Goal: Task Accomplishment & Management: Manage account settings

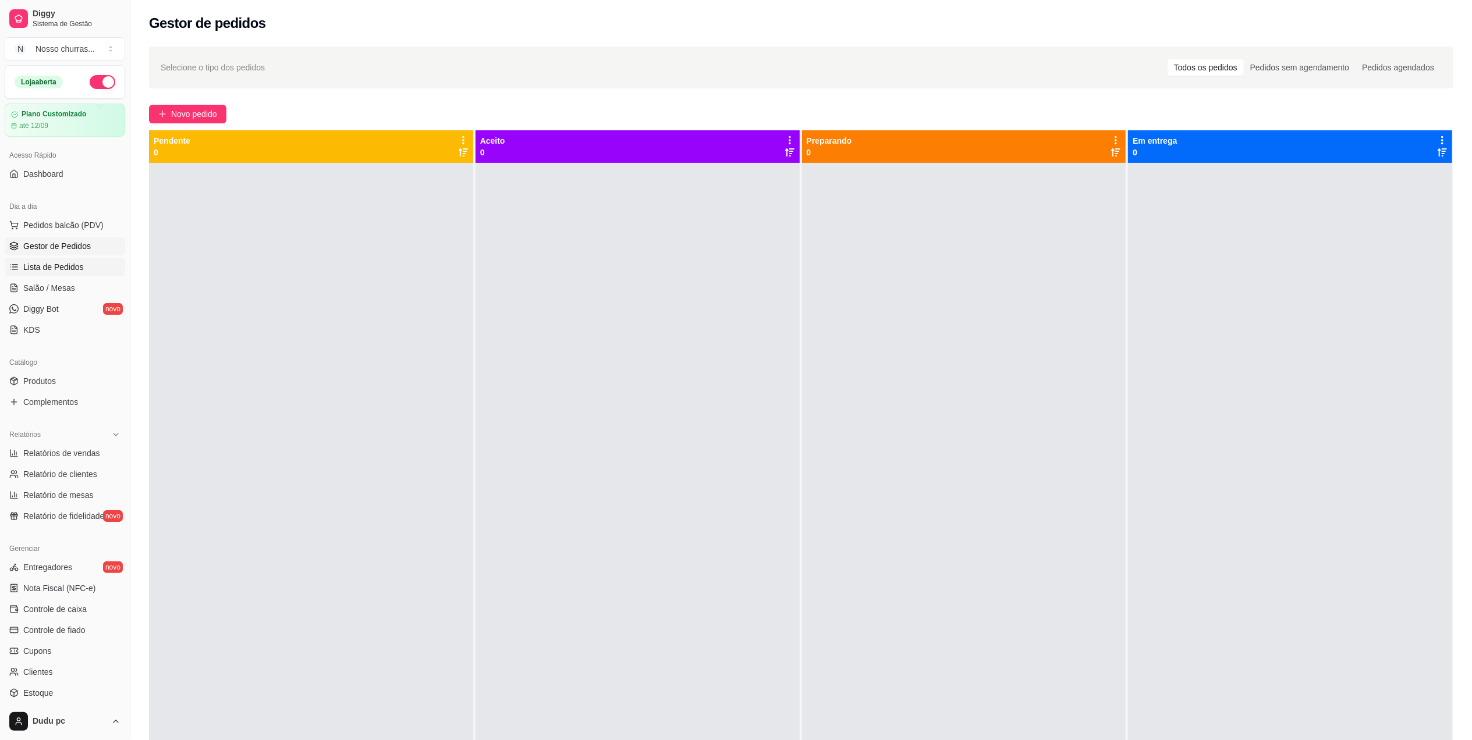
click at [56, 270] on span "Lista de Pedidos" at bounding box center [53, 267] width 61 height 12
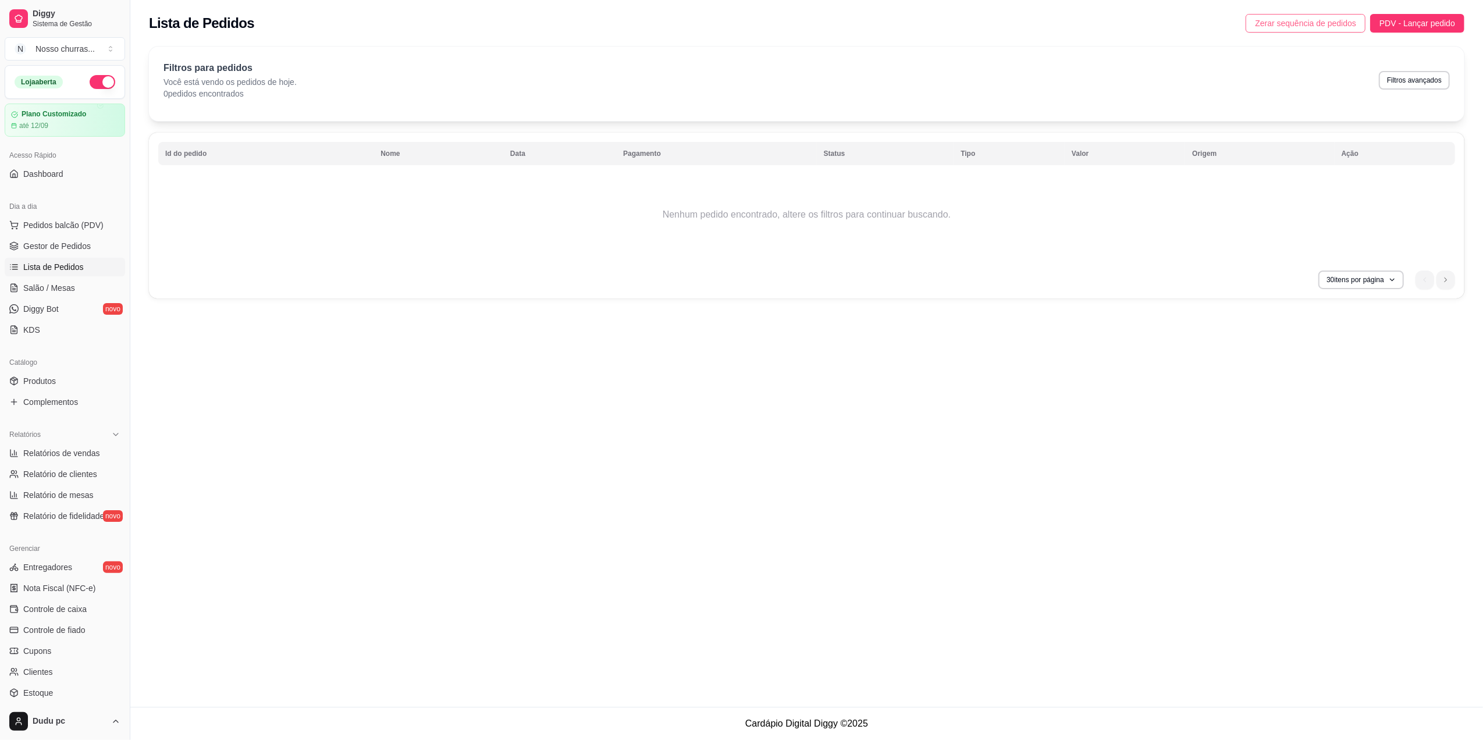
click at [1336, 26] on span "Zerar sequência de pedidos" at bounding box center [1305, 23] width 101 height 13
click at [61, 244] on span "Gestor de Pedidos" at bounding box center [57, 246] width 68 height 12
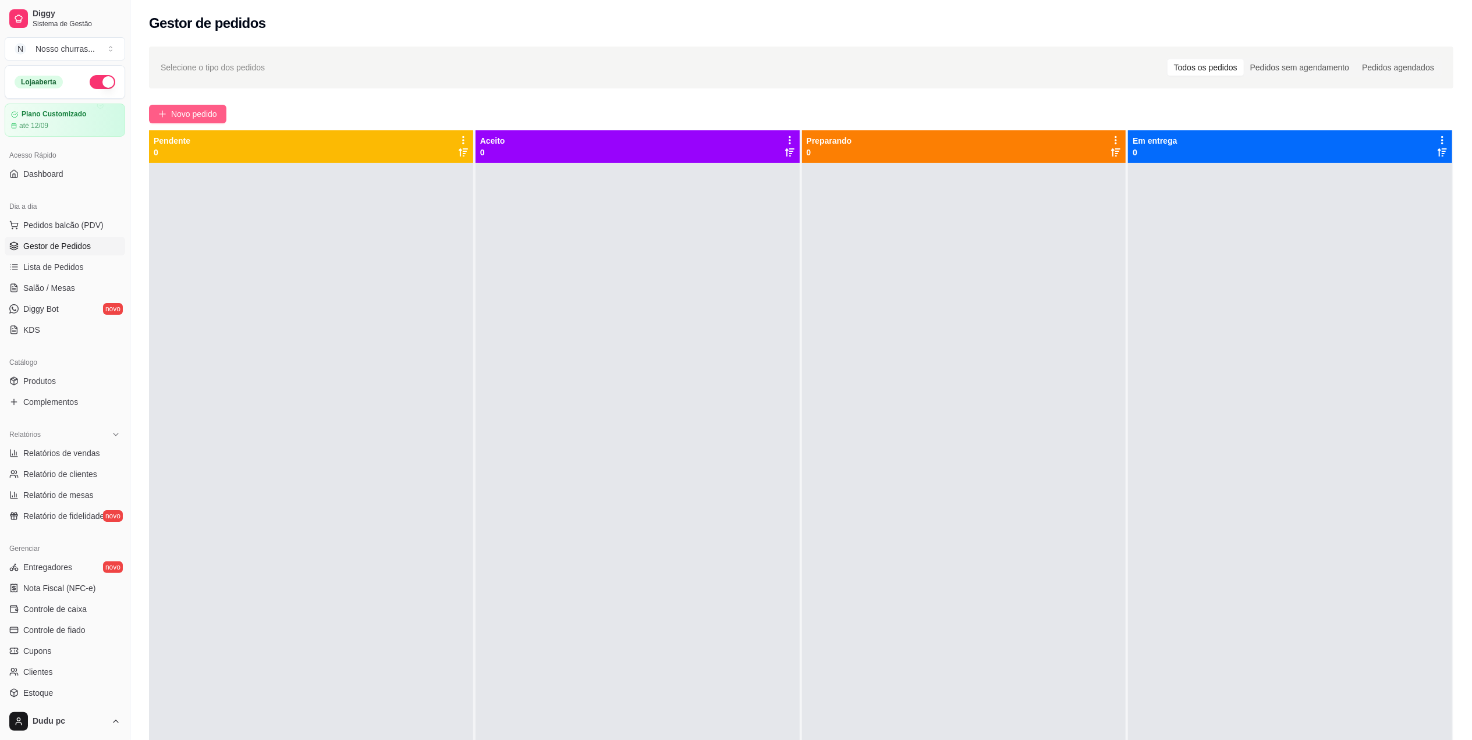
click at [177, 109] on span "Novo pedido" at bounding box center [194, 114] width 46 height 13
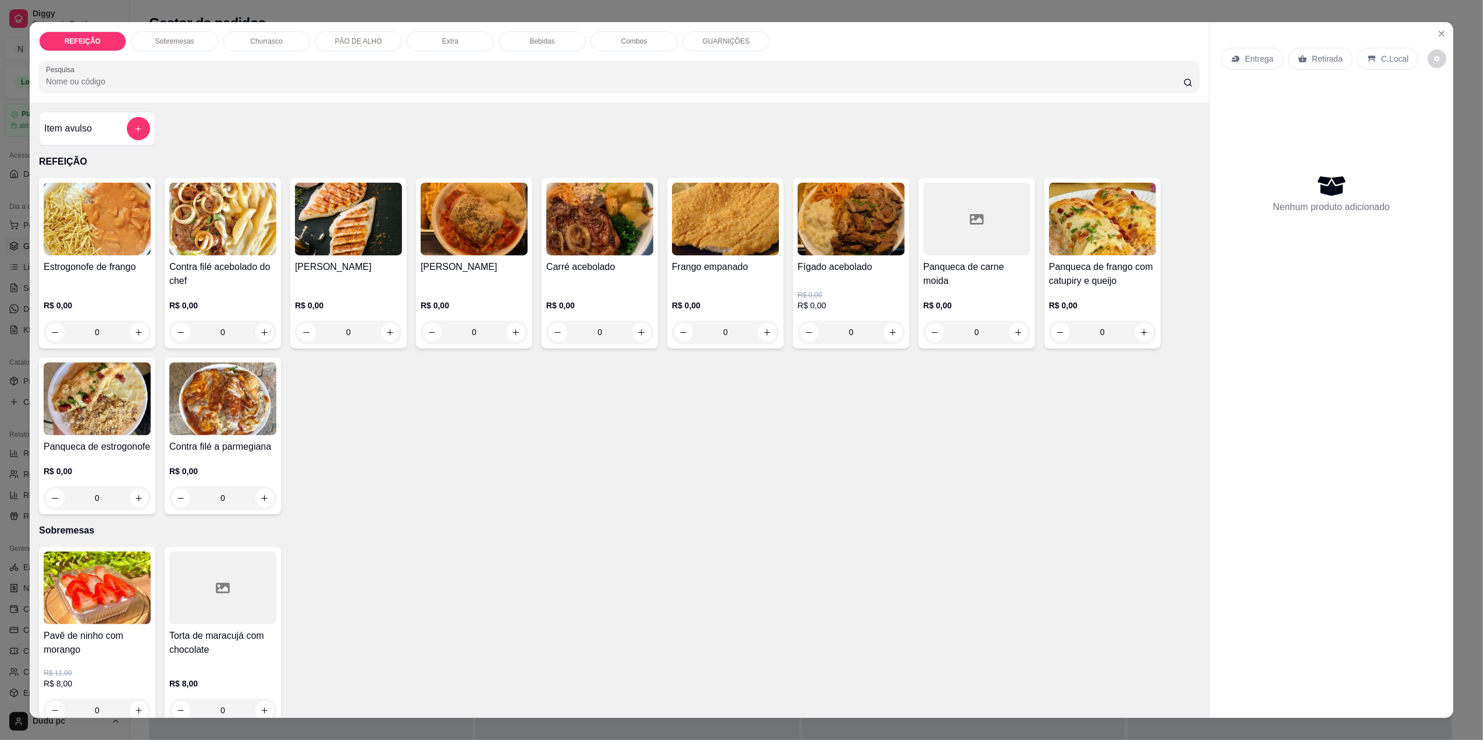
click at [131, 331] on div "0" at bounding box center [97, 332] width 107 height 23
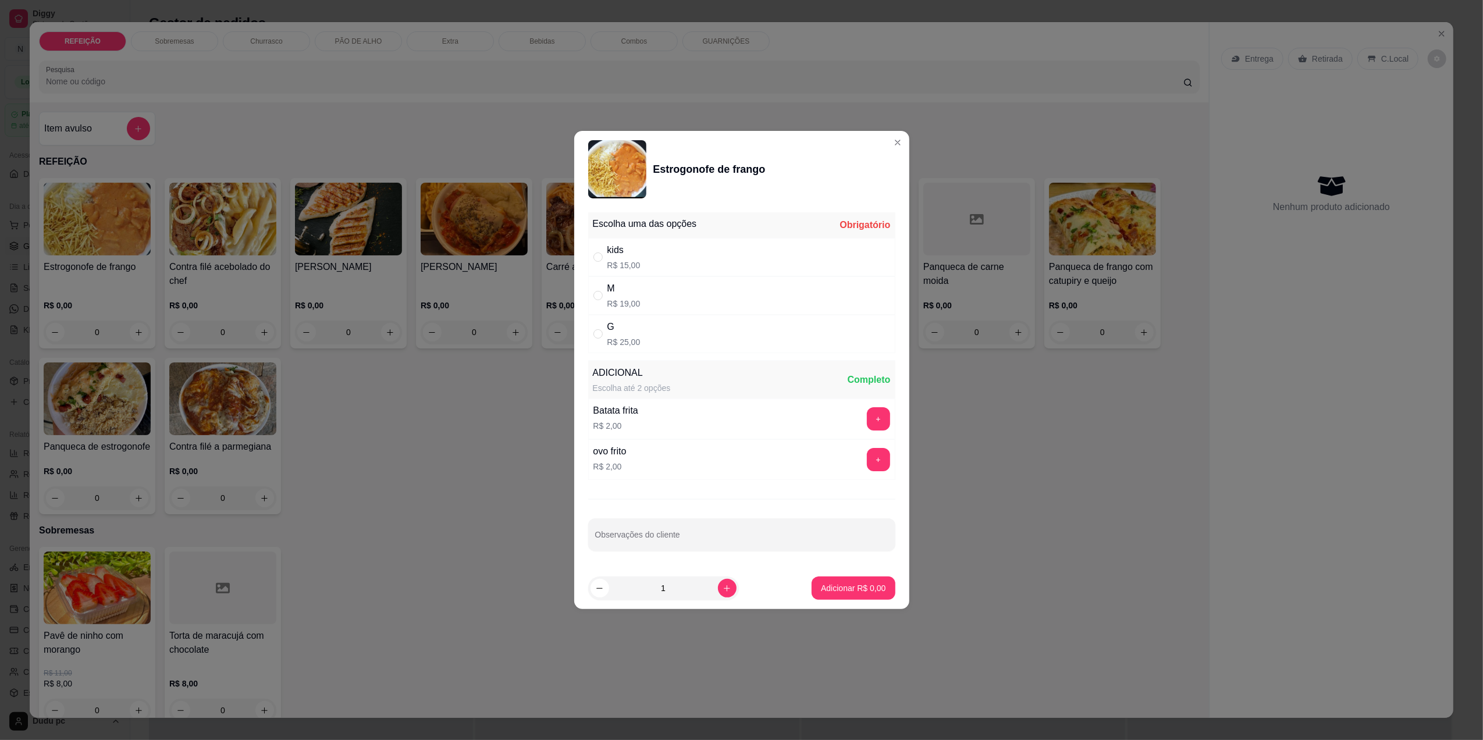
click at [624, 287] on div "M" at bounding box center [624, 289] width 33 height 14
radio input "true"
click at [834, 594] on p "Adicionar R$ 19,00" at bounding box center [852, 588] width 68 height 11
type input "1"
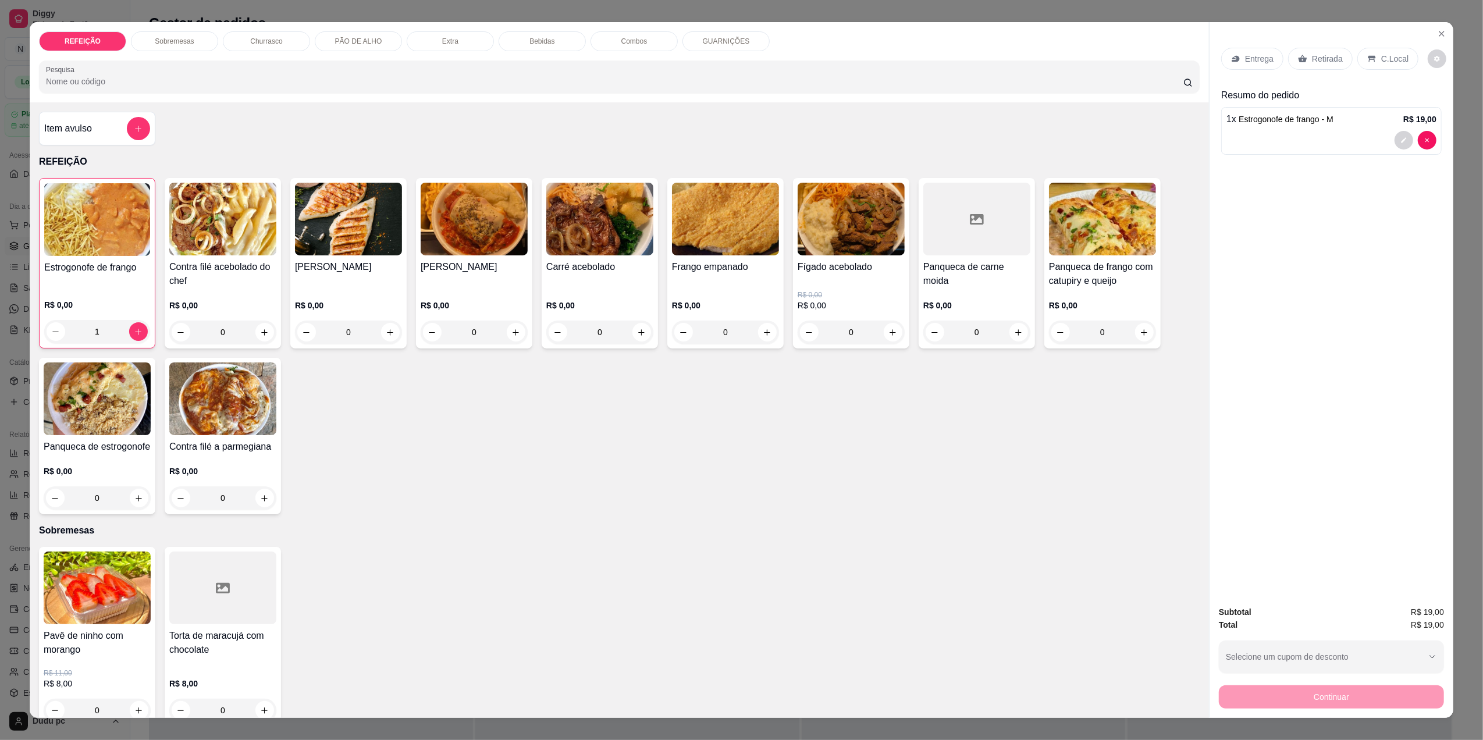
click at [1262, 58] on p "Entrega" at bounding box center [1259, 59] width 29 height 12
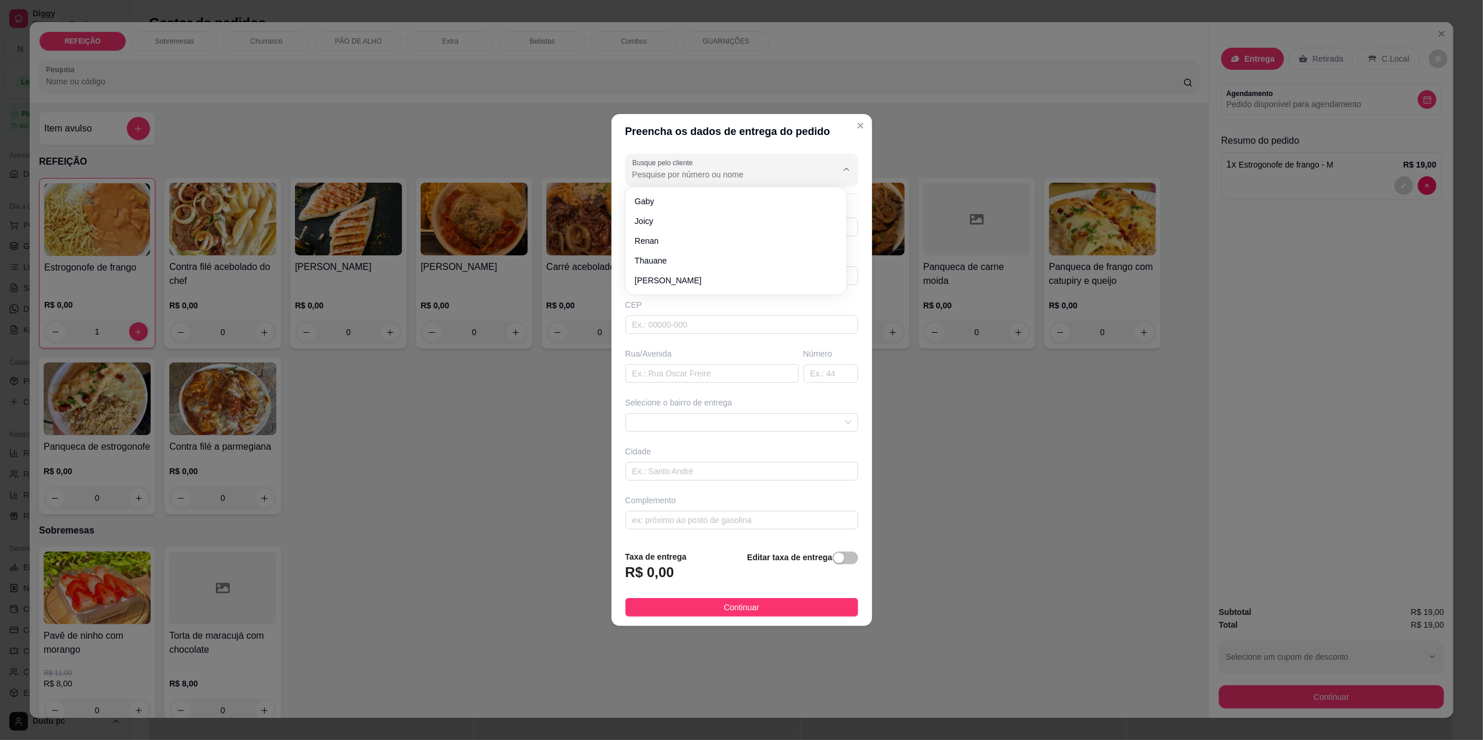
click at [730, 175] on input "Busque pelo cliente" at bounding box center [726, 175] width 186 height 12
type input "p"
click at [690, 331] on input "text" at bounding box center [742, 324] width 233 height 19
click at [689, 361] on div "Rua/Avenida" at bounding box center [712, 365] width 178 height 35
click at [733, 222] on input "text" at bounding box center [742, 227] width 233 height 19
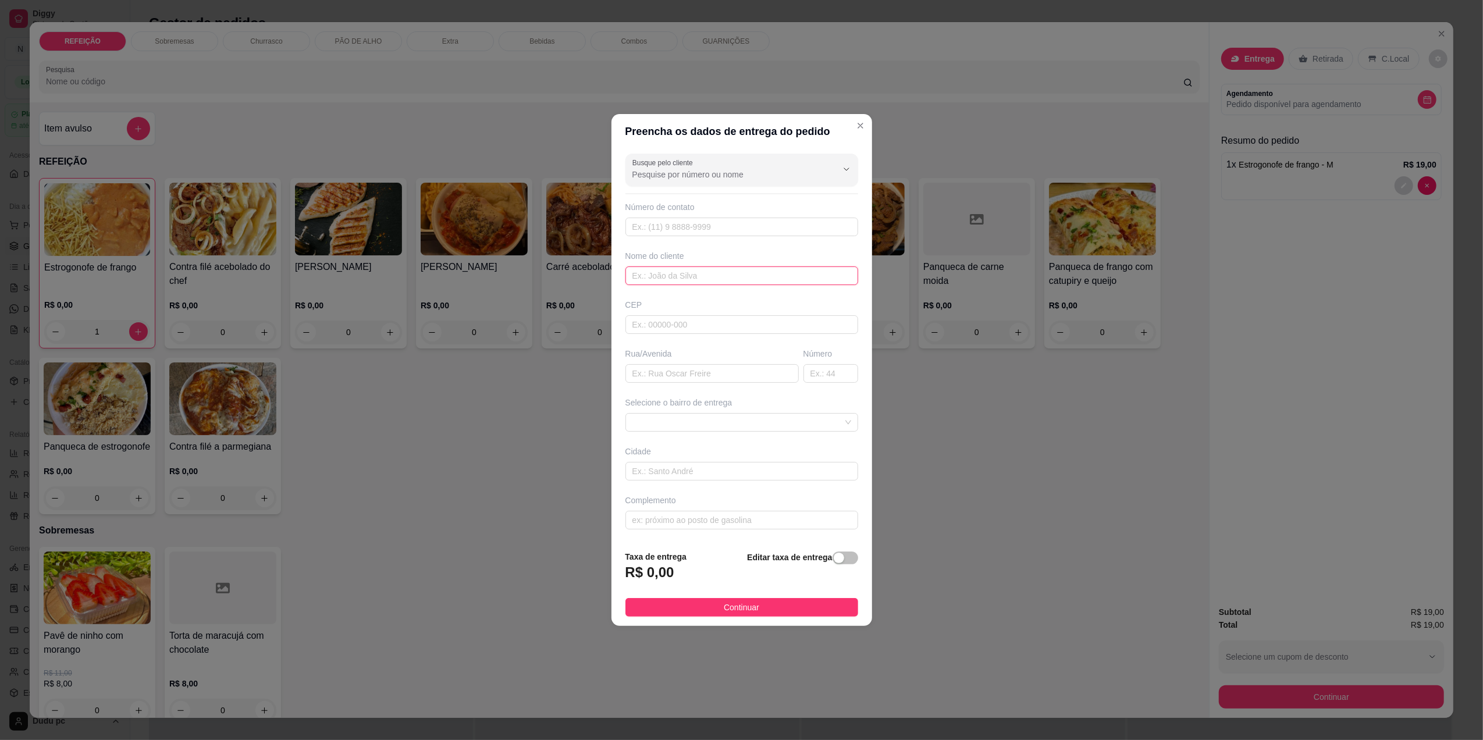
click at [724, 284] on input "text" at bounding box center [742, 276] width 233 height 19
type input "PRETA"
click at [715, 229] on input "text" at bounding box center [742, 227] width 233 height 19
type input "(21) 99718-8312"
drag, startPoint x: 689, startPoint y: 326, endPoint x: 724, endPoint y: 278, distance: 59.1
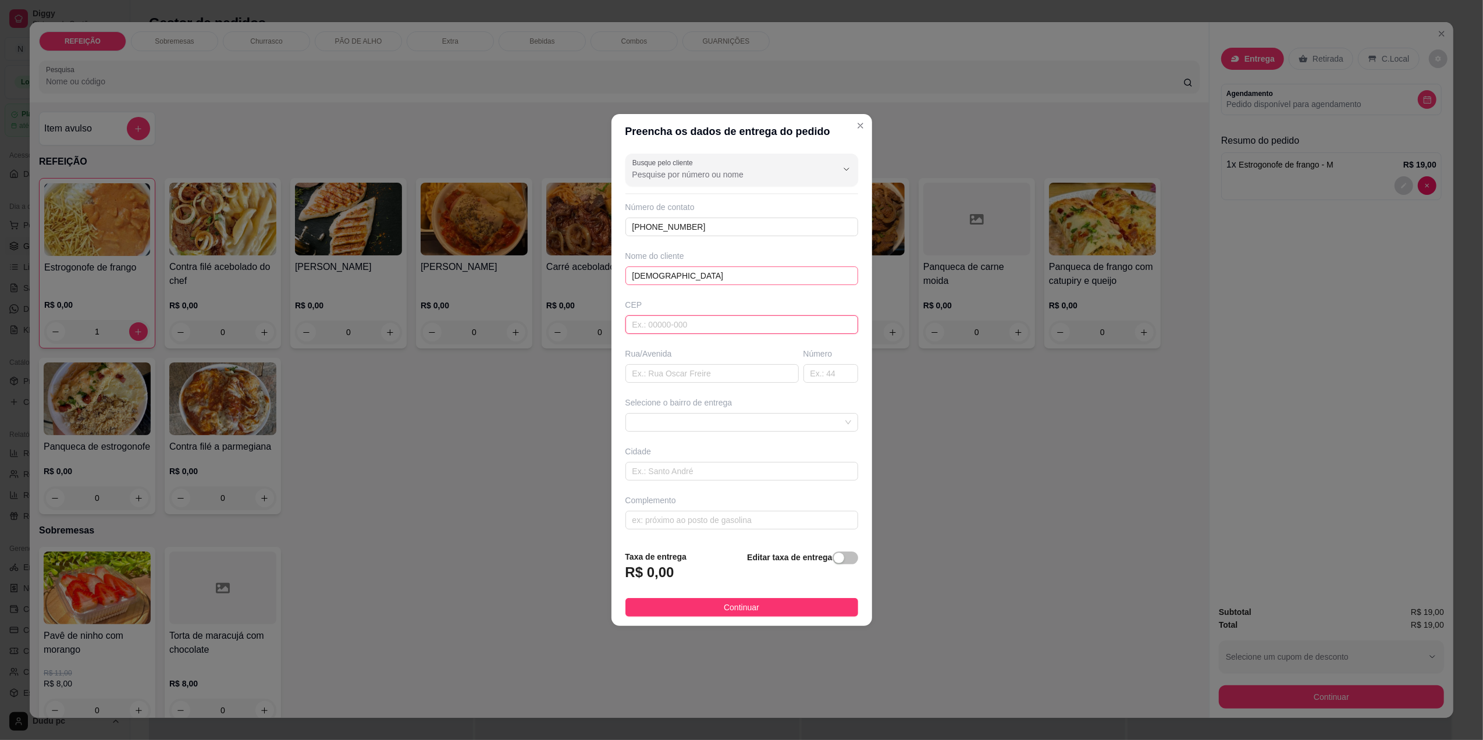
click at [724, 278] on div "Busque pelo cliente Número de contato (21) 99718-8312 Nome do cliente PRETA CEP…" at bounding box center [742, 345] width 261 height 392
click at [730, 367] on input "text" at bounding box center [712, 373] width 173 height 19
type input "RUA ANTONIO SALEMA"
click at [817, 375] on input "text" at bounding box center [831, 373] width 55 height 19
click at [824, 381] on input "text" at bounding box center [831, 373] width 55 height 19
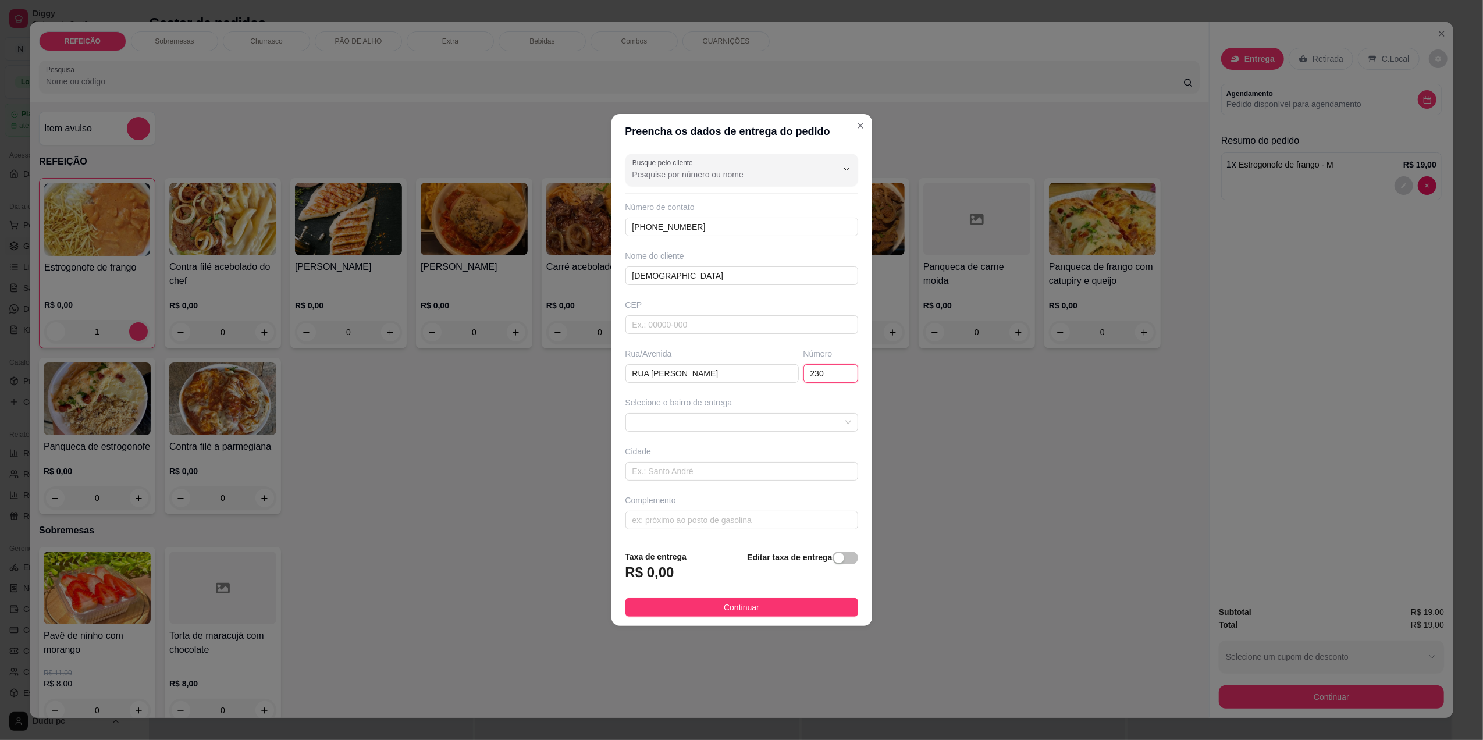
type input "230"
click at [830, 413] on div "Selecione o bairro de entrega" at bounding box center [741, 414] width 237 height 35
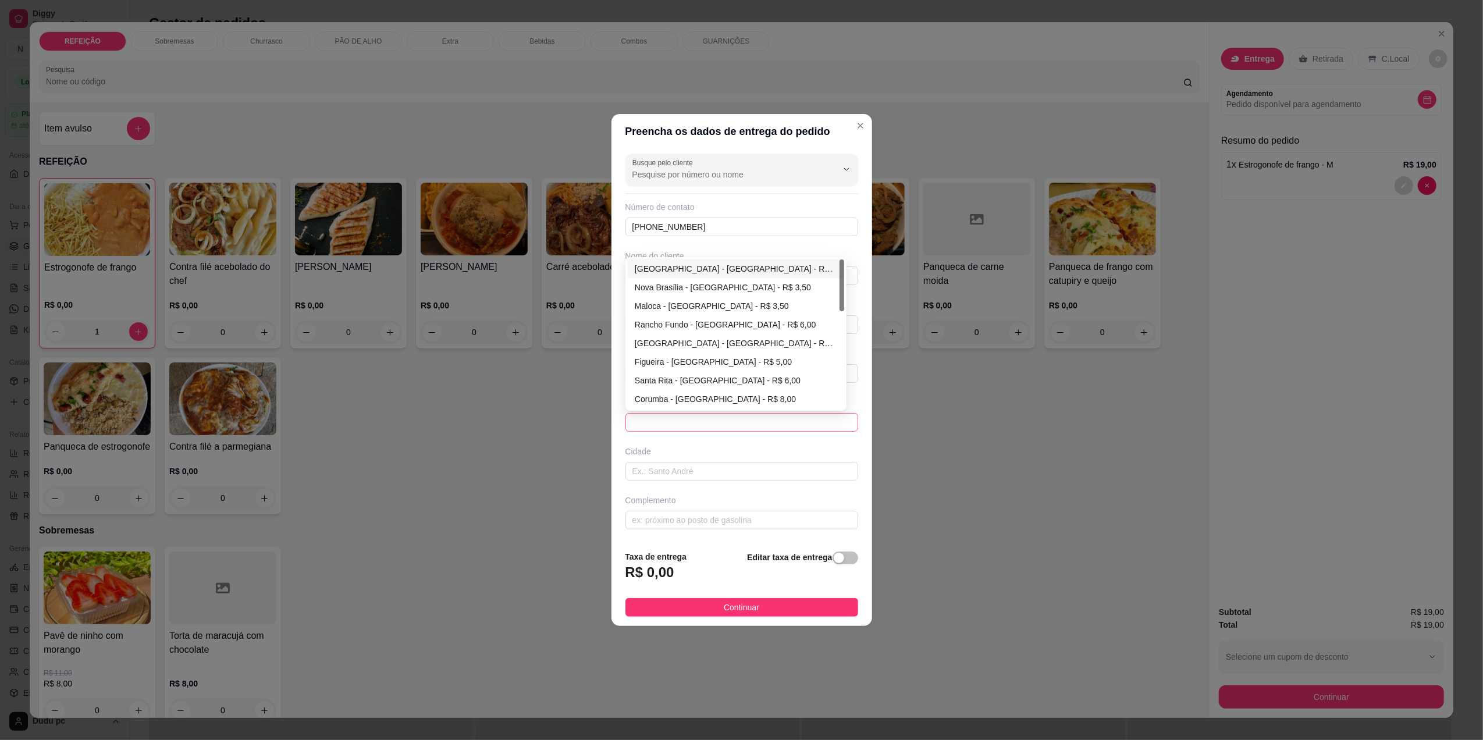
click at [810, 424] on span at bounding box center [742, 422] width 219 height 17
click at [718, 261] on div "Vila de Cava - Nova Iguaçu - R$ 3,00" at bounding box center [736, 269] width 216 height 19
type input "Nova Iguaçu"
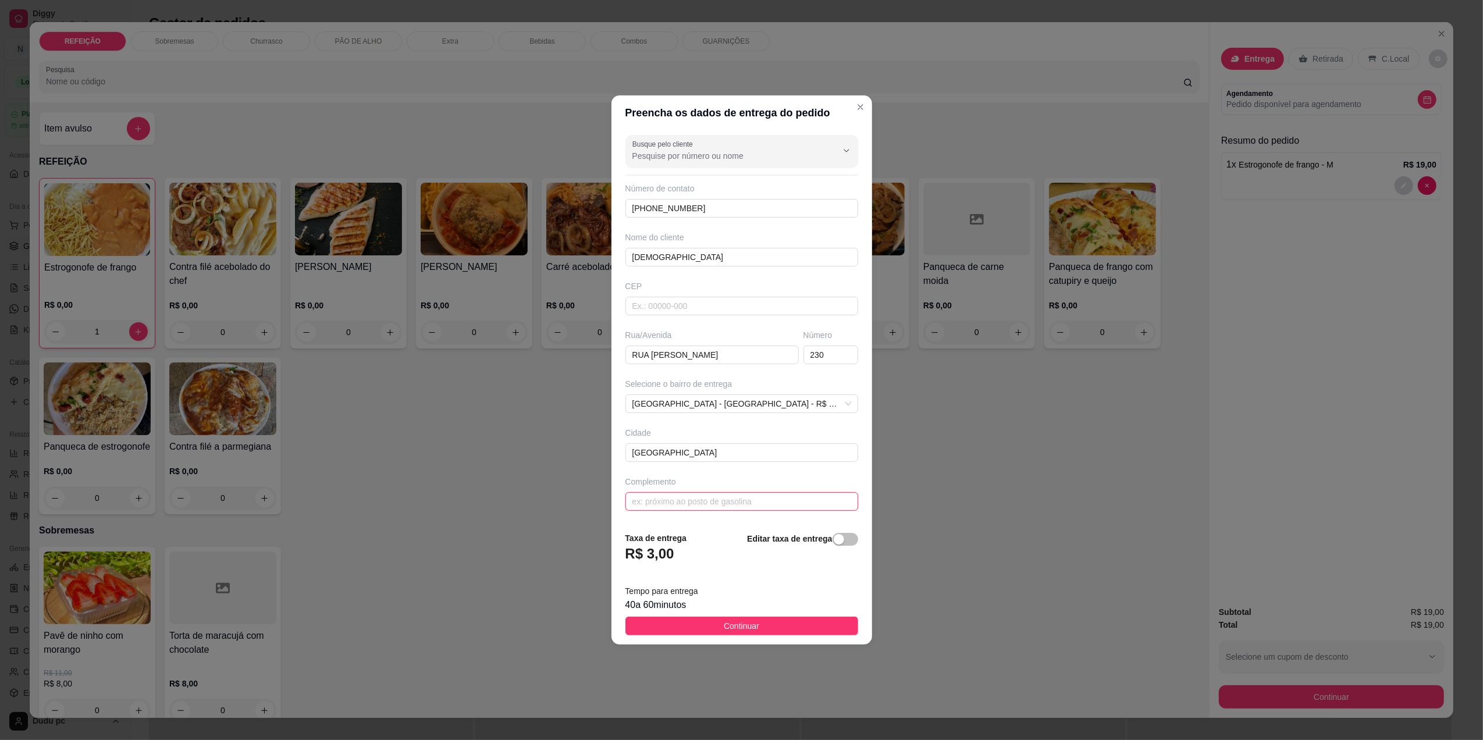
click at [718, 496] on input "text" at bounding box center [742, 501] width 233 height 19
type input "GRADE DE FERRO"
click at [833, 542] on button "button" at bounding box center [846, 539] width 26 height 13
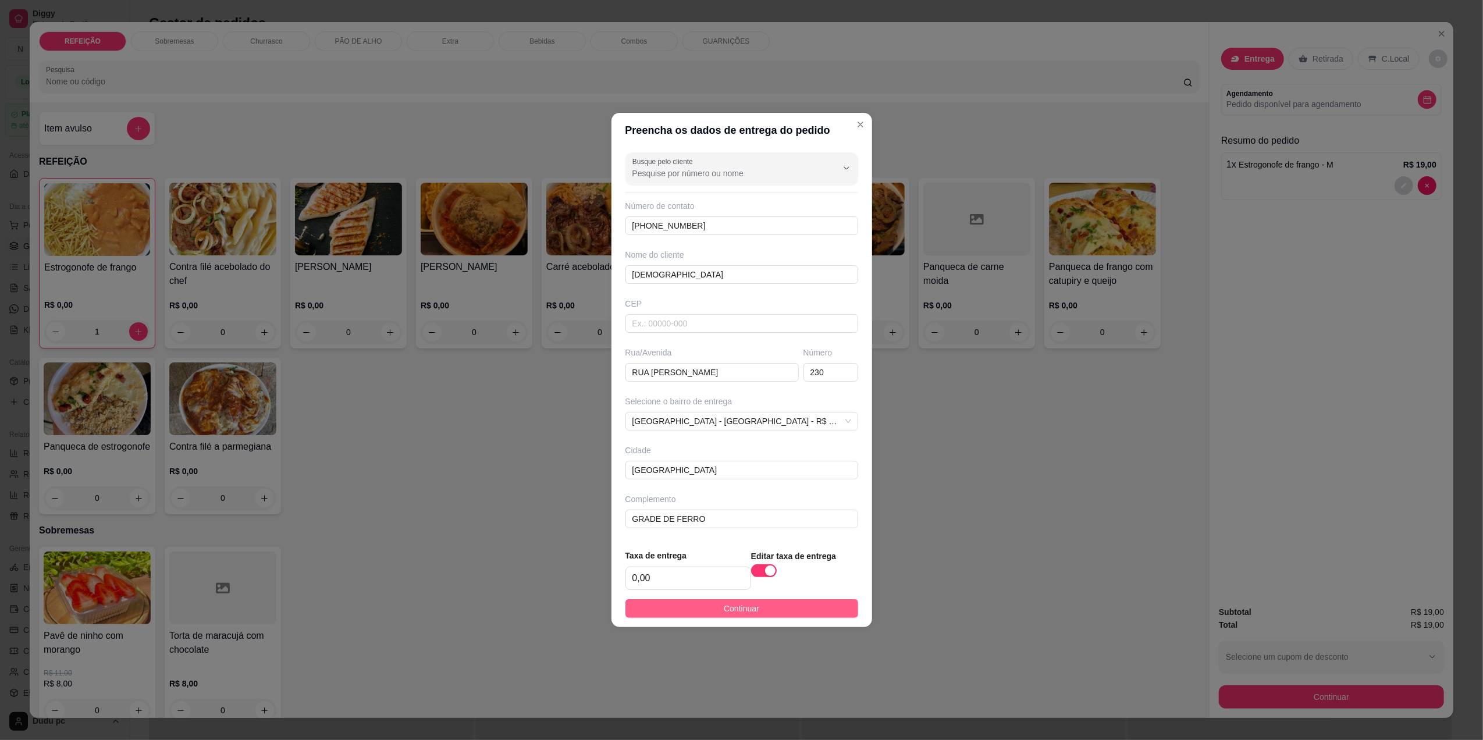
click at [727, 609] on span "Continuar" at bounding box center [741, 608] width 35 height 13
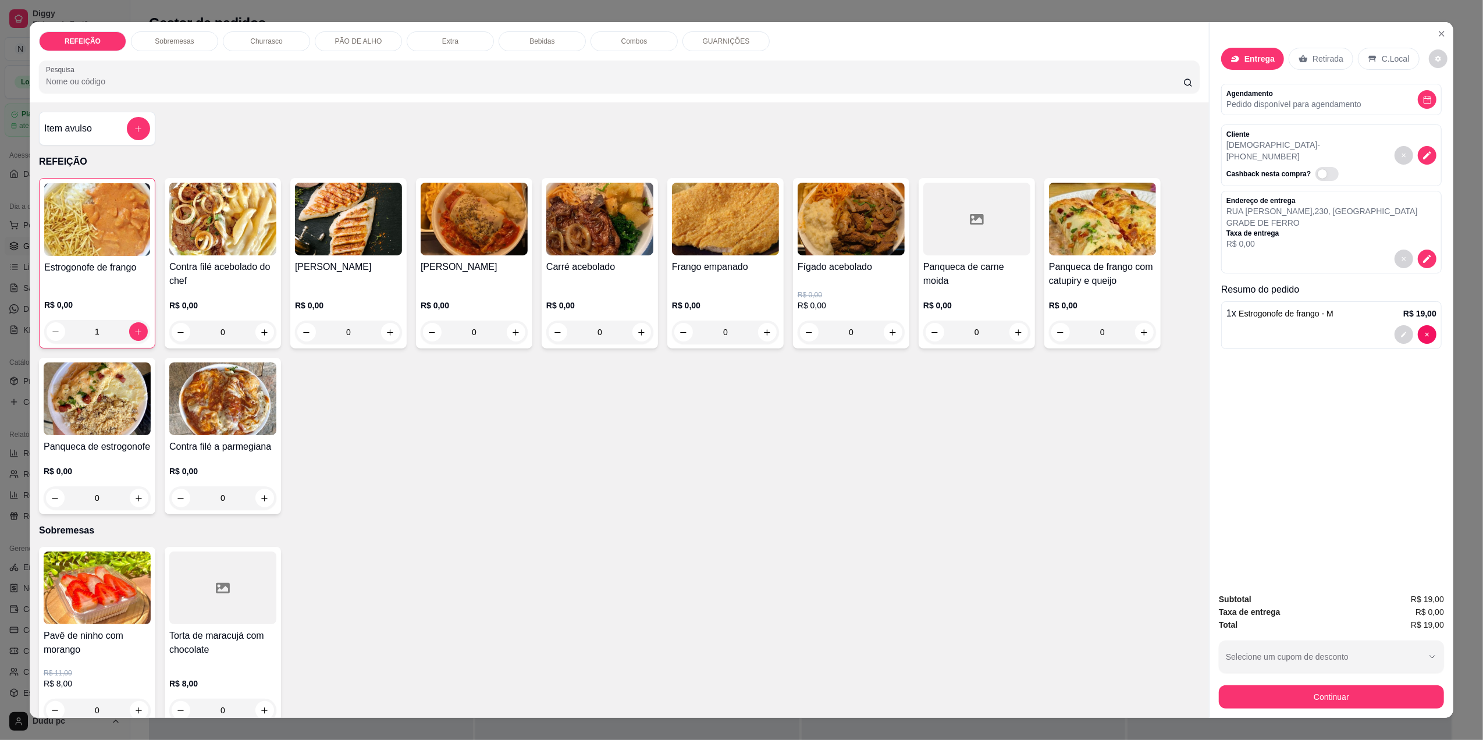
click at [129, 331] on div "1" at bounding box center [97, 331] width 106 height 23
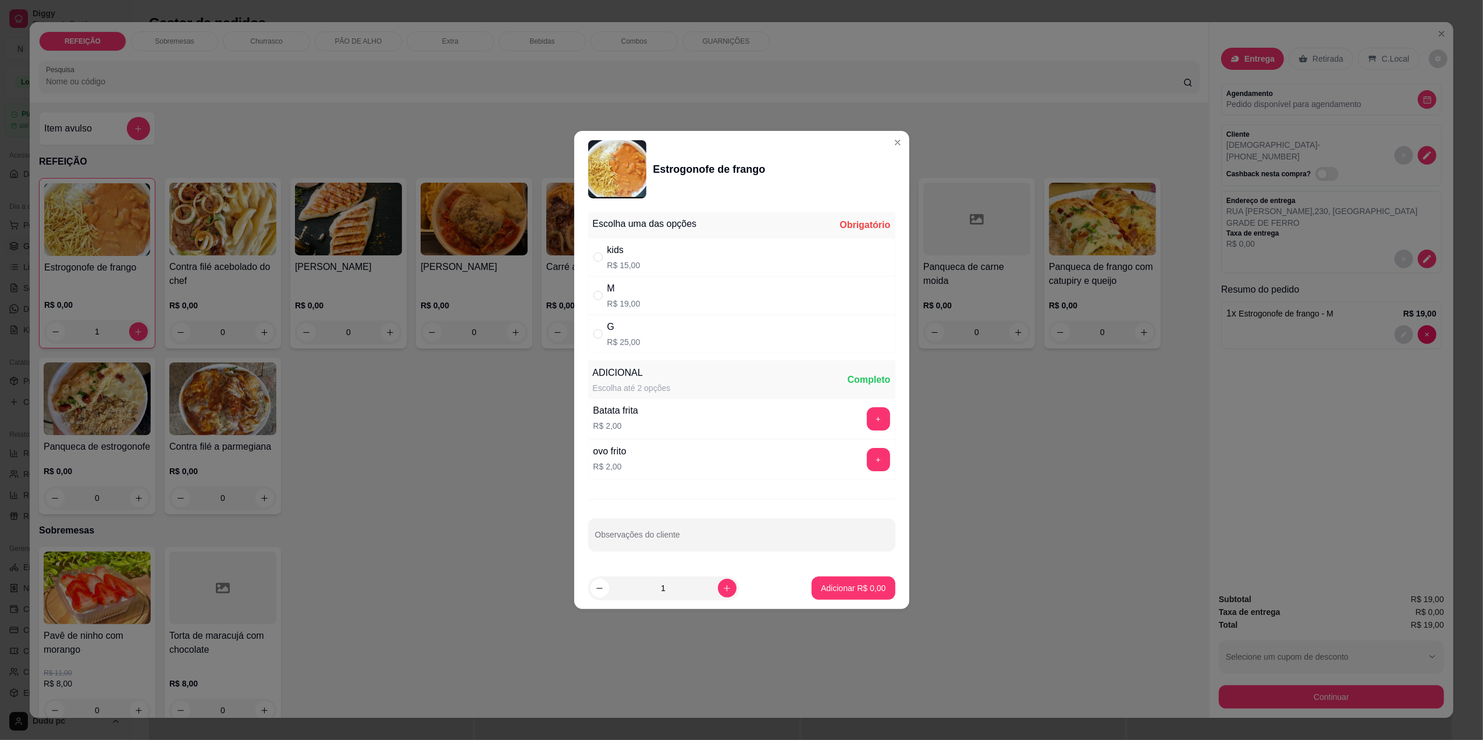
click at [620, 322] on div "G" at bounding box center [624, 327] width 33 height 14
radio input "true"
click at [855, 594] on p "Adicionar R$ 25,00" at bounding box center [852, 588] width 68 height 11
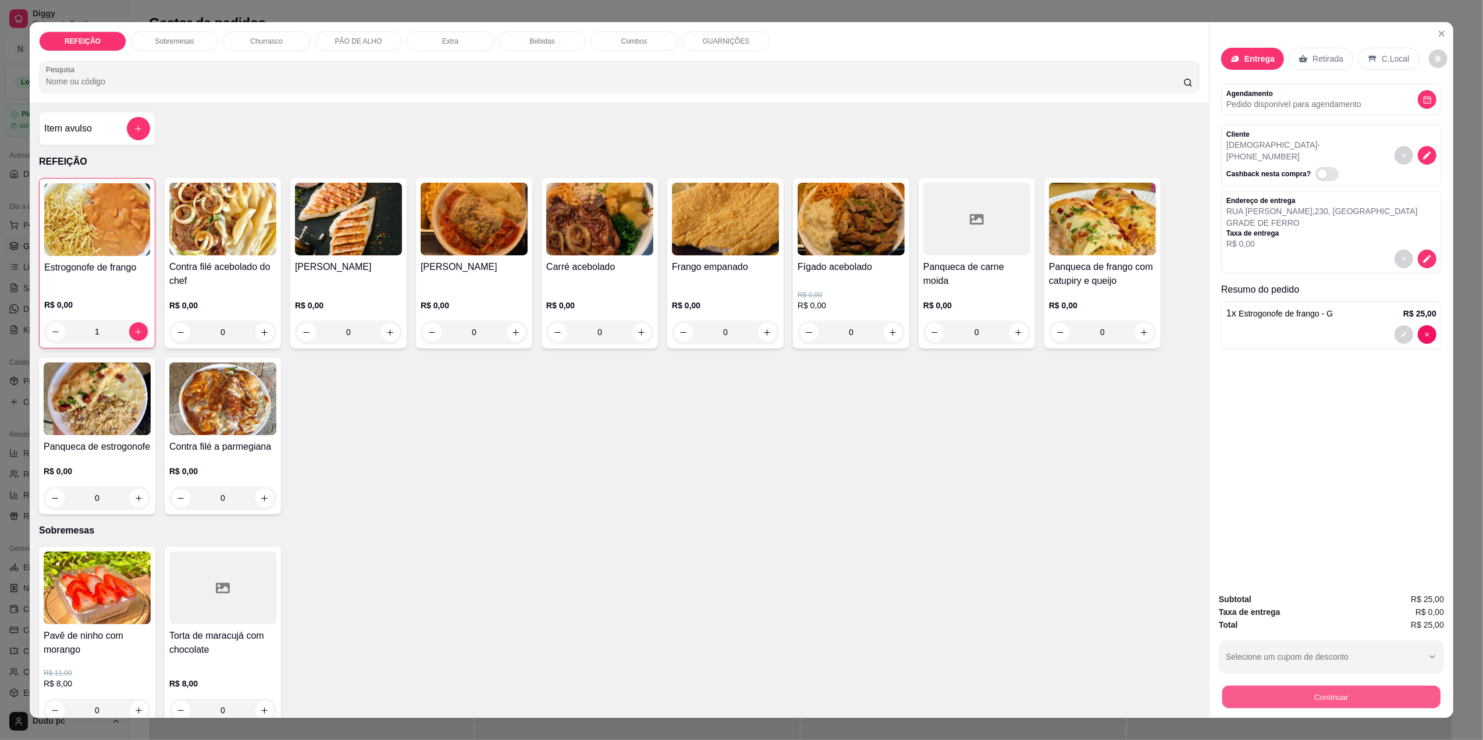
click at [1248, 687] on button "Continuar" at bounding box center [1332, 697] width 218 height 23
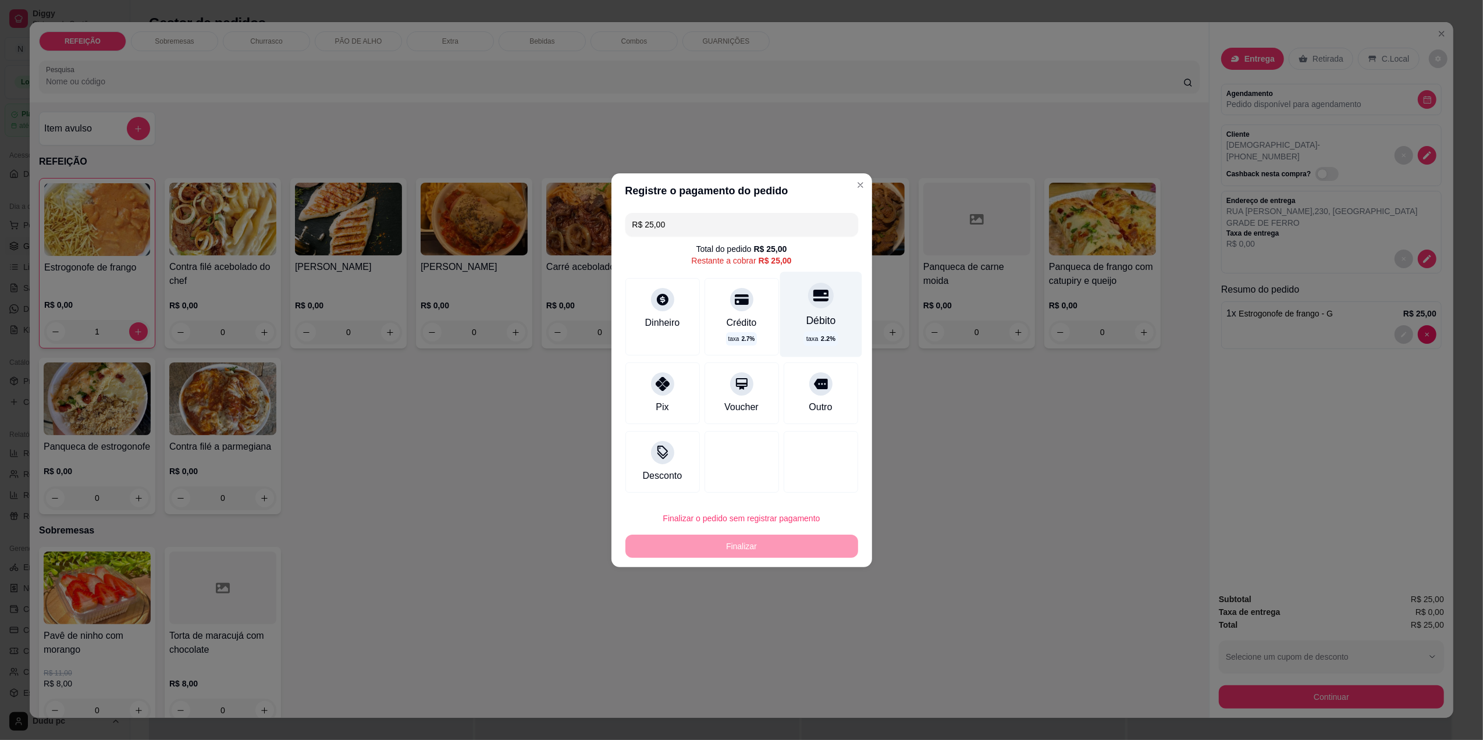
click at [806, 315] on div "Débito" at bounding box center [821, 320] width 30 height 15
type input "R$ 0,00"
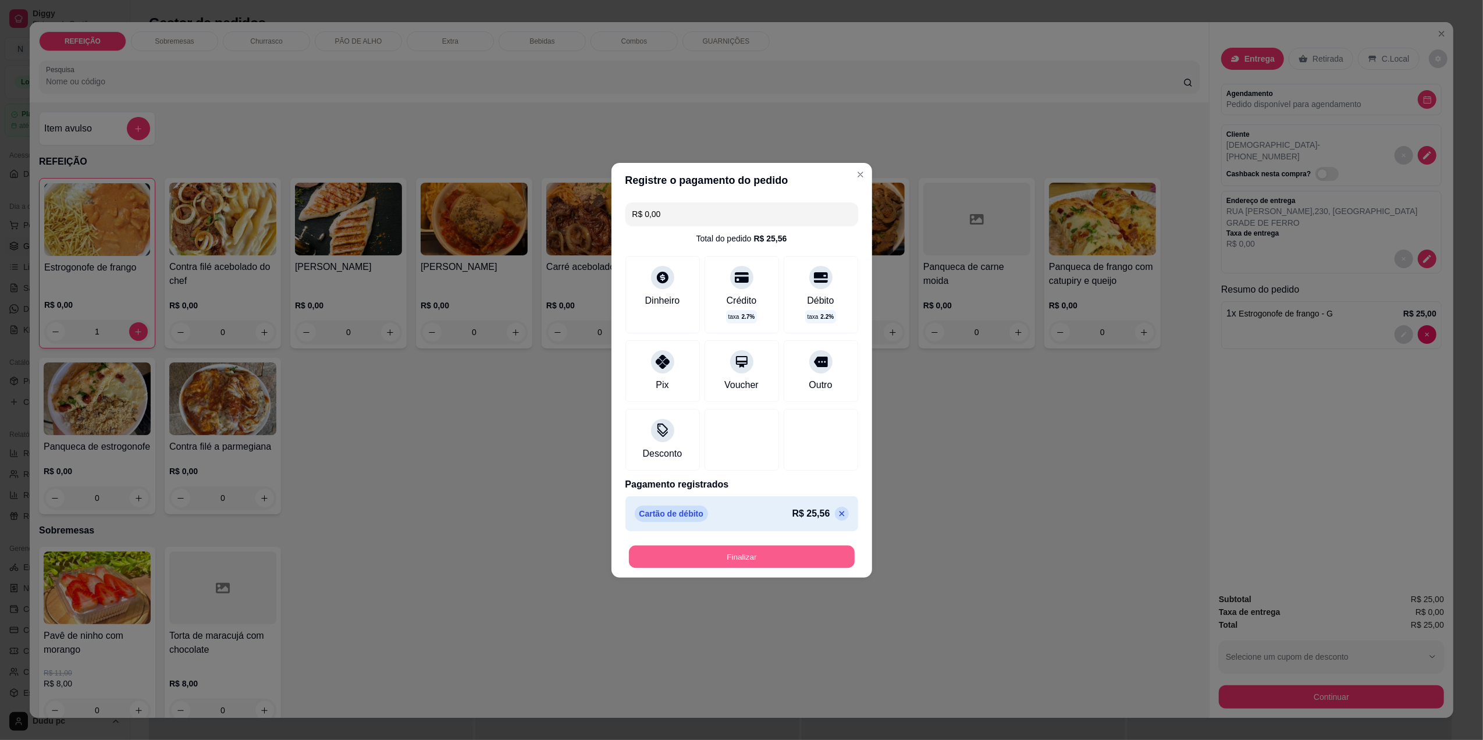
click at [725, 564] on button "Finalizar" at bounding box center [742, 556] width 226 height 23
type input "0"
type input "-R$ 25,00"
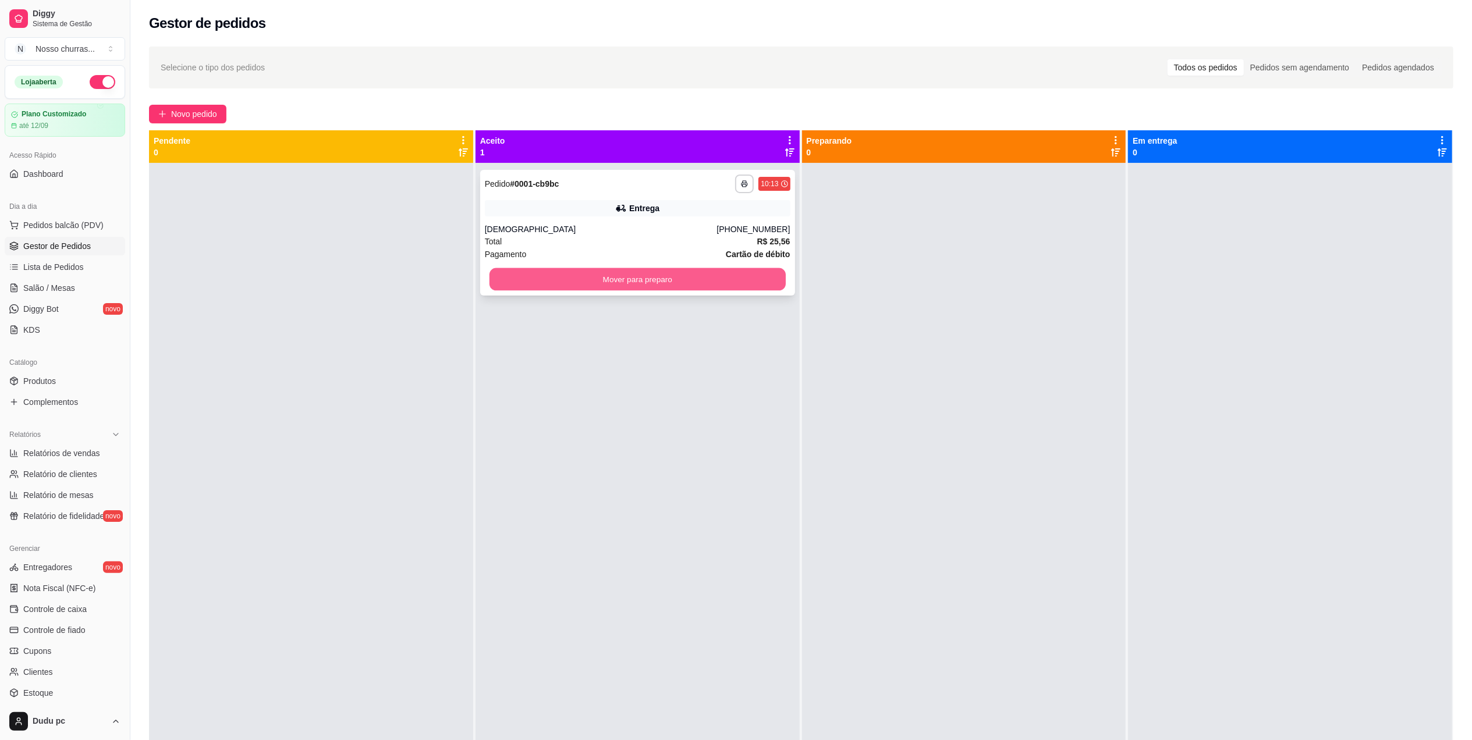
click at [717, 278] on button "Mover para preparo" at bounding box center [637, 279] width 296 height 23
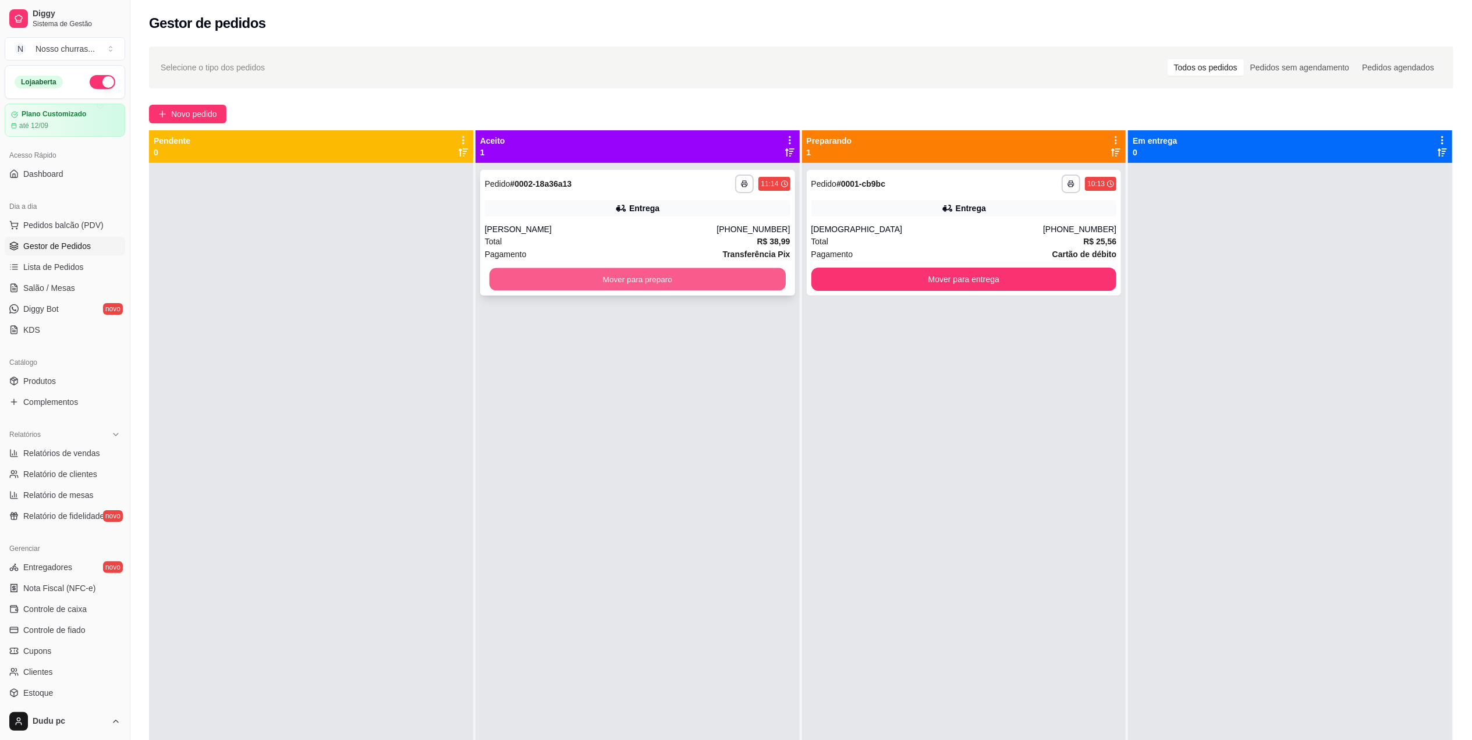
click at [561, 278] on button "Mover para preparo" at bounding box center [637, 279] width 296 height 23
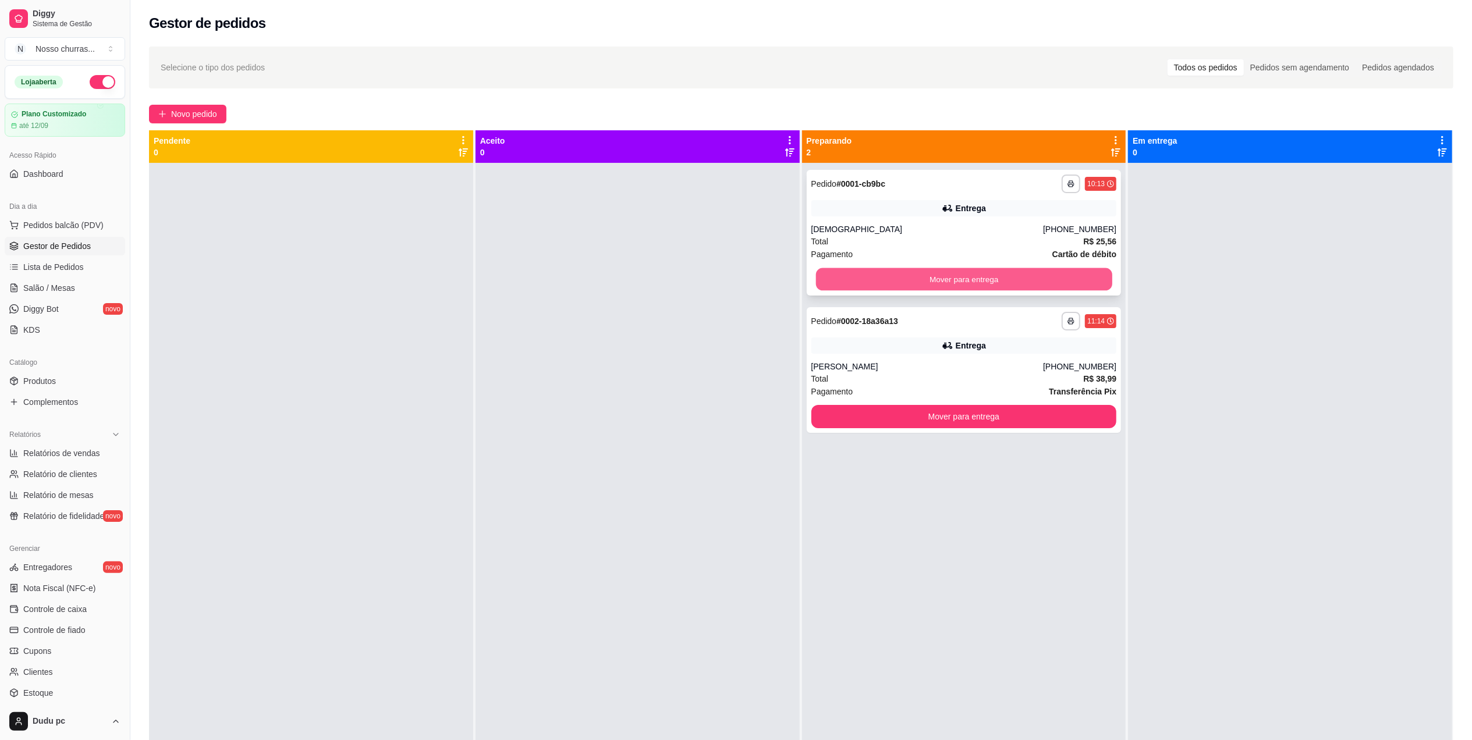
click at [847, 285] on button "Mover para entrega" at bounding box center [963, 279] width 296 height 23
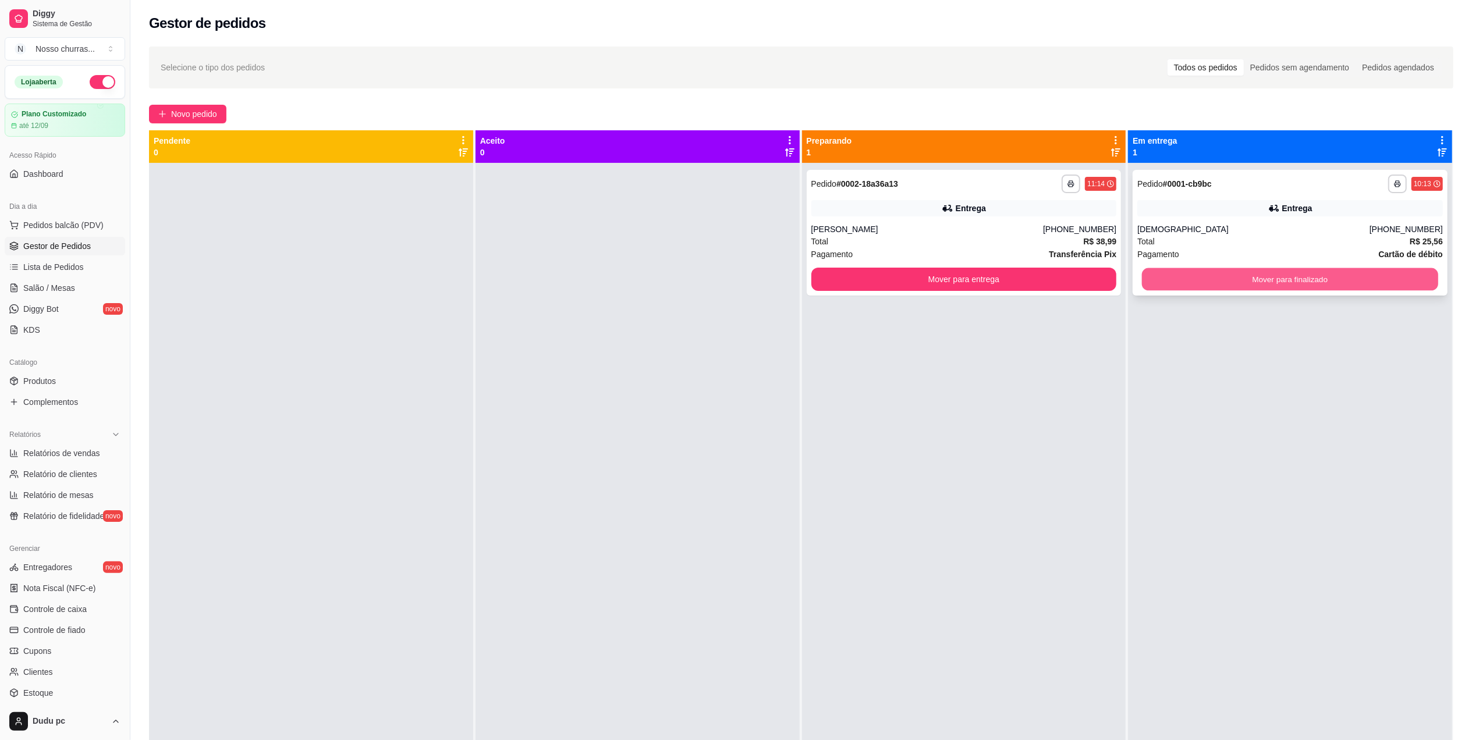
click at [1205, 276] on button "Mover para finalizado" at bounding box center [1290, 279] width 296 height 23
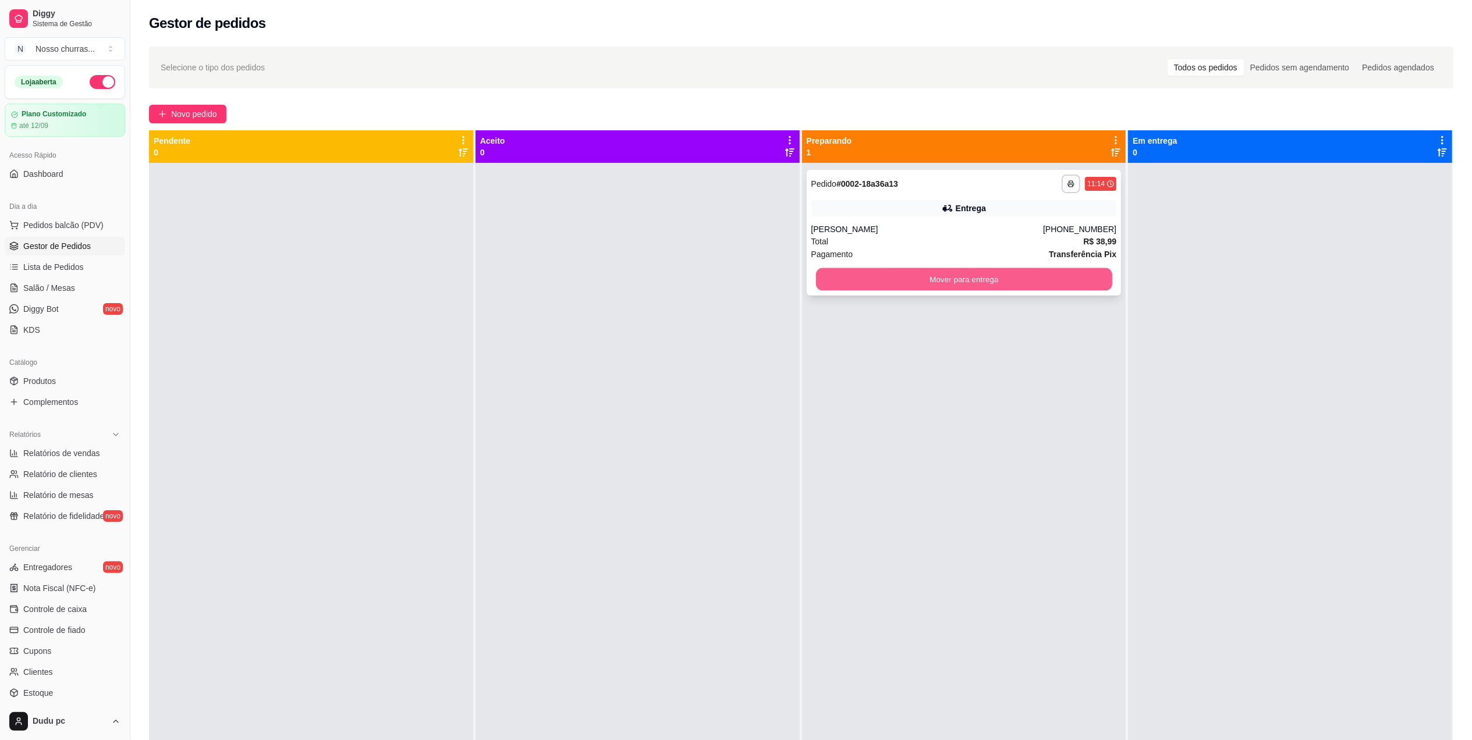
click at [990, 285] on button "Mover para entrega" at bounding box center [963, 279] width 296 height 23
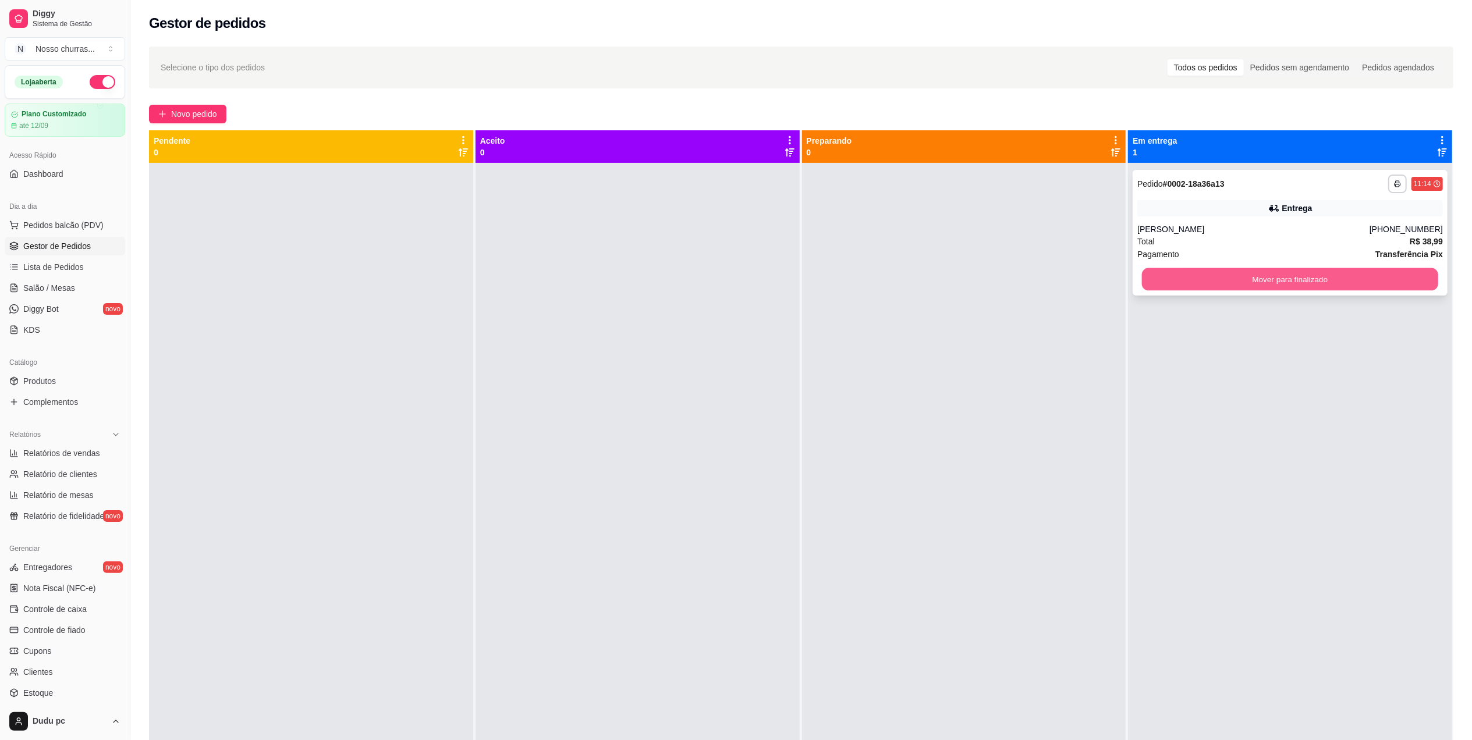
click at [1195, 283] on button "Mover para finalizado" at bounding box center [1290, 279] width 296 height 23
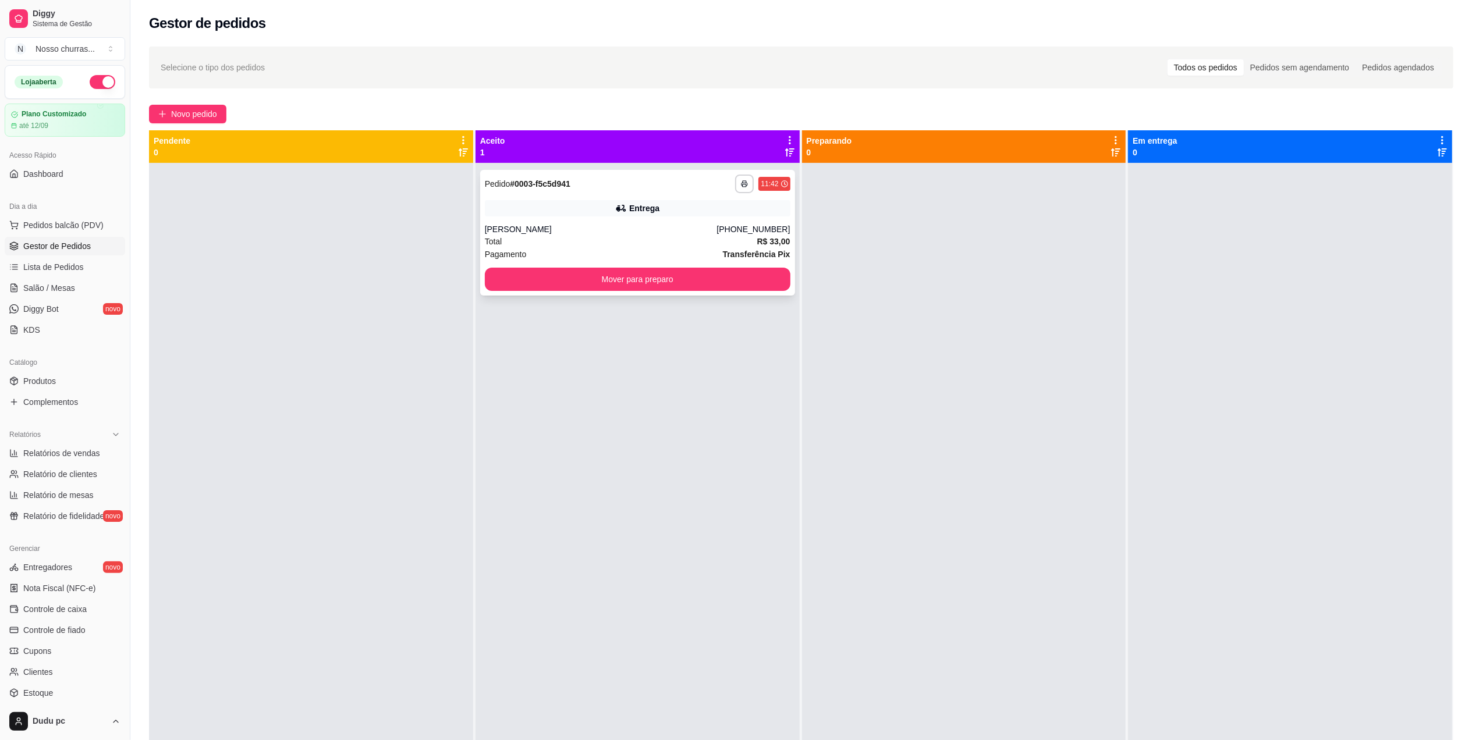
click at [521, 210] on div "Entrega" at bounding box center [638, 208] width 306 height 16
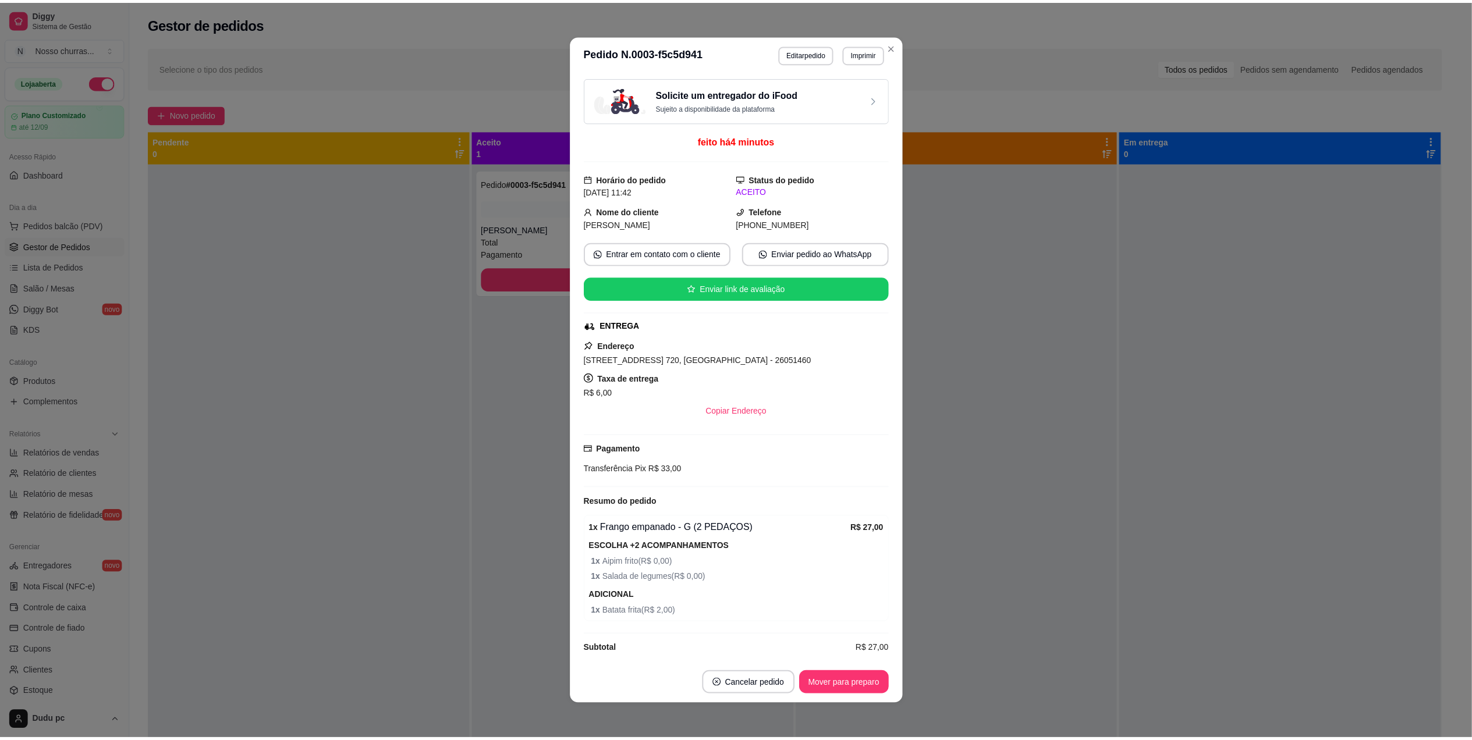
scroll to position [17, 0]
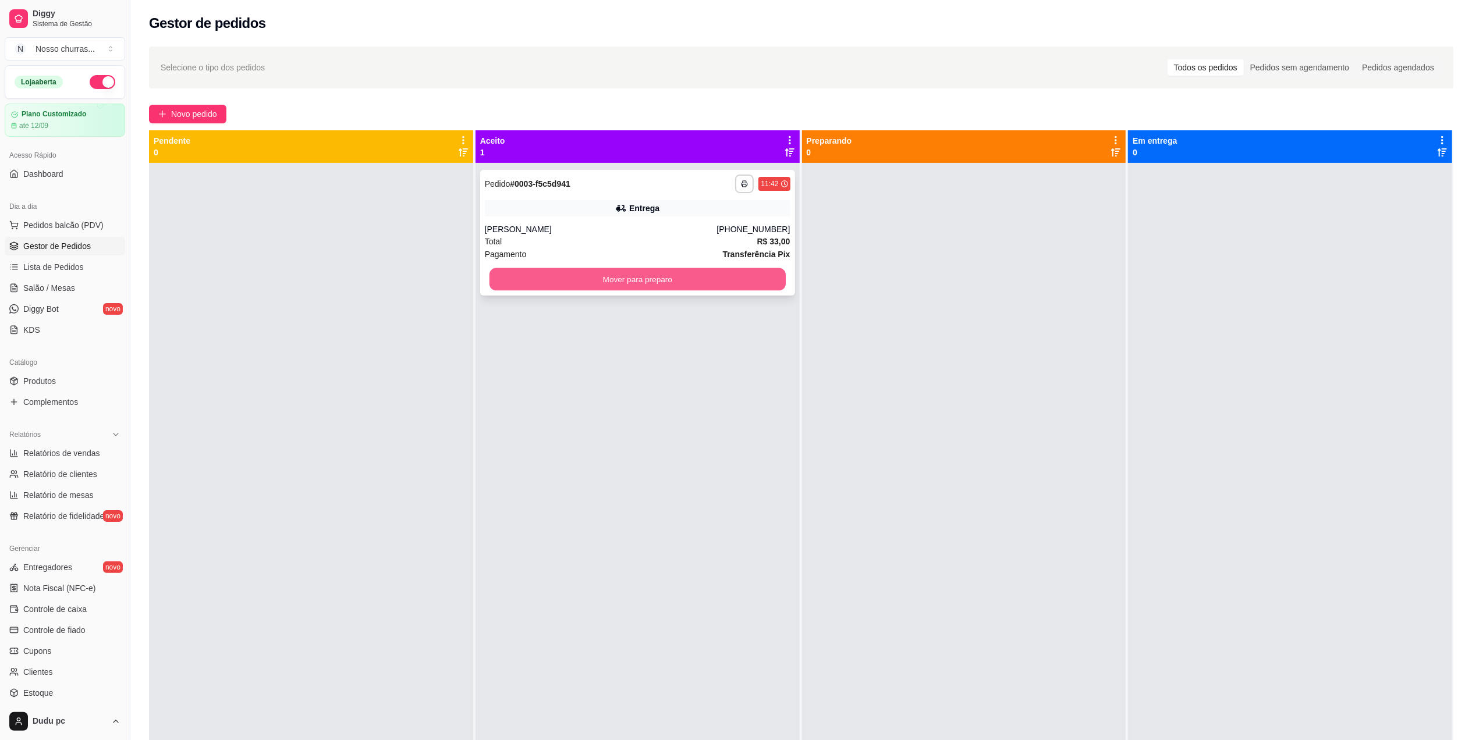
click at [506, 279] on button "Mover para preparo" at bounding box center [637, 279] width 296 height 23
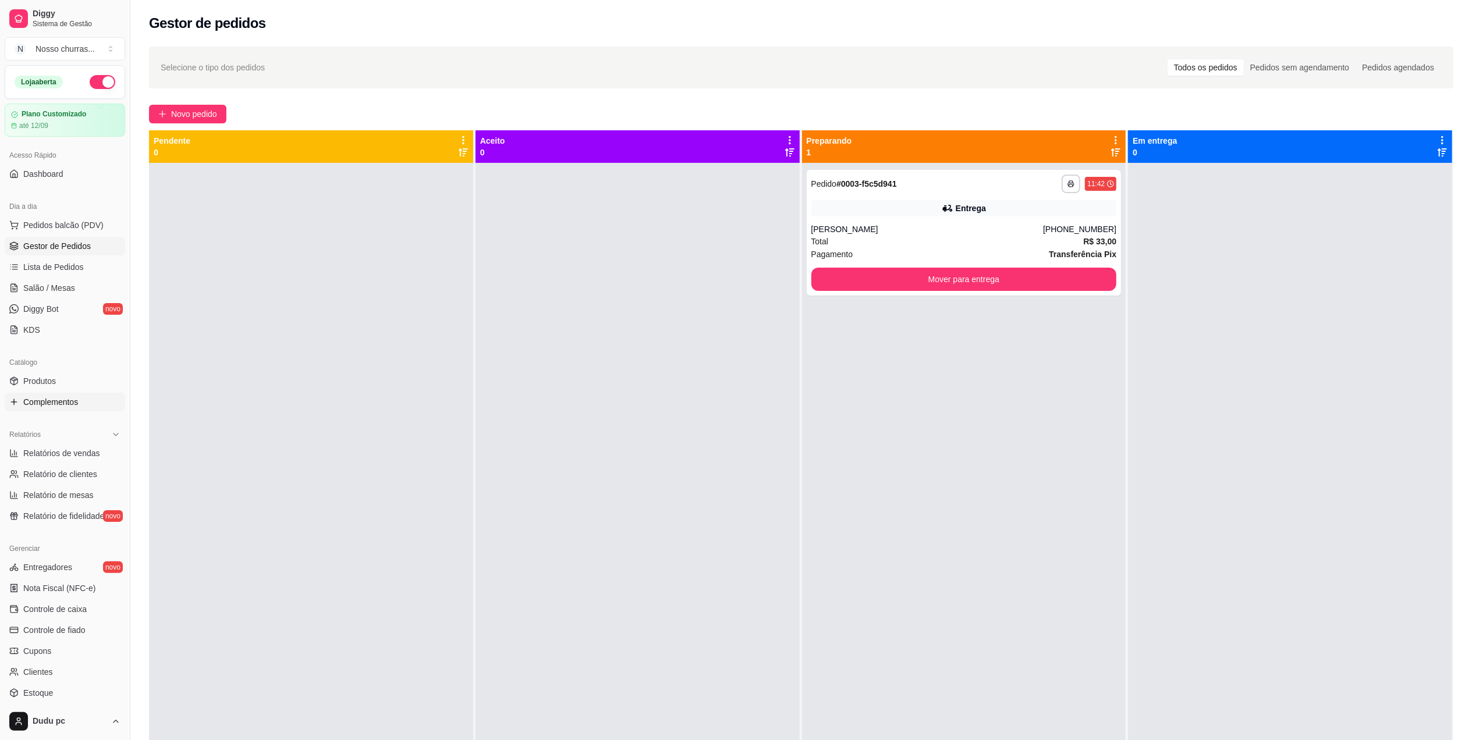
click at [59, 399] on span "Complementos" at bounding box center [50, 402] width 55 height 12
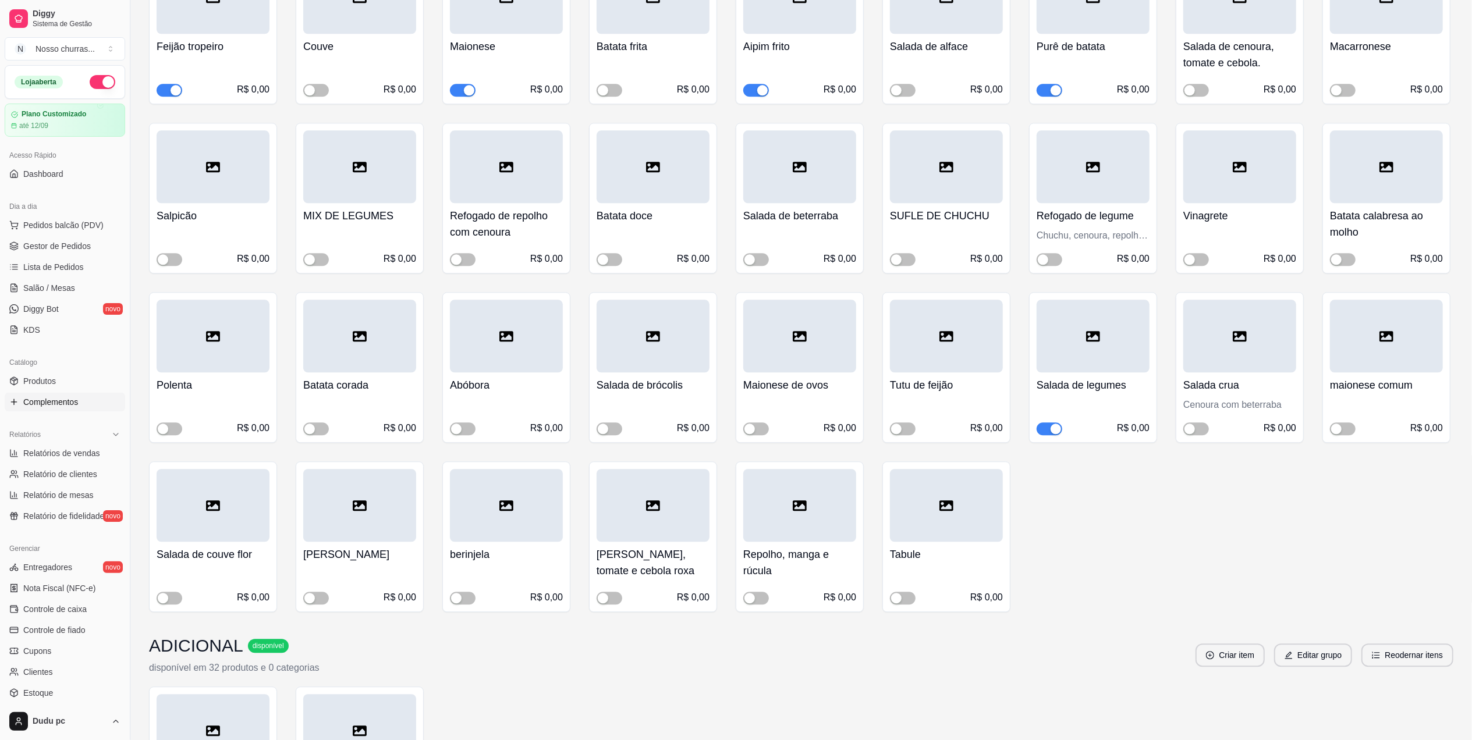
scroll to position [2701, 0]
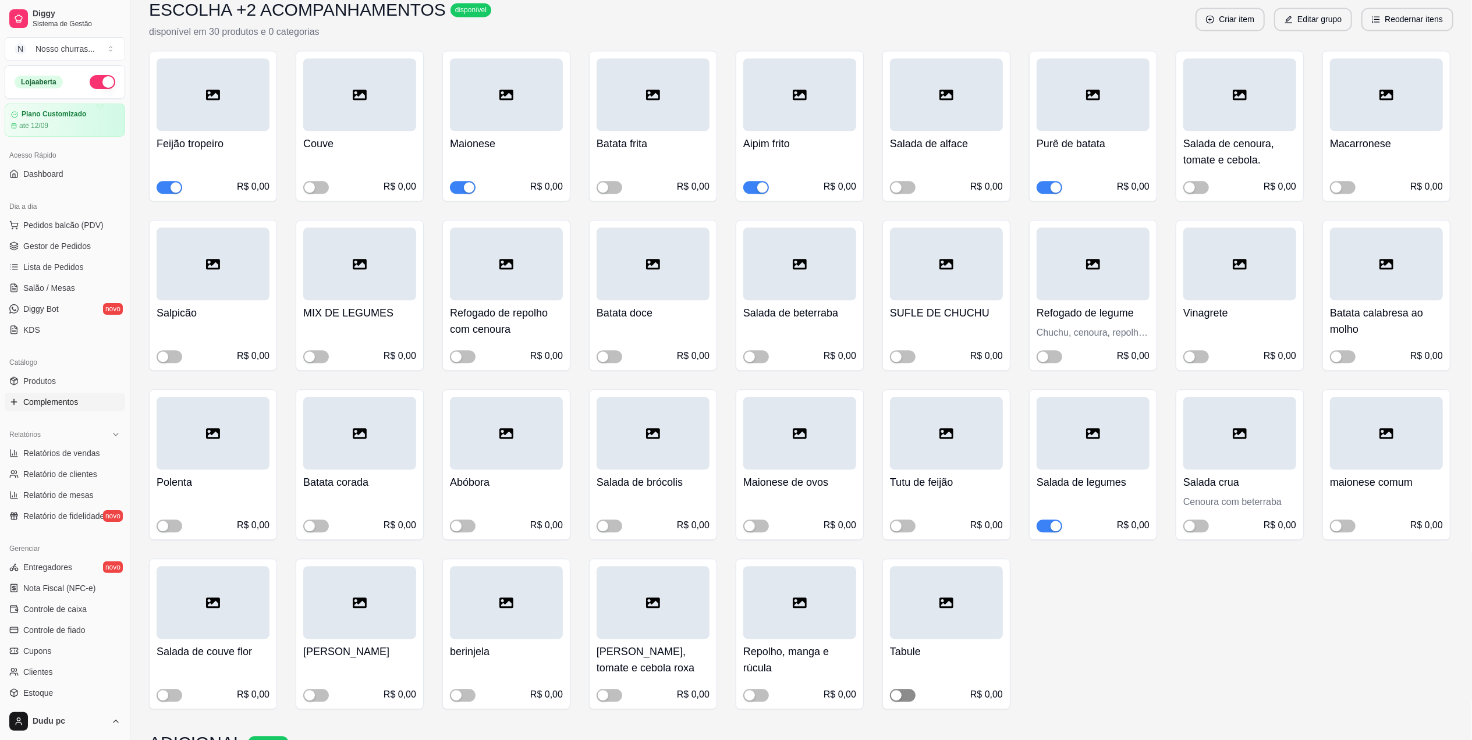
click at [907, 689] on span "button" at bounding box center [903, 695] width 26 height 13
click at [310, 690] on div "button" at bounding box center [309, 695] width 10 height 10
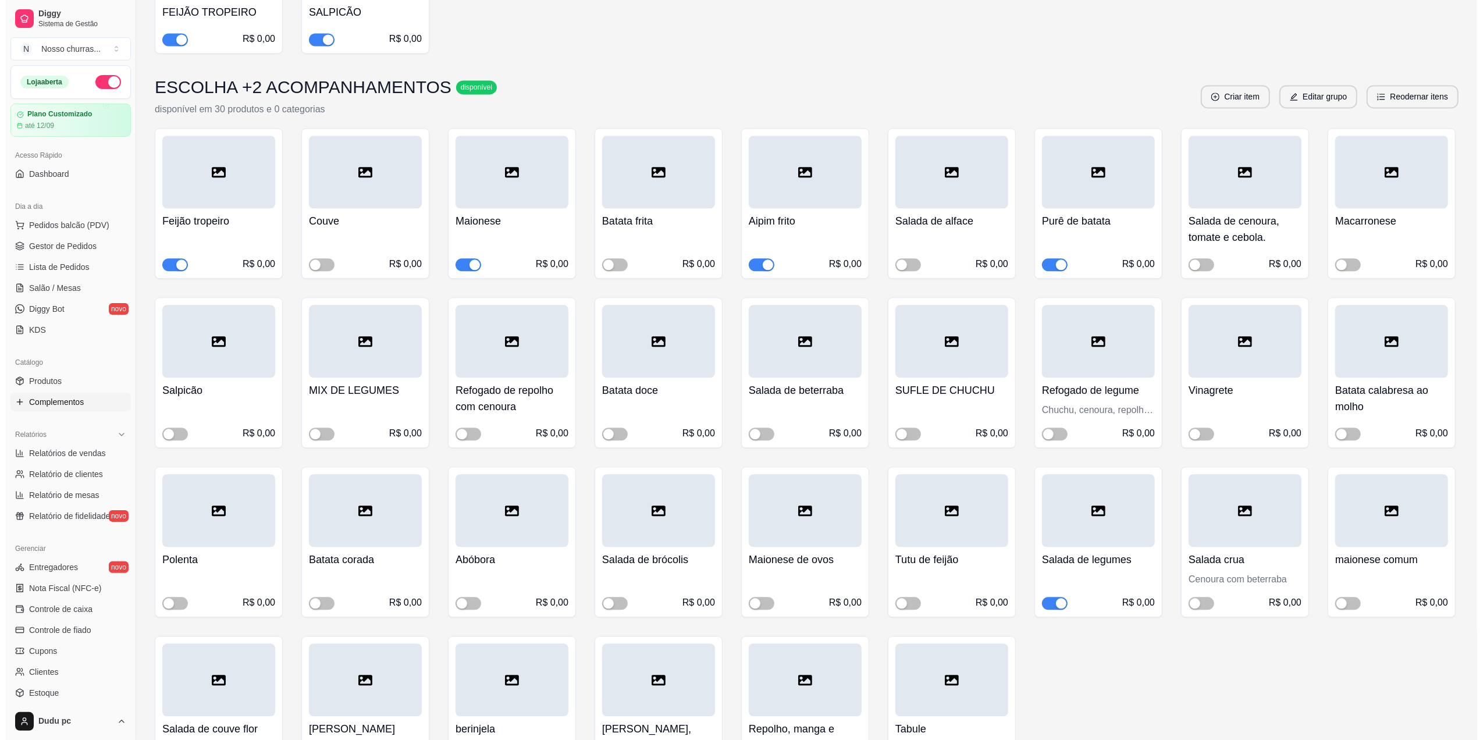
scroll to position [2940, 0]
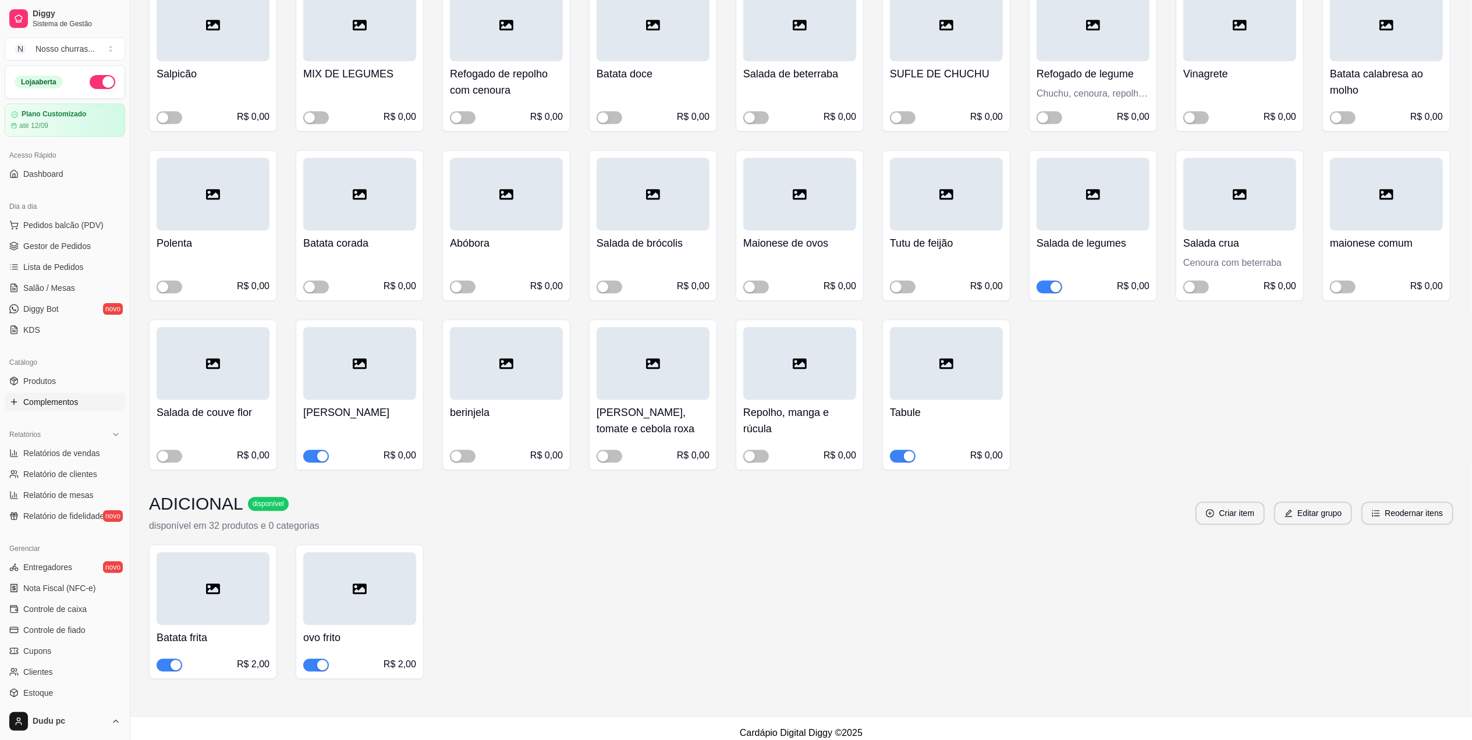
click at [668, 360] on div at bounding box center [653, 363] width 113 height 73
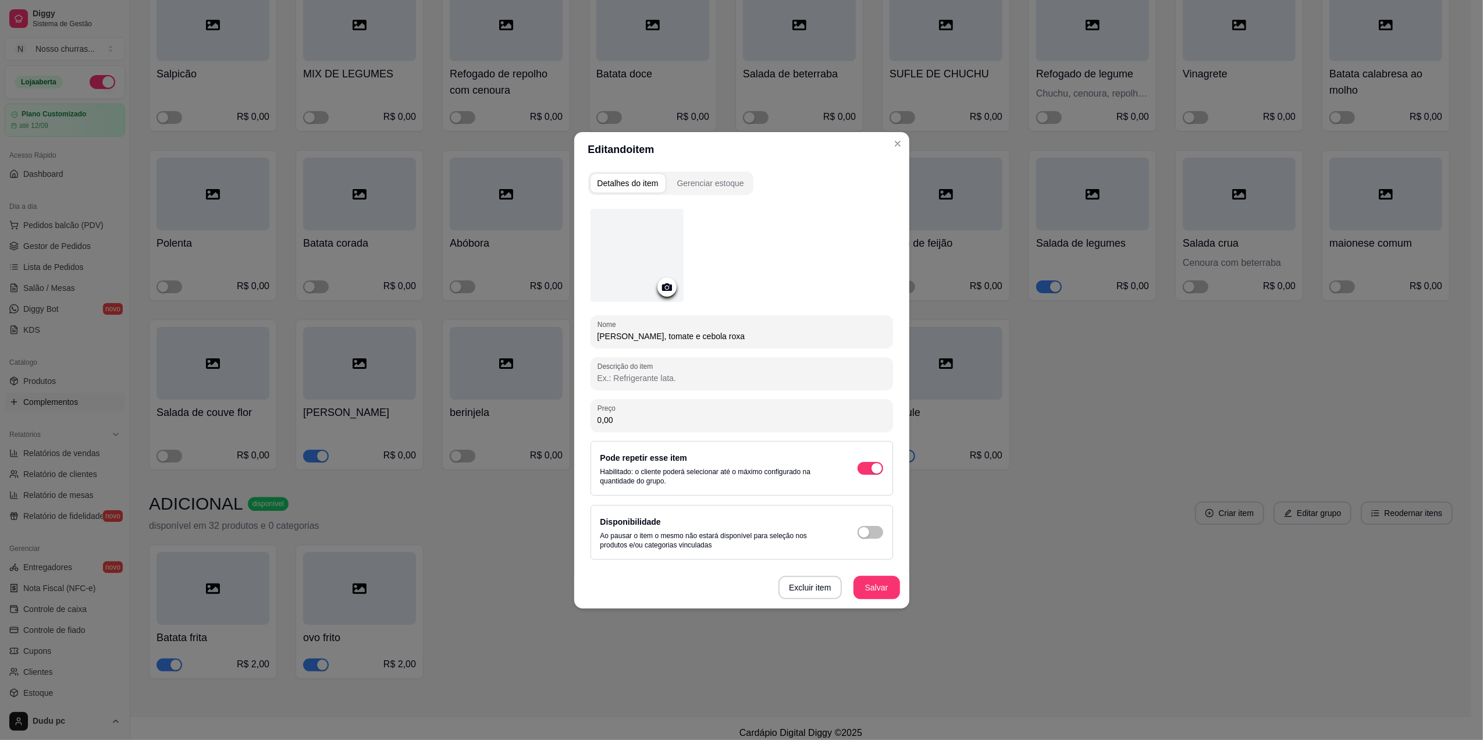
click at [690, 340] on input "[PERSON_NAME], tomate e cebola roxa" at bounding box center [742, 337] width 289 height 12
type input "Pepino"
click at [882, 595] on button "Salvar" at bounding box center [877, 587] width 47 height 23
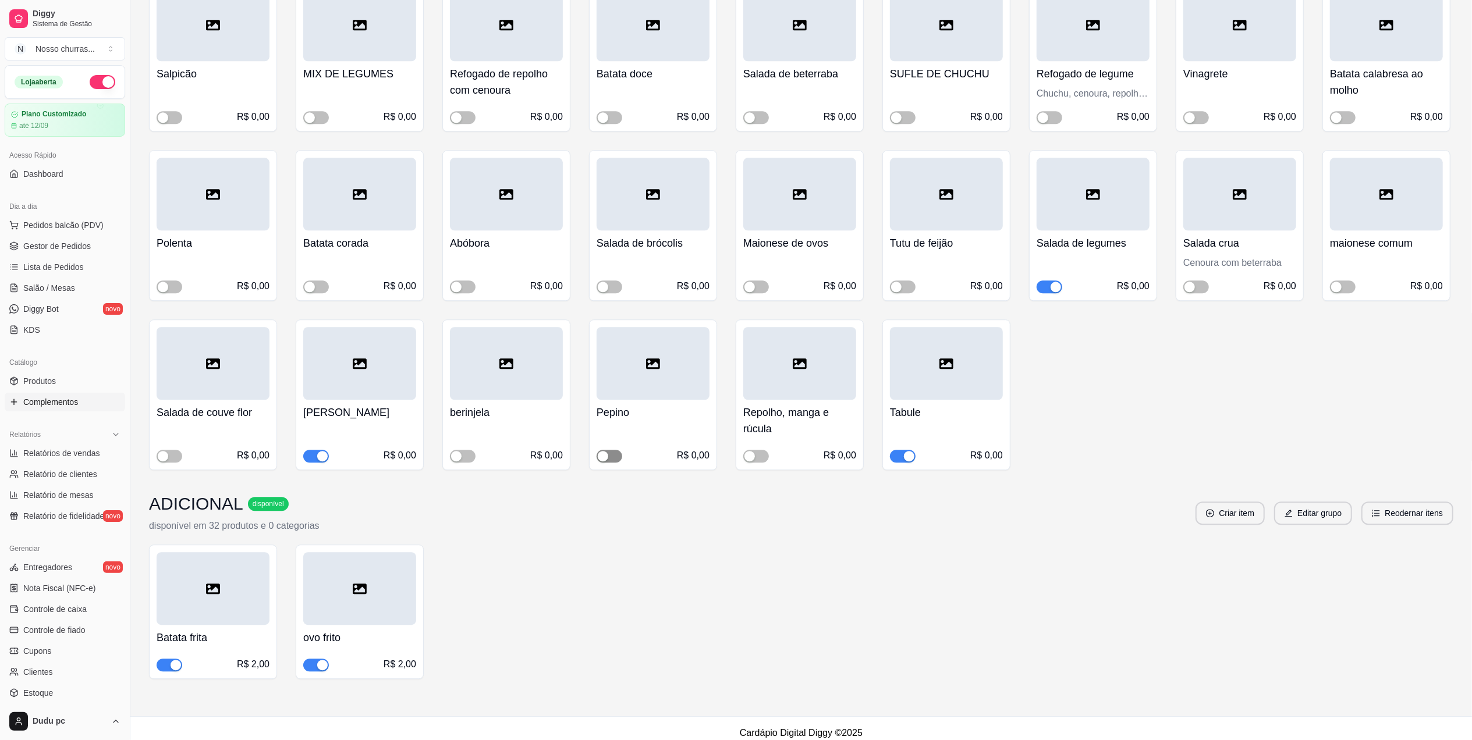
click at [615, 450] on span "button" at bounding box center [610, 456] width 26 height 13
click at [757, 450] on button "button" at bounding box center [756, 456] width 26 height 13
click at [780, 409] on h4 "Repolho, manga e rúcula" at bounding box center [799, 420] width 113 height 33
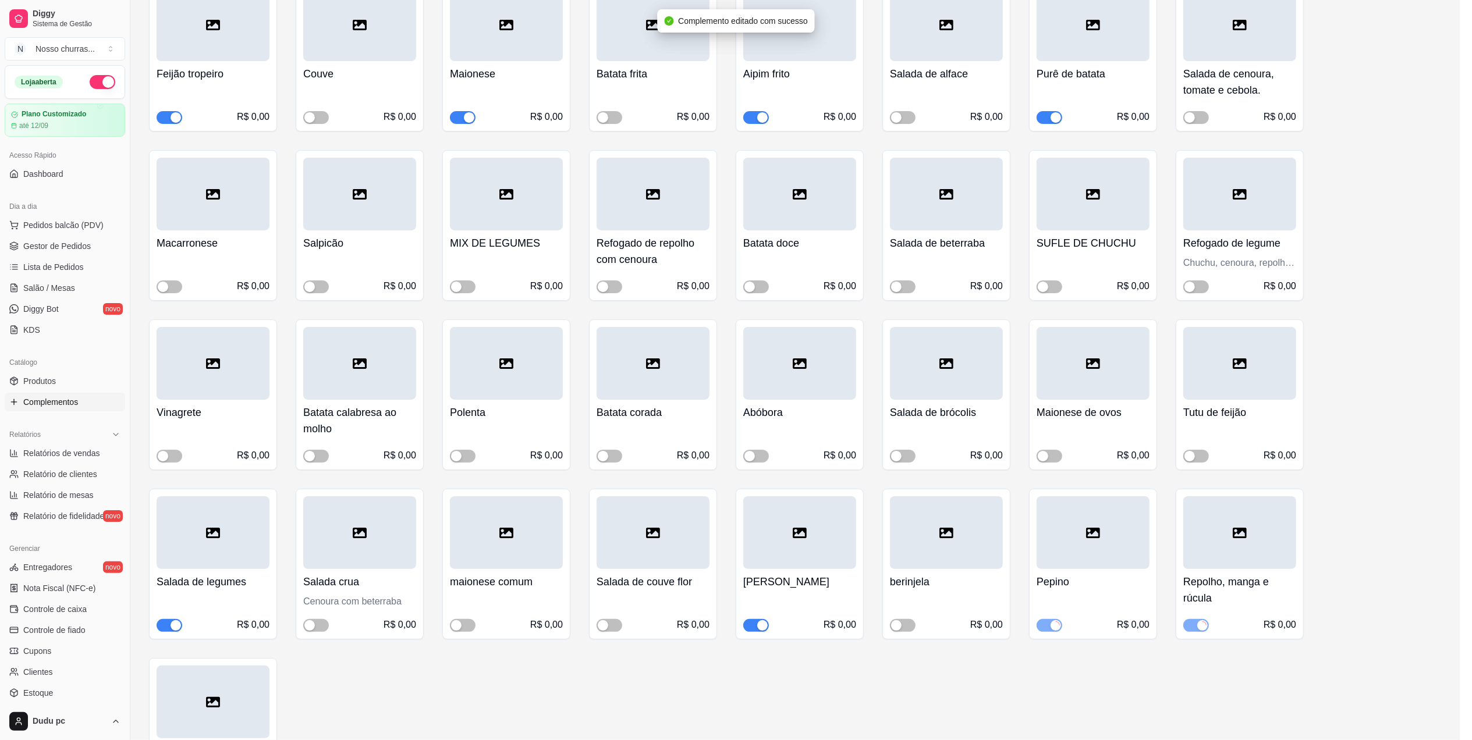
click at [780, 409] on div "0,00" at bounding box center [736, 416] width 294 height 24
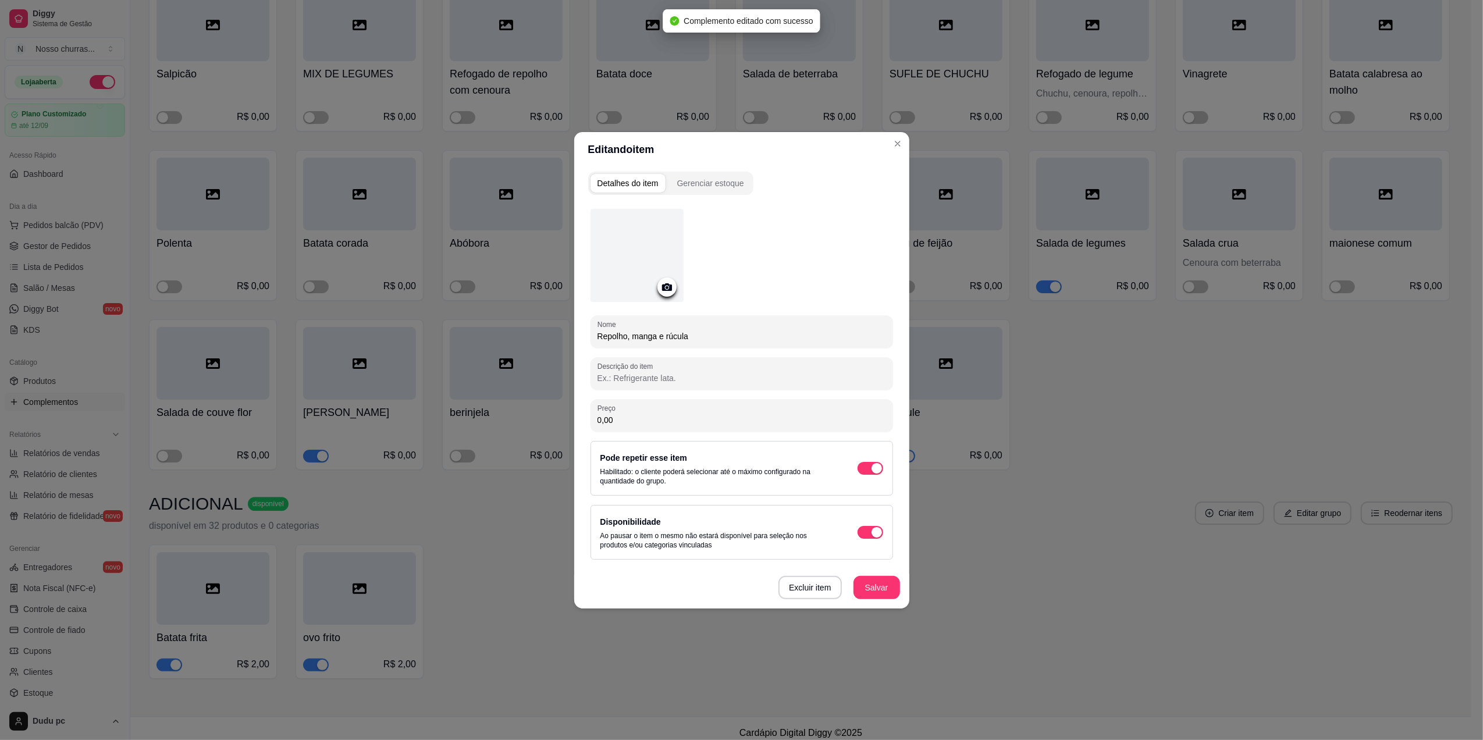
click at [684, 336] on input "Repolho, manga e rúcula" at bounding box center [742, 337] width 289 height 12
type input "Repolho roxo"
click at [864, 583] on button "Salvar" at bounding box center [876, 587] width 45 height 23
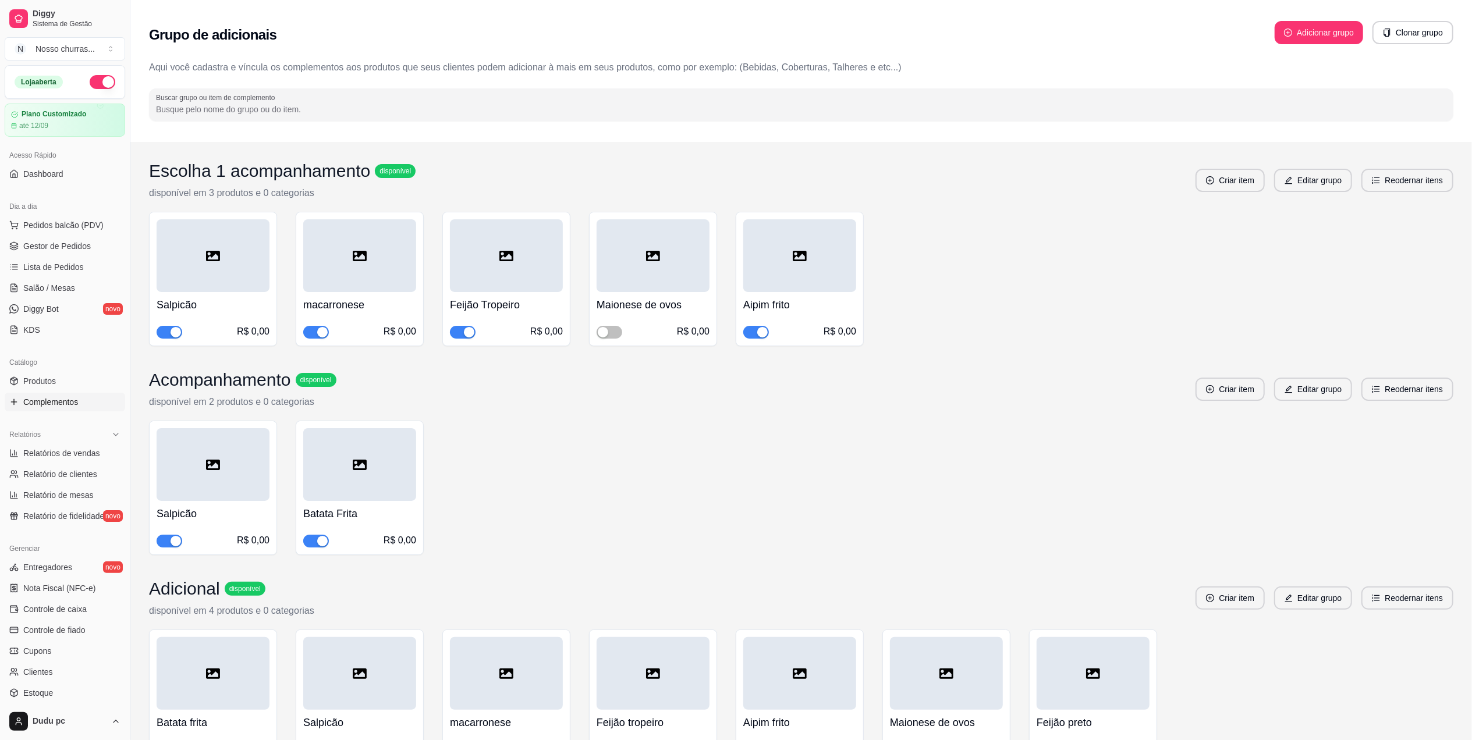
scroll to position [647, 0]
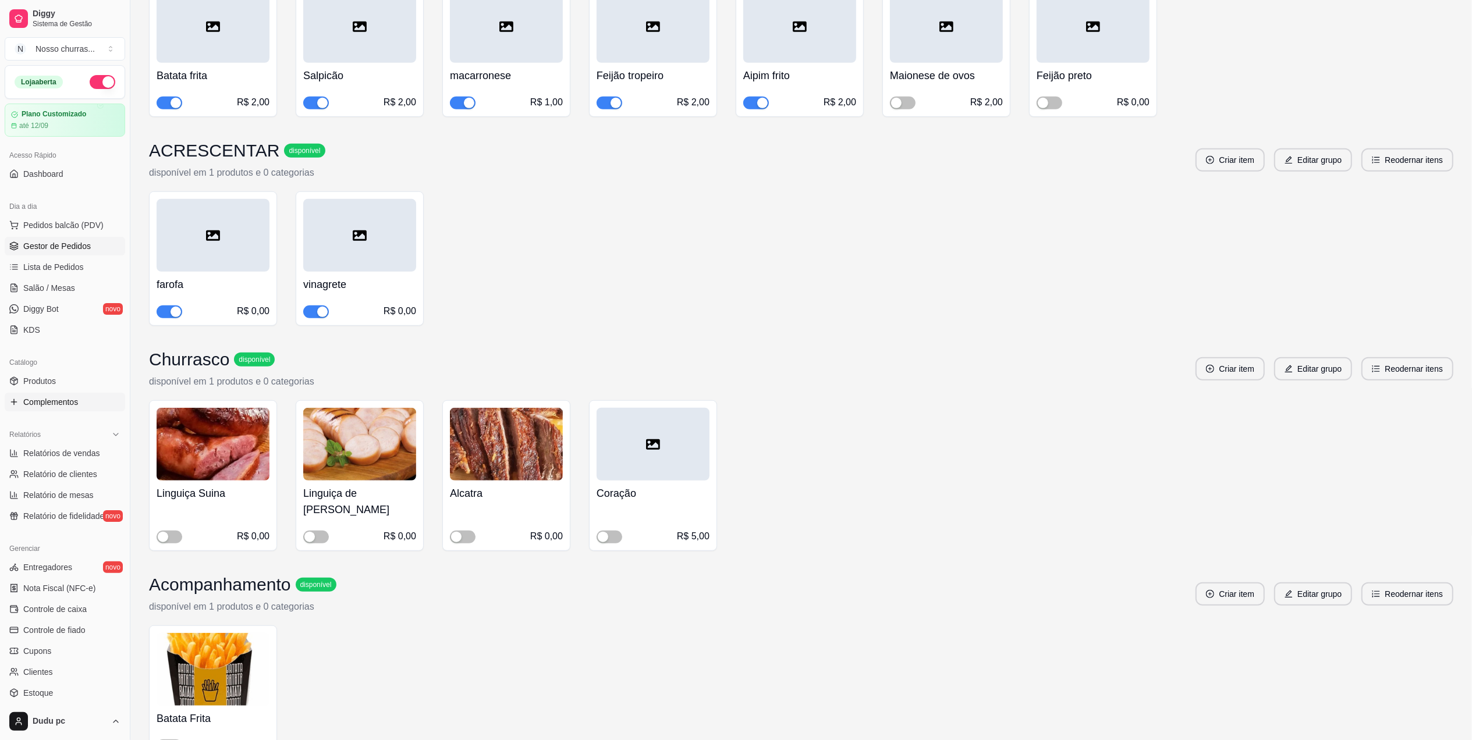
click at [40, 248] on span "Gestor de Pedidos" at bounding box center [57, 246] width 68 height 12
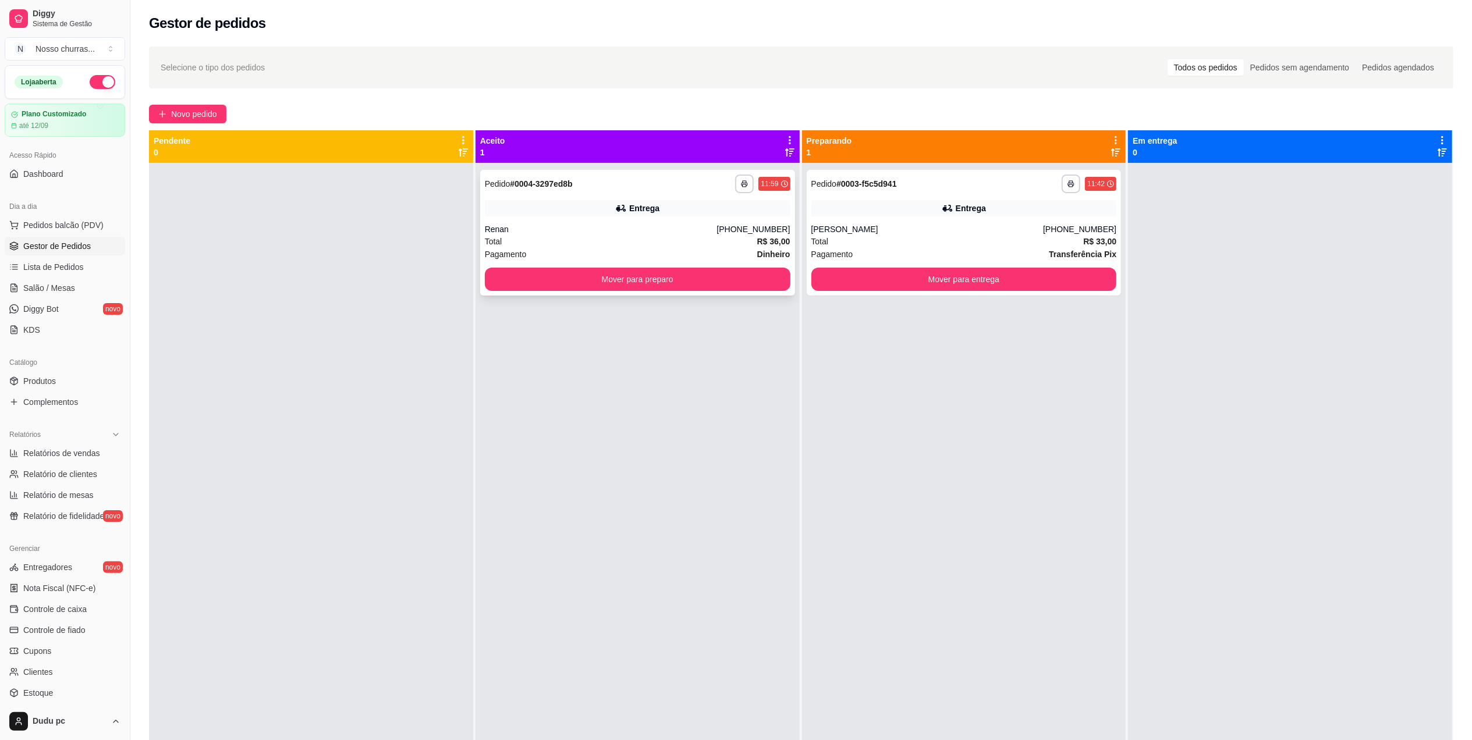
click at [539, 194] on div "**********" at bounding box center [637, 233] width 315 height 126
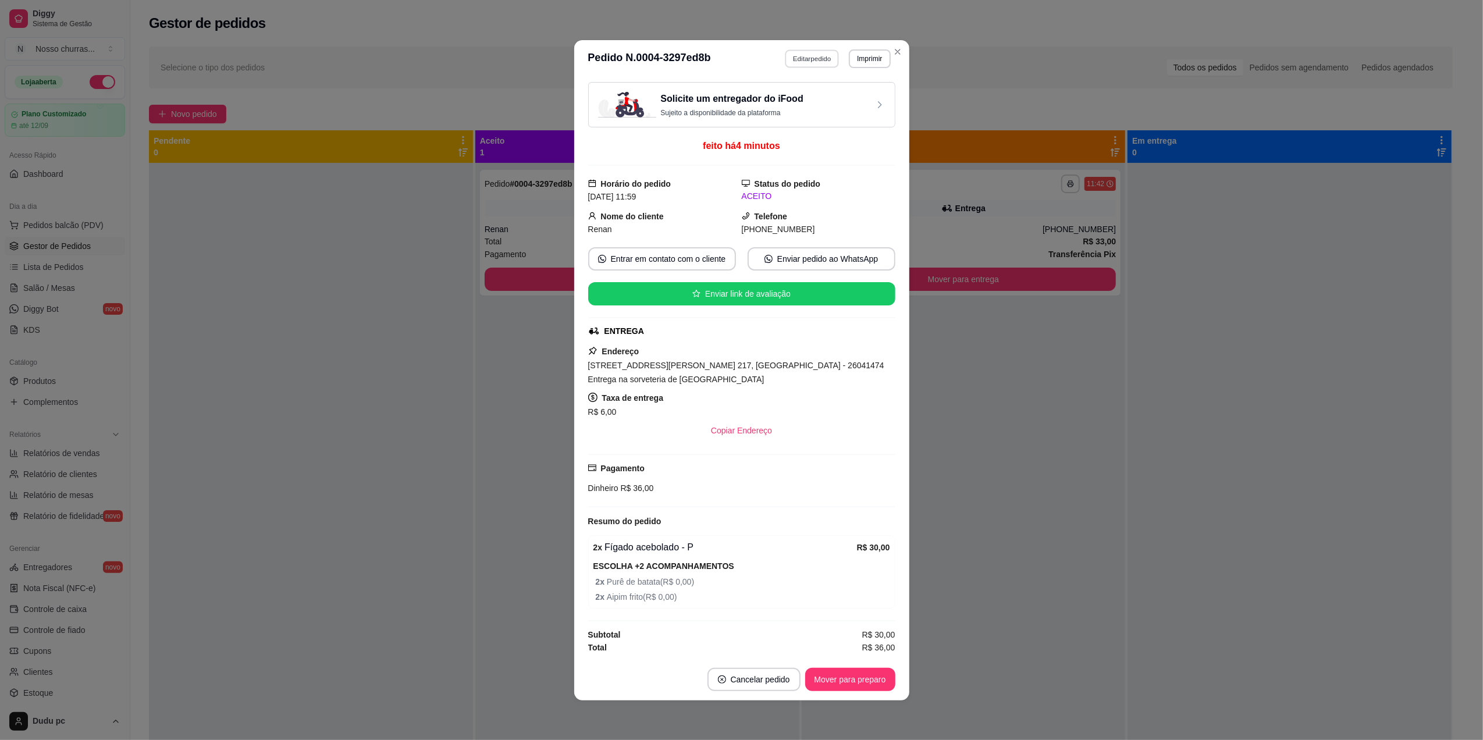
click at [789, 51] on button "Editar pedido" at bounding box center [812, 58] width 54 height 18
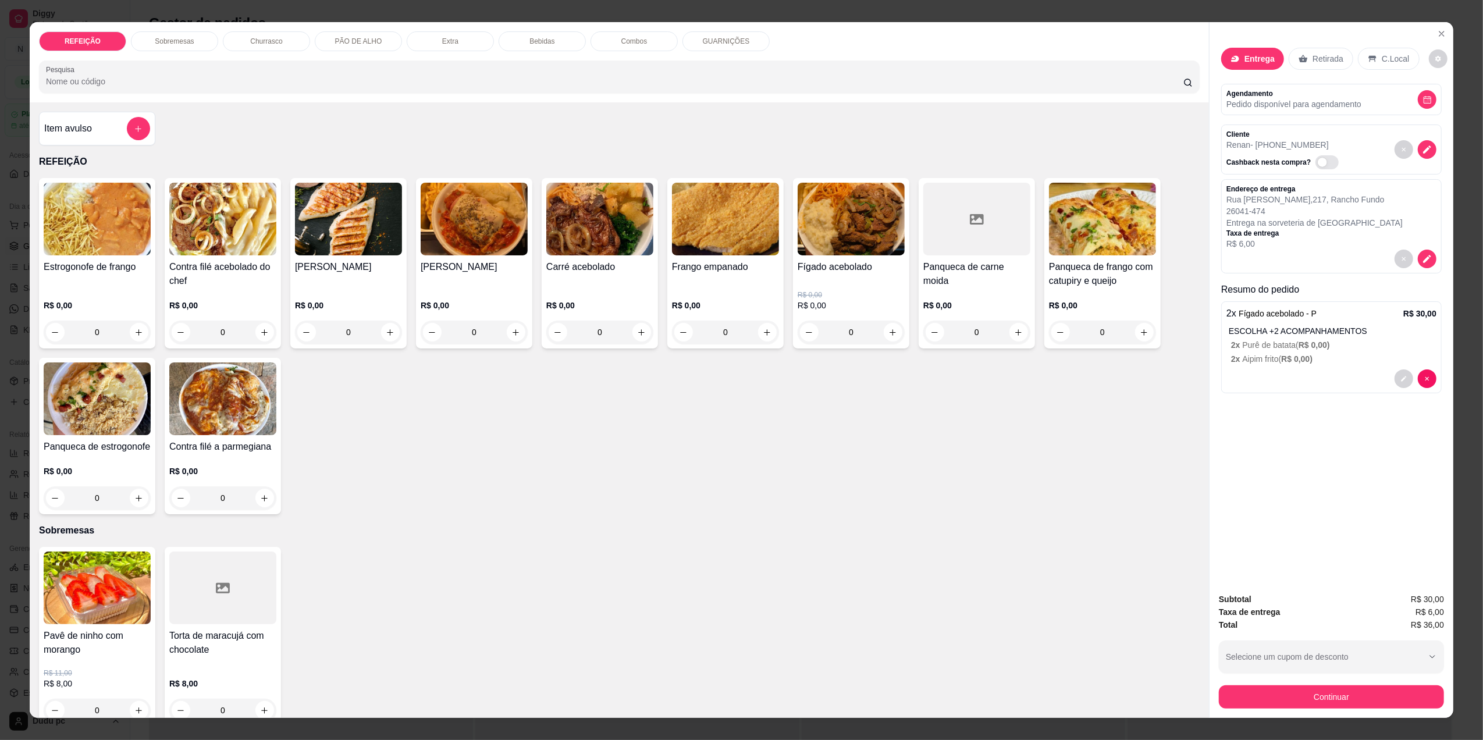
click at [629, 333] on div "0" at bounding box center [599, 332] width 107 height 23
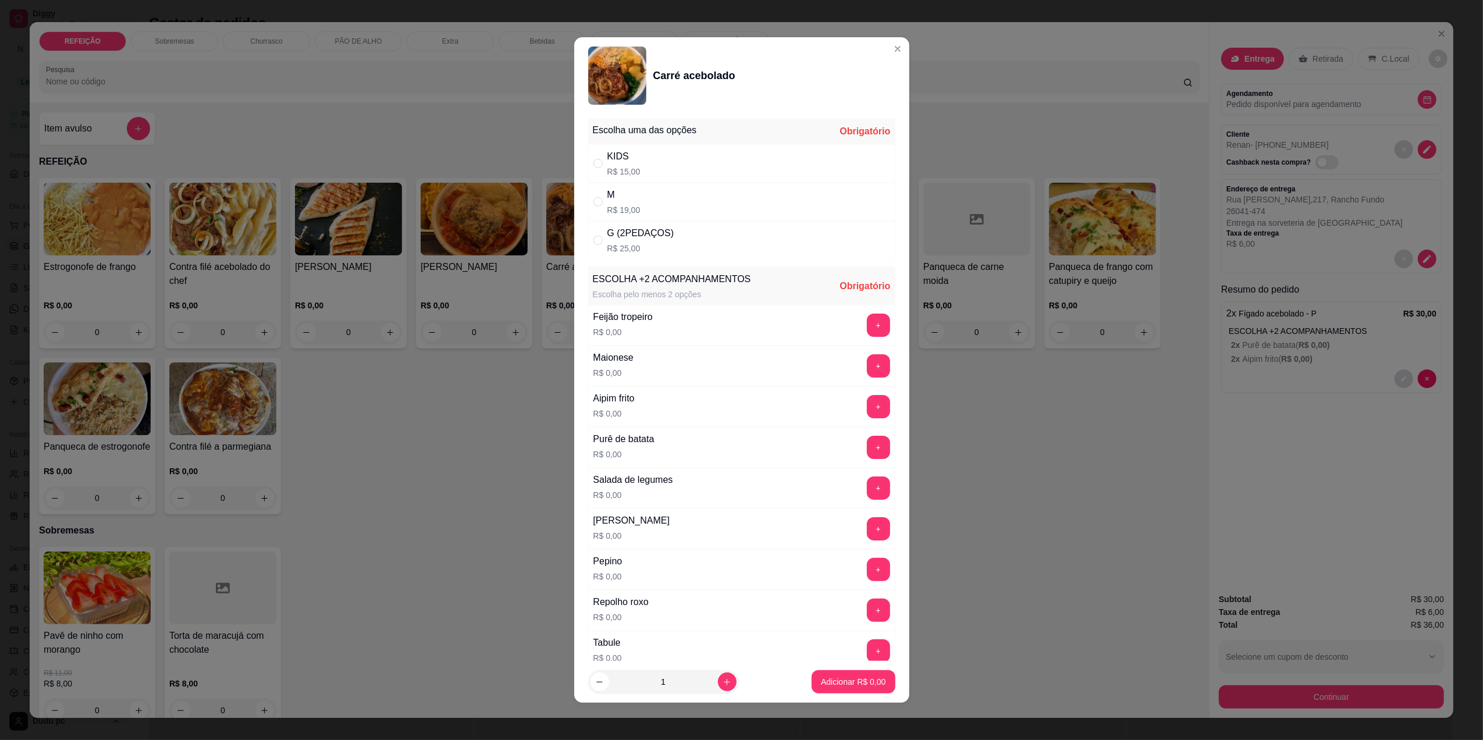
click at [634, 203] on div "M R$ 19,00" at bounding box center [624, 202] width 33 height 28
radio input "true"
click at [724, 682] on icon "increase-product-quantity" at bounding box center [727, 682] width 6 height 6
click at [599, 680] on icon "decrease-product-quantity" at bounding box center [599, 682] width 9 height 9
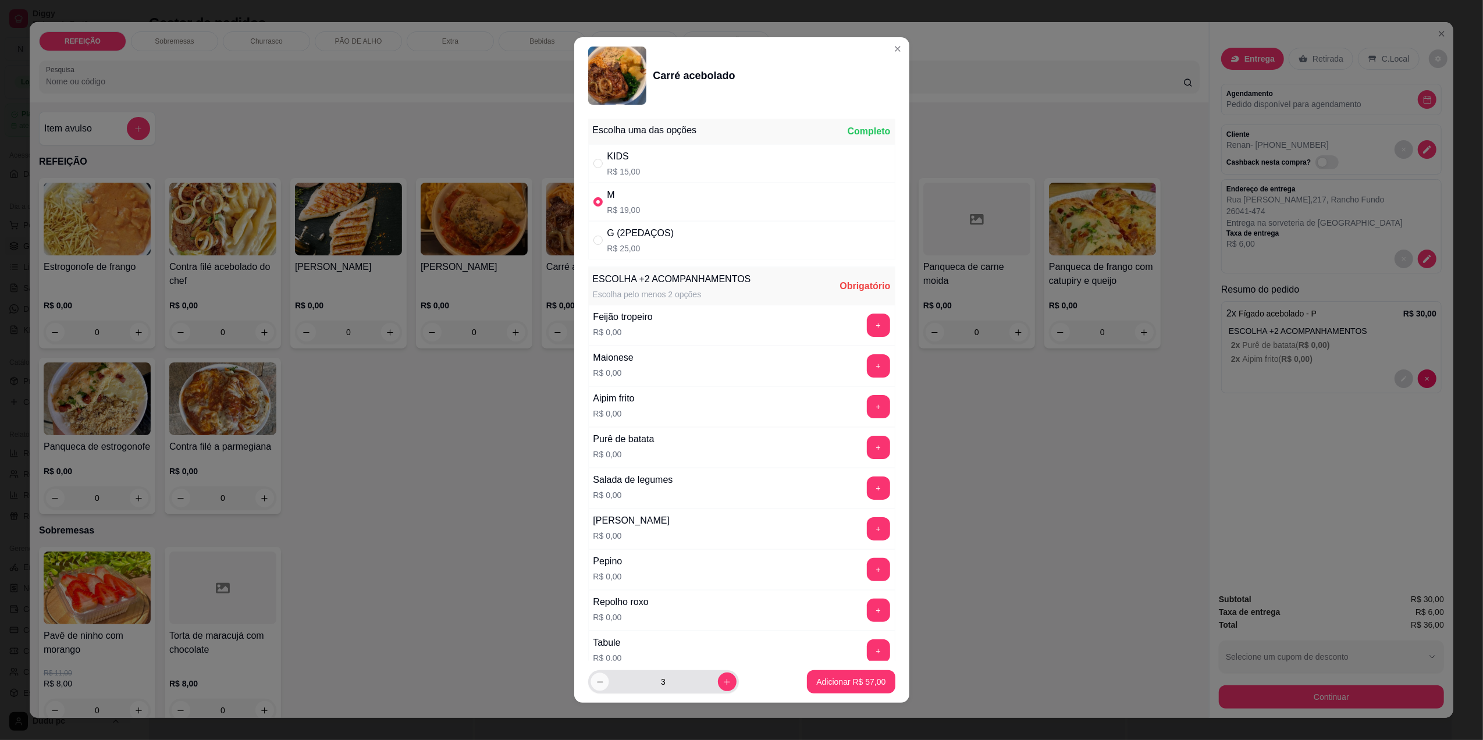
type input "2"
click at [867, 447] on button "+" at bounding box center [878, 447] width 23 height 23
click at [867, 406] on button "+" at bounding box center [878, 406] width 23 height 23
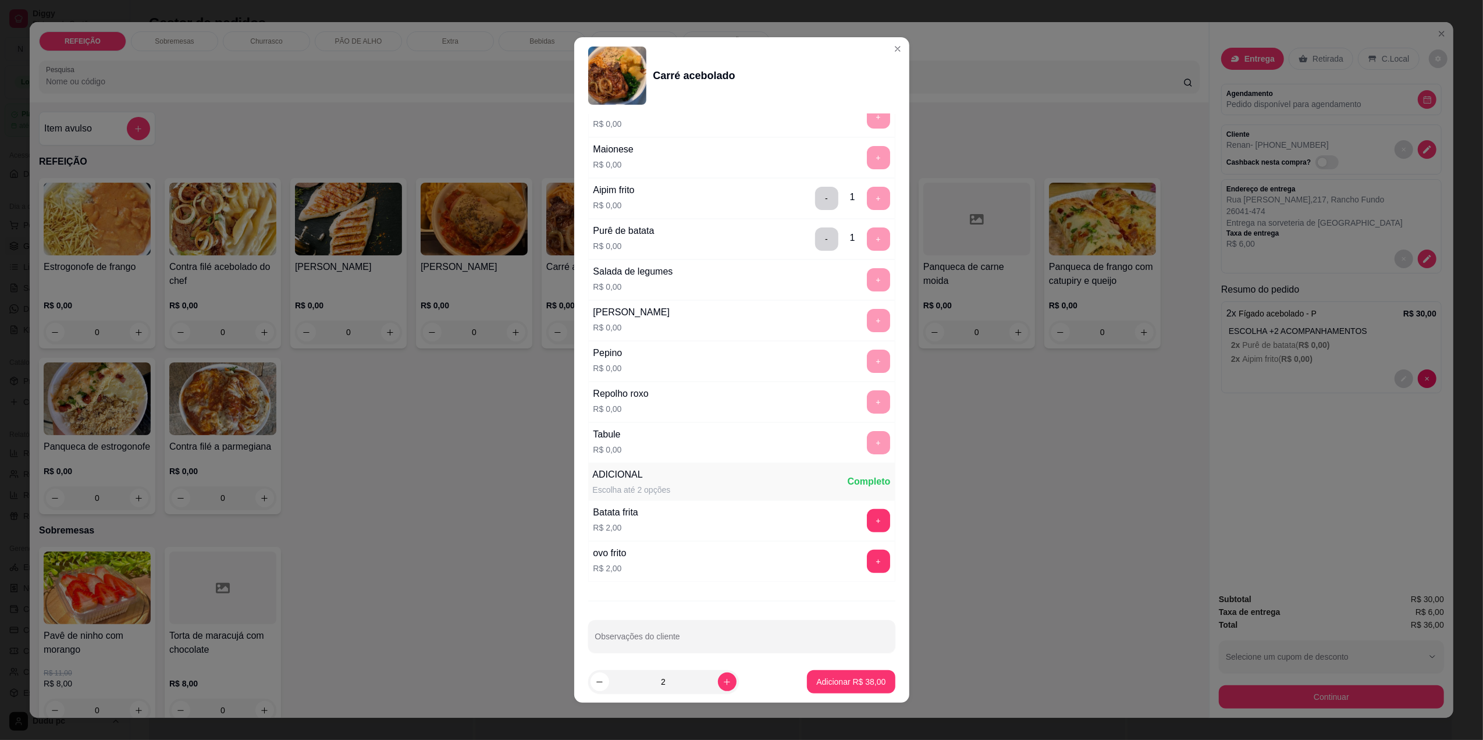
scroll to position [222, 0]
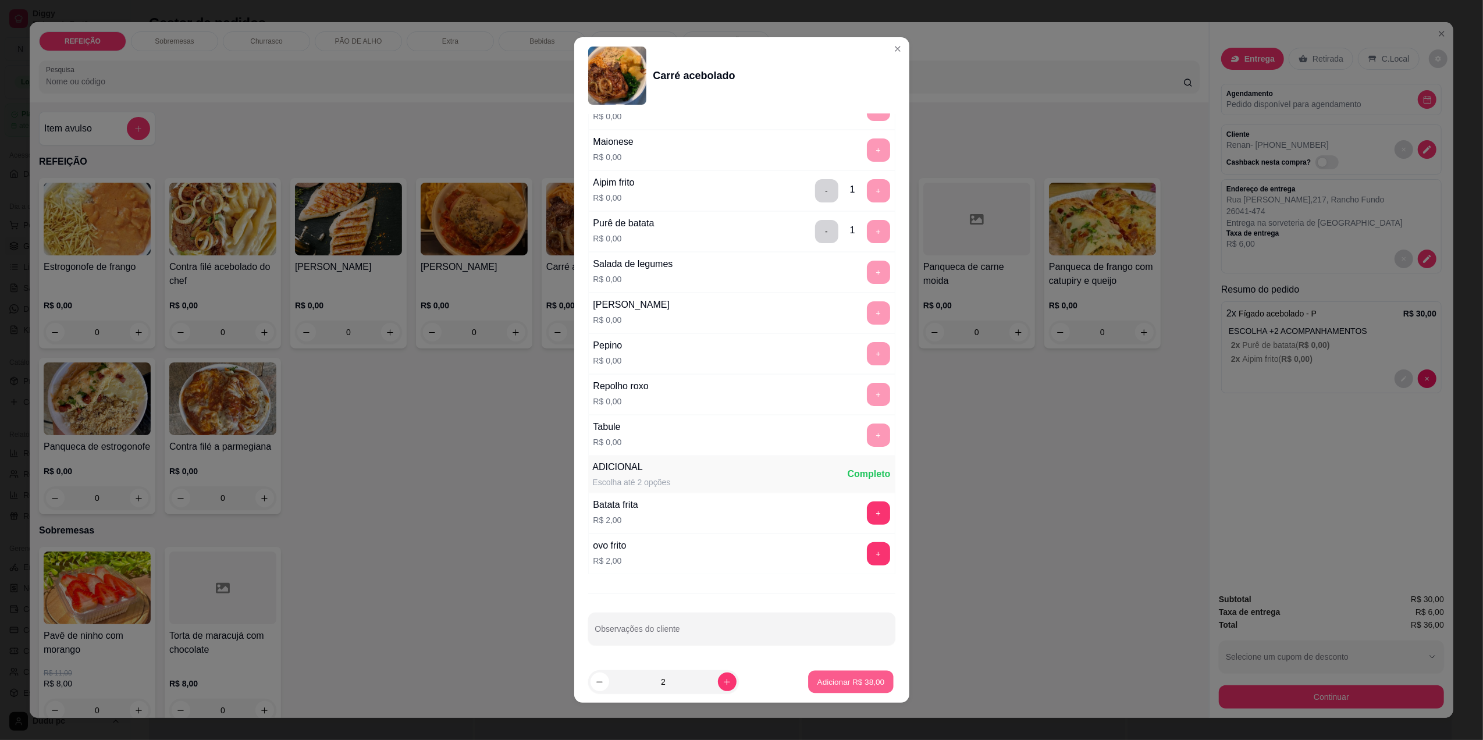
click at [848, 686] on p "Adicionar R$ 38,00" at bounding box center [852, 682] width 68 height 11
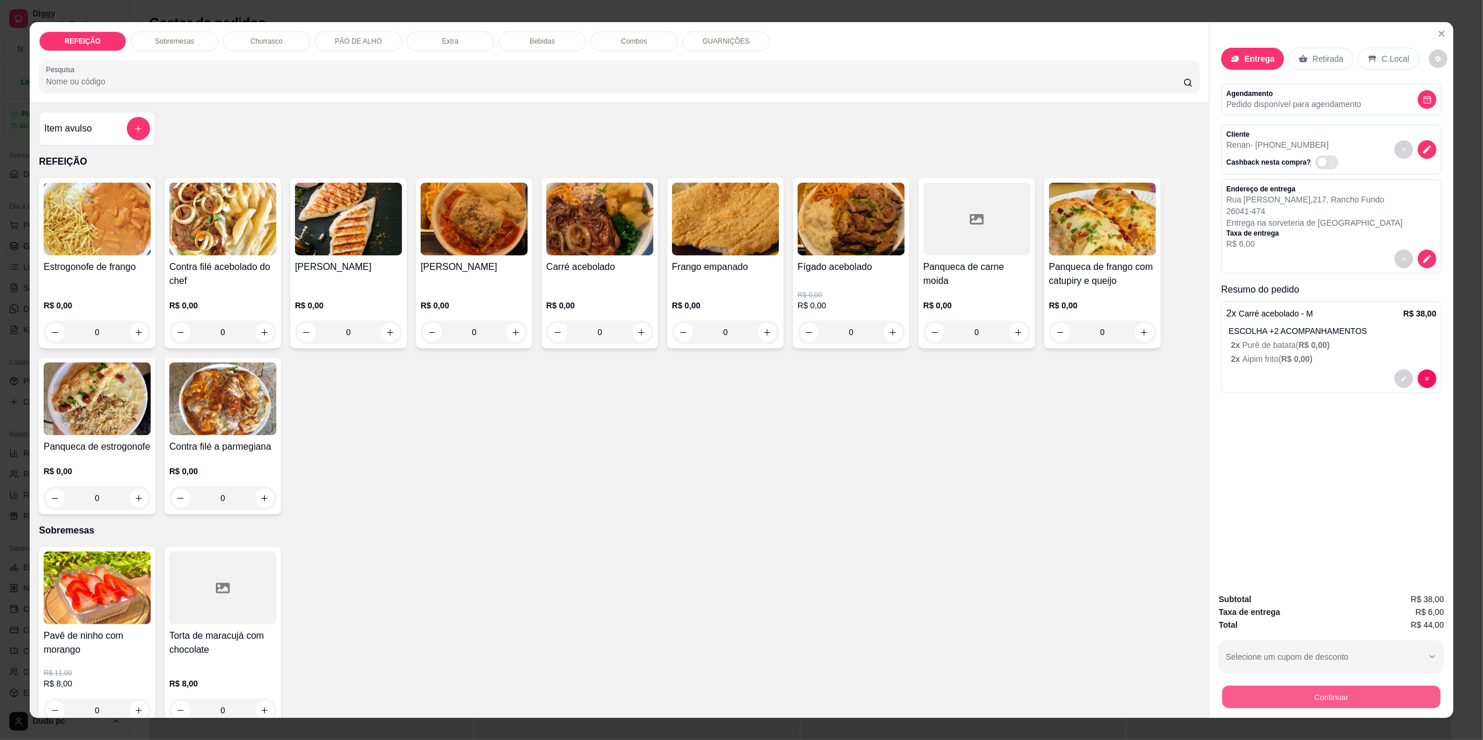
click at [1322, 694] on button "Continuar" at bounding box center [1332, 697] width 218 height 23
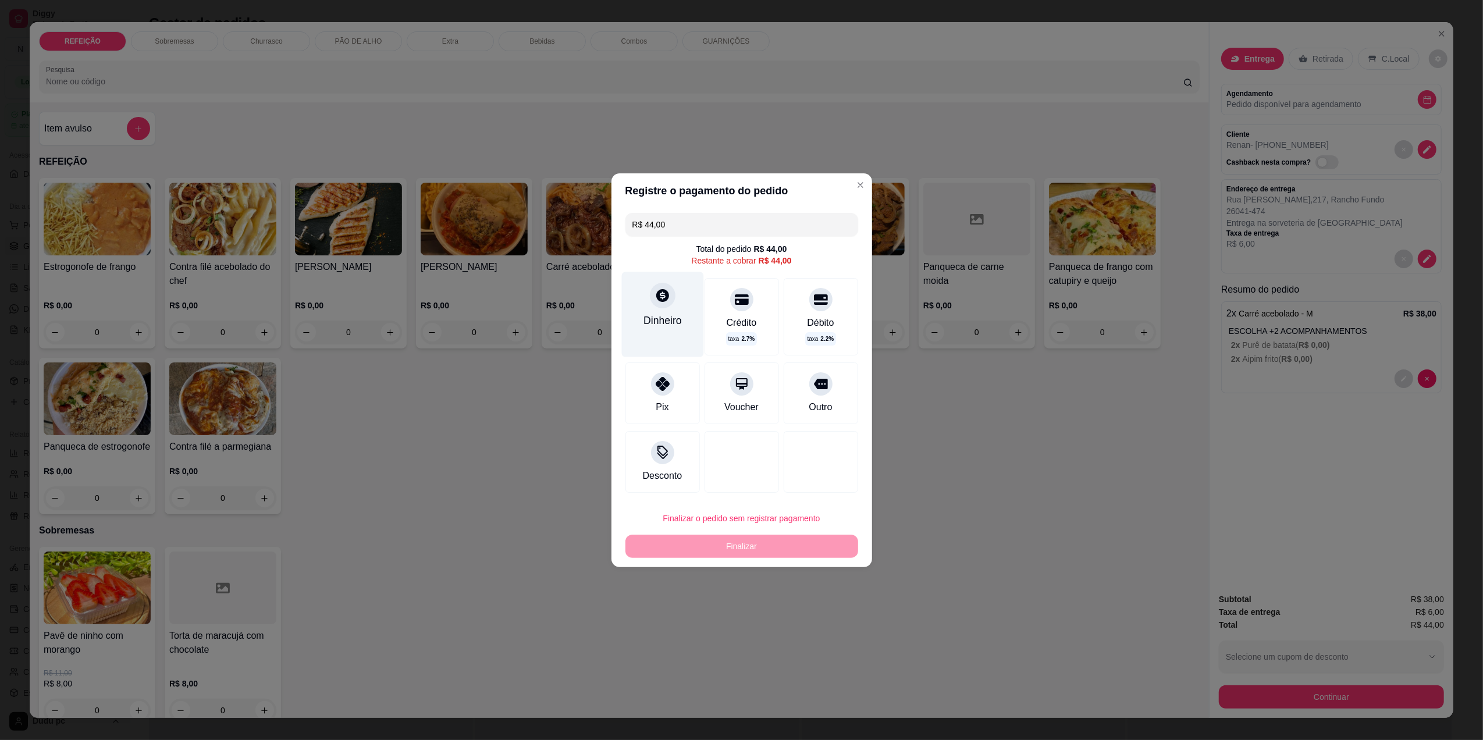
click at [688, 326] on div "Dinheiro" at bounding box center [663, 314] width 82 height 85
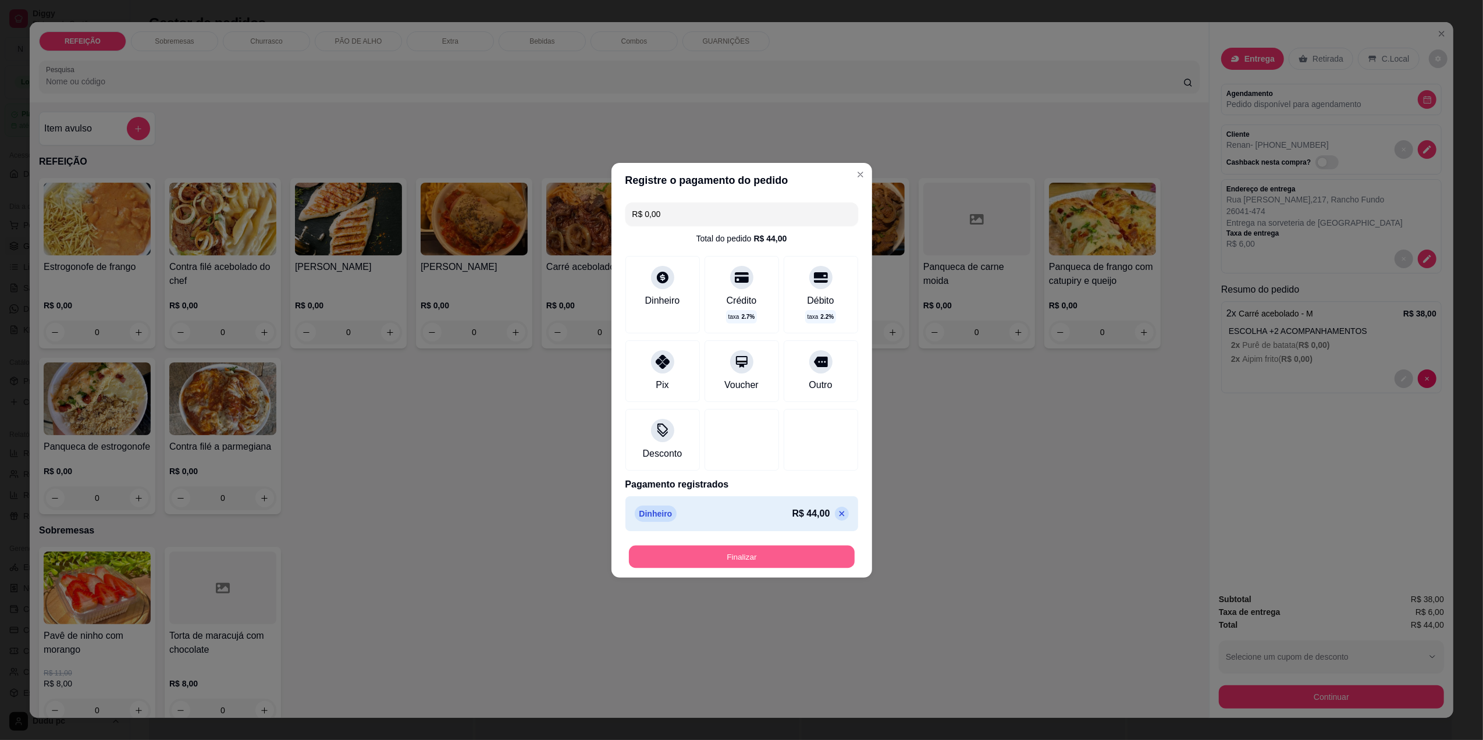
click at [794, 558] on button "Finalizar" at bounding box center [742, 556] width 226 height 23
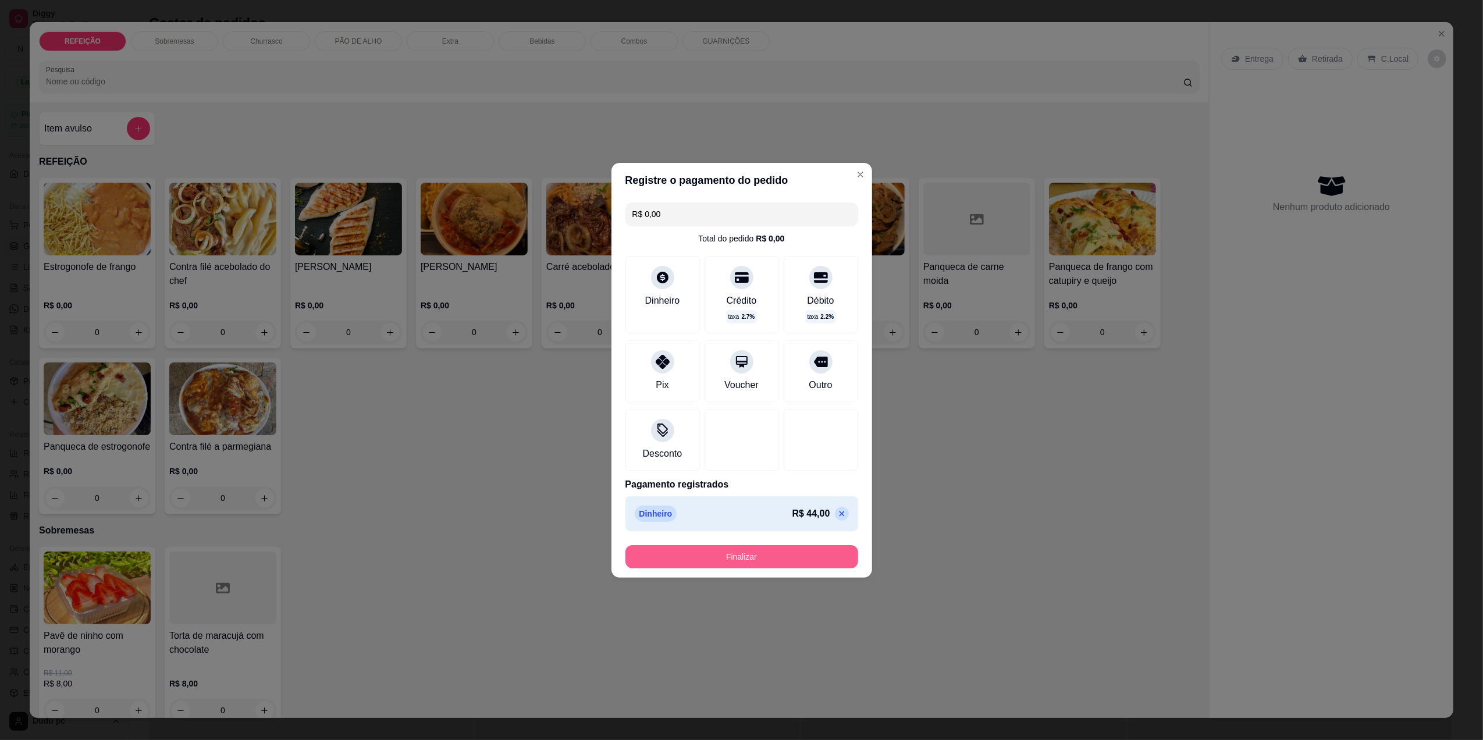
type input "-R$ 44,00"
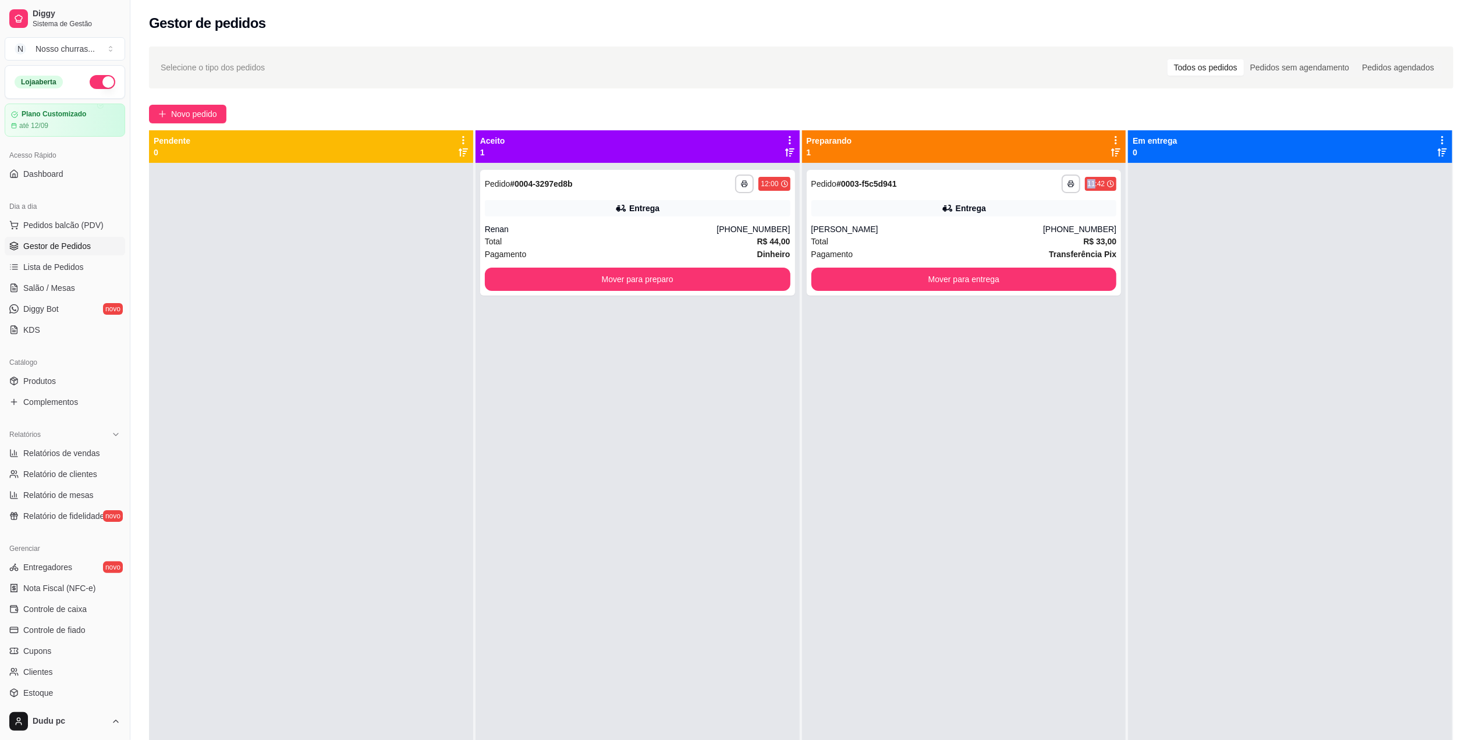
click at [1056, 173] on div "**********" at bounding box center [964, 233] width 315 height 126
click at [1032, 275] on button "Mover para entrega" at bounding box center [963, 279] width 296 height 23
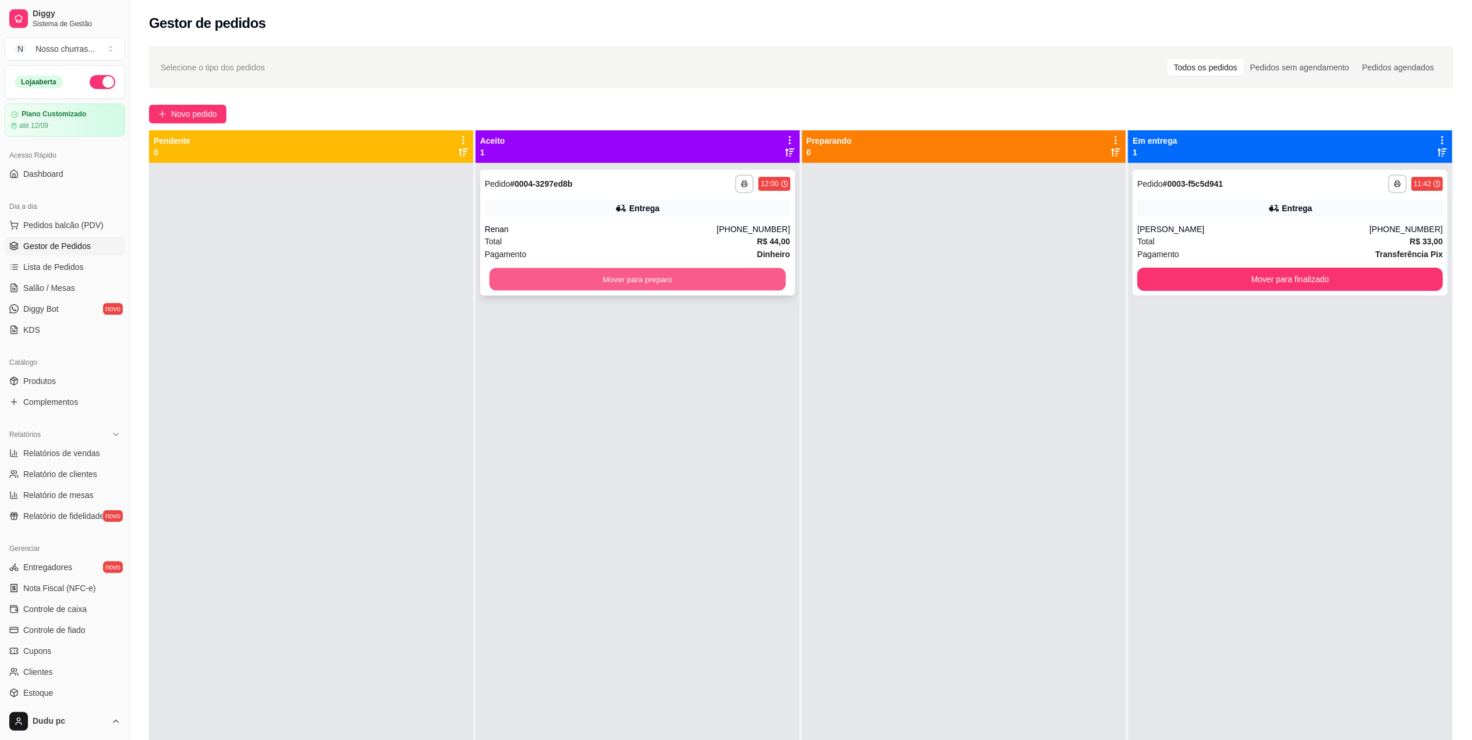
click at [757, 283] on button "Mover para preparo" at bounding box center [637, 279] width 296 height 23
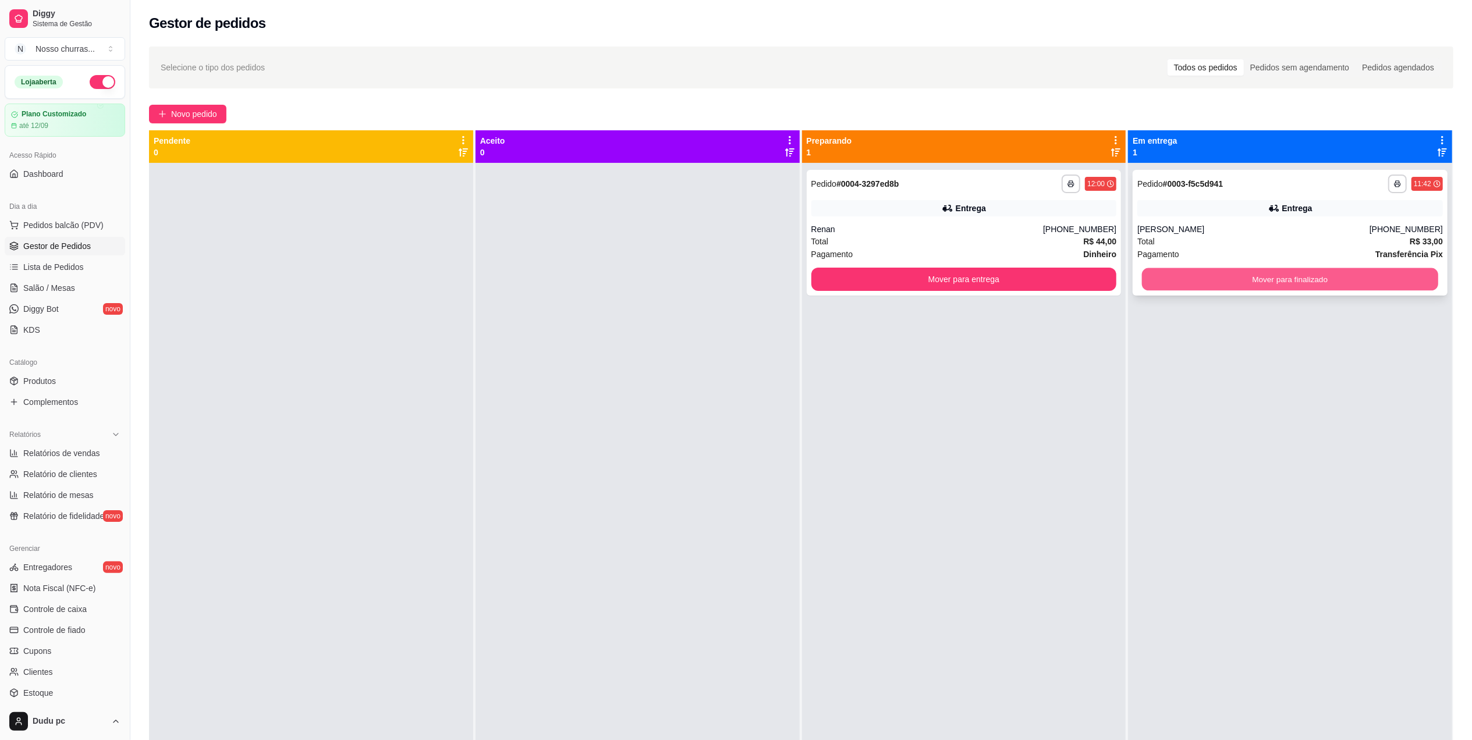
click at [1150, 284] on button "Mover para finalizado" at bounding box center [1290, 279] width 296 height 23
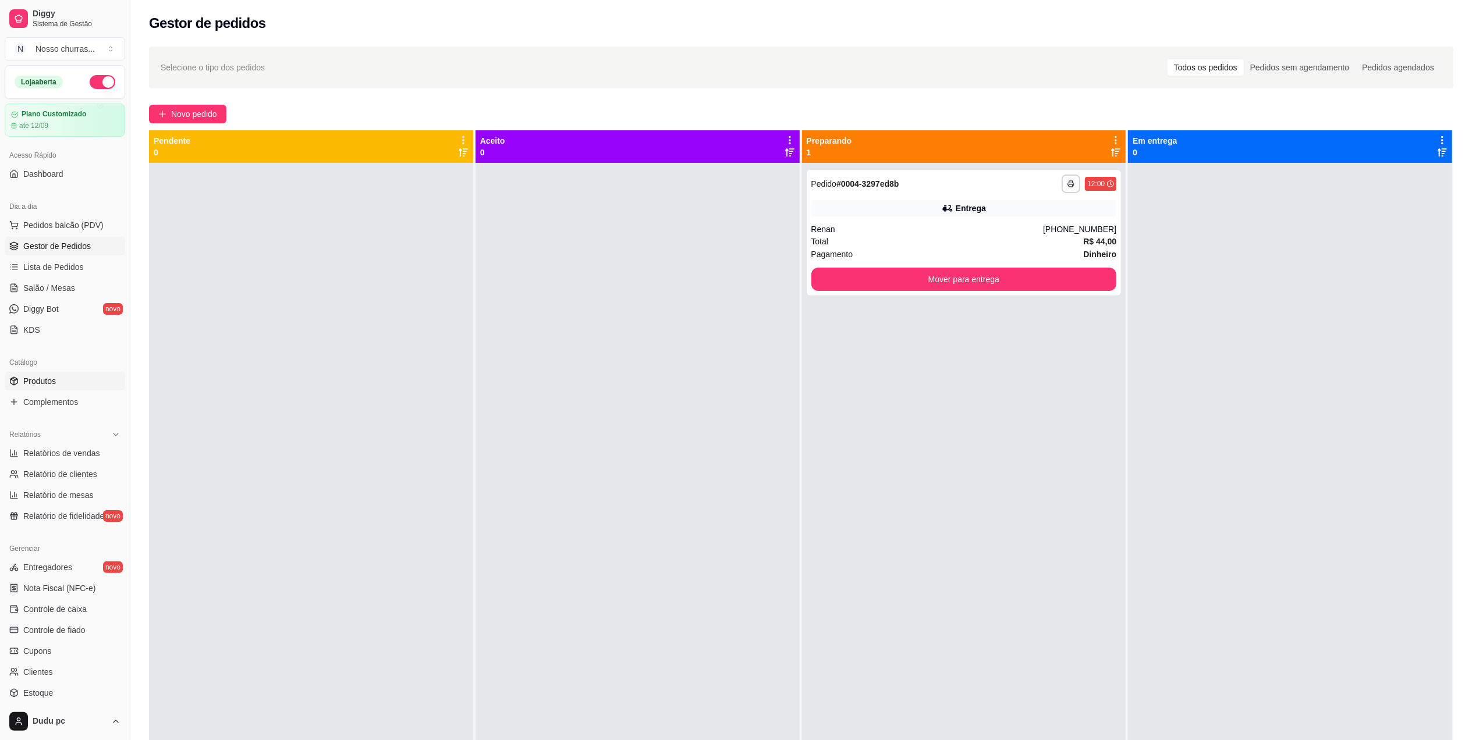
click at [71, 387] on link "Produtos" at bounding box center [65, 381] width 120 height 19
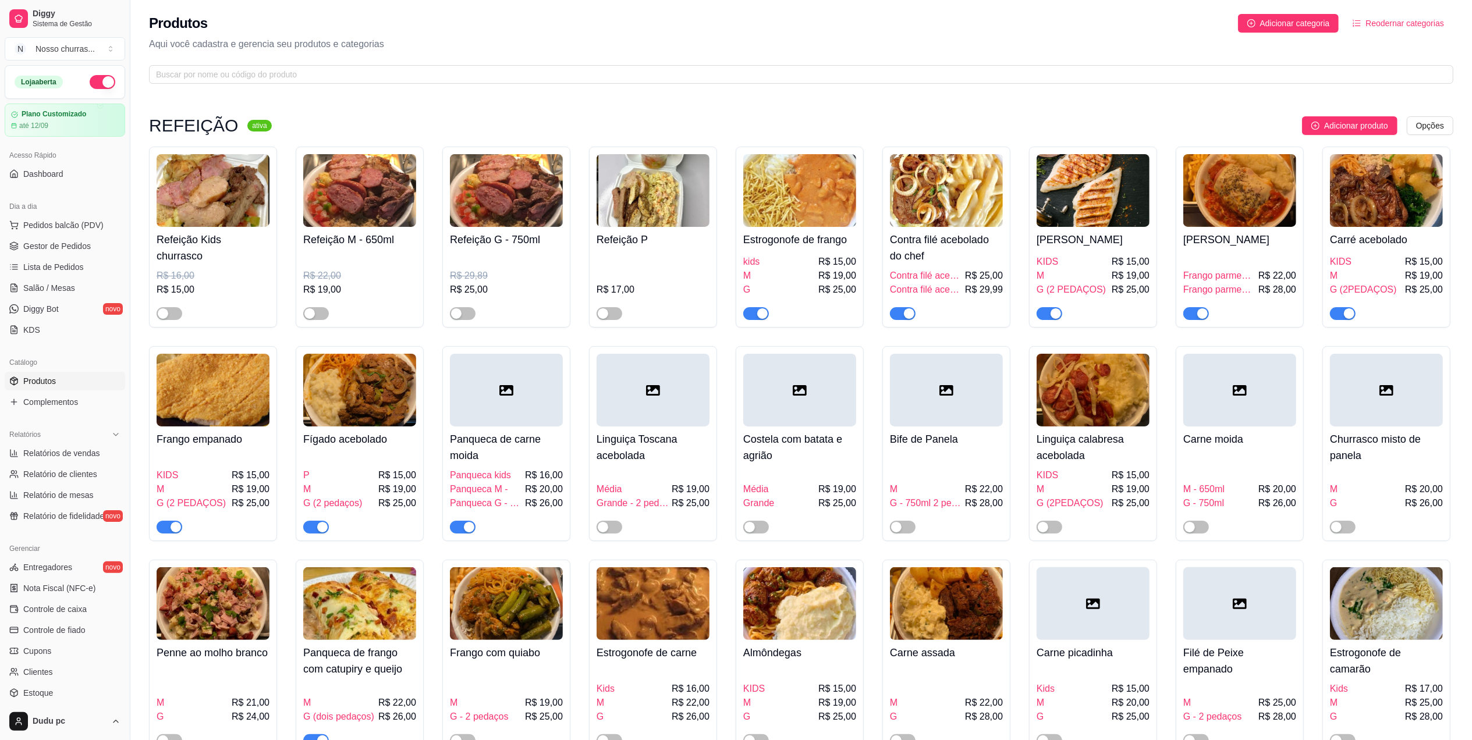
click at [333, 480] on div "P R$ 15,00" at bounding box center [359, 475] width 113 height 14
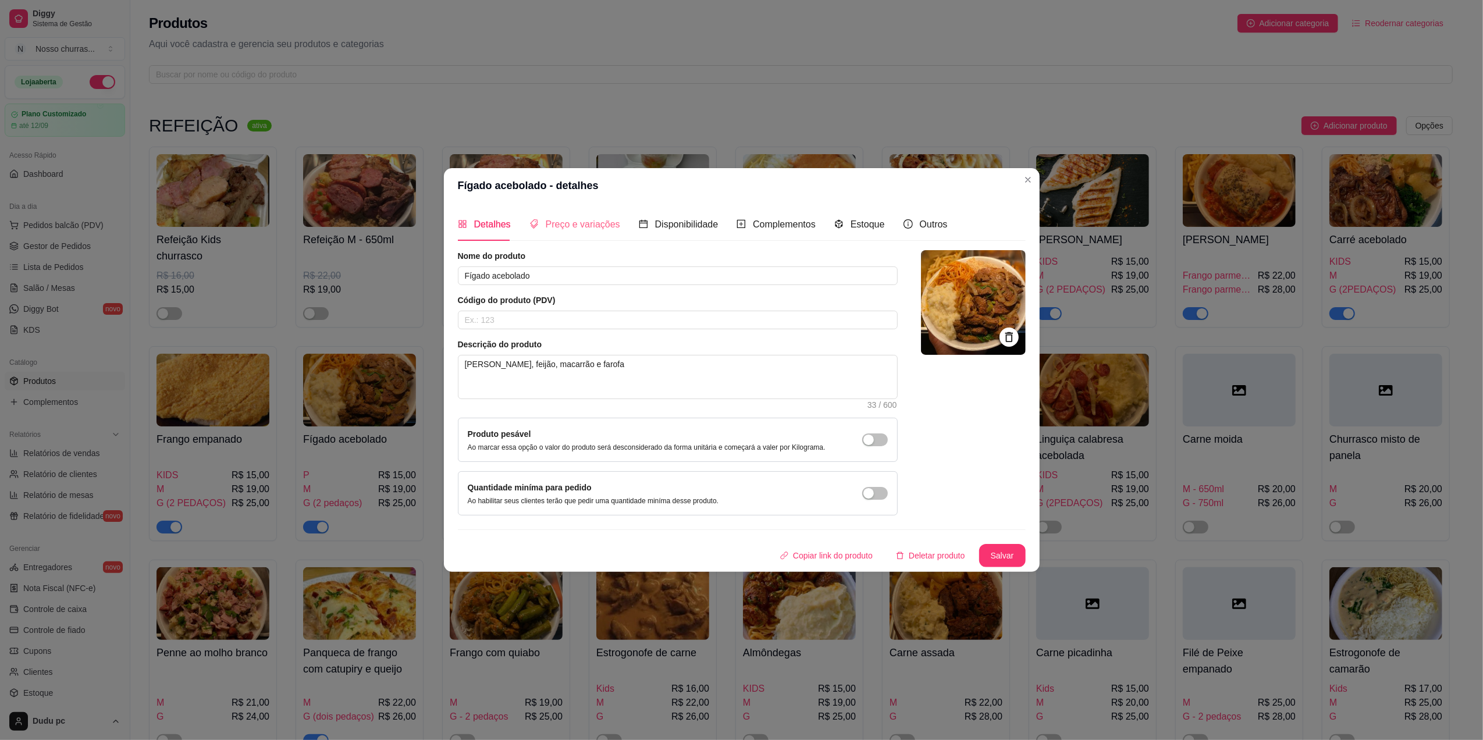
click at [542, 231] on div "Preço e variações" at bounding box center [575, 224] width 91 height 33
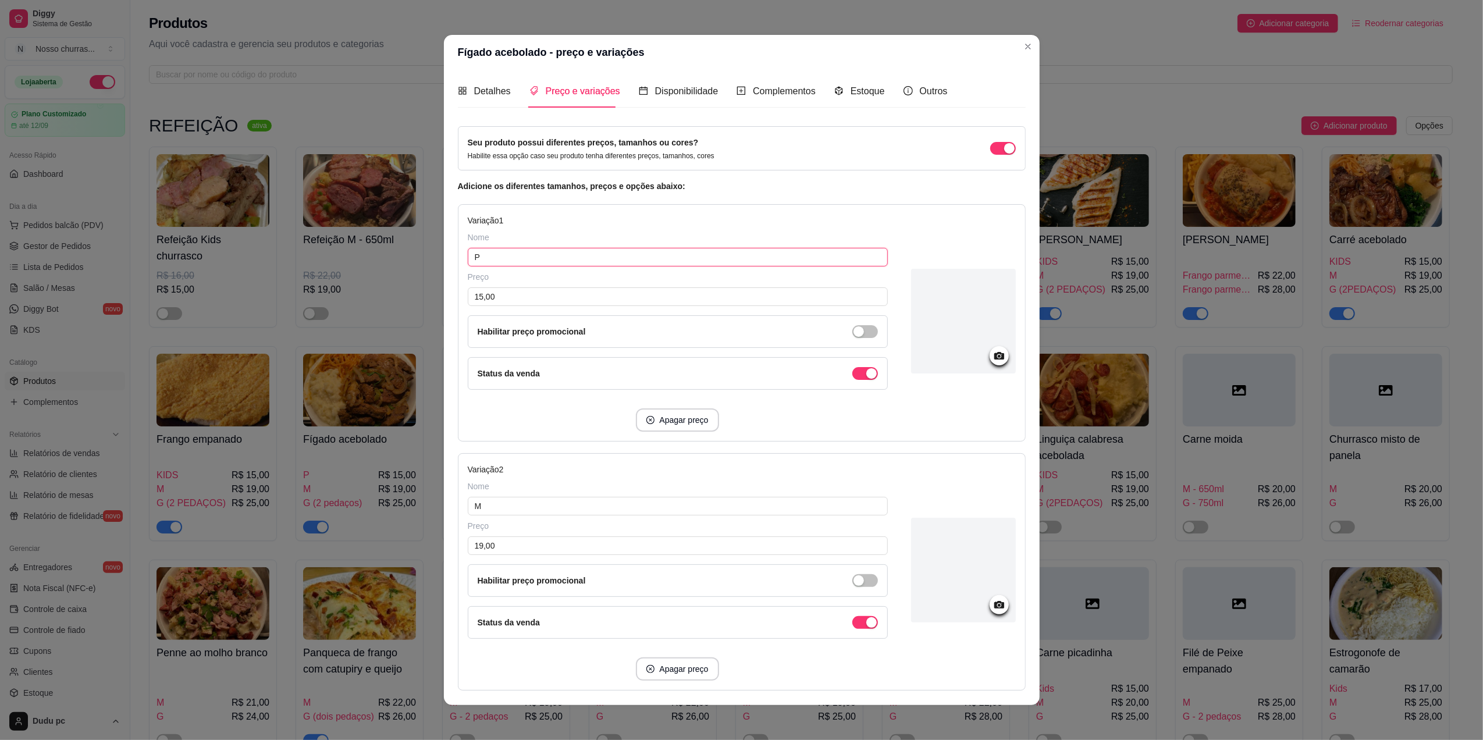
click at [473, 264] on input "P" at bounding box center [678, 257] width 420 height 19
type input "P"
type input "kids"
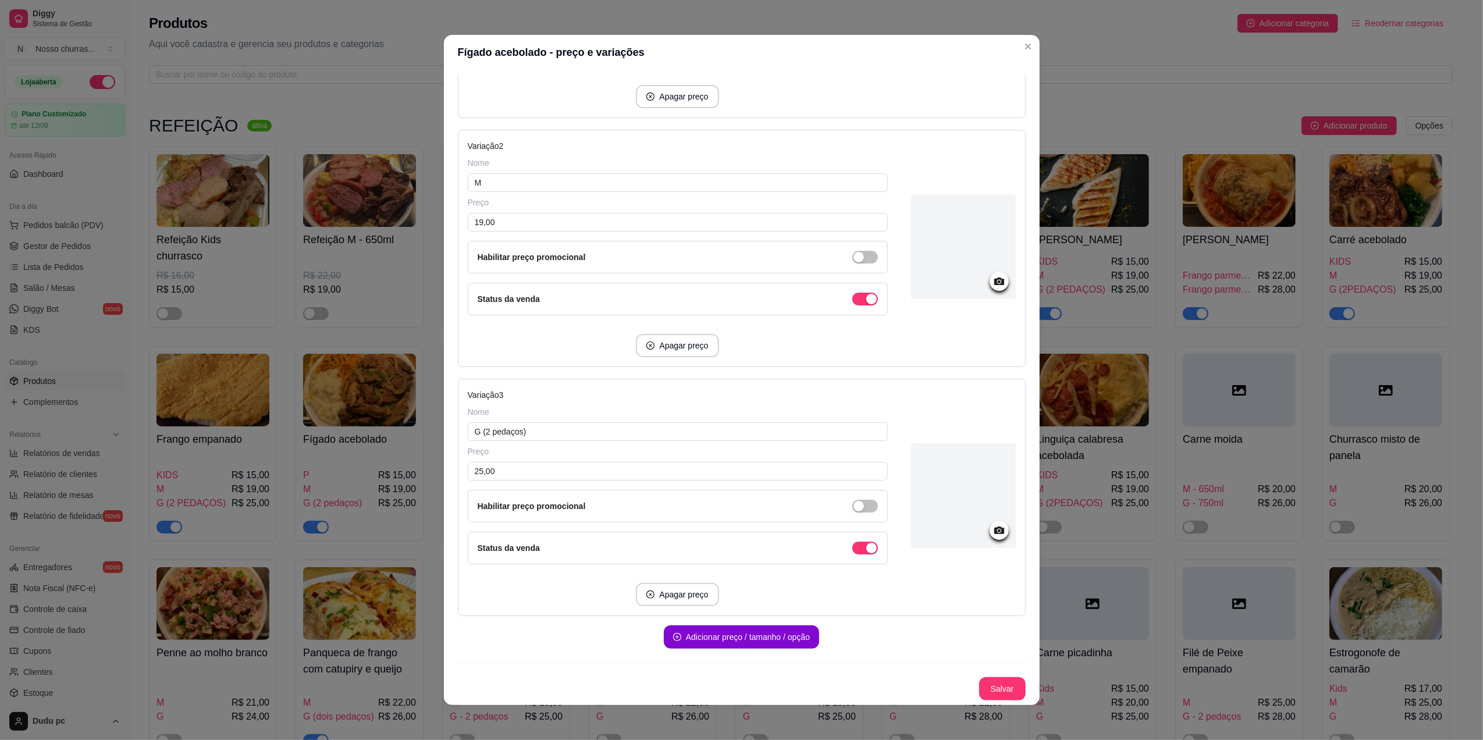
scroll to position [329, 0]
click at [995, 689] on button "Salvar" at bounding box center [1002, 689] width 45 height 23
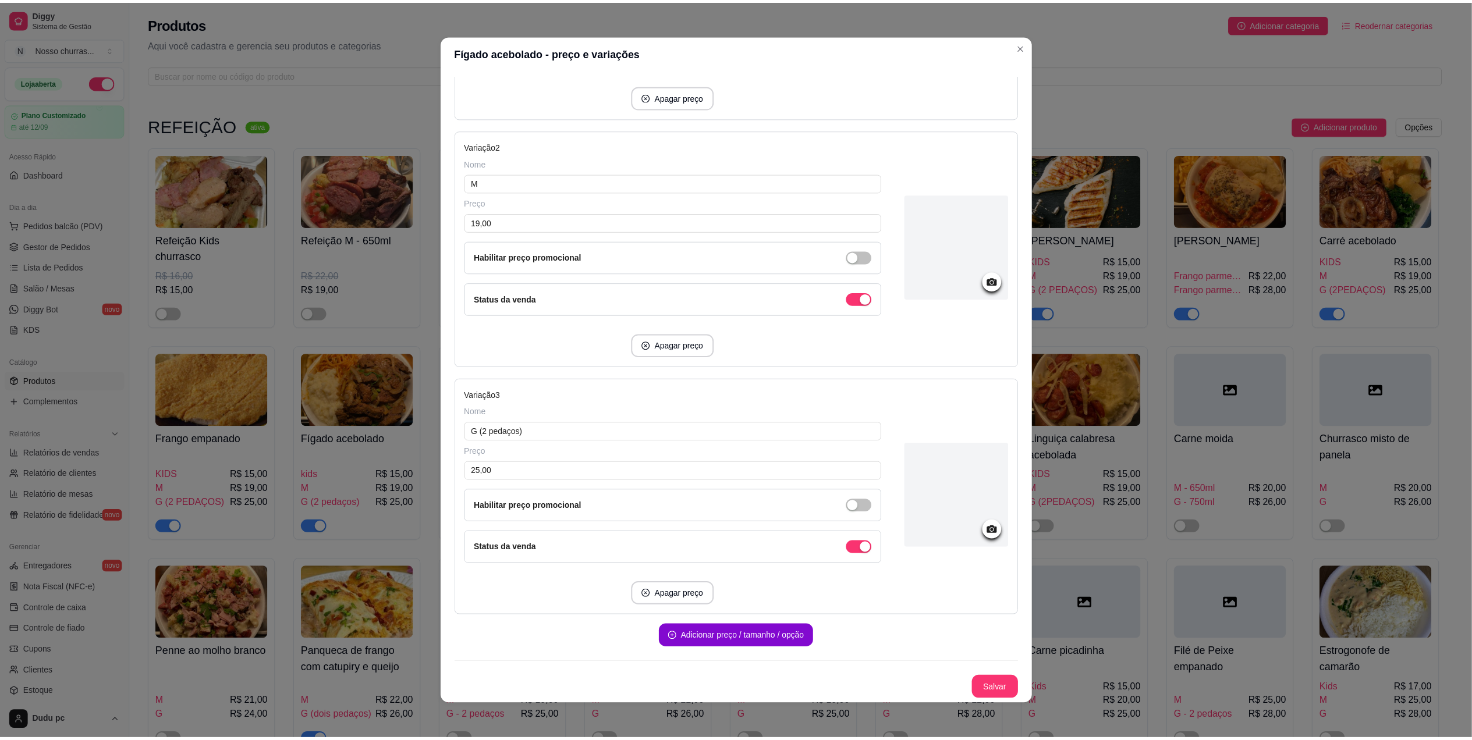
scroll to position [2, 0]
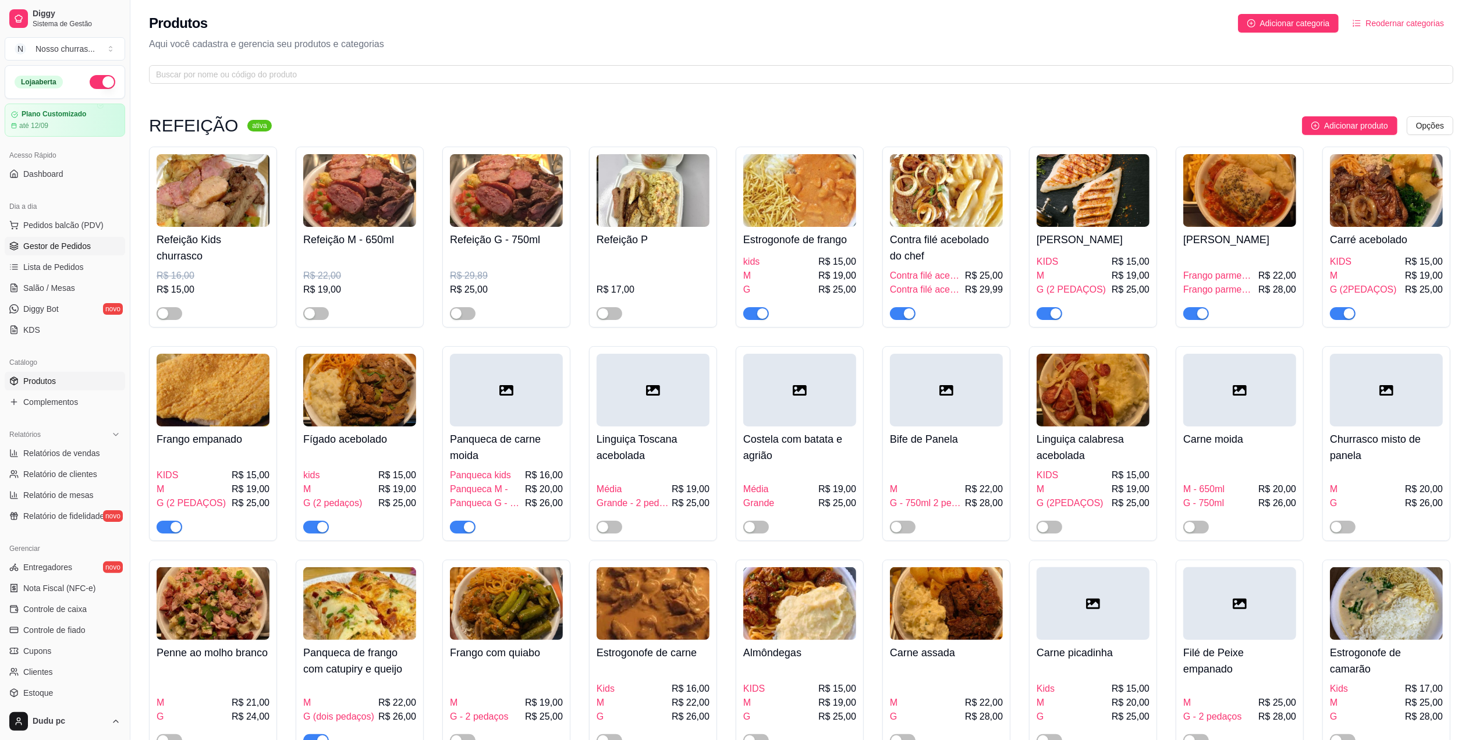
click at [81, 243] on span "Gestor de Pedidos" at bounding box center [57, 246] width 68 height 12
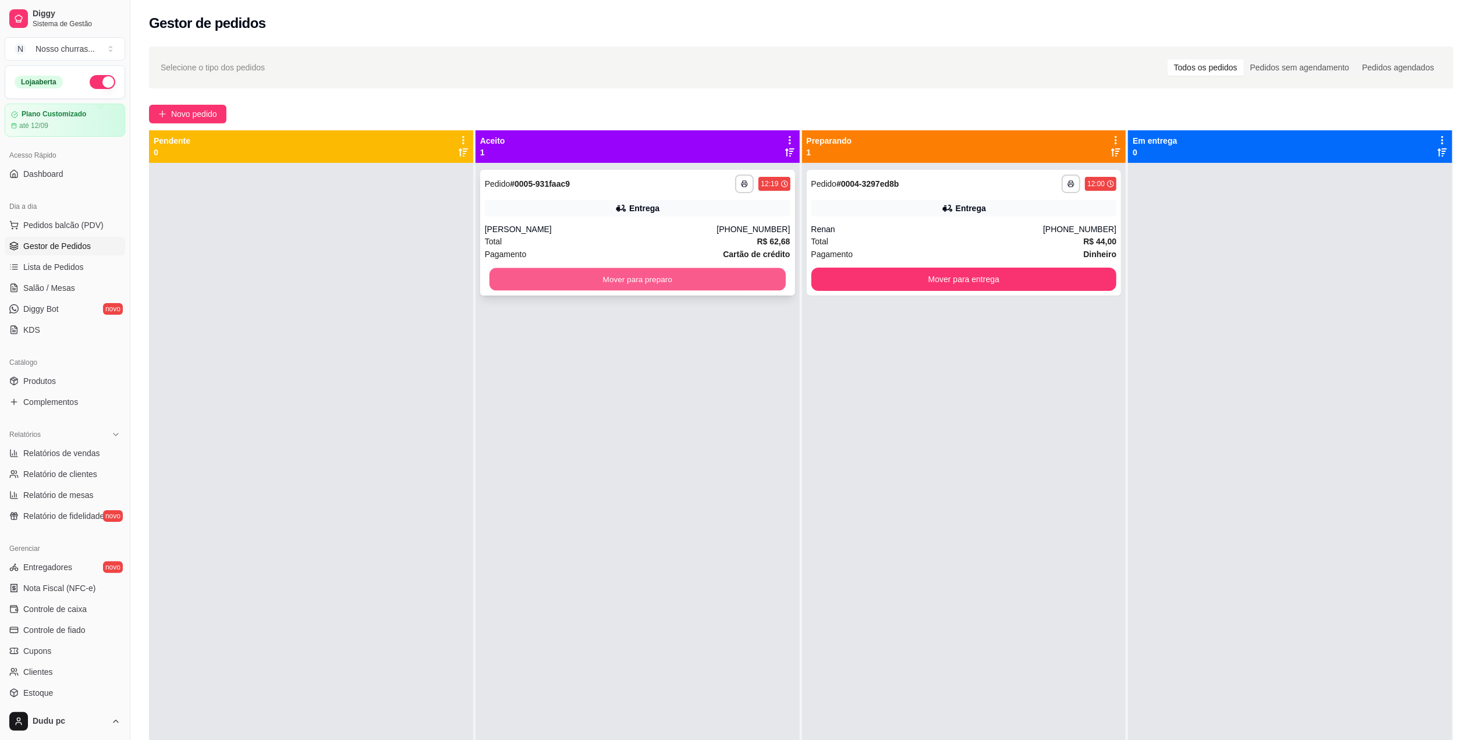
click at [611, 282] on button "Mover para preparo" at bounding box center [637, 279] width 296 height 23
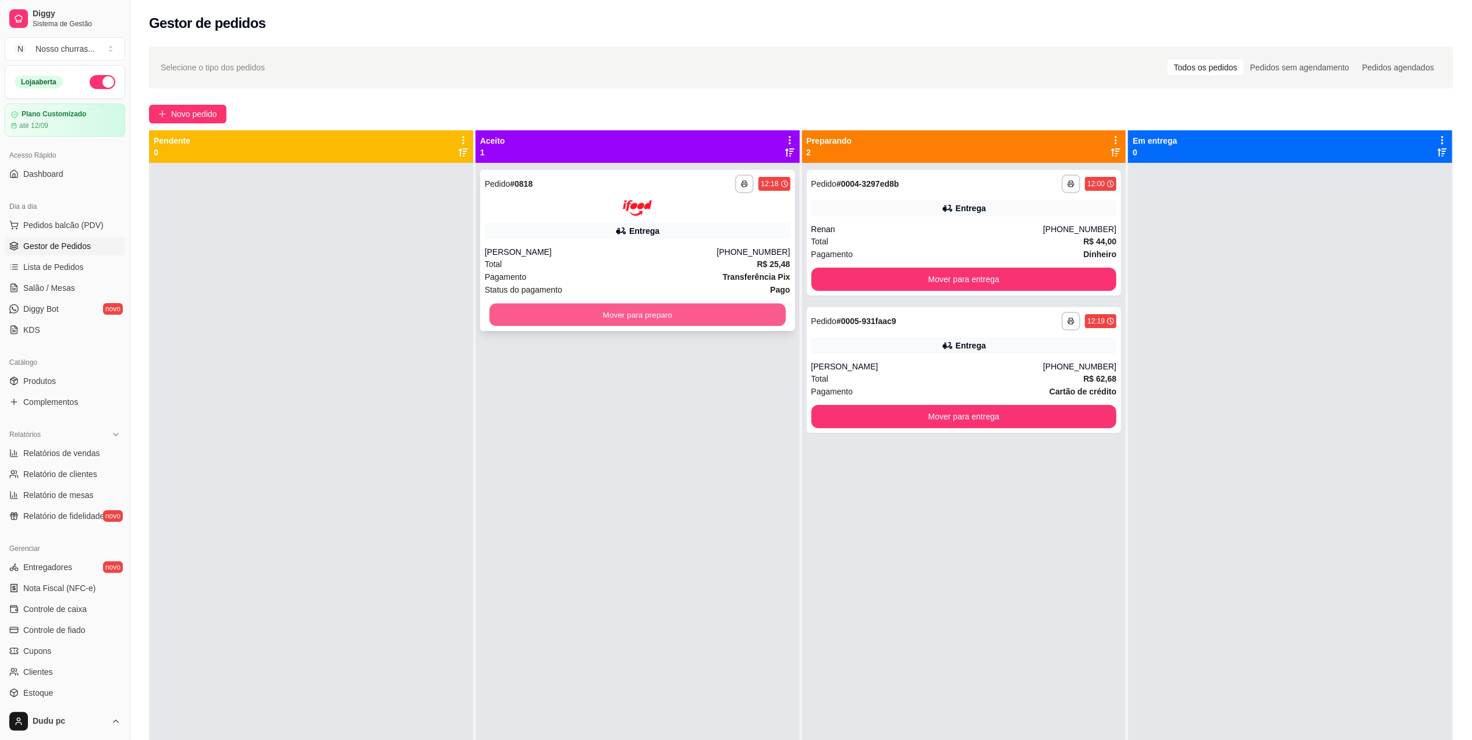
click at [758, 310] on button "Mover para preparo" at bounding box center [637, 314] width 296 height 23
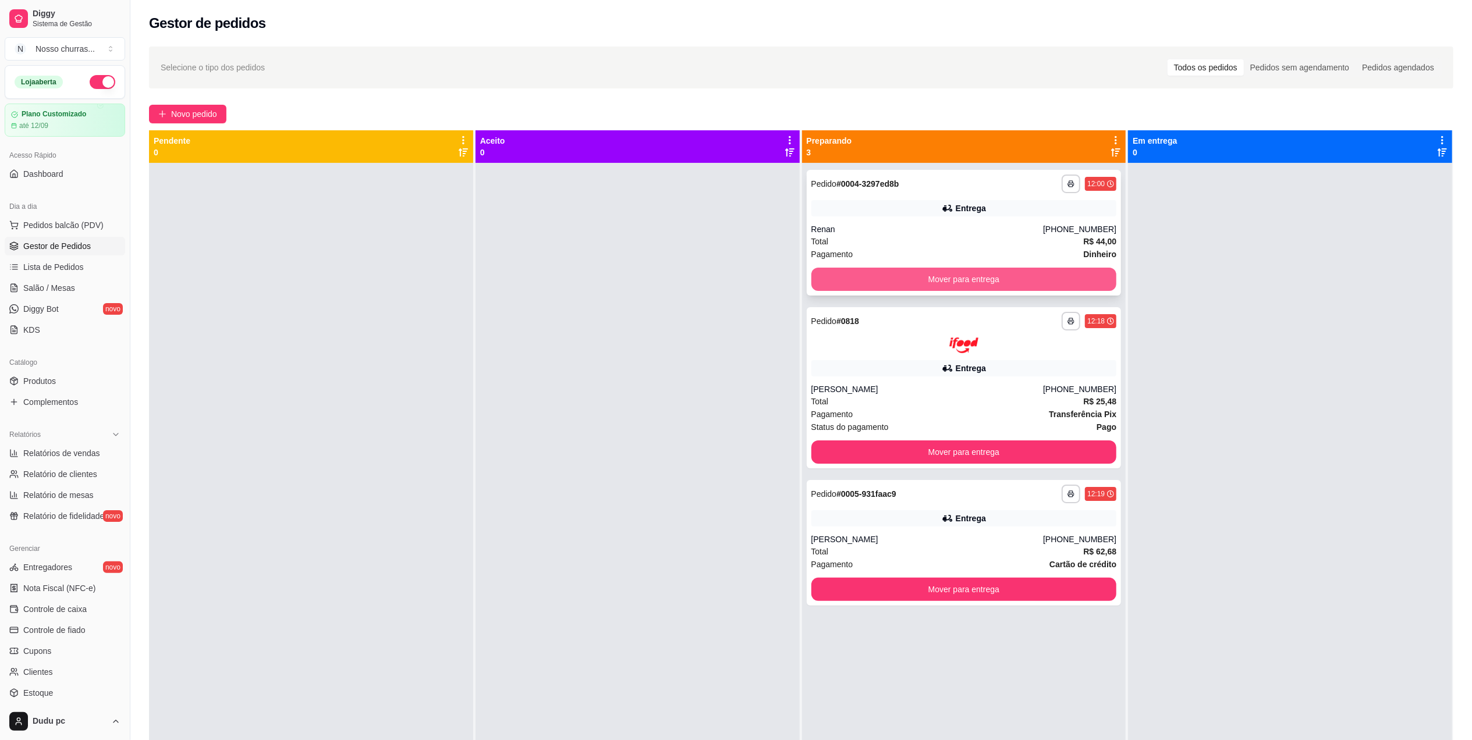
click at [827, 278] on button "Mover para entrega" at bounding box center [964, 279] width 306 height 23
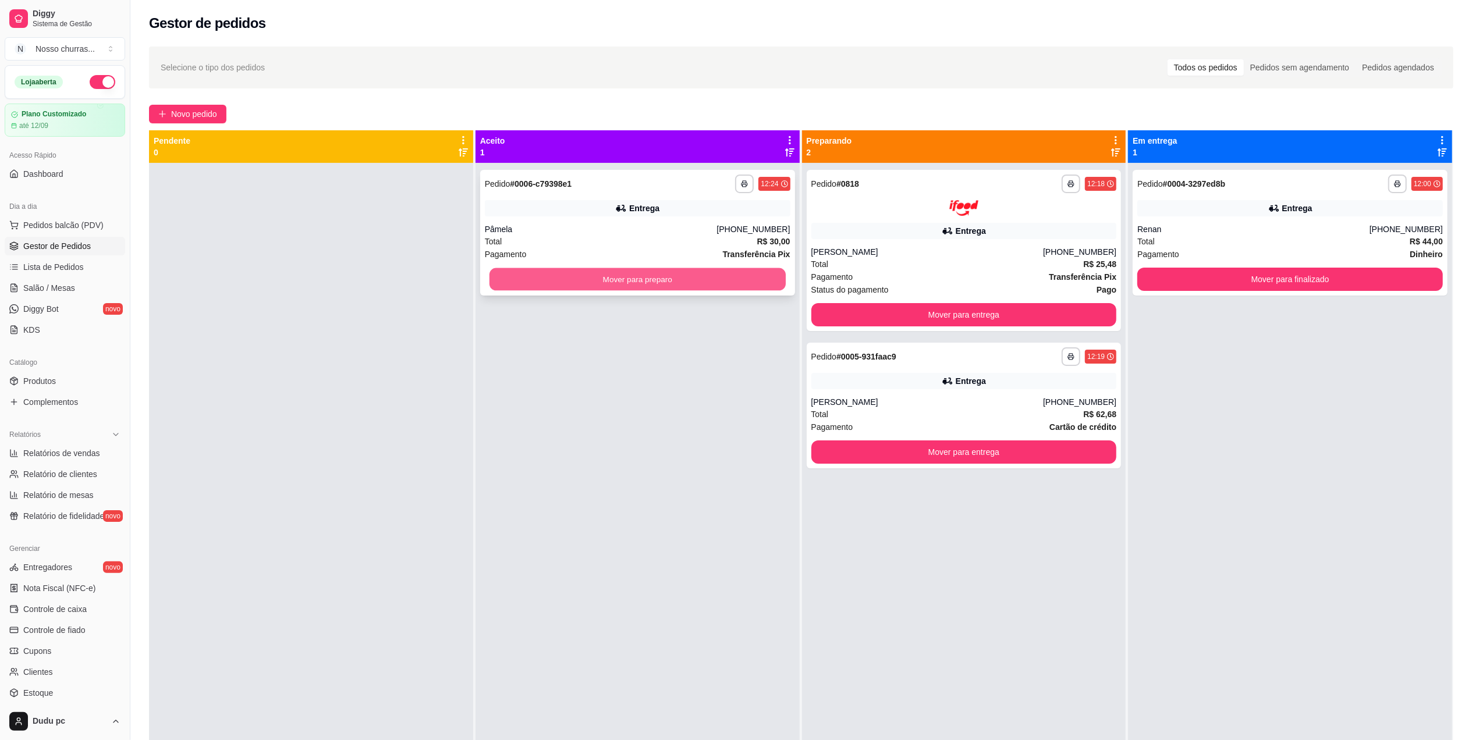
click at [715, 278] on button "Mover para preparo" at bounding box center [637, 279] width 296 height 23
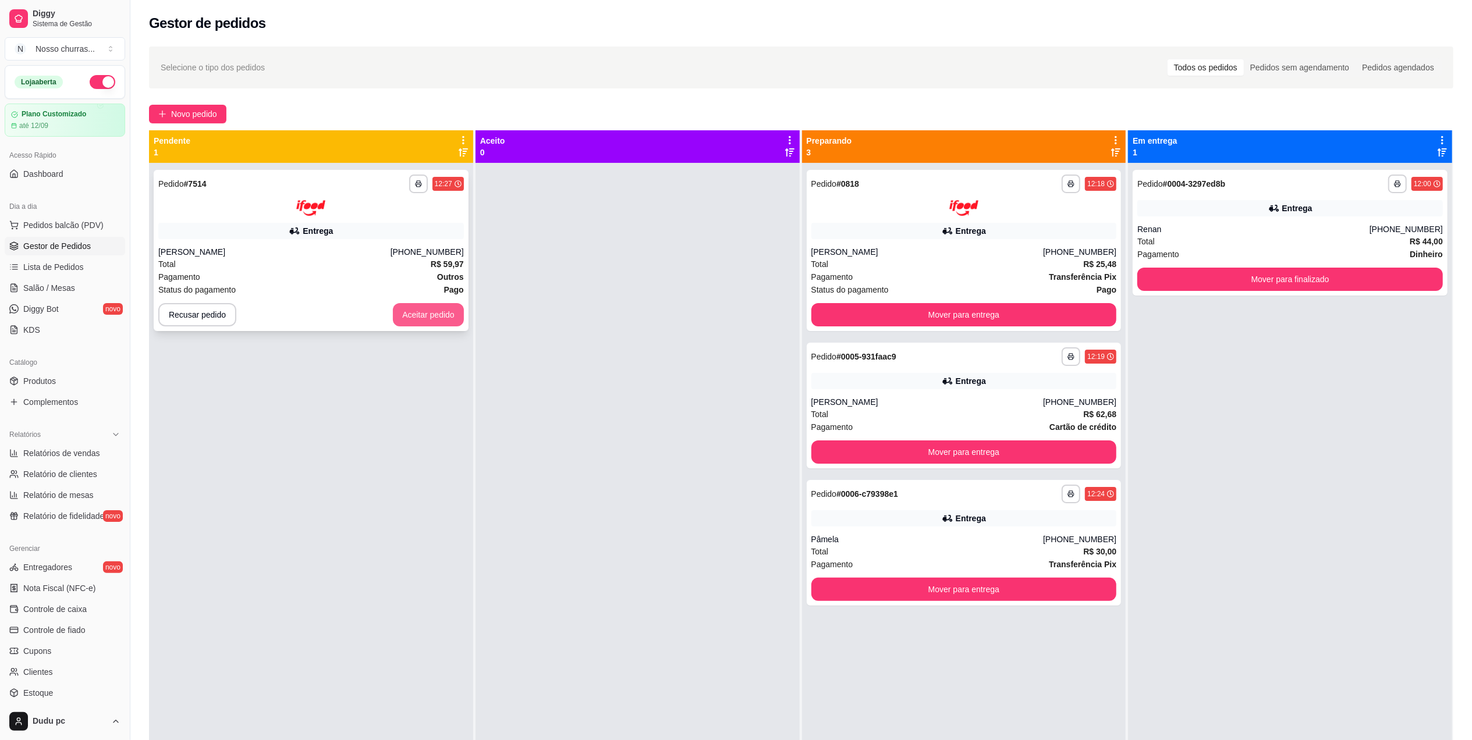
click at [440, 311] on button "Aceitar pedido" at bounding box center [428, 314] width 71 height 23
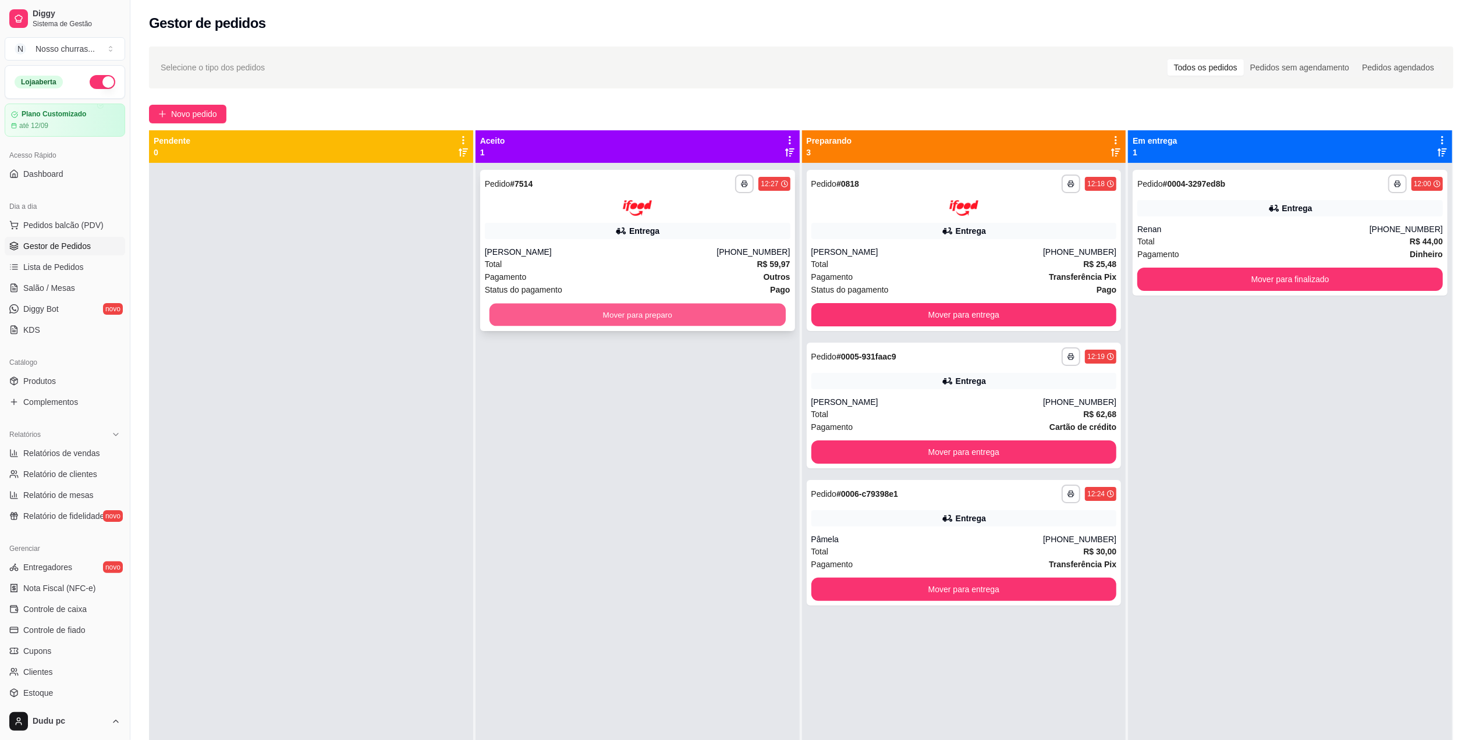
click at [526, 317] on button "Mover para preparo" at bounding box center [637, 314] width 296 height 23
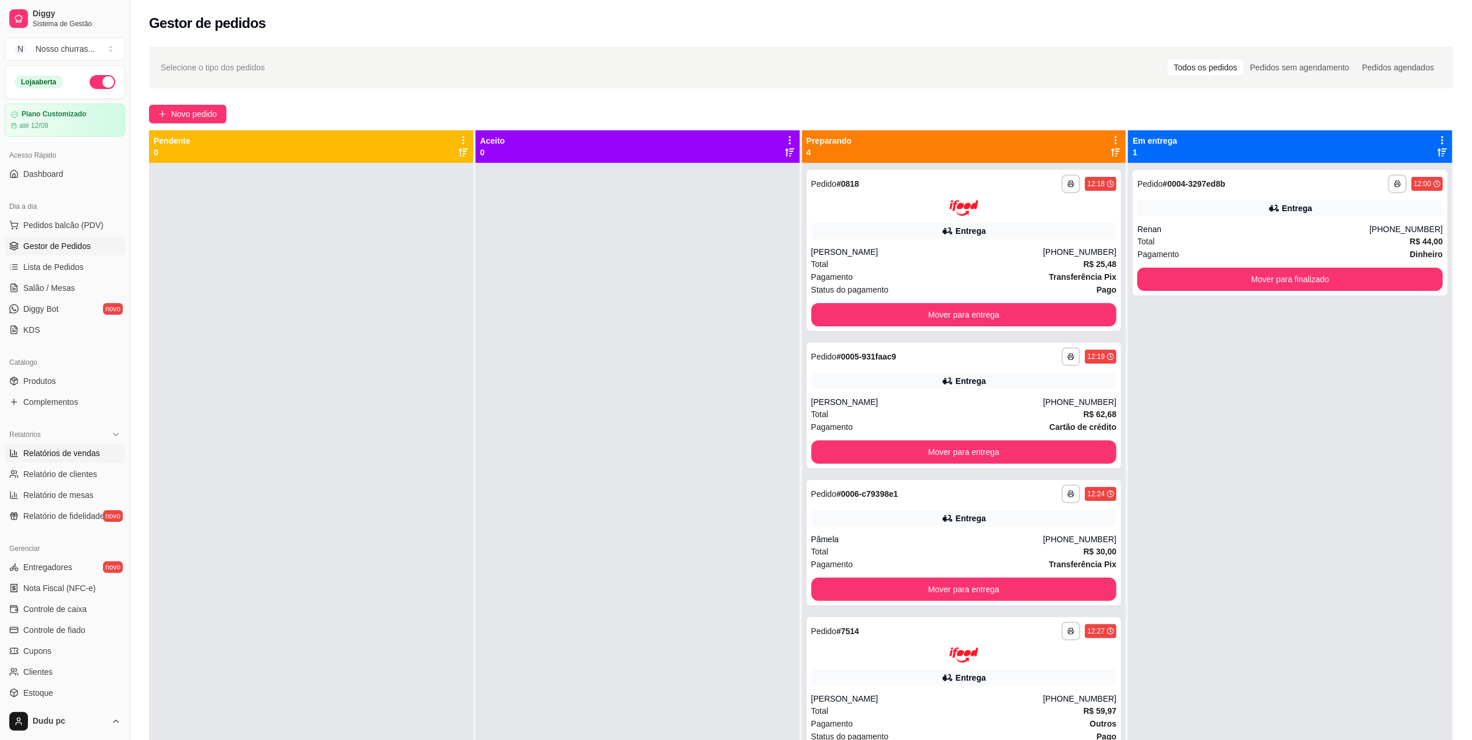
click at [58, 452] on span "Relatórios de vendas" at bounding box center [61, 454] width 77 height 12
select select "ALL"
select select "0"
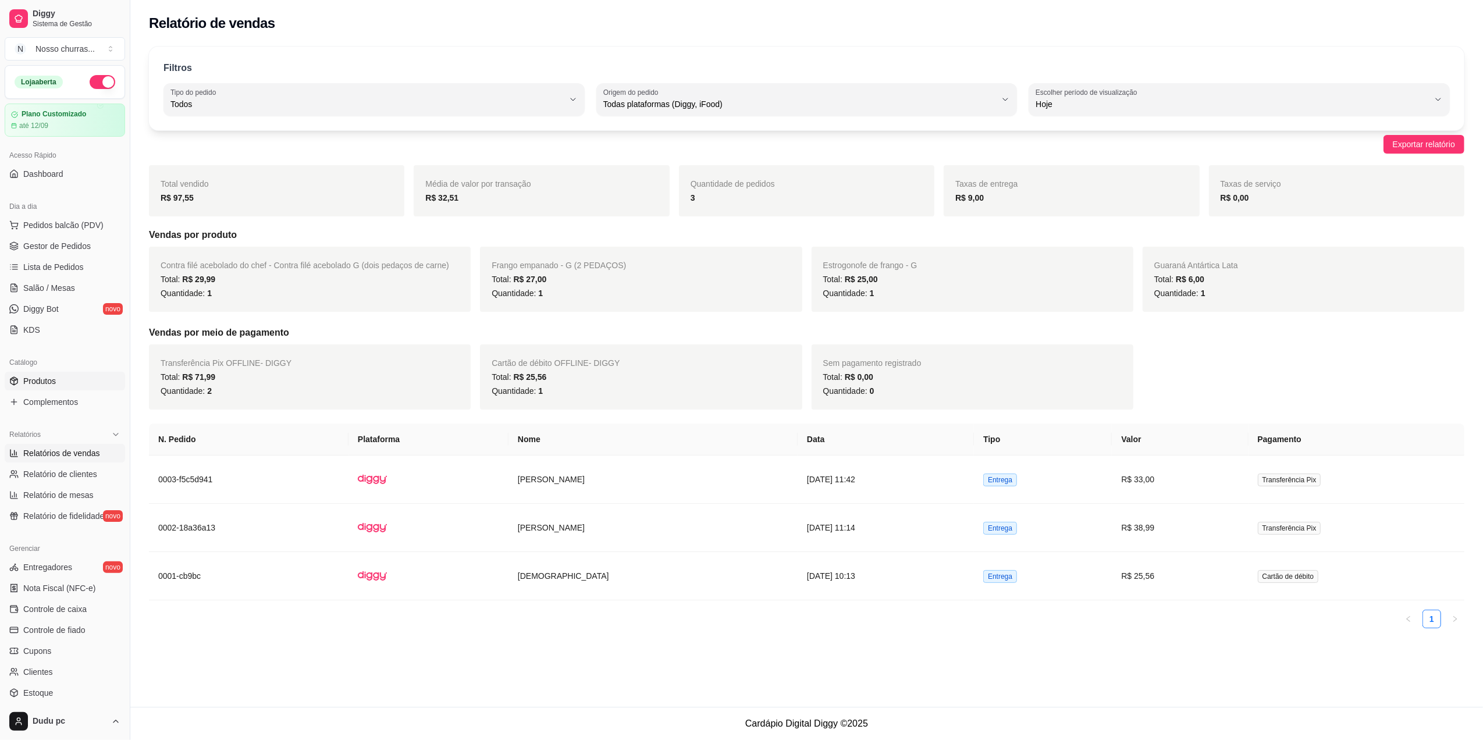
click at [56, 381] on link "Produtos" at bounding box center [65, 381] width 120 height 19
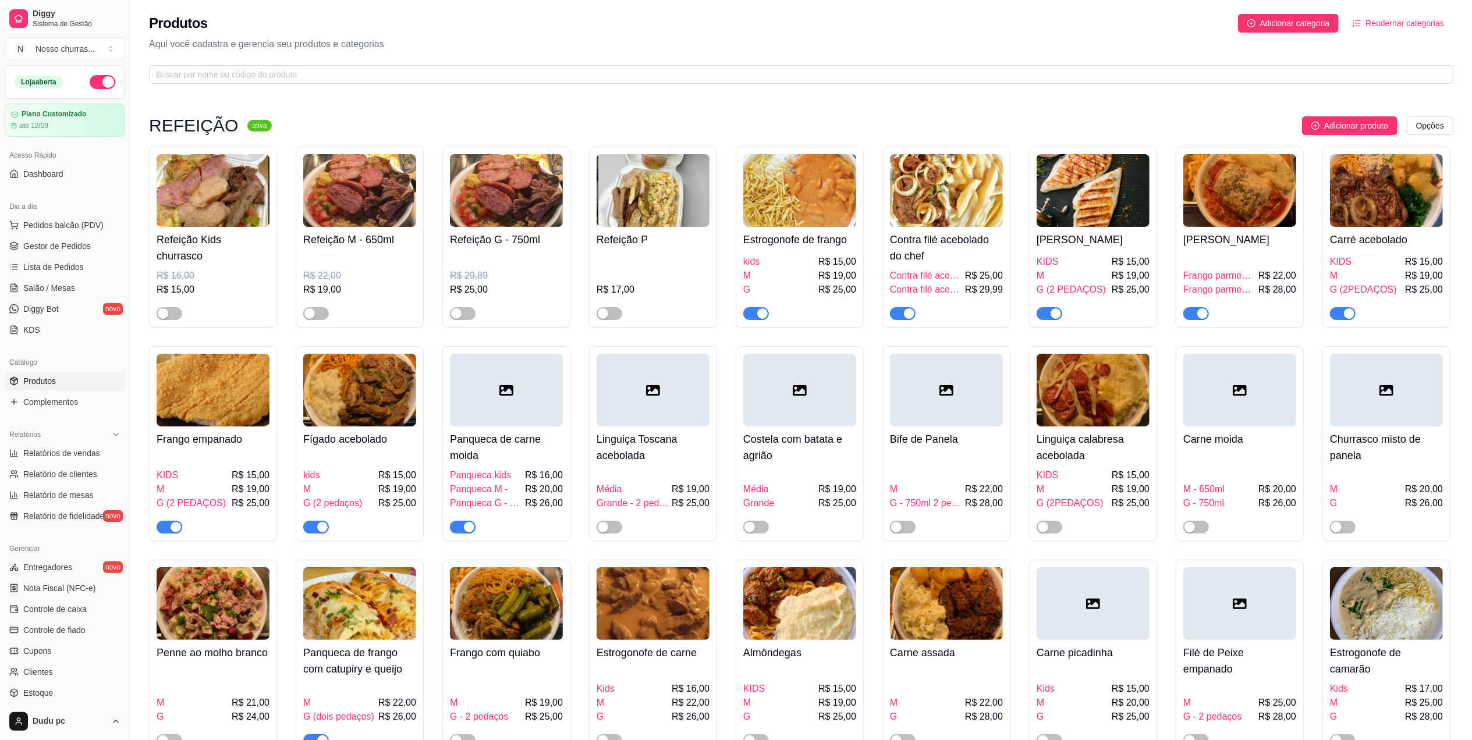
click at [324, 529] on div "button" at bounding box center [322, 527] width 10 height 10
click at [51, 243] on span "Gestor de Pedidos" at bounding box center [57, 246] width 68 height 12
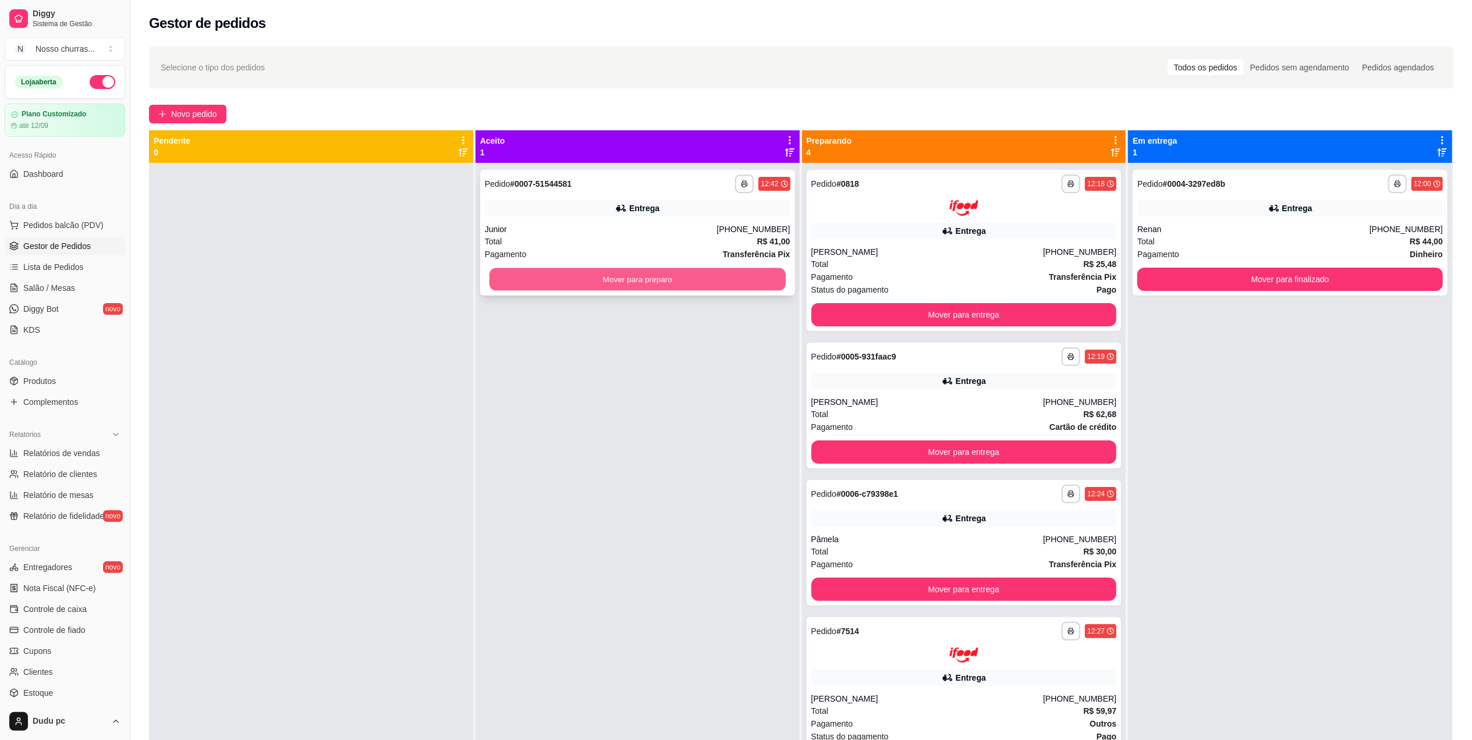
click at [524, 277] on button "Mover para preparo" at bounding box center [637, 279] width 296 height 23
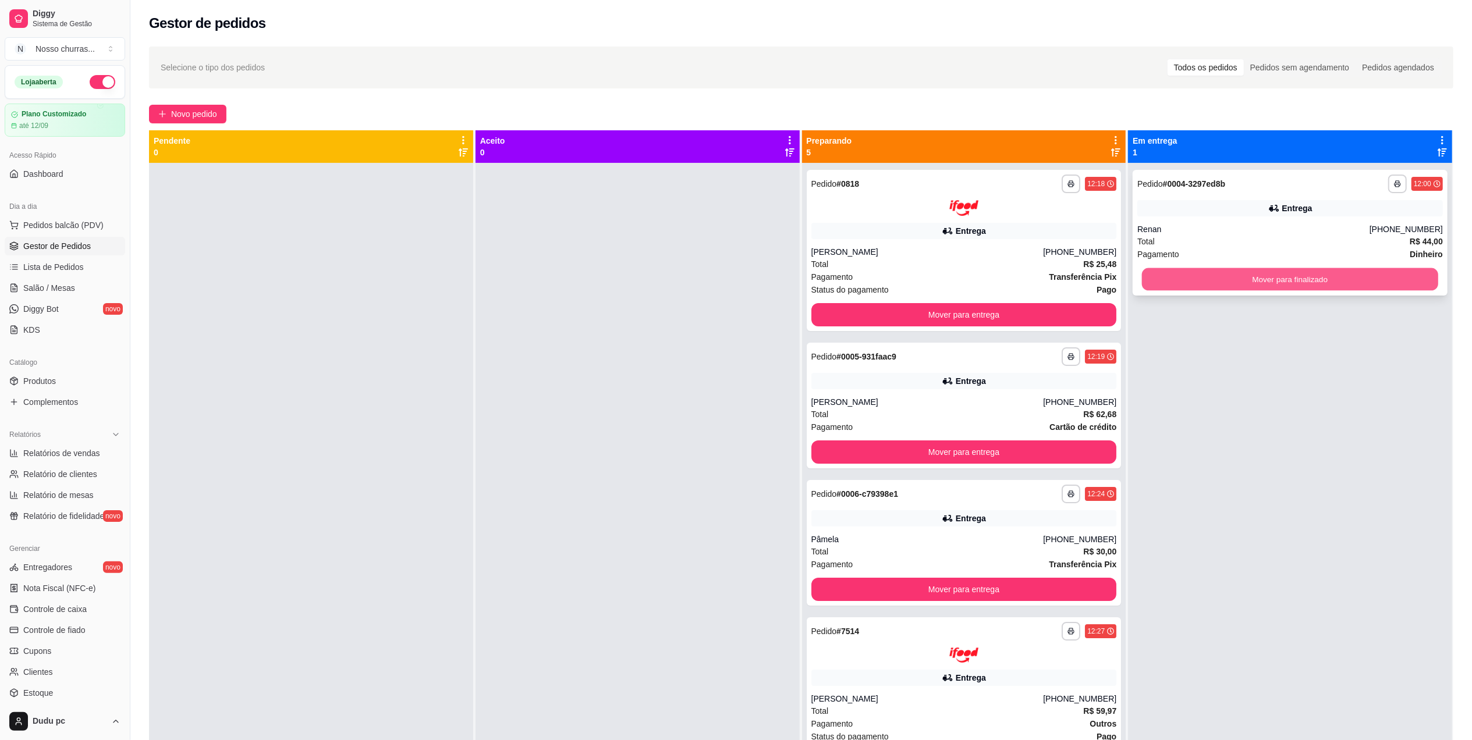
click at [1174, 283] on button "Mover para finalizado" at bounding box center [1290, 279] width 296 height 23
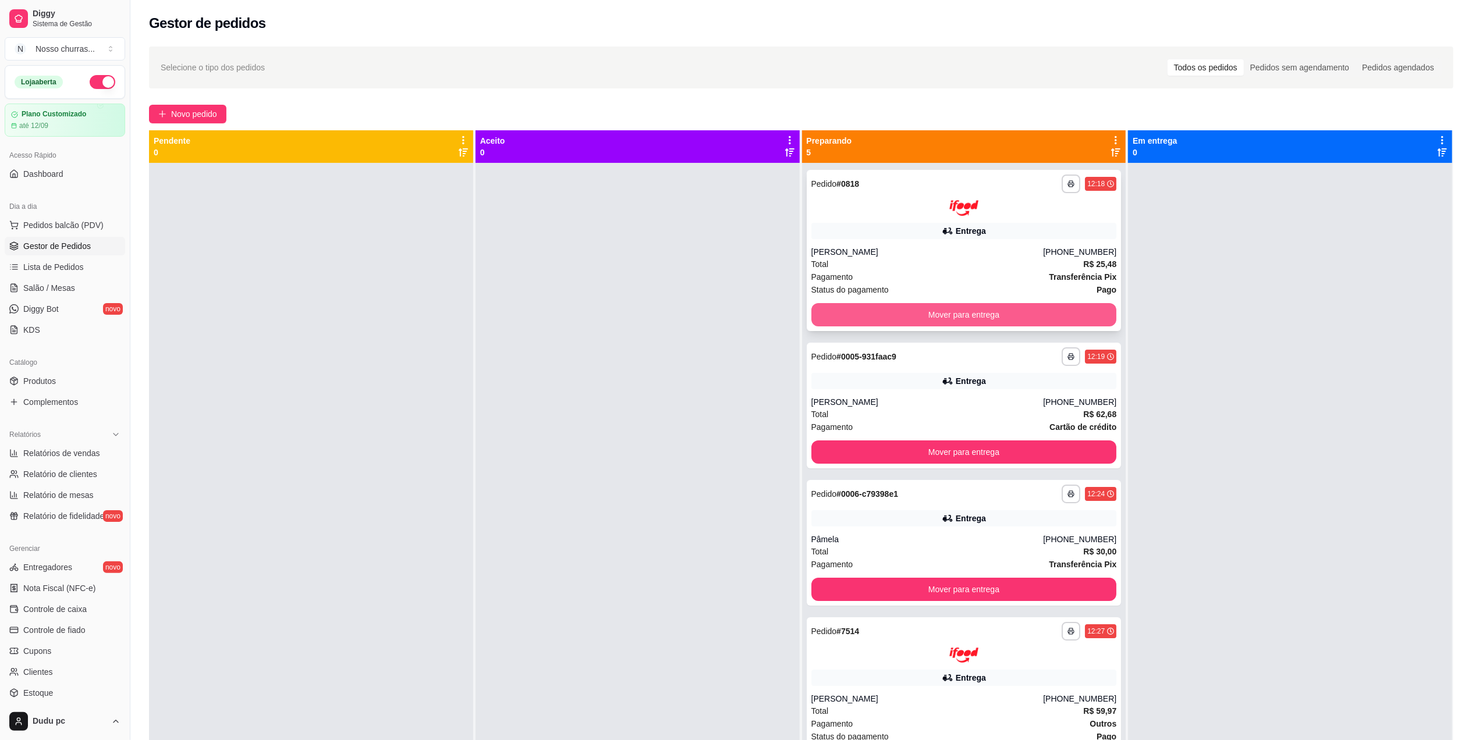
click at [1075, 319] on button "Mover para entrega" at bounding box center [964, 314] width 306 height 23
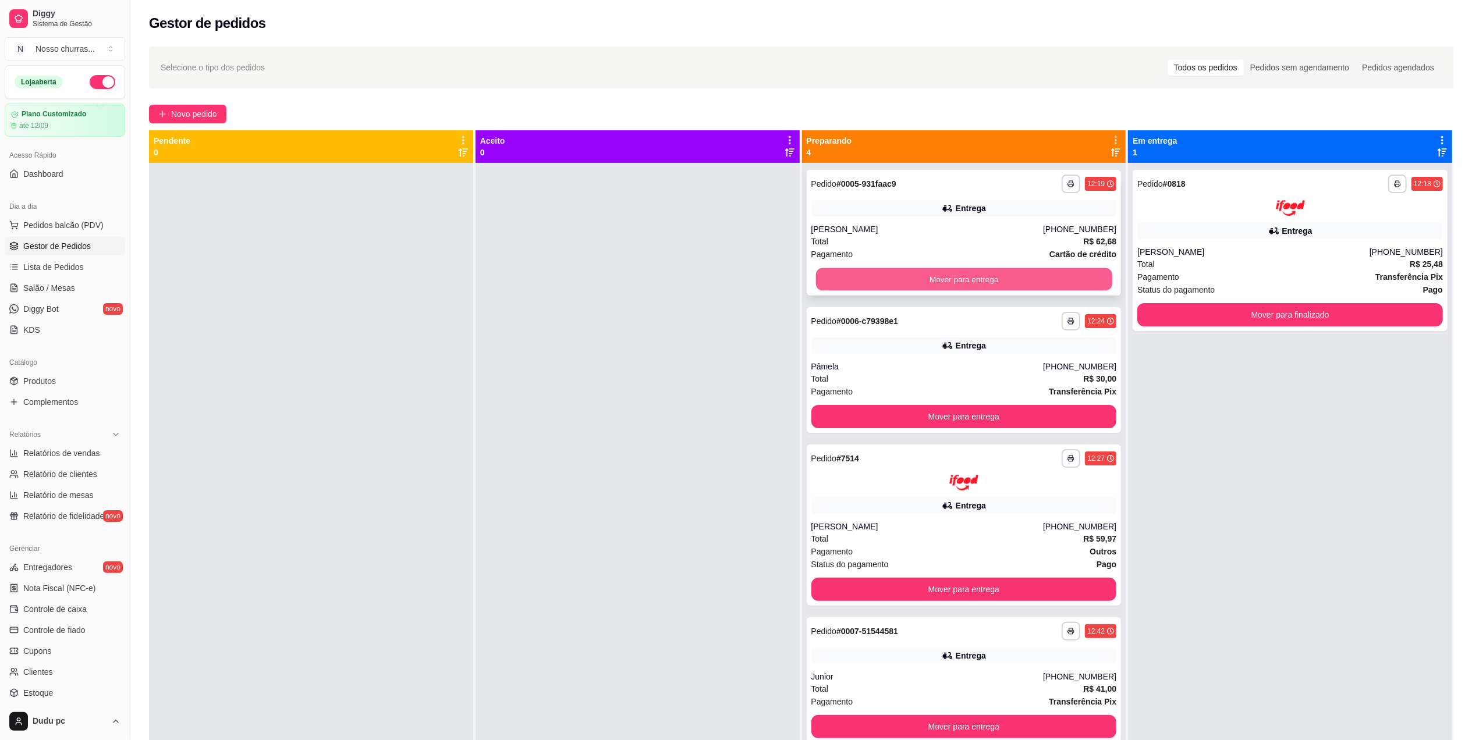
click at [1094, 279] on button "Mover para entrega" at bounding box center [963, 279] width 296 height 23
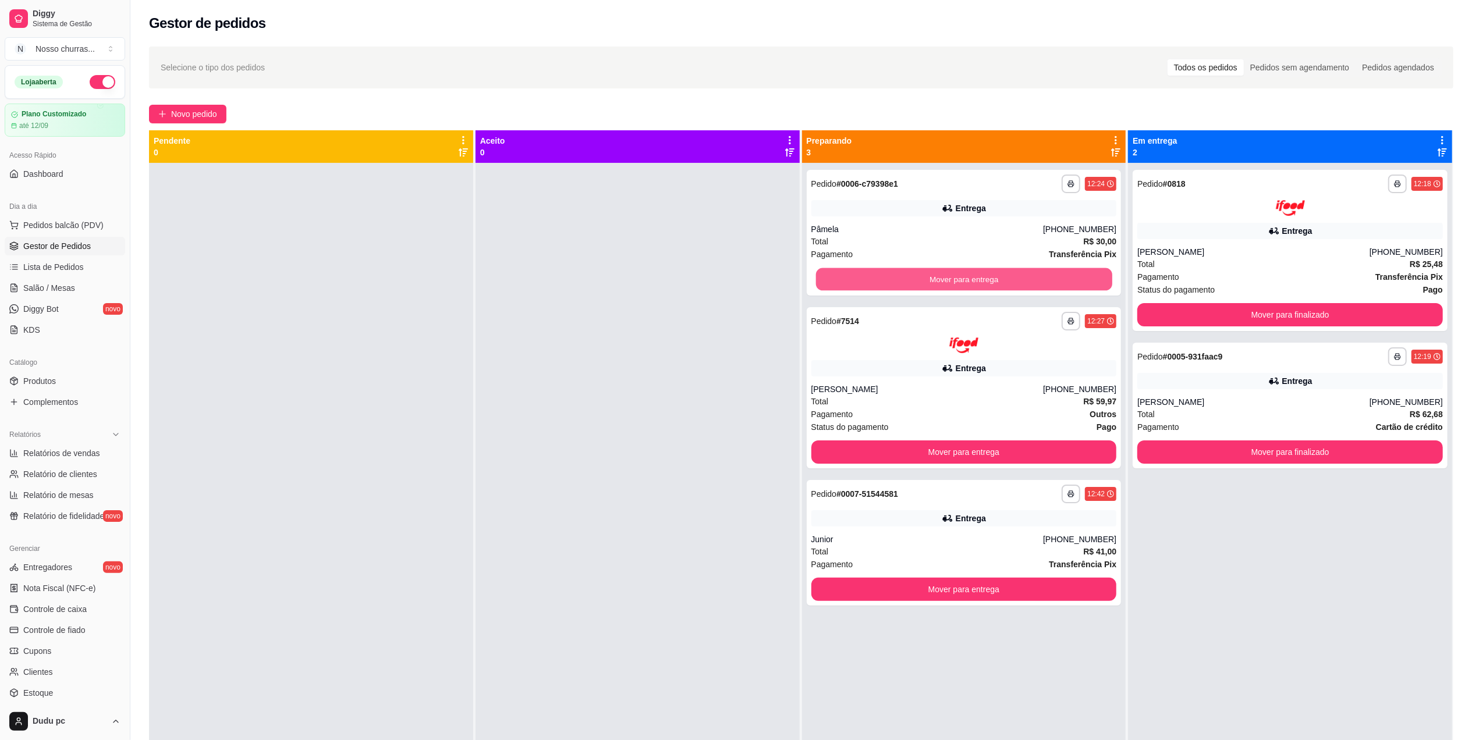
click at [1094, 279] on button "Mover para entrega" at bounding box center [963, 279] width 296 height 23
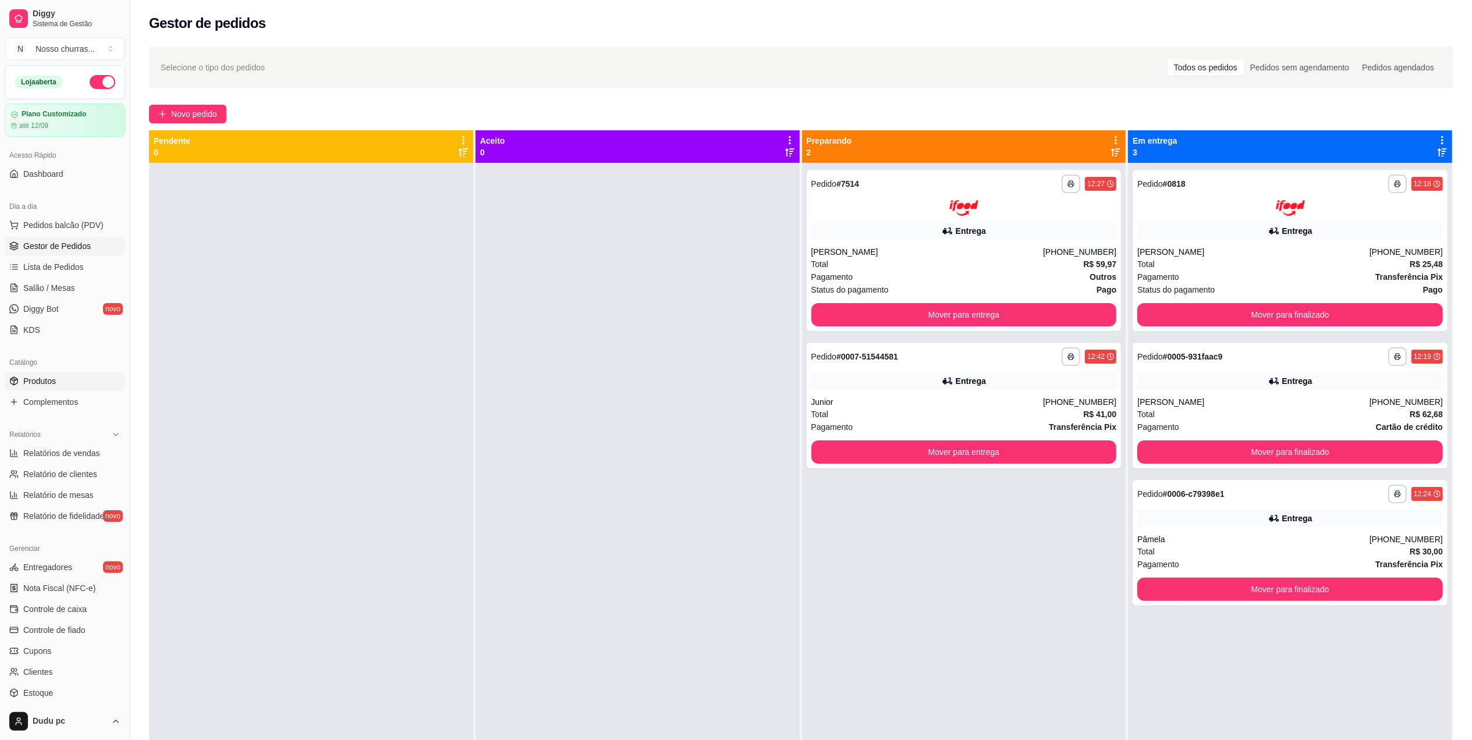
click at [49, 384] on span "Produtos" at bounding box center [39, 381] width 33 height 12
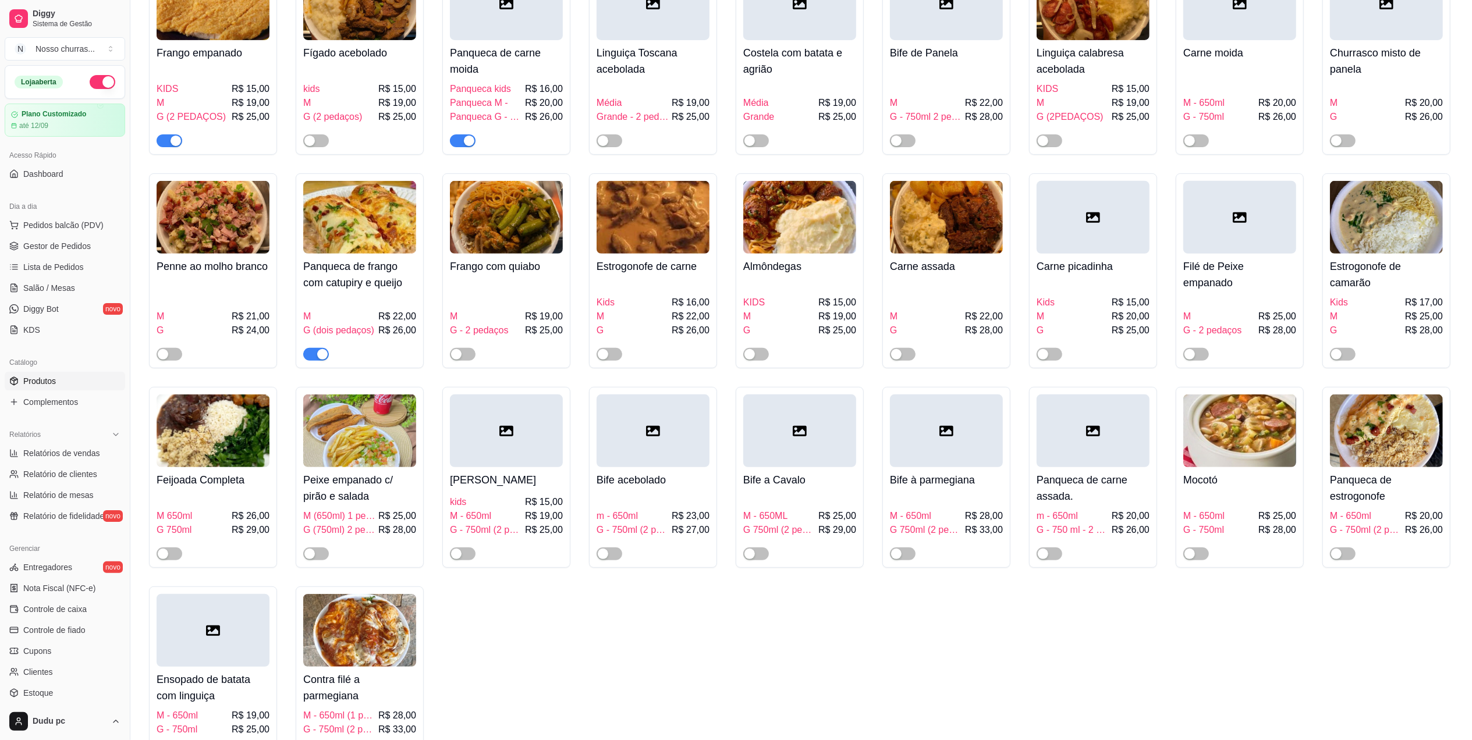
scroll to position [352, 0]
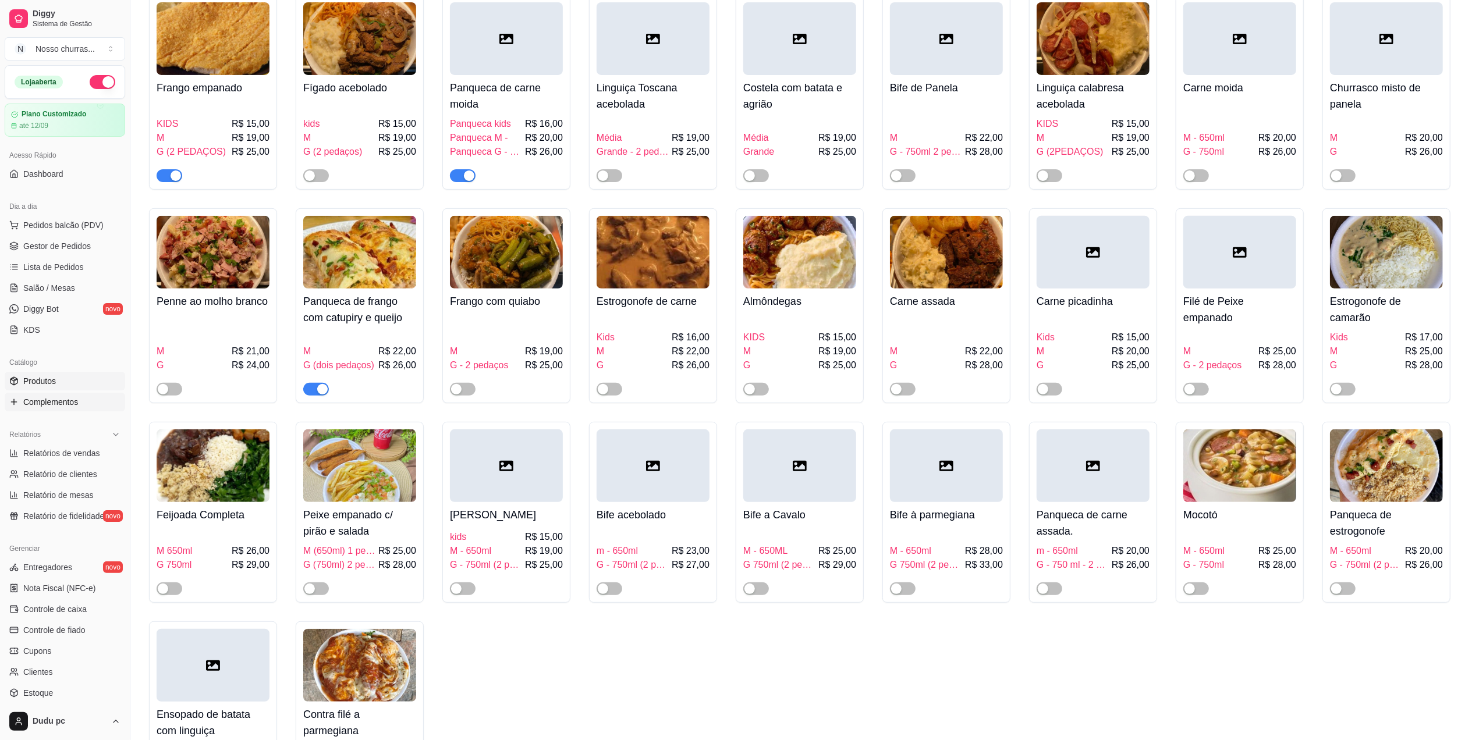
click at [92, 406] on link "Complementos" at bounding box center [65, 402] width 120 height 19
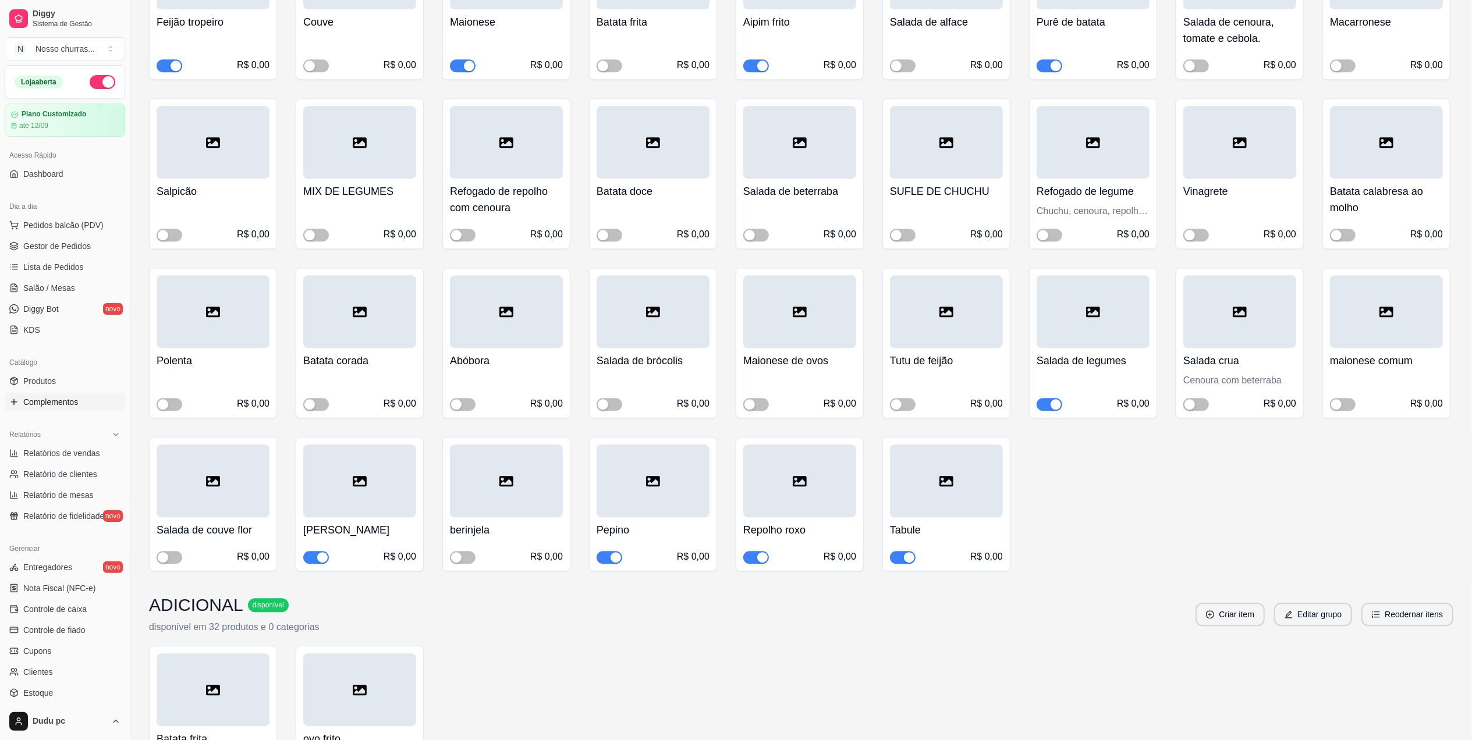
scroll to position [2815, 0]
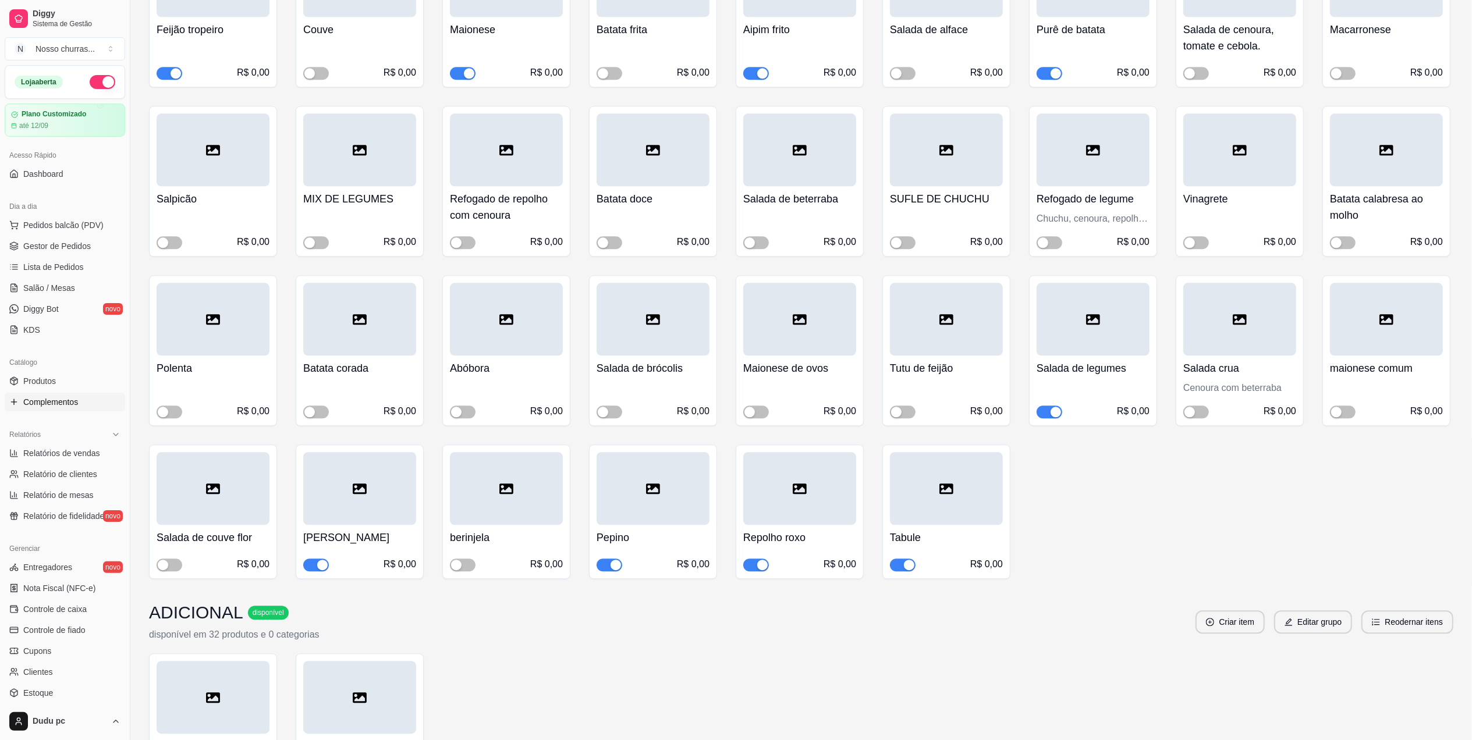
click at [319, 560] on div "button" at bounding box center [322, 565] width 10 height 10
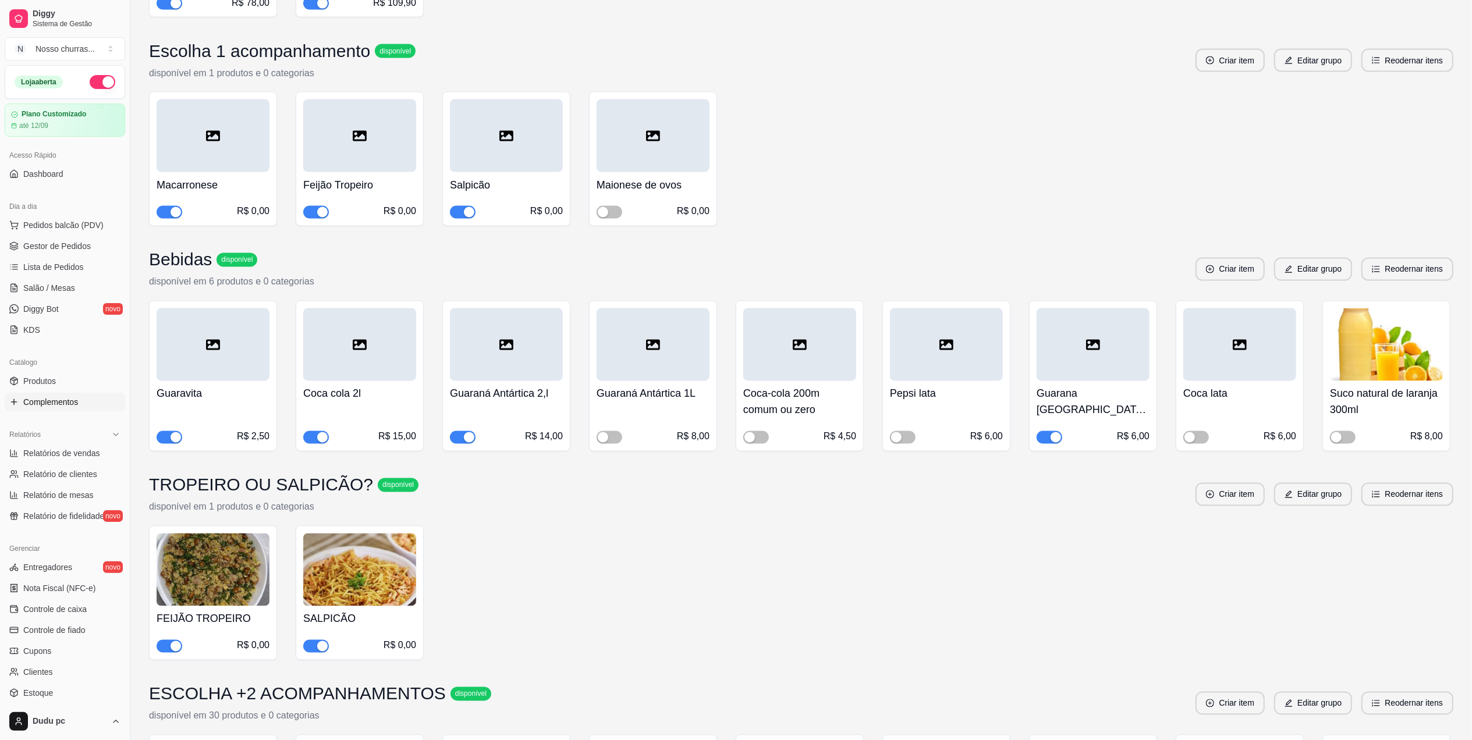
scroll to position [2000, 0]
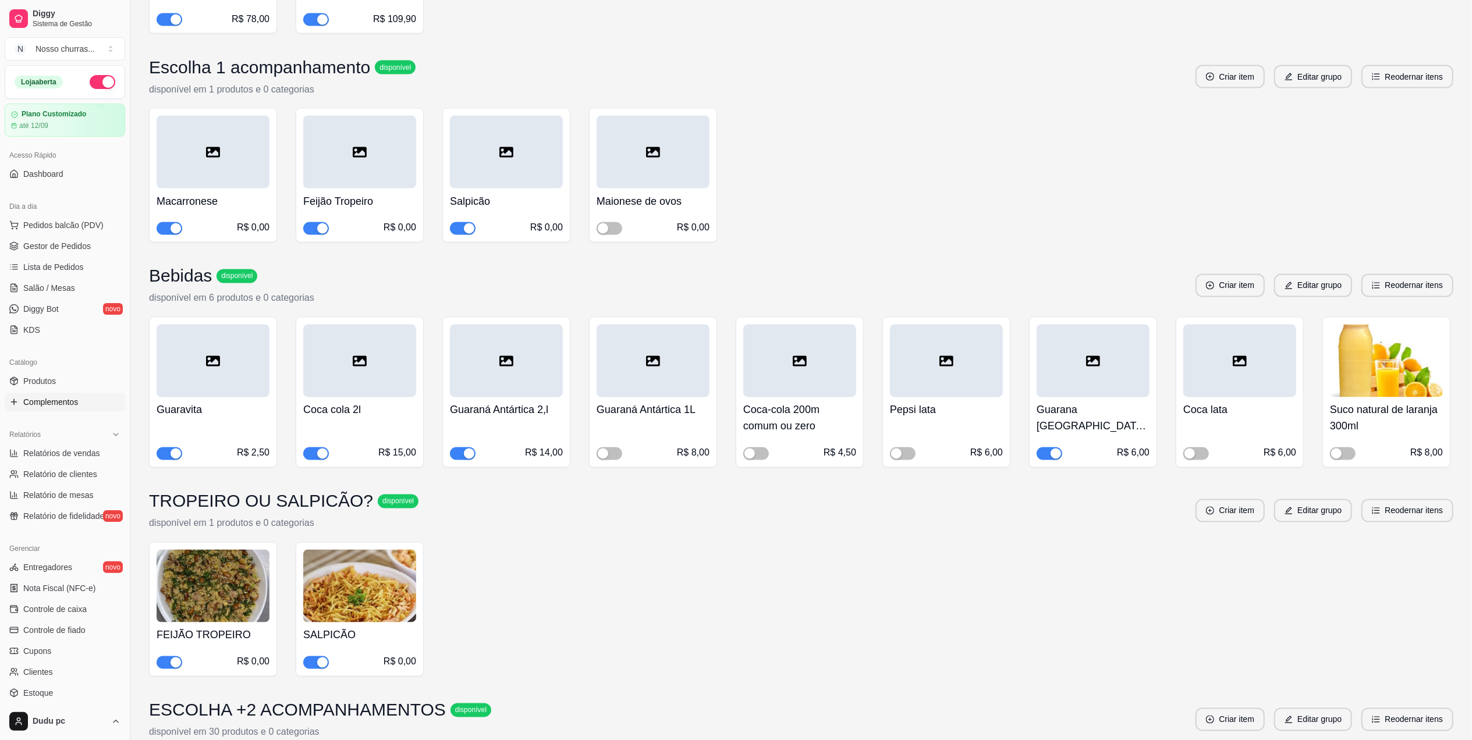
click at [308, 448] on span "button" at bounding box center [316, 454] width 26 height 13
click at [50, 243] on span "Gestor de Pedidos" at bounding box center [57, 246] width 68 height 12
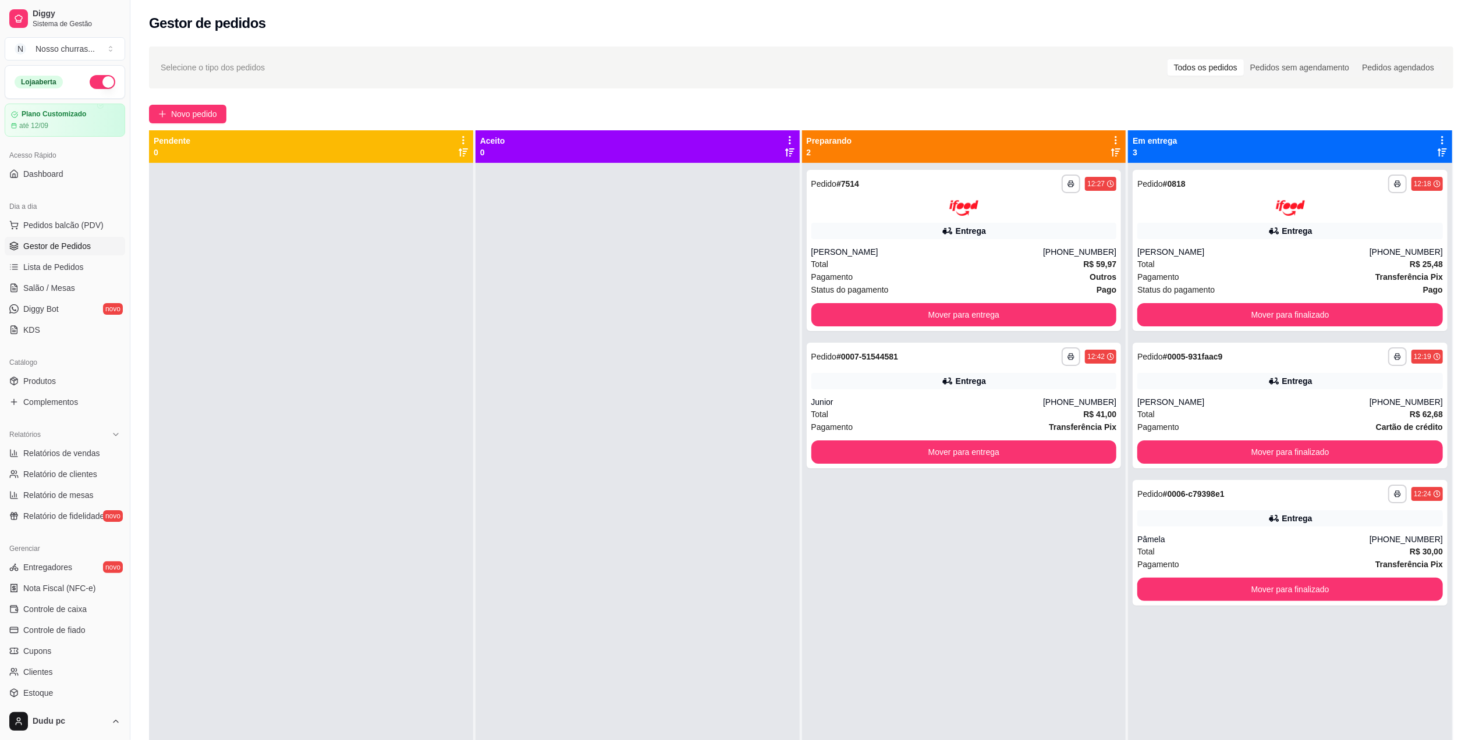
click at [633, 304] on div at bounding box center [637, 533] width 324 height 740
click at [1162, 205] on div at bounding box center [1290, 208] width 306 height 16
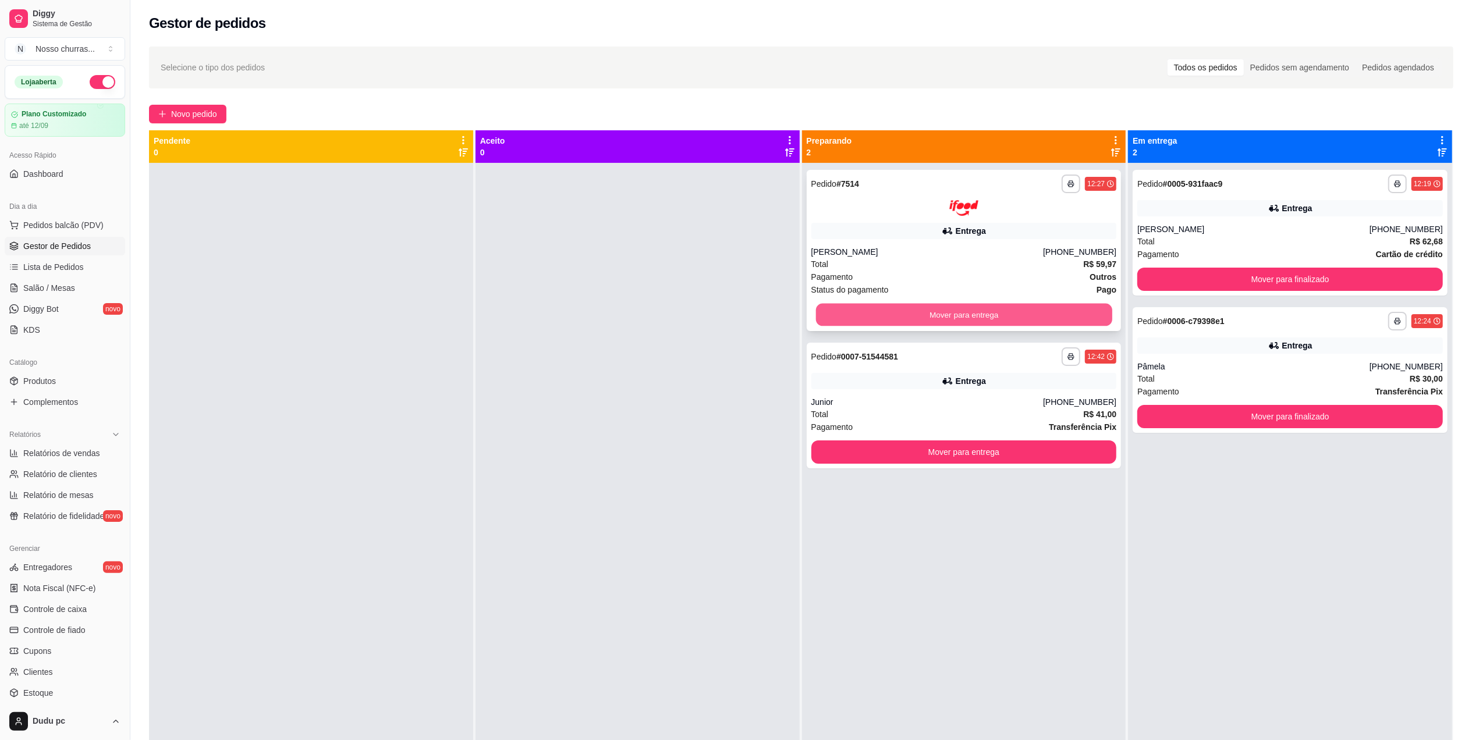
click at [1002, 313] on button "Mover para entrega" at bounding box center [963, 314] width 296 height 23
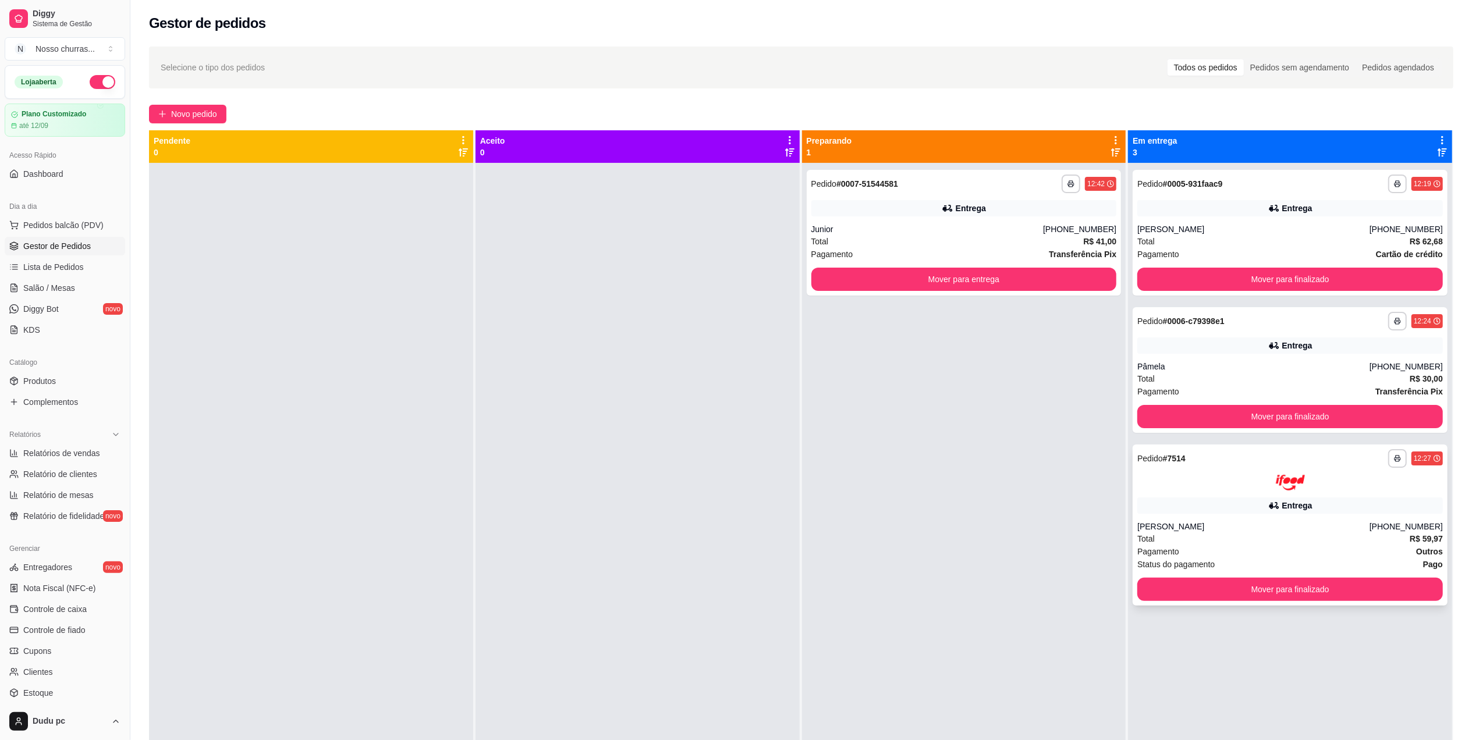
click at [1184, 499] on div "Entrega" at bounding box center [1290, 506] width 306 height 16
click at [1197, 354] on div "**********" at bounding box center [1289, 370] width 315 height 126
click at [1195, 495] on div "**********" at bounding box center [1289, 525] width 315 height 161
click at [1295, 248] on div "Pagamento Cartão de crédito" at bounding box center [1290, 254] width 306 height 13
click at [1049, 280] on button "Mover para entrega" at bounding box center [963, 279] width 296 height 23
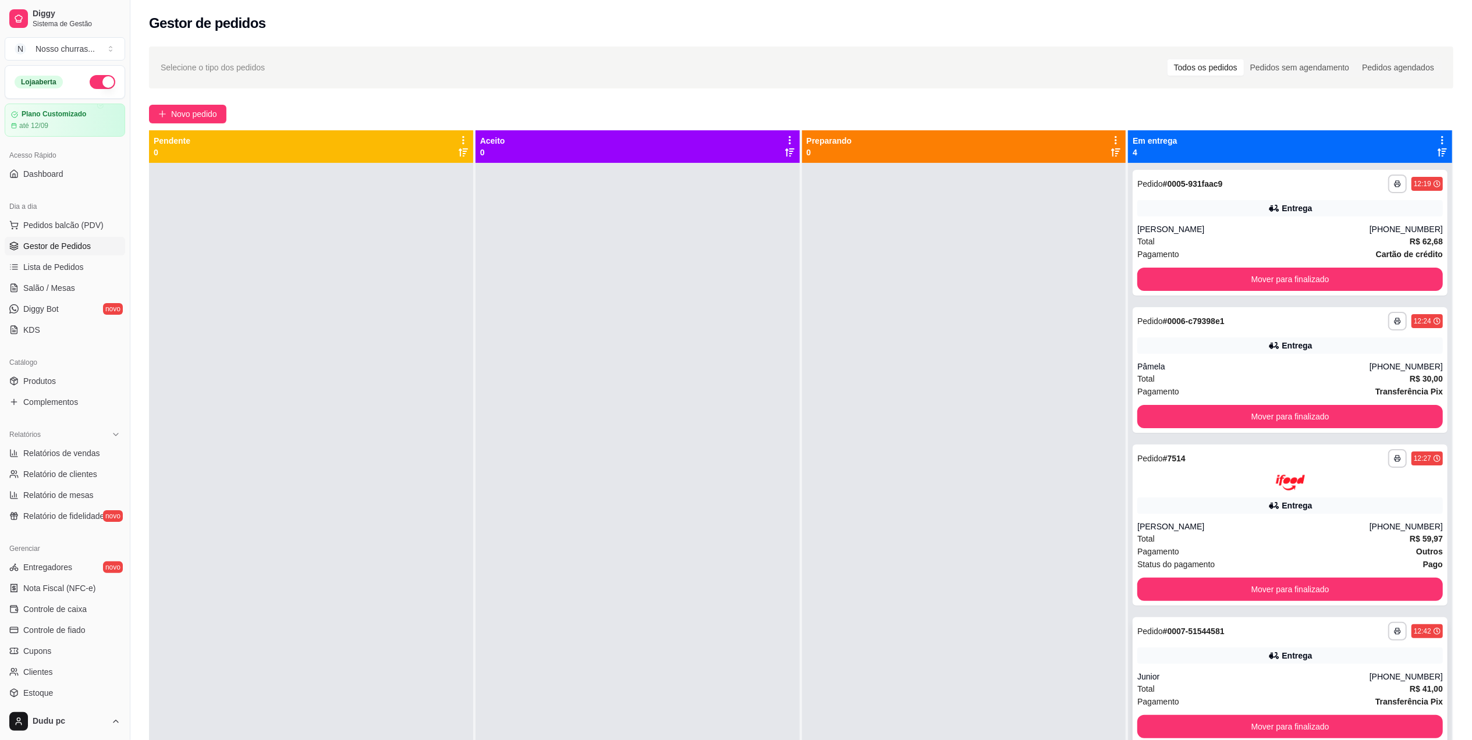
click at [1169, 673] on div "Junior" at bounding box center [1253, 677] width 232 height 12
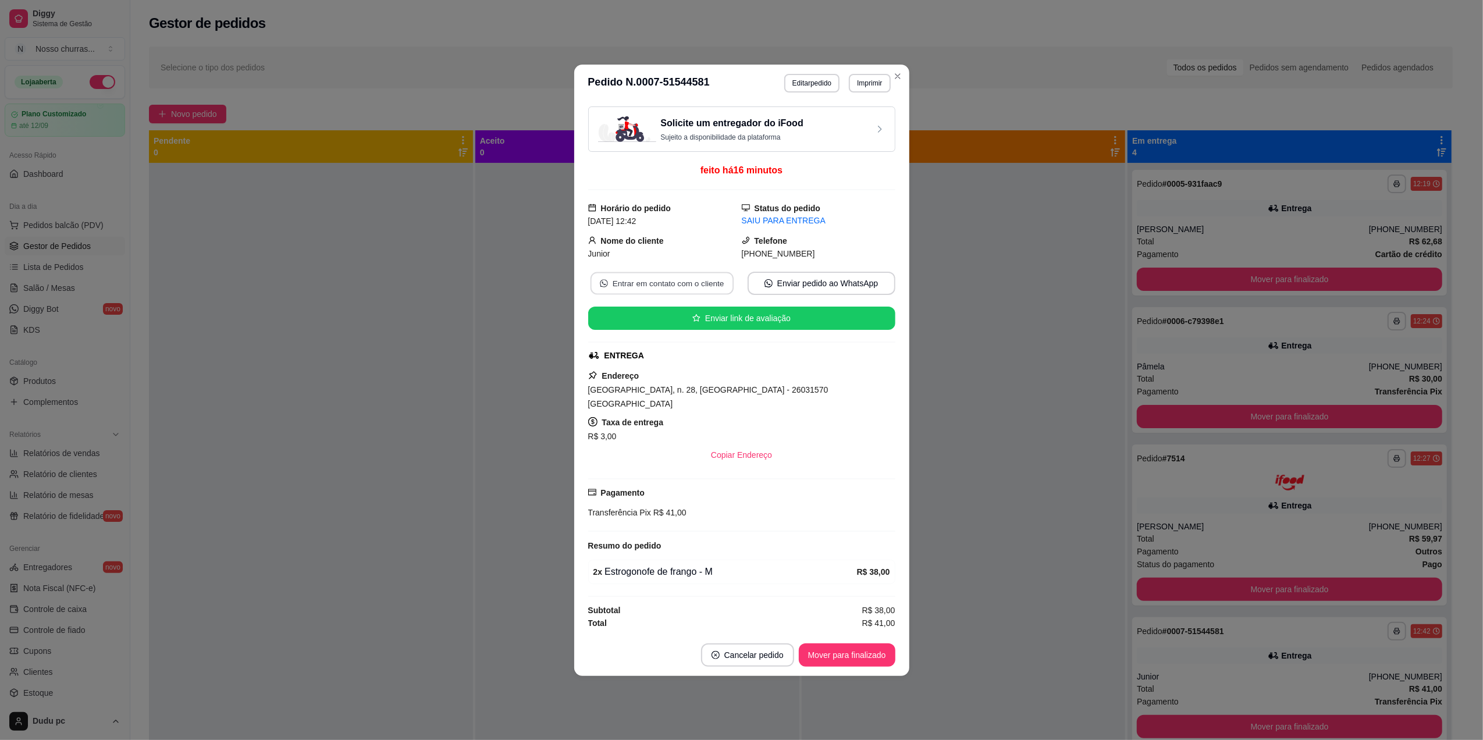
click at [630, 289] on button "Entrar em contato com o cliente" at bounding box center [661, 283] width 143 height 23
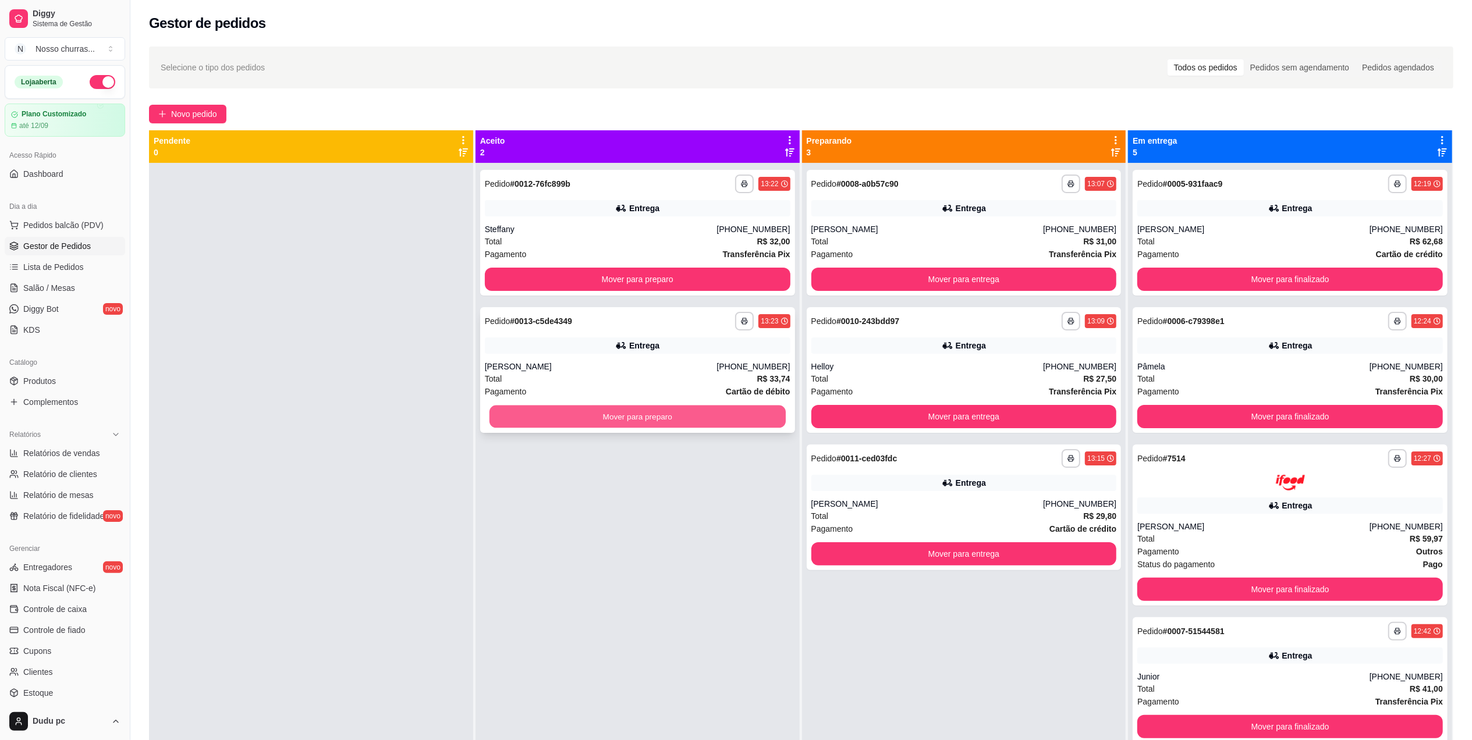
click at [516, 409] on button "Mover para preparo" at bounding box center [637, 417] width 296 height 23
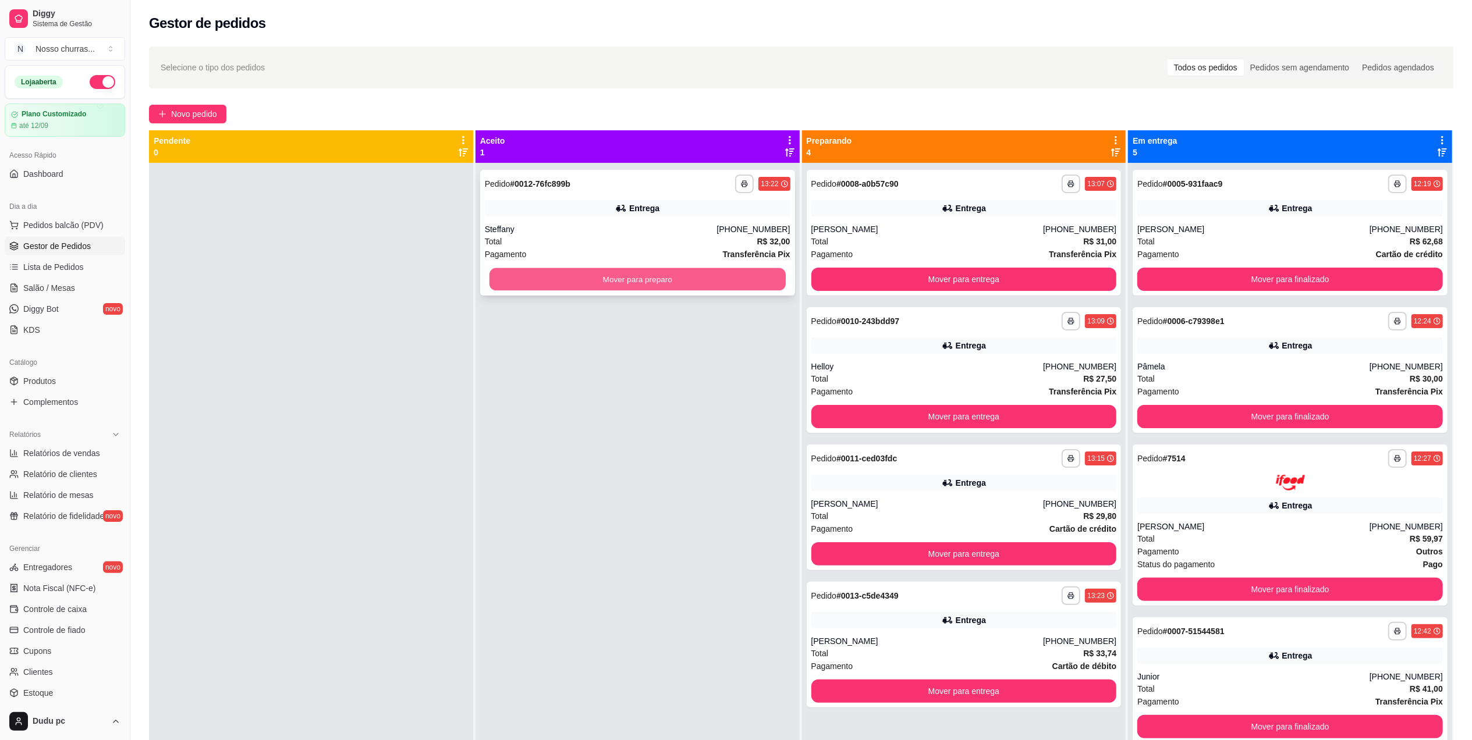
click at [559, 284] on button "Mover para preparo" at bounding box center [637, 279] width 296 height 23
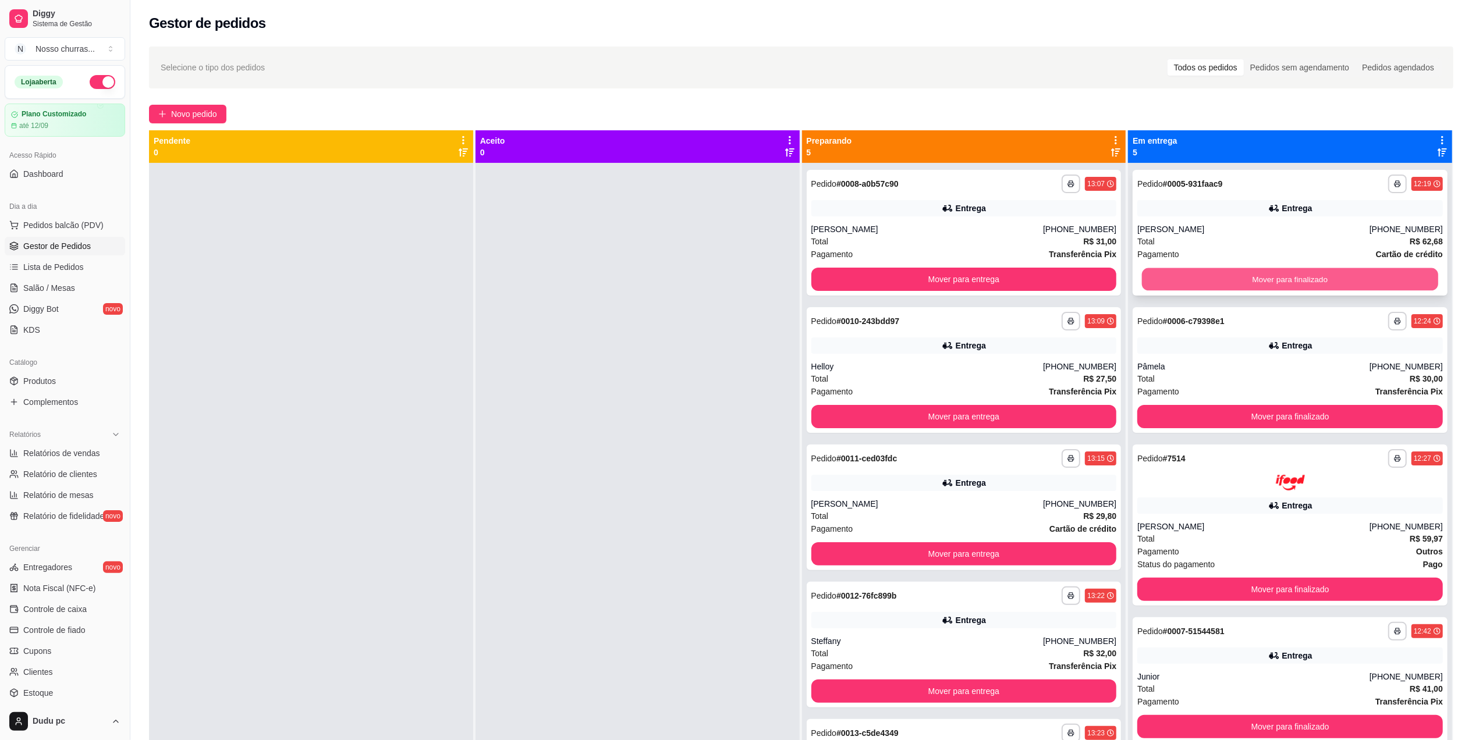
click at [1167, 280] on button "Mover para finalizado" at bounding box center [1290, 279] width 296 height 23
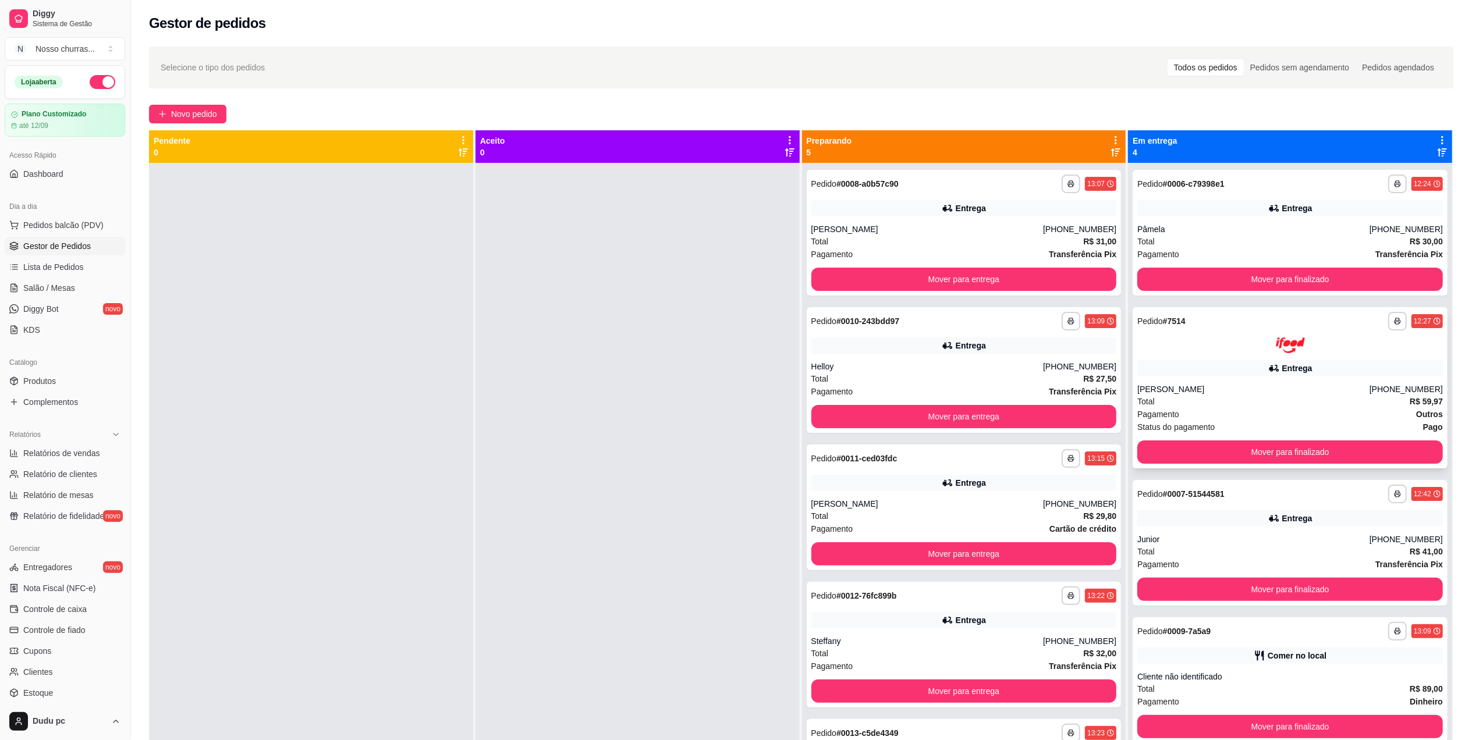
click at [1200, 408] on div "Pagamento Outros" at bounding box center [1290, 414] width 306 height 13
drag, startPoint x: 504, startPoint y: 224, endPoint x: 273, endPoint y: 123, distance: 252.0
click at [273, 123] on div "**********" at bounding box center [800, 462] width 1341 height 845
drag, startPoint x: 273, startPoint y: 123, endPoint x: 199, endPoint y: 117, distance: 74.2
click at [199, 117] on span "Novo pedido" at bounding box center [194, 114] width 46 height 13
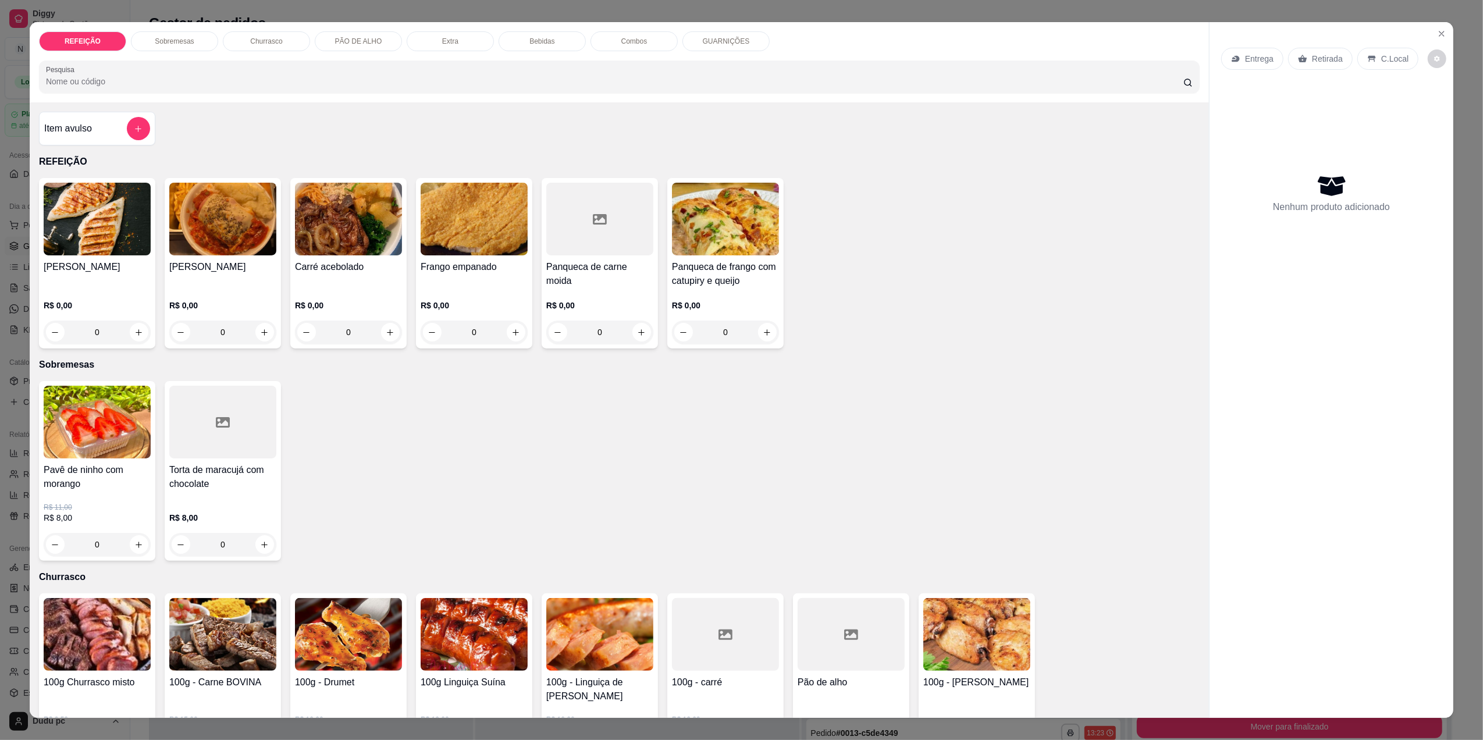
click at [136, 335] on div "0" at bounding box center [97, 332] width 107 height 23
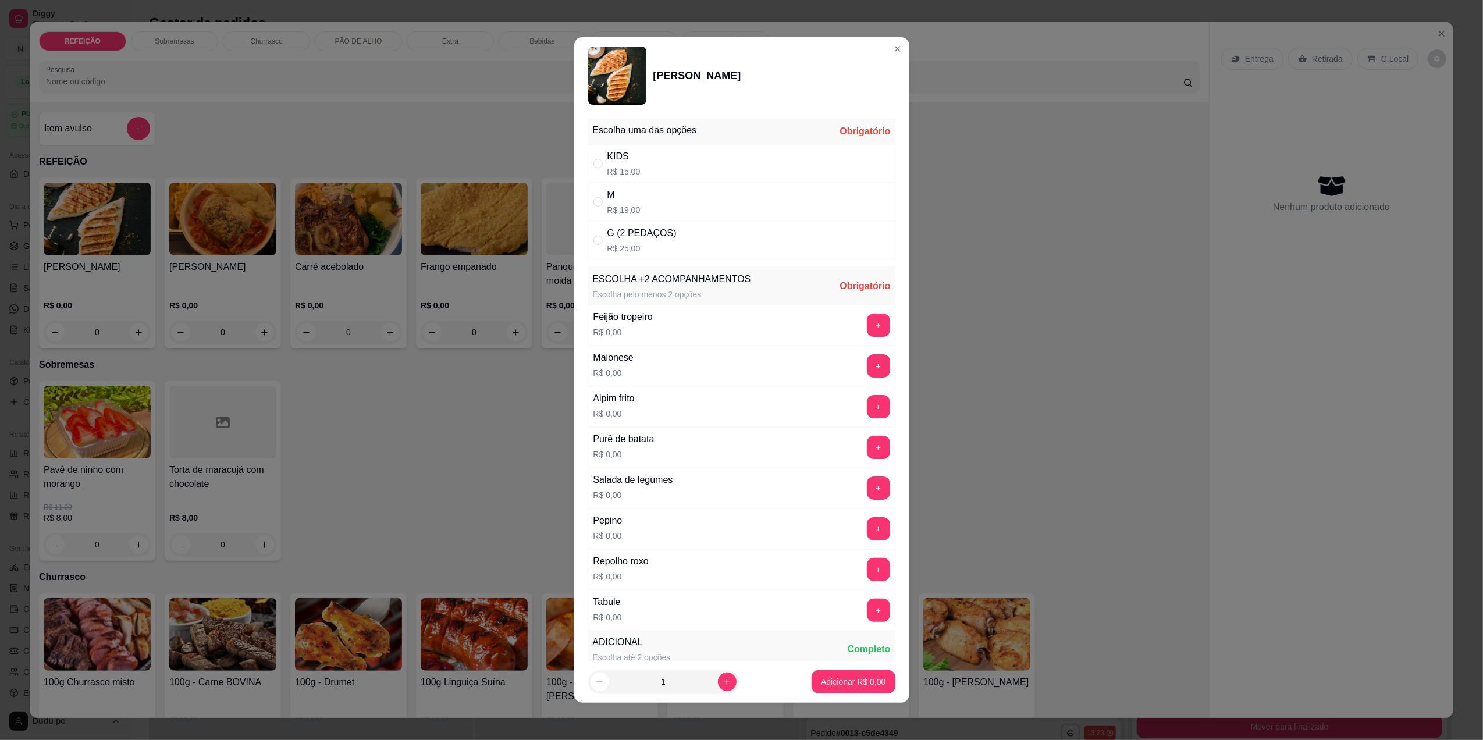
click at [624, 211] on p "R$ 19,00" at bounding box center [624, 210] width 33 height 12
radio input "true"
click at [867, 326] on button "+" at bounding box center [878, 325] width 23 height 23
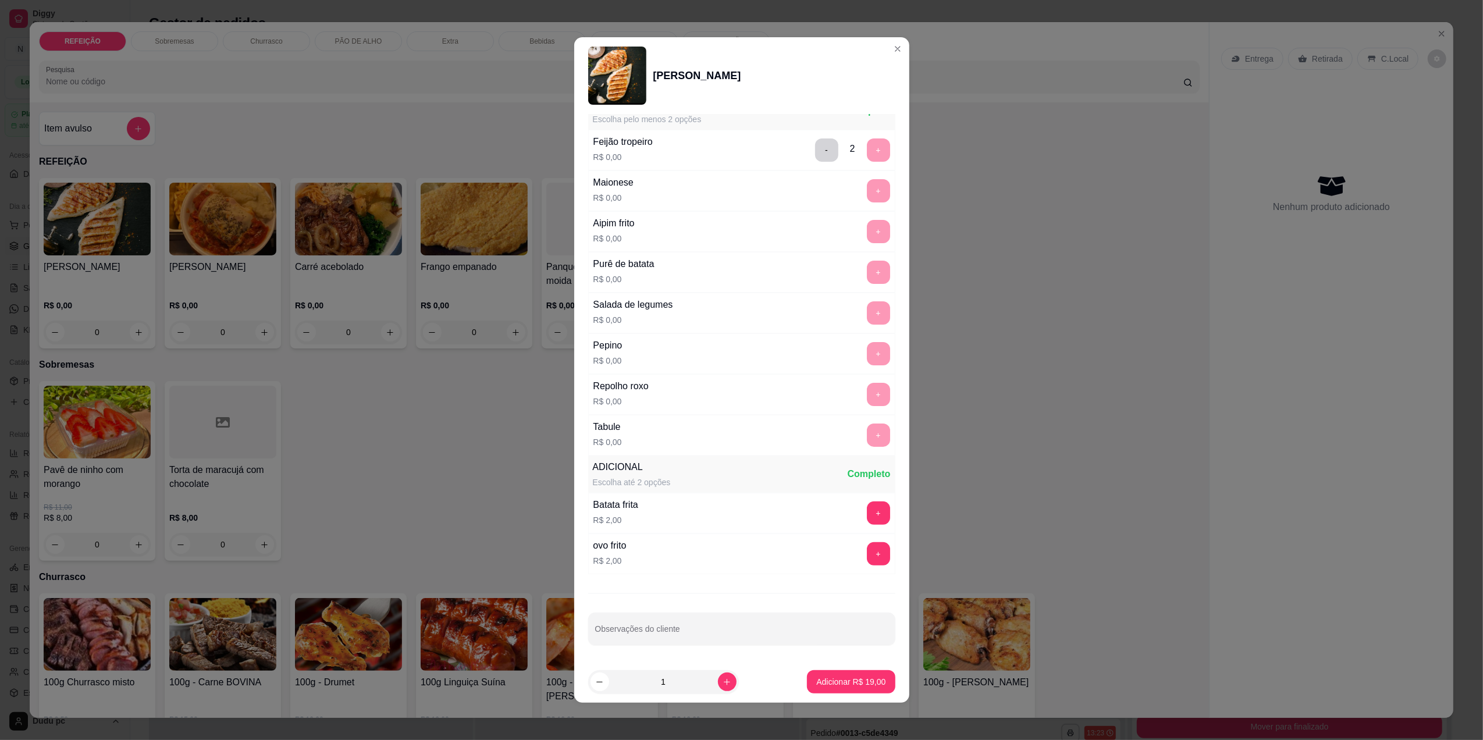
scroll to position [180, 0]
click at [829, 687] on p "Adicionar R$ 19,00" at bounding box center [852, 682] width 68 height 11
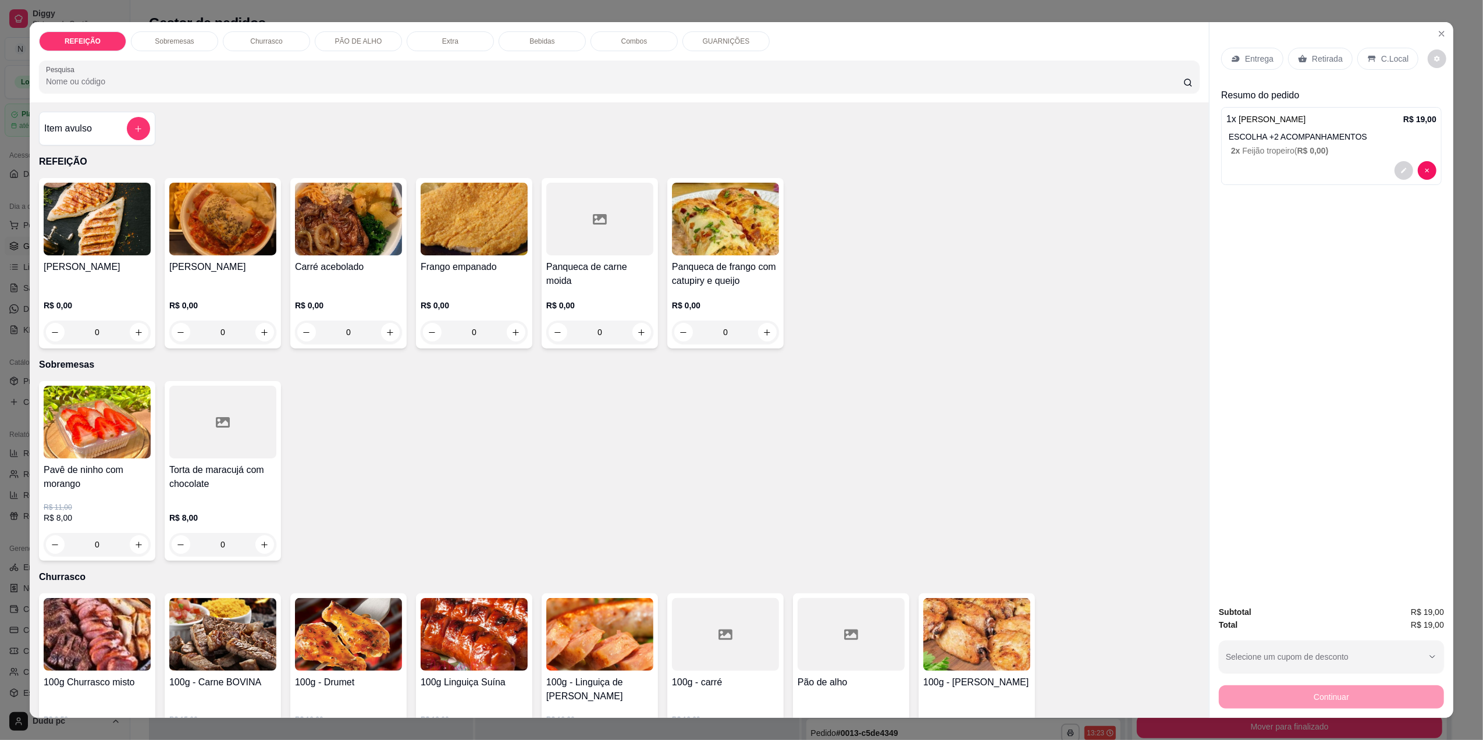
click at [536, 38] on p "Bebidas" at bounding box center [542, 41] width 25 height 9
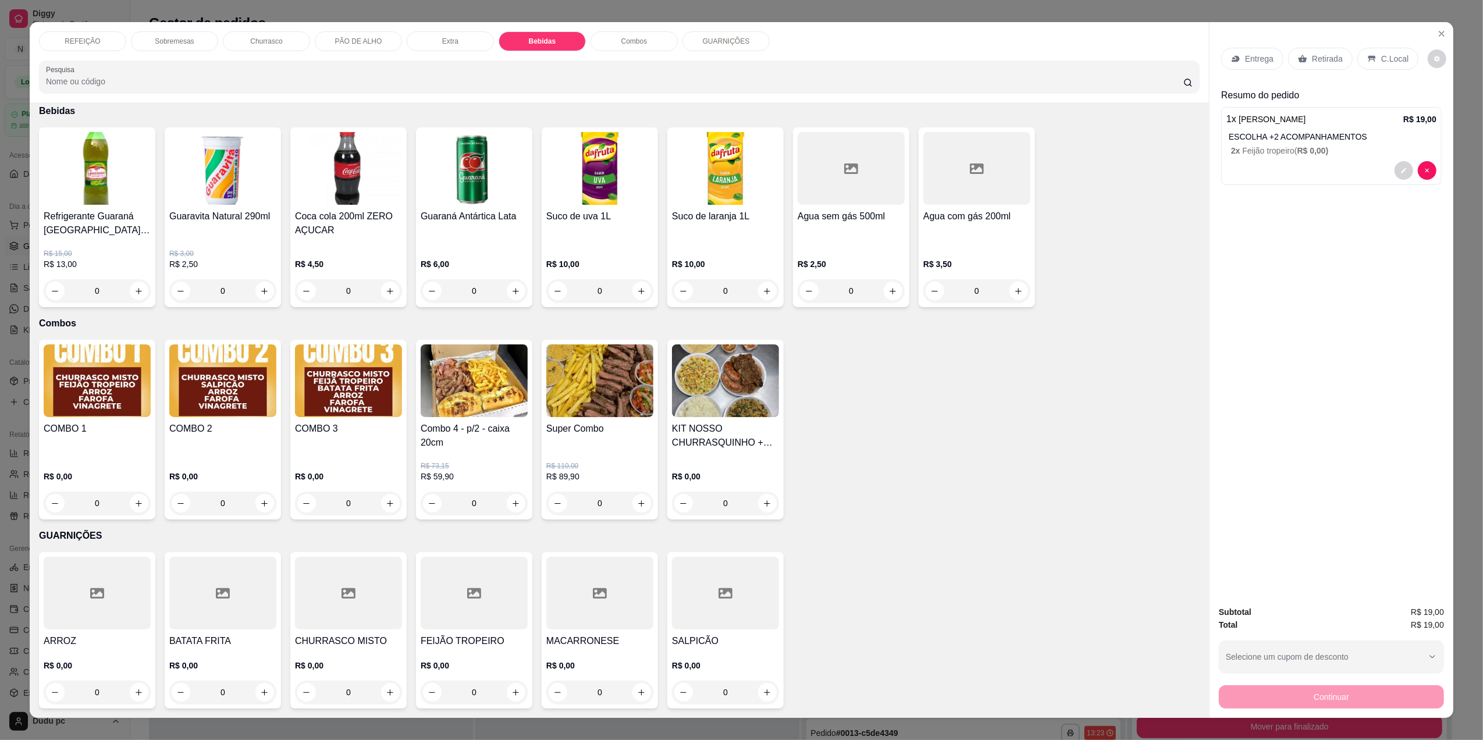
scroll to position [15, 0]
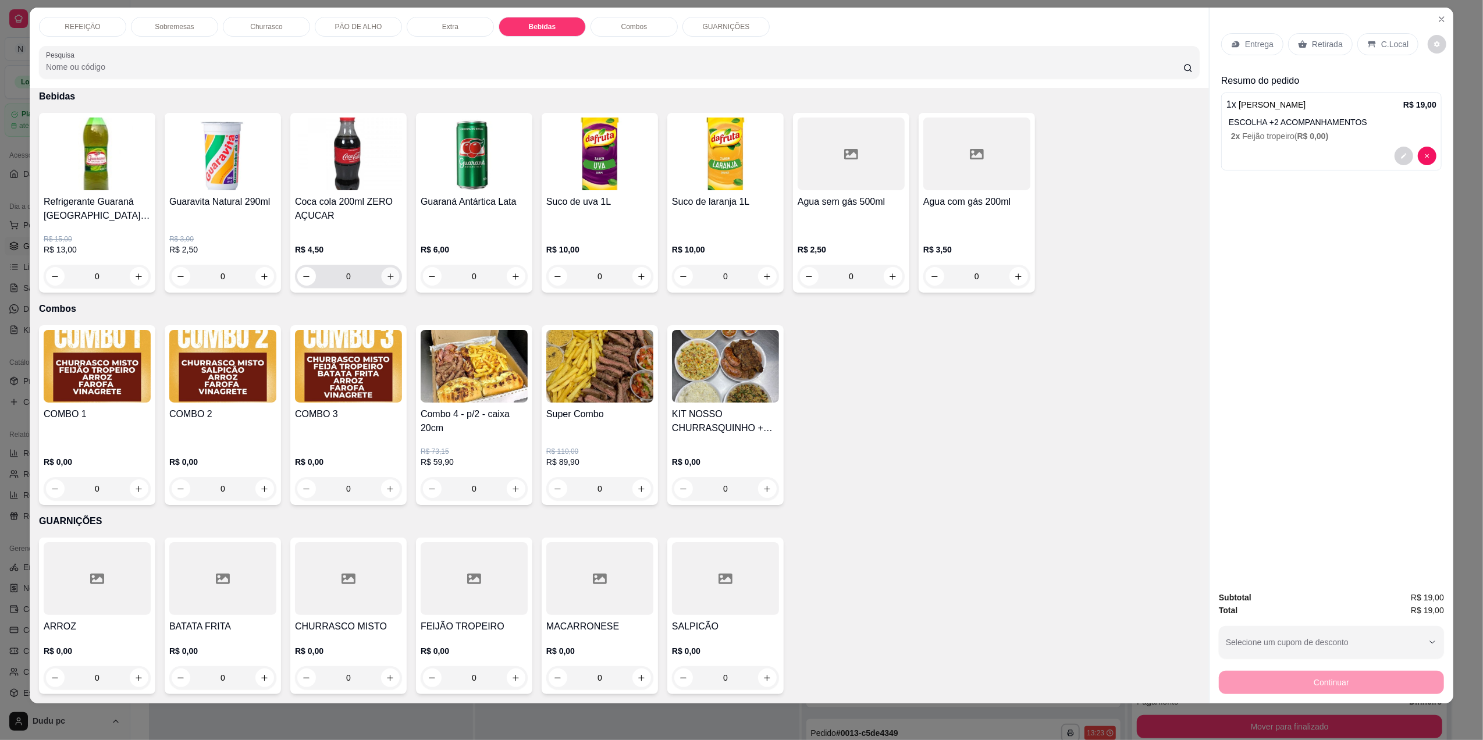
click at [386, 270] on button "increase-product-quantity" at bounding box center [390, 277] width 18 height 18
type input "1"
click at [1377, 52] on div "C.Local" at bounding box center [1388, 44] width 61 height 22
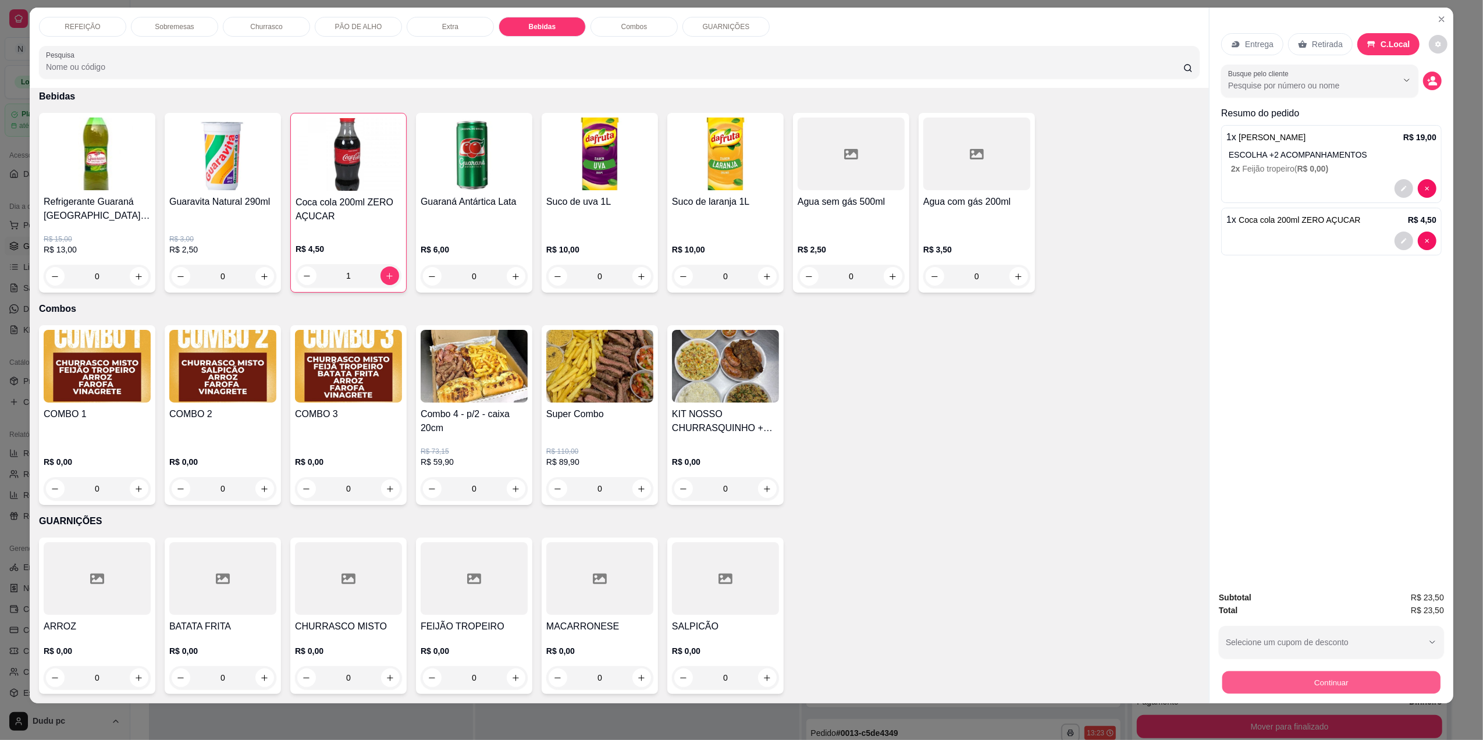
click at [1312, 673] on button "Continuar" at bounding box center [1332, 682] width 218 height 23
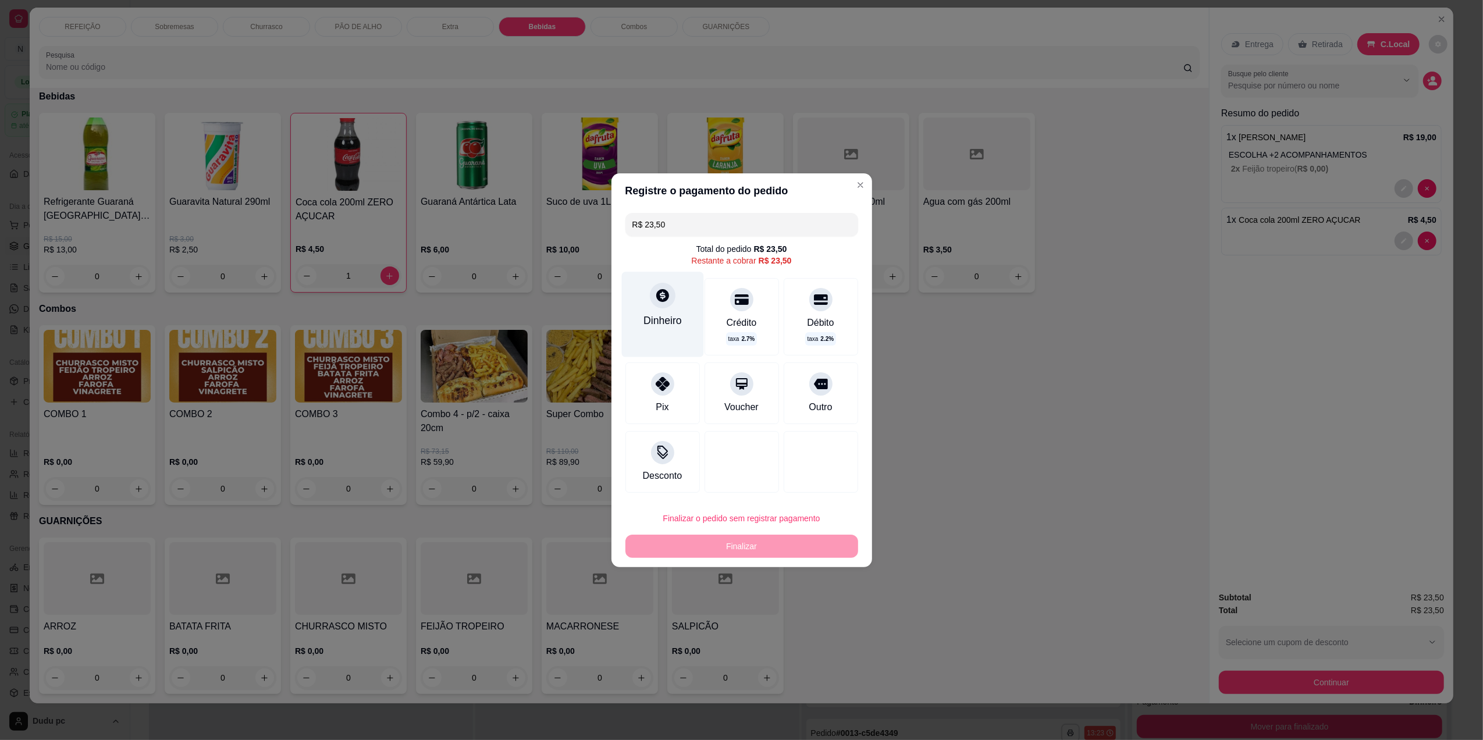
click at [667, 332] on div "Dinheiro" at bounding box center [663, 314] width 82 height 85
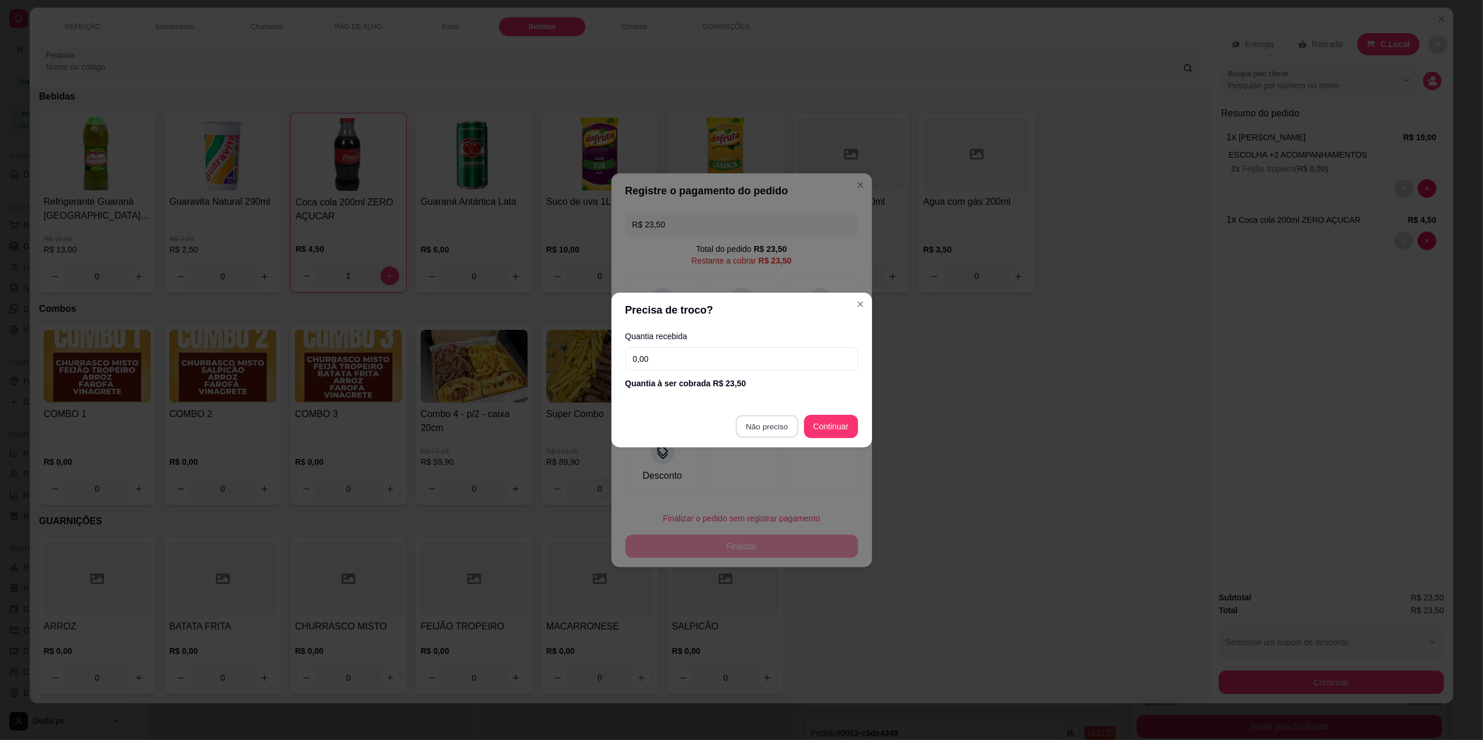
type input "R$ 0,00"
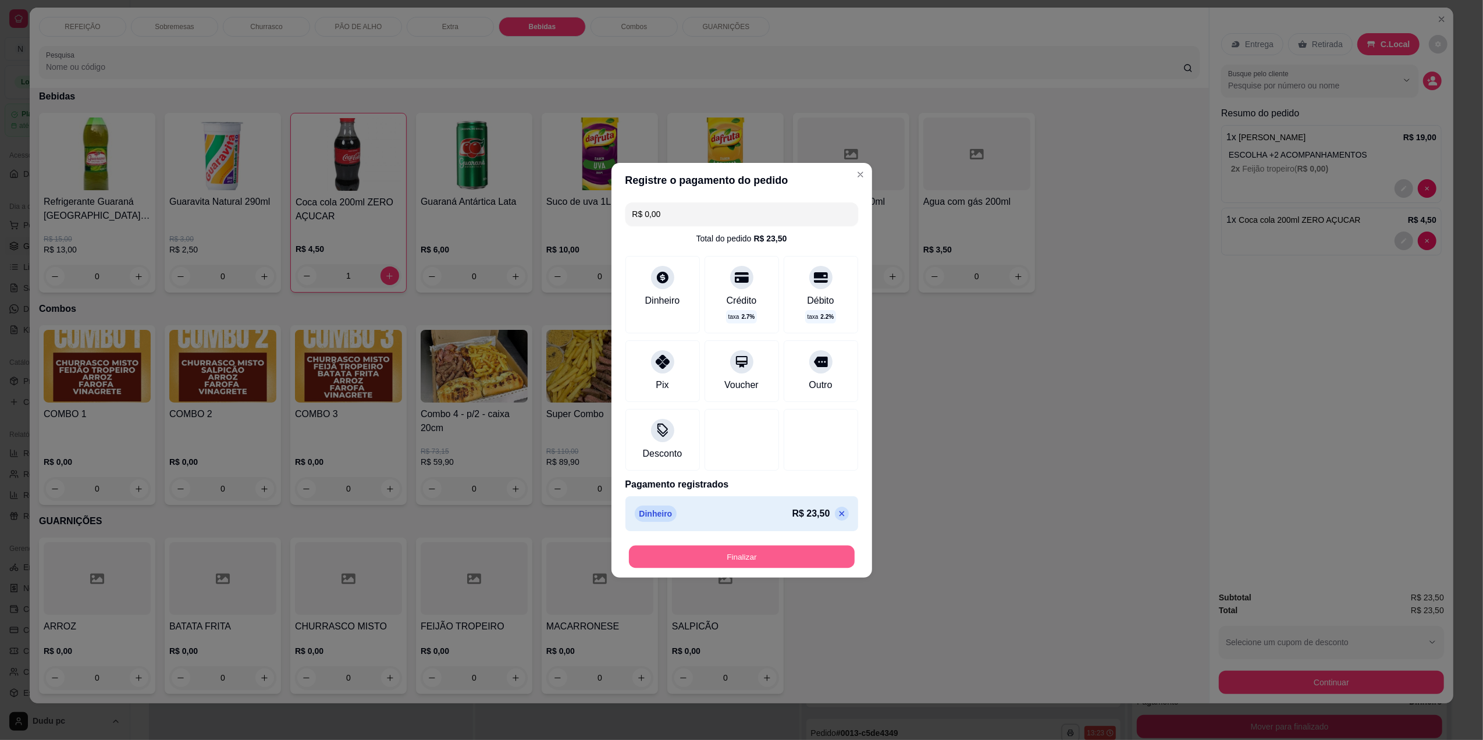
click at [766, 560] on button "Finalizar" at bounding box center [742, 556] width 226 height 23
type input "0"
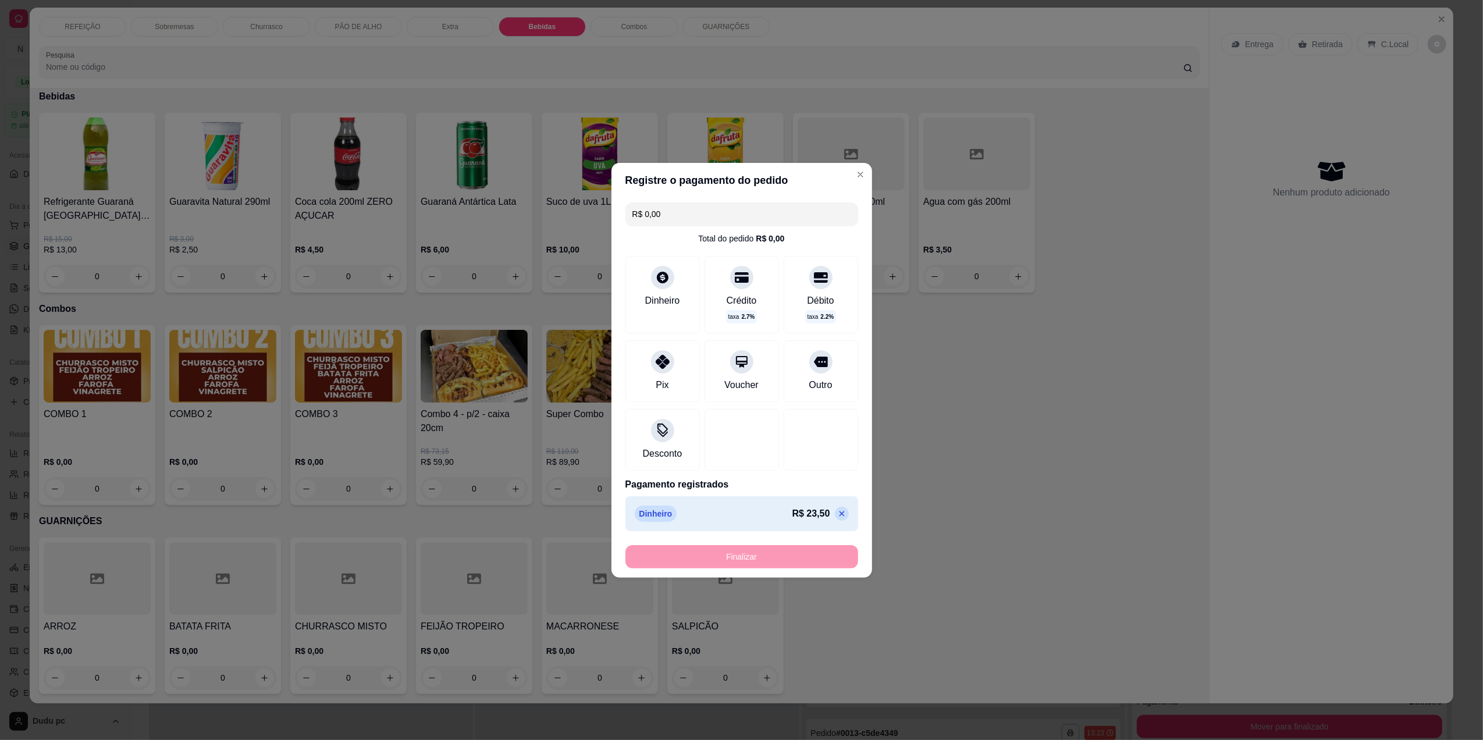
type input "-R$ 23,50"
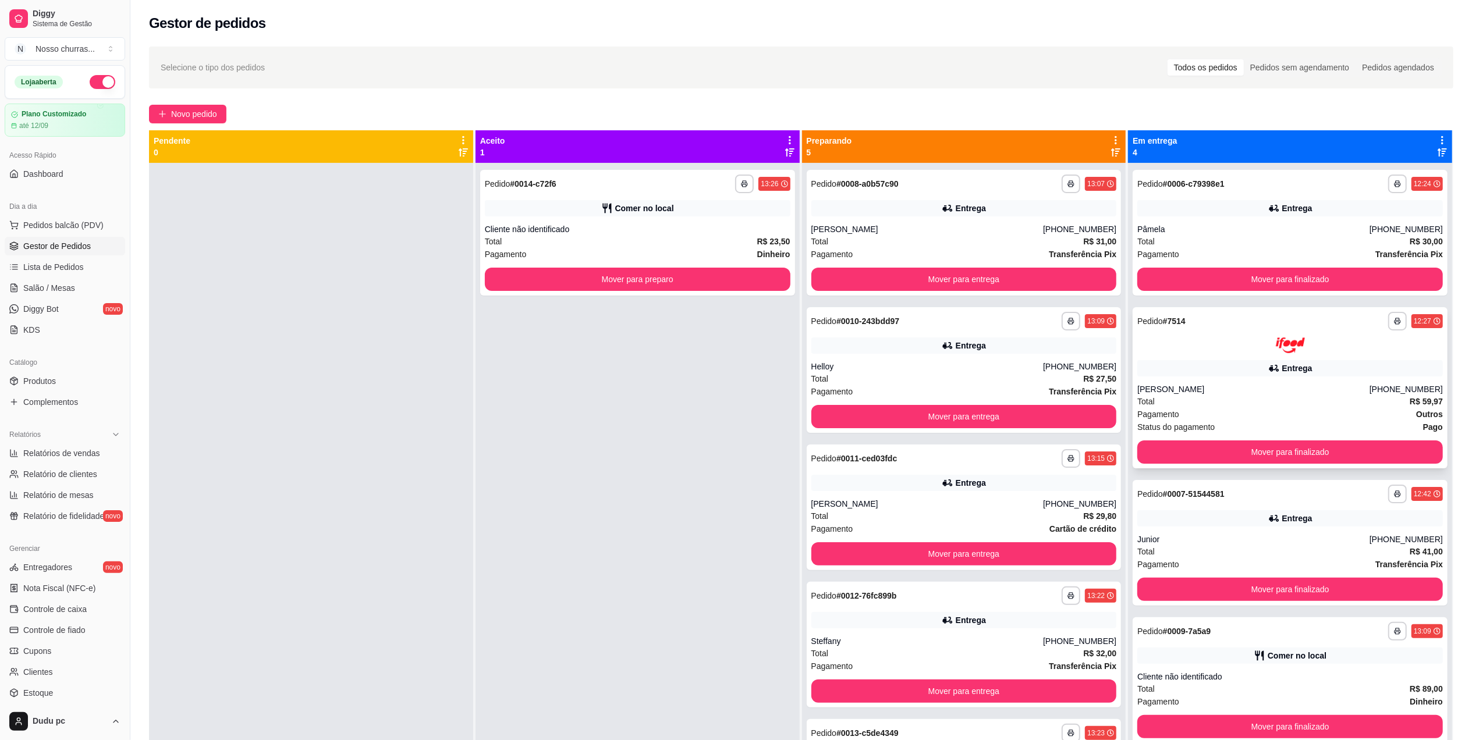
click at [1132, 355] on div "**********" at bounding box center [1289, 387] width 315 height 161
click at [1177, 584] on button "Mover para finalizado" at bounding box center [1290, 589] width 296 height 23
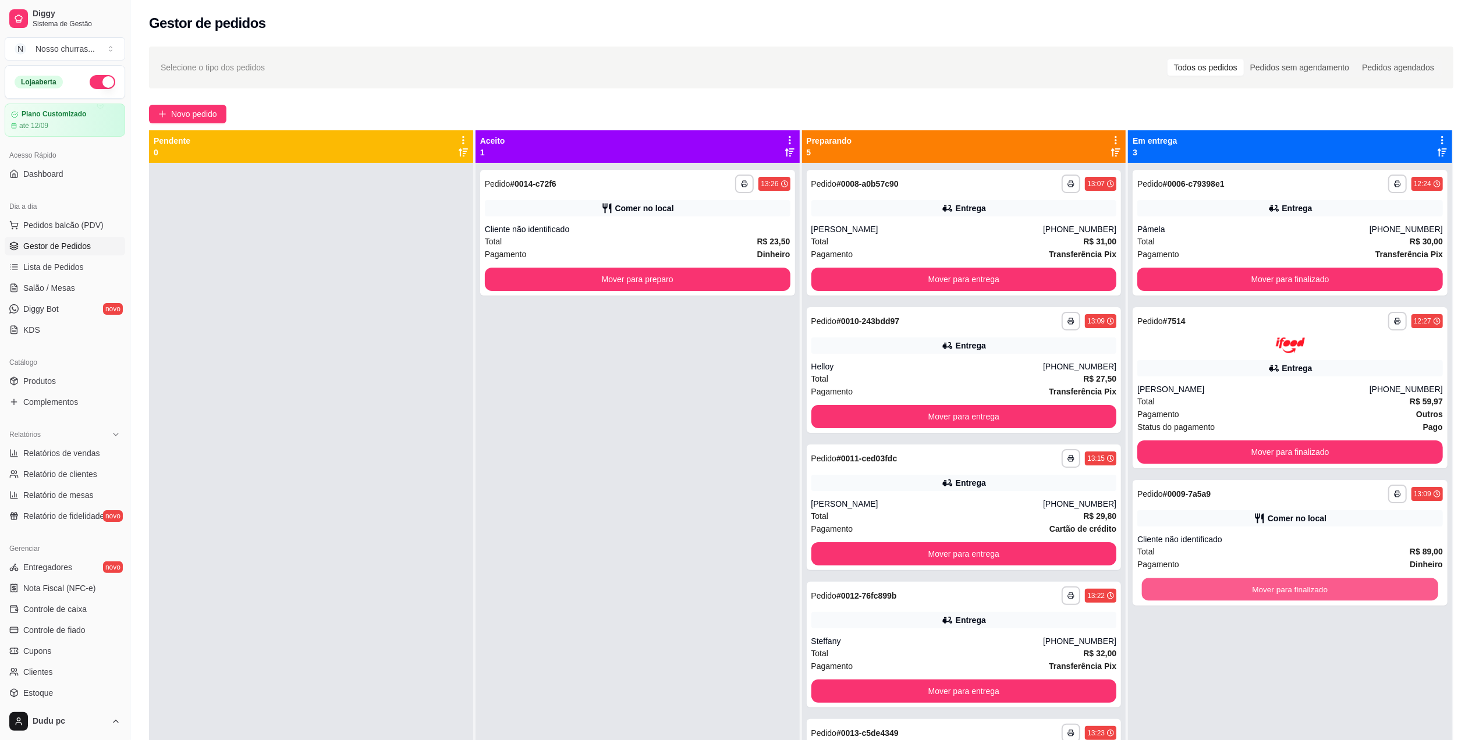
click at [1177, 584] on button "Mover para finalizado" at bounding box center [1290, 589] width 296 height 23
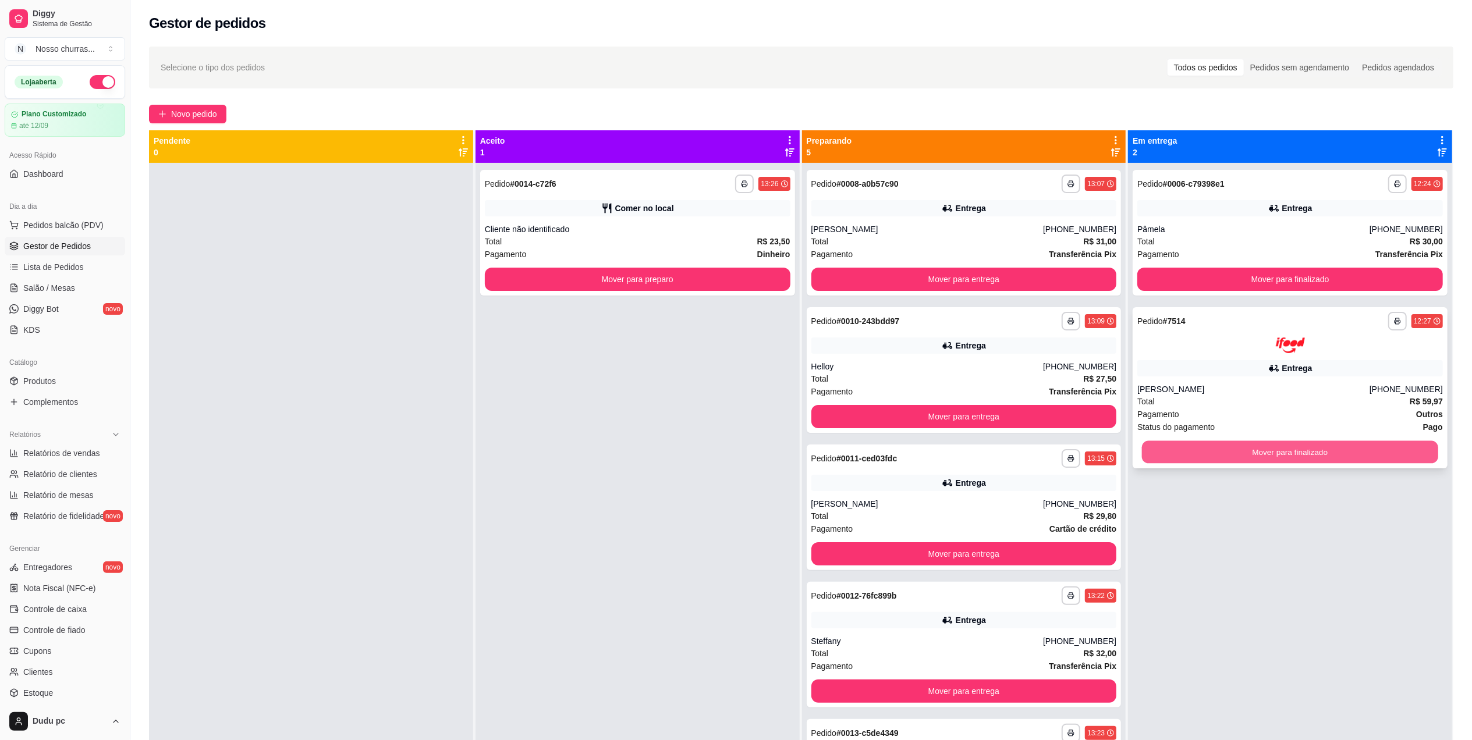
click at [1181, 457] on button "Mover para finalizado" at bounding box center [1290, 452] width 296 height 23
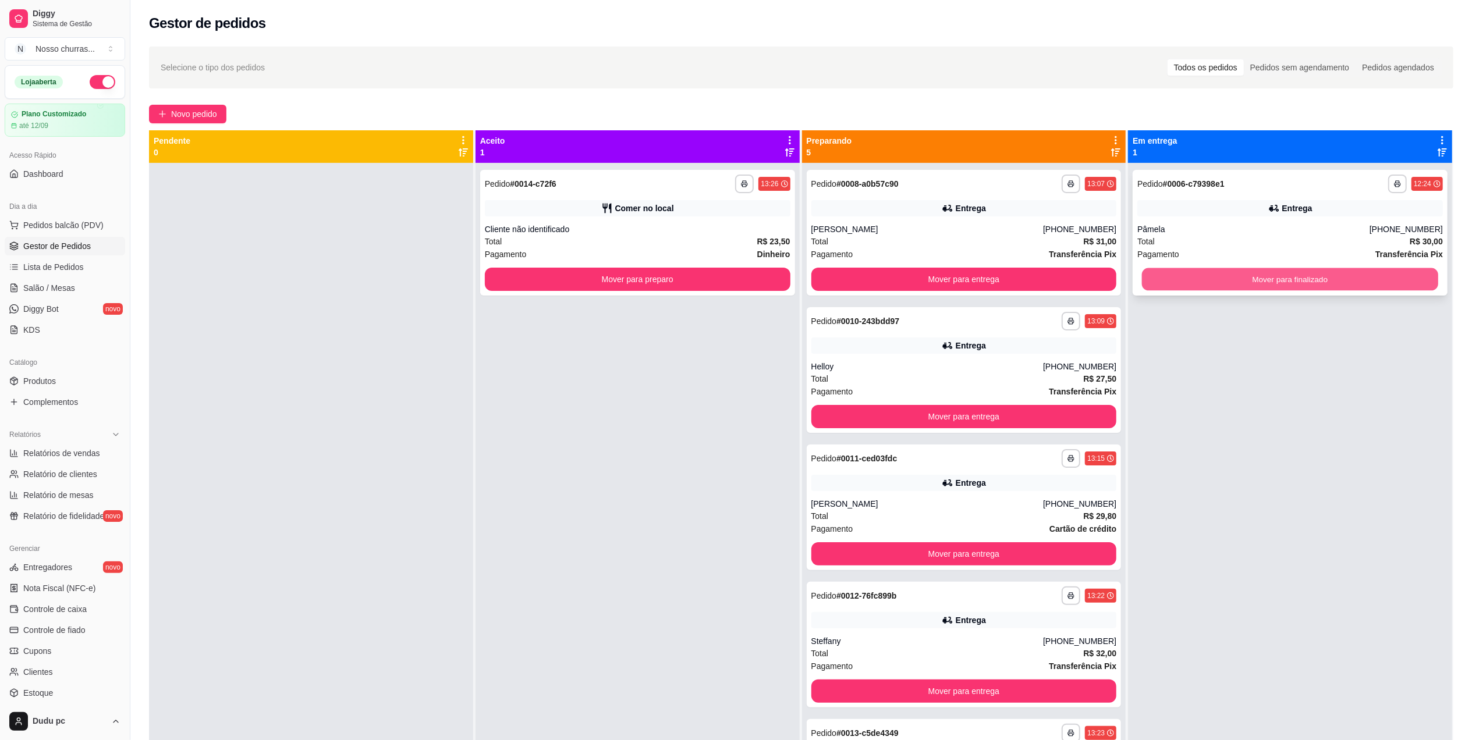
click at [1166, 276] on button "Mover para finalizado" at bounding box center [1290, 279] width 296 height 23
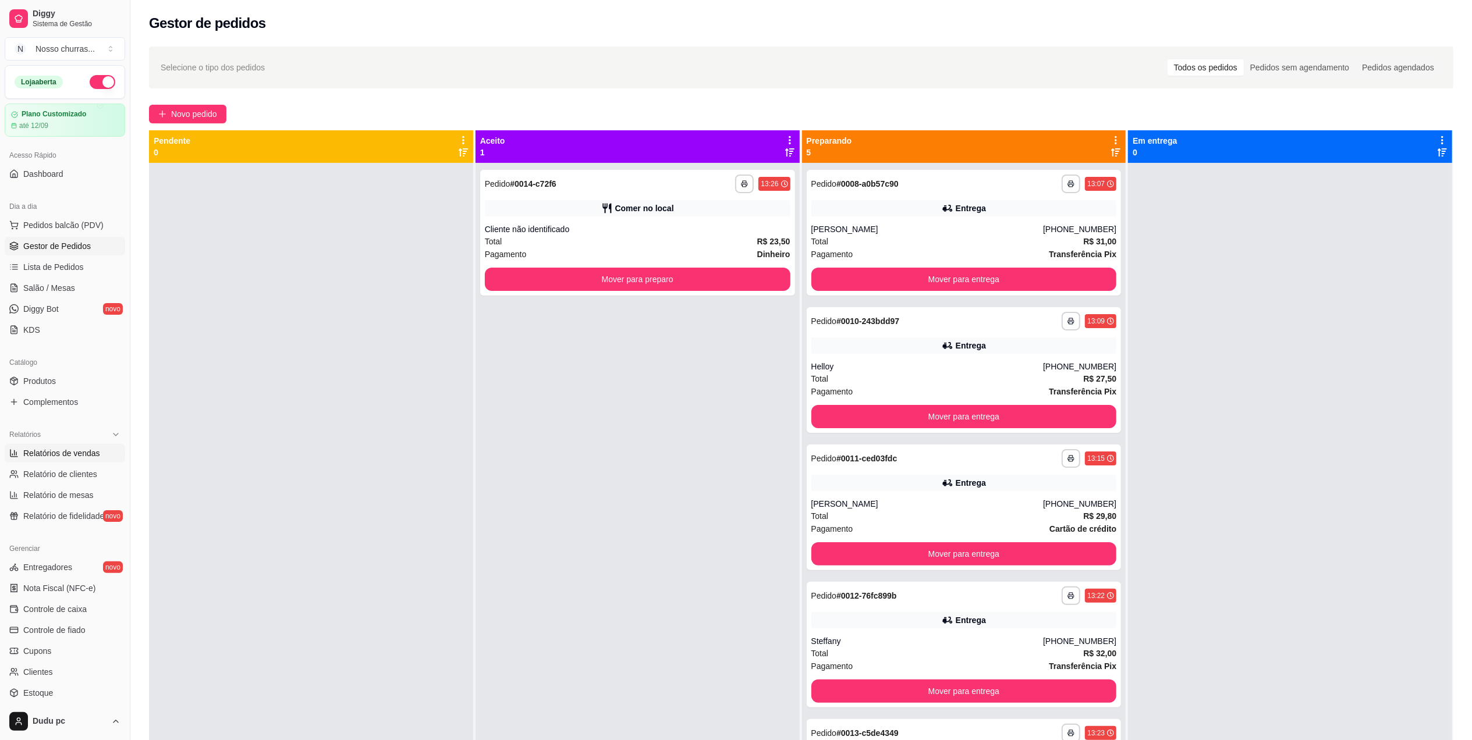
click at [95, 453] on span "Relatórios de vendas" at bounding box center [61, 454] width 77 height 12
select select "ALL"
select select "0"
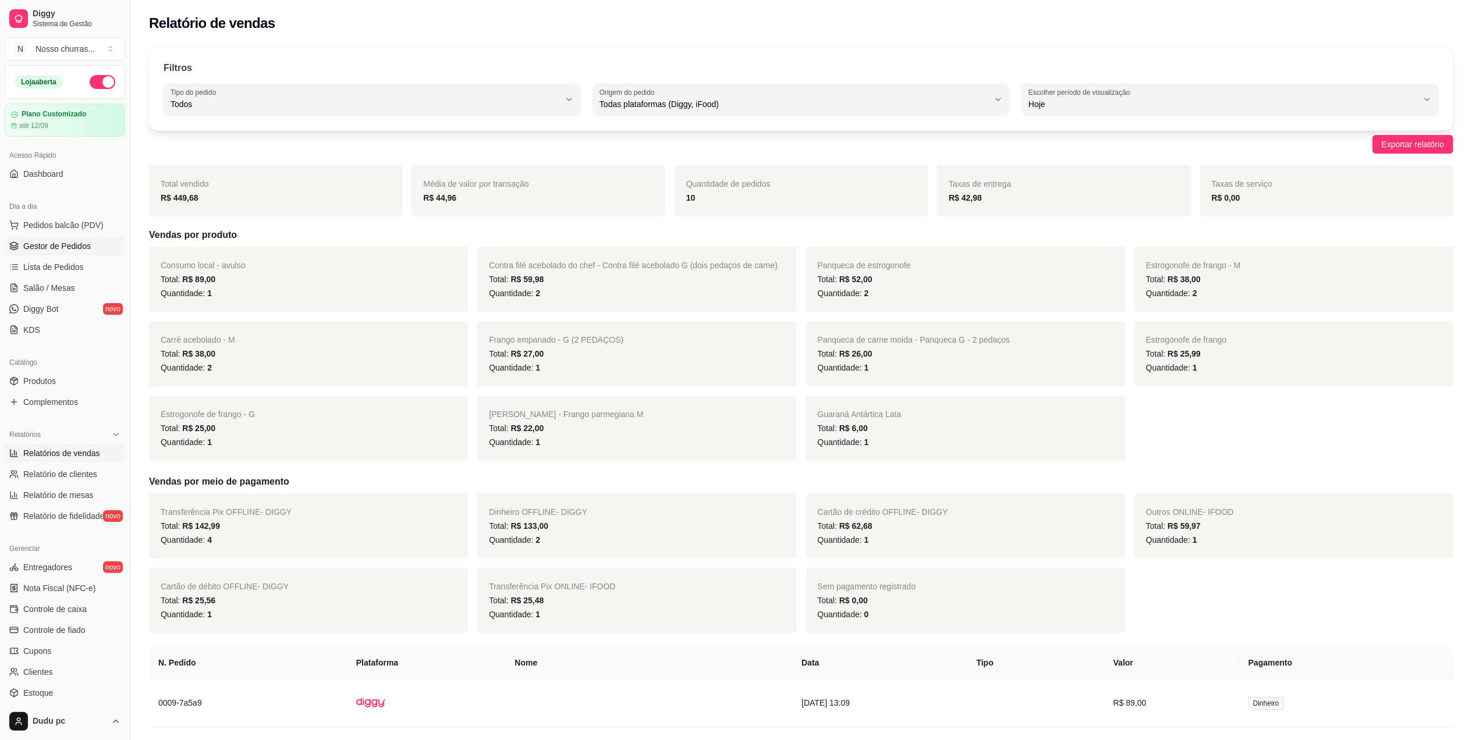
click at [80, 243] on span "Gestor de Pedidos" at bounding box center [57, 246] width 68 height 12
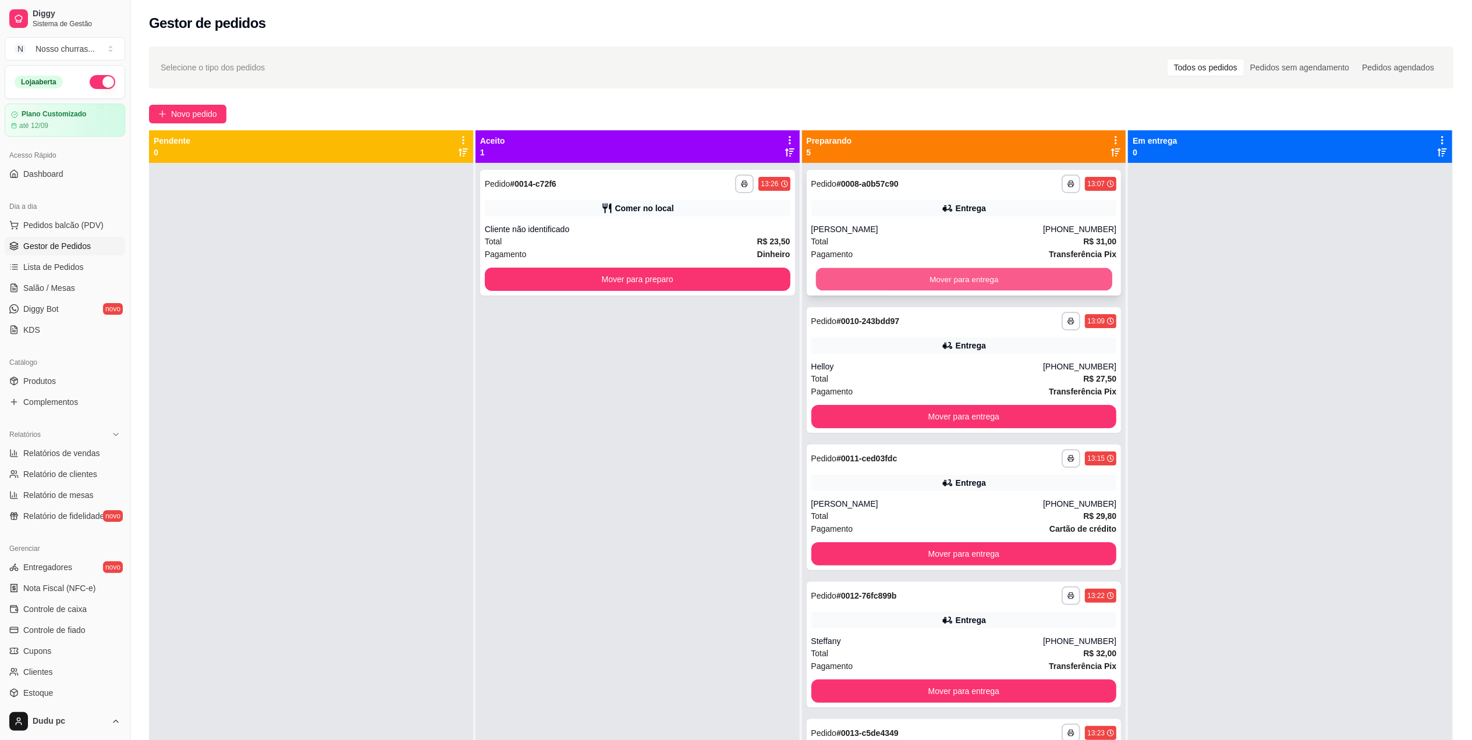
click at [831, 273] on button "Mover para entrega" at bounding box center [963, 279] width 296 height 23
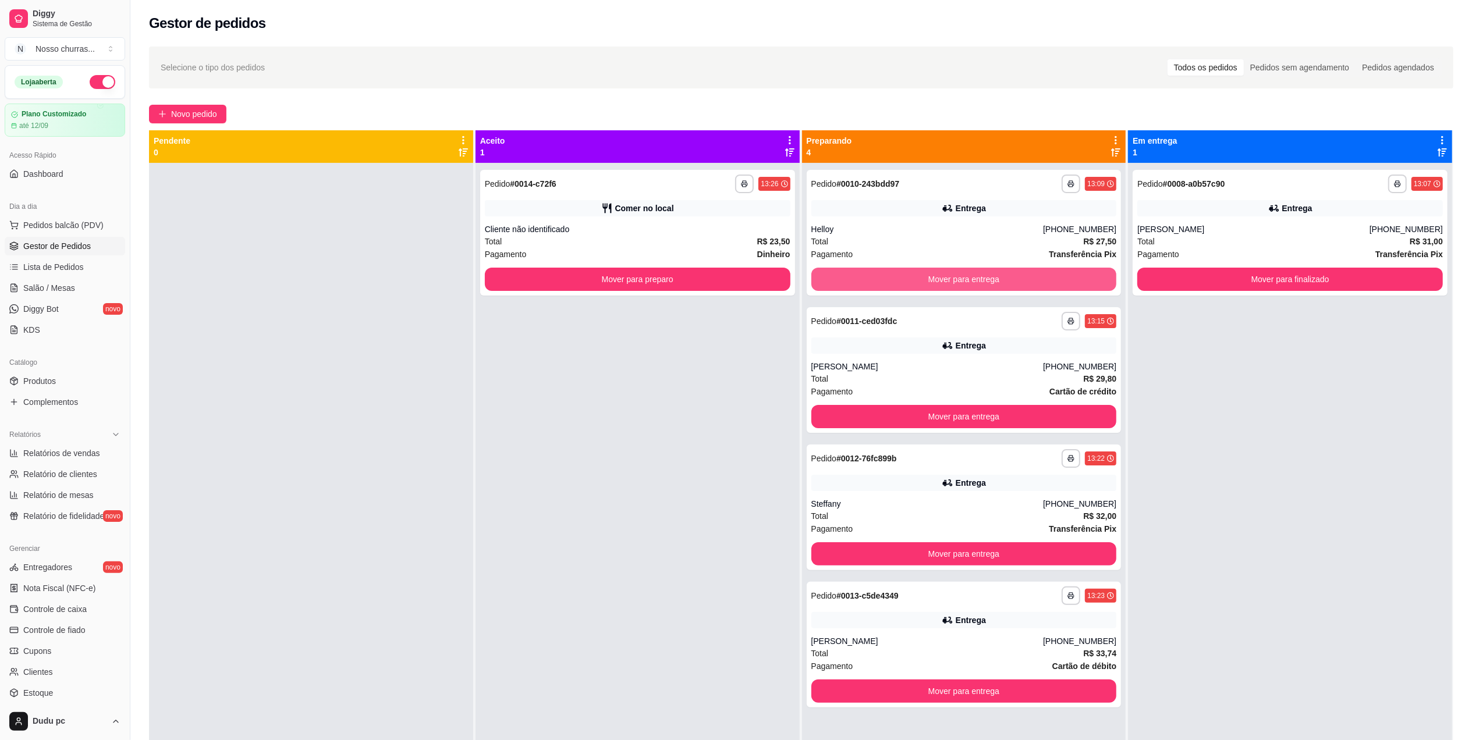
click at [831, 273] on button "Mover para entrega" at bounding box center [964, 279] width 306 height 23
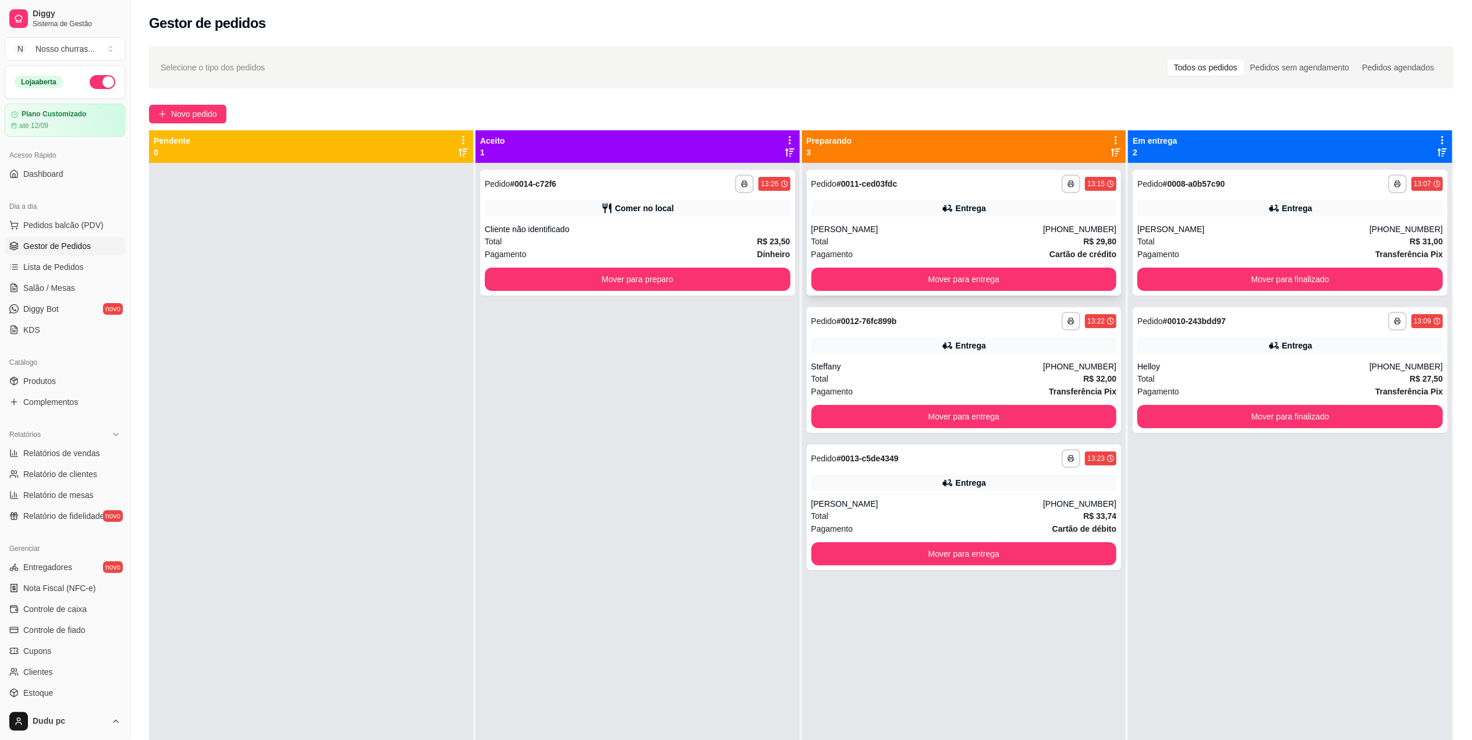
click at [833, 240] on div "Total R$ 29,80" at bounding box center [964, 241] width 306 height 13
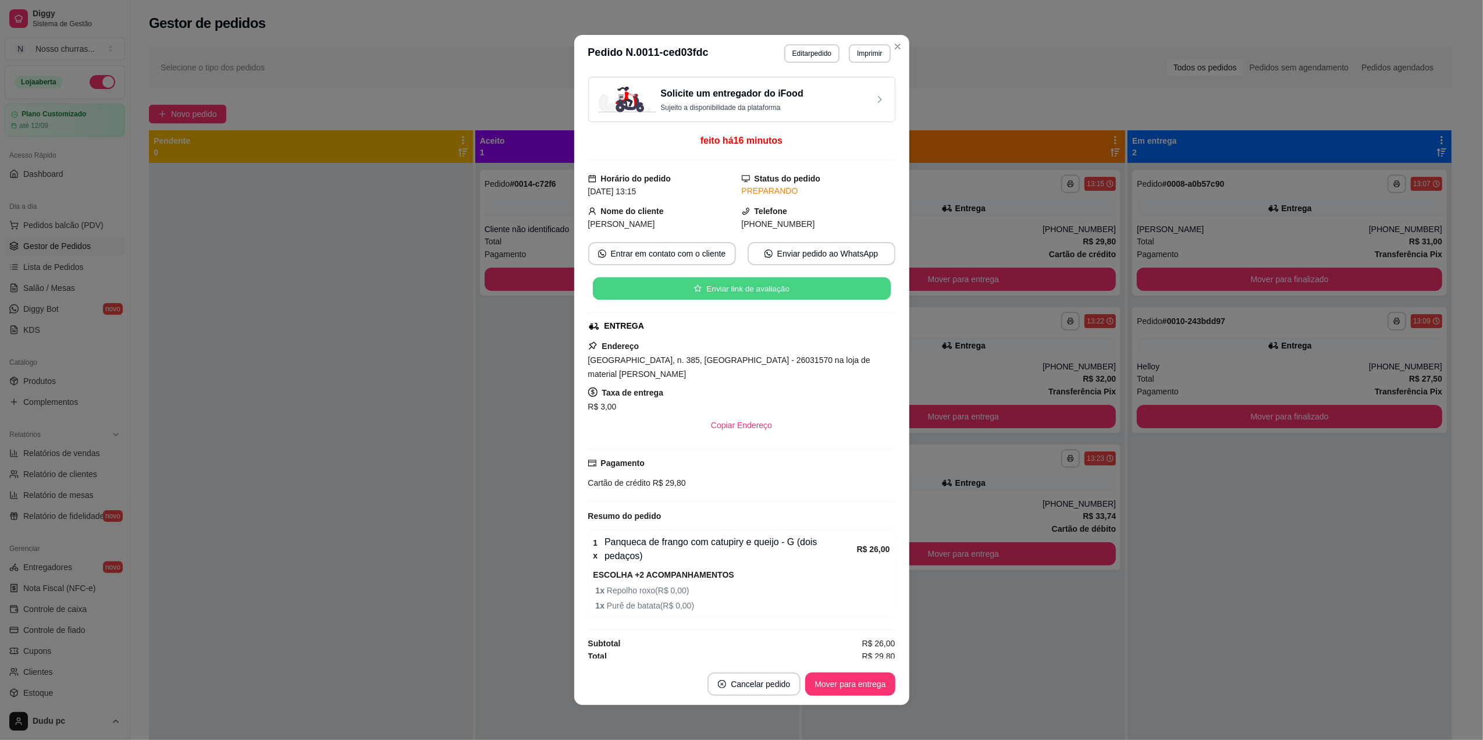
click at [887, 290] on button "Enviar link de avaliação" at bounding box center [741, 289] width 298 height 23
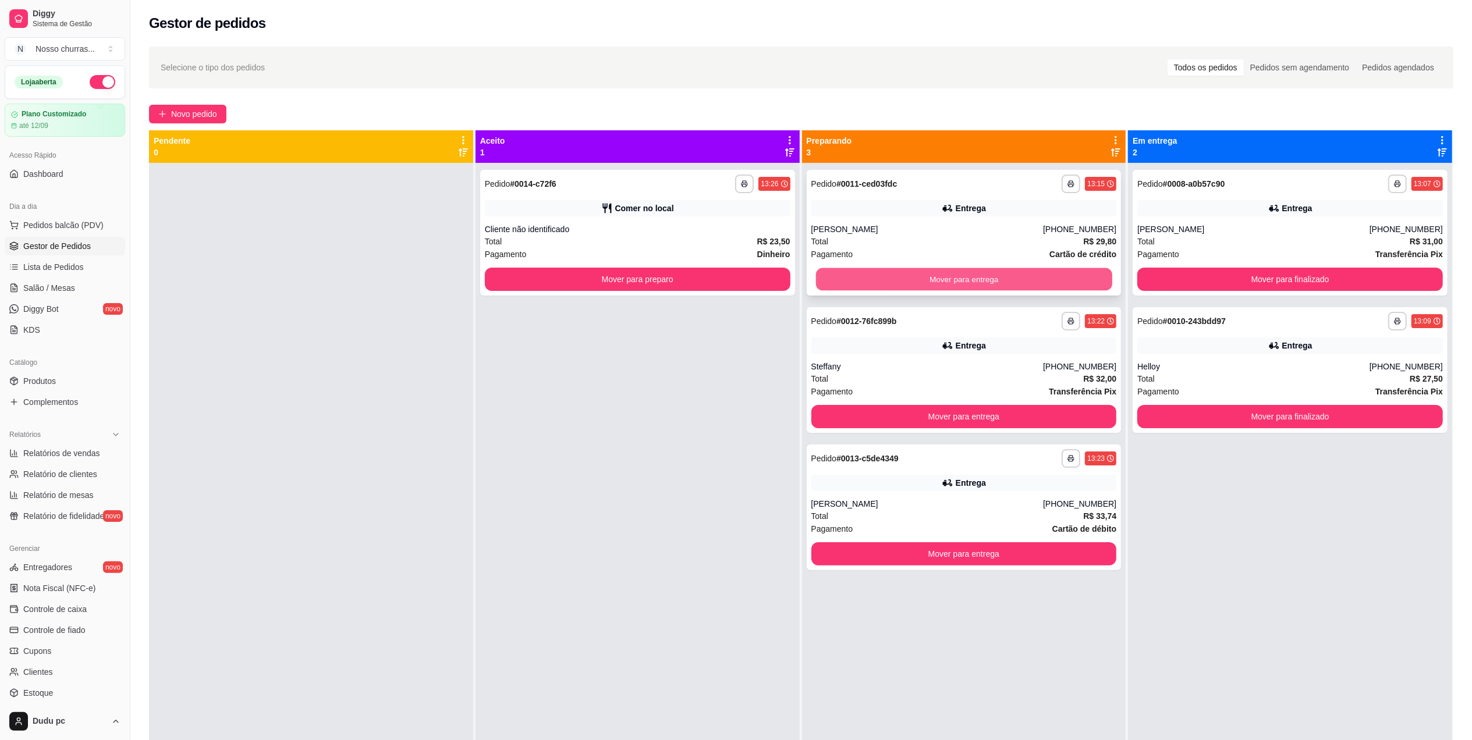
click at [840, 284] on button "Mover para entrega" at bounding box center [963, 279] width 296 height 23
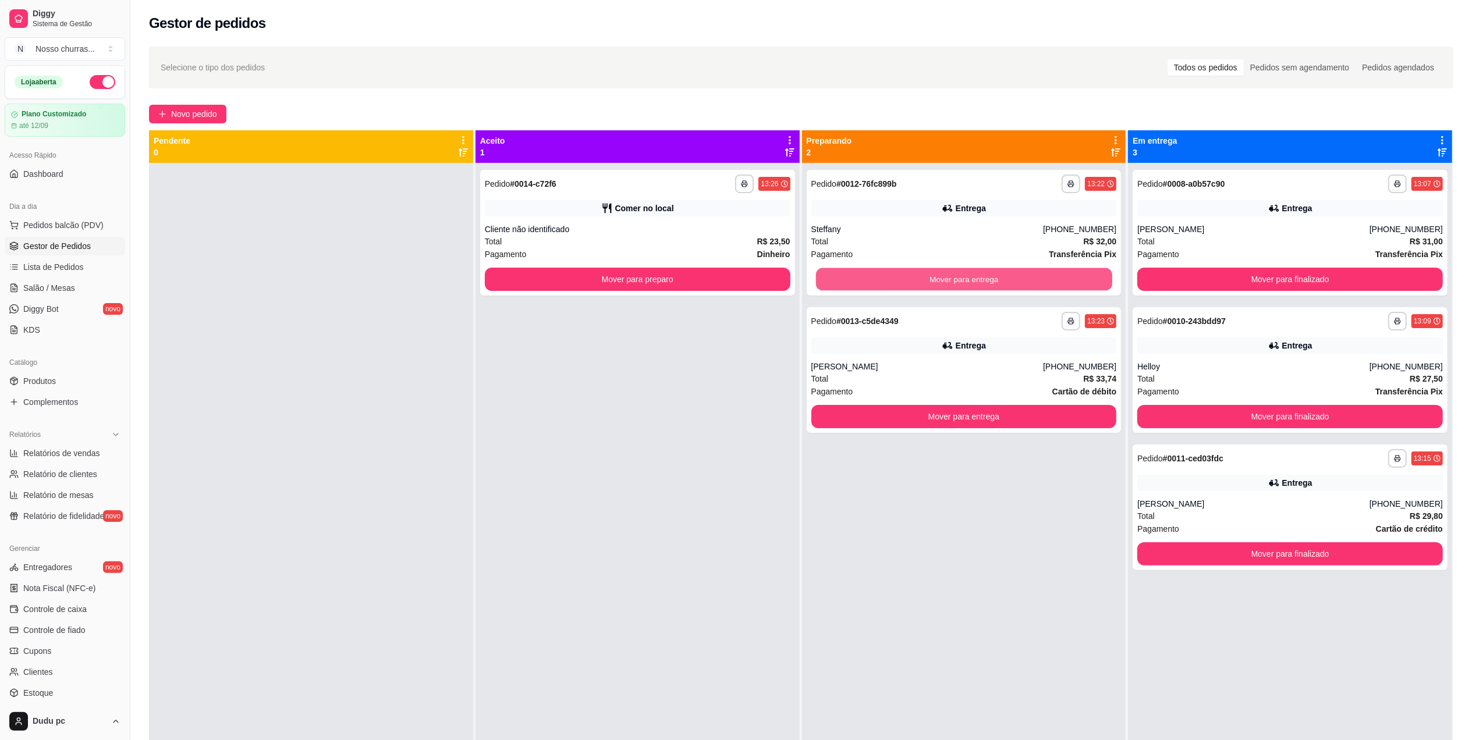
click at [840, 284] on button "Mover para entrega" at bounding box center [963, 279] width 296 height 23
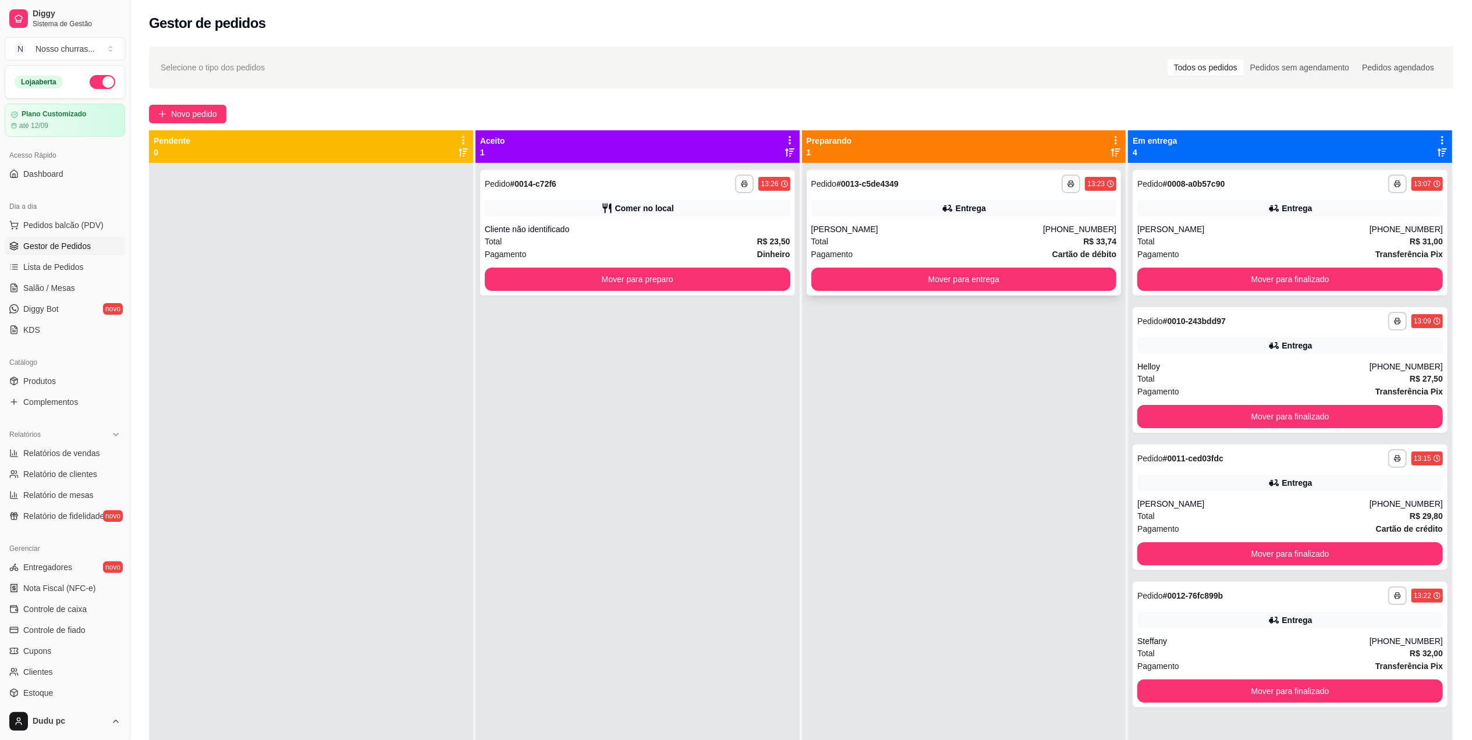
click at [878, 232] on div "Simoni Maria Fernandes Rodrigues de Souza" at bounding box center [927, 229] width 232 height 12
click at [1102, 252] on strong "Cartão de débito" at bounding box center [1084, 254] width 64 height 9
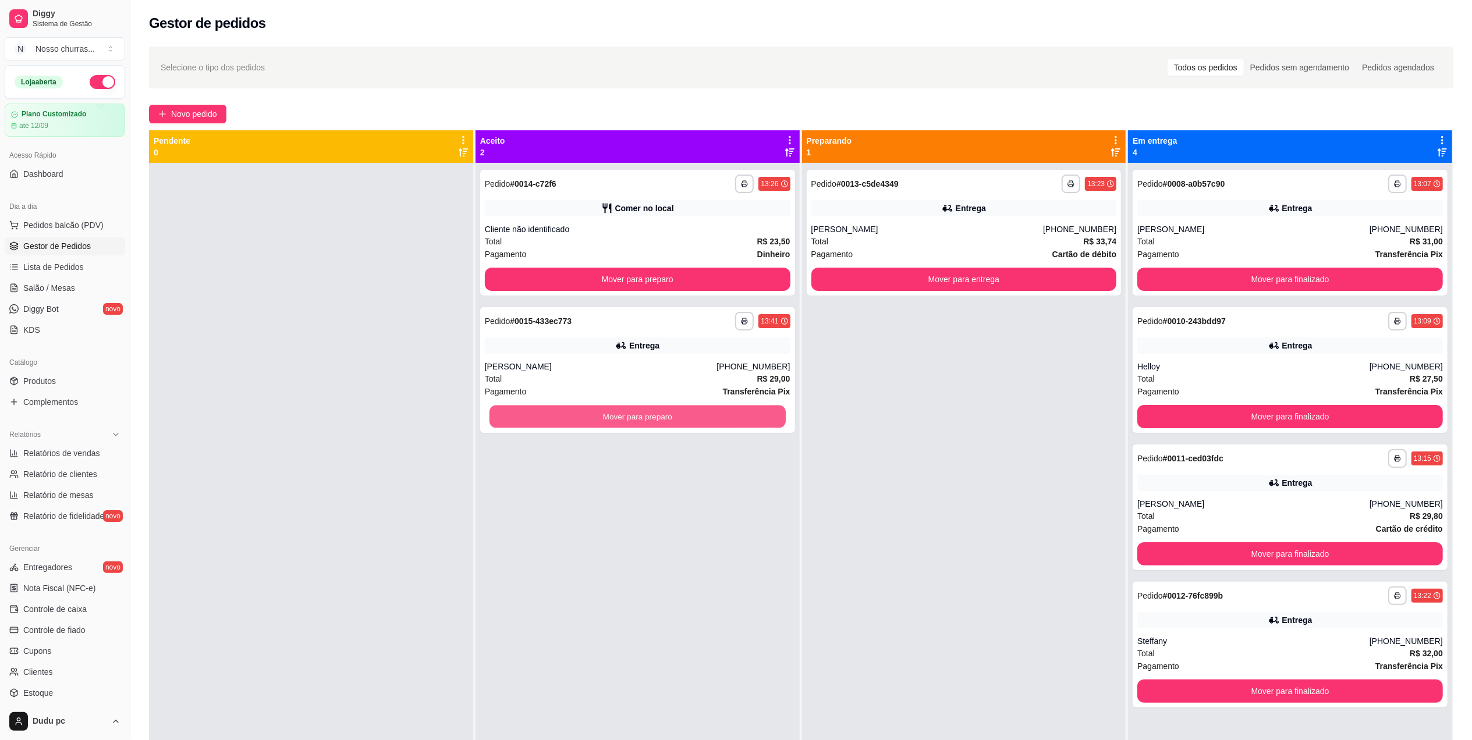
click at [554, 424] on button "Mover para preparo" at bounding box center [637, 417] width 296 height 23
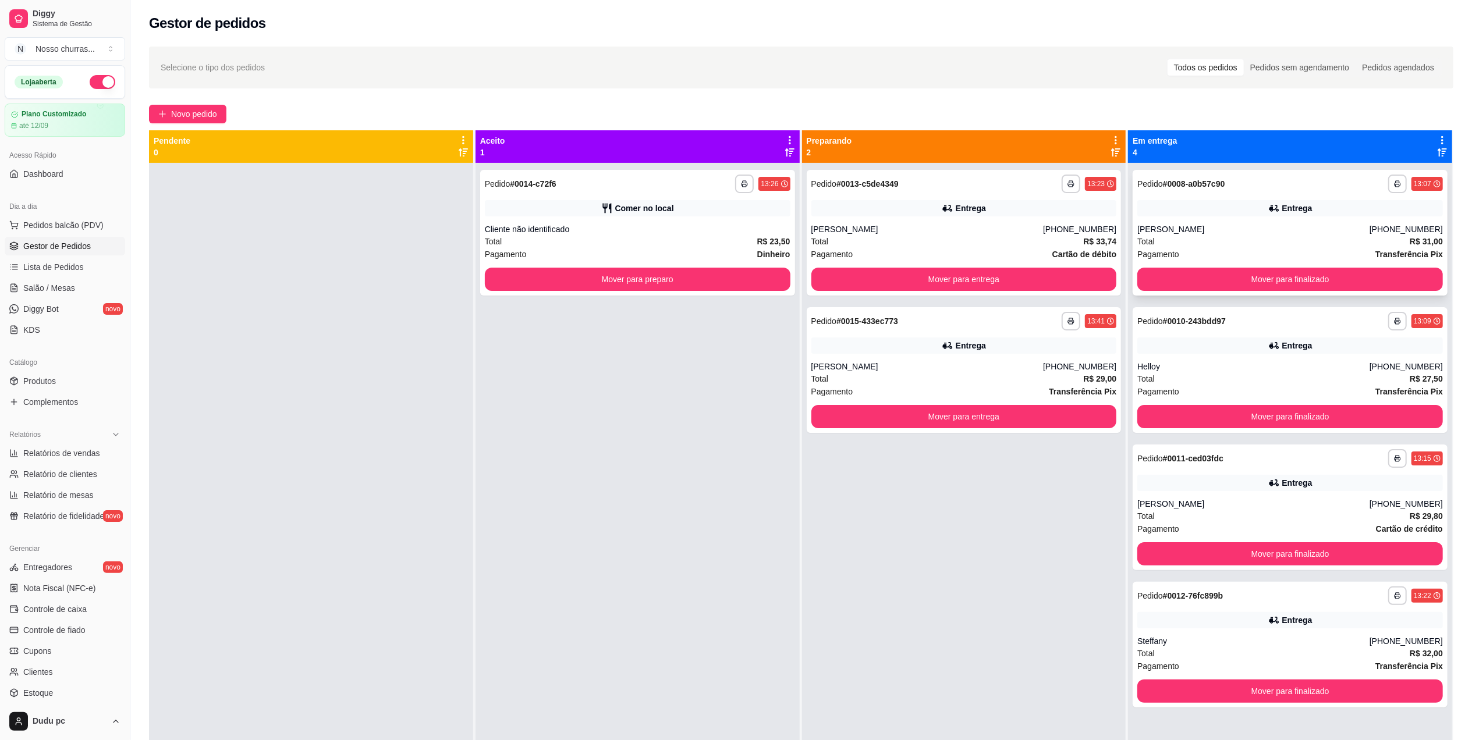
click at [1153, 223] on div "Elayne" at bounding box center [1253, 229] width 232 height 12
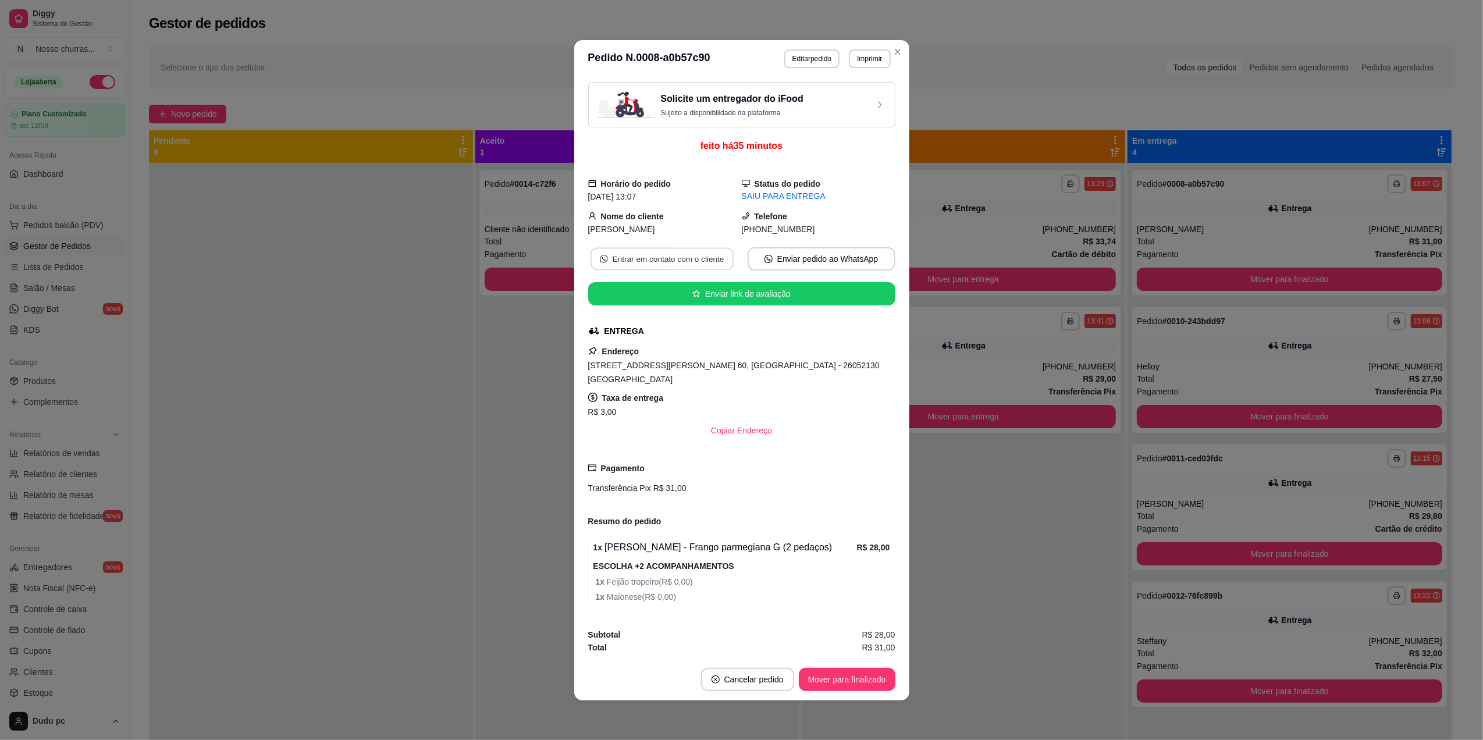
click at [712, 257] on button "Entrar em contato com o cliente" at bounding box center [661, 258] width 143 height 23
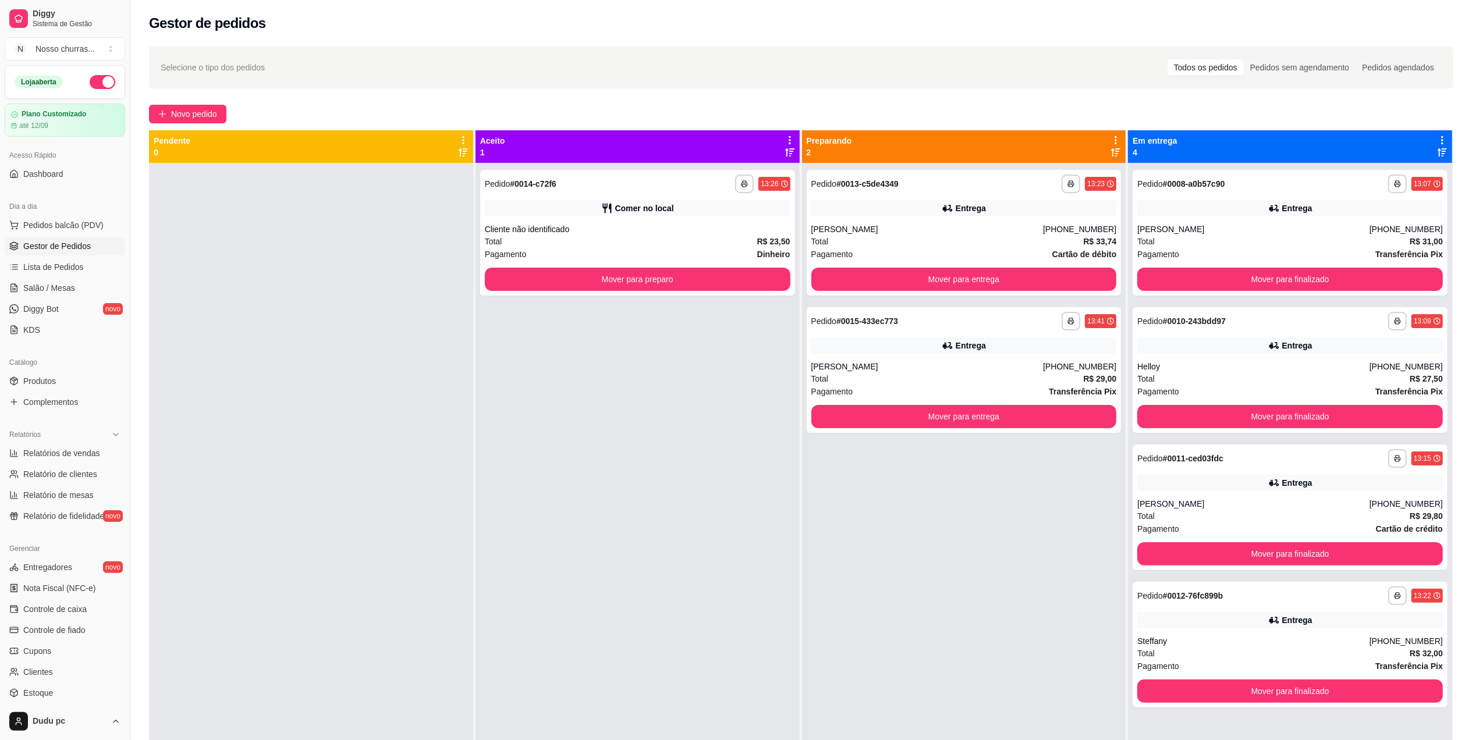
click at [1158, 191] on div "**********" at bounding box center [1290, 184] width 306 height 19
click at [1152, 300] on div "**********" at bounding box center [1290, 533] width 324 height 740
click at [1158, 335] on div "**********" at bounding box center [1289, 370] width 315 height 126
click at [1172, 464] on div "Pedido # 0011-ced03fdc" at bounding box center [1180, 459] width 86 height 14
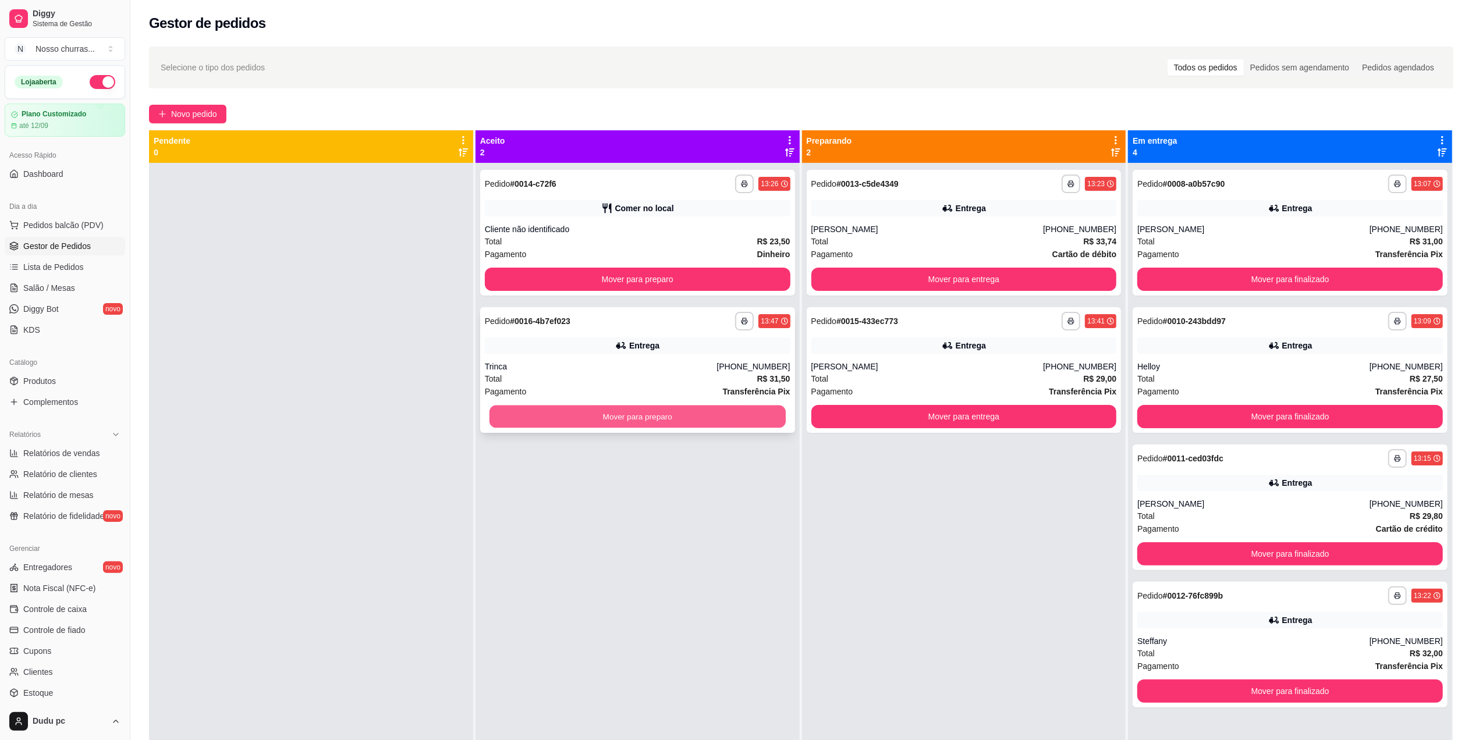
click at [503, 417] on button "Mover para preparo" at bounding box center [637, 417] width 296 height 23
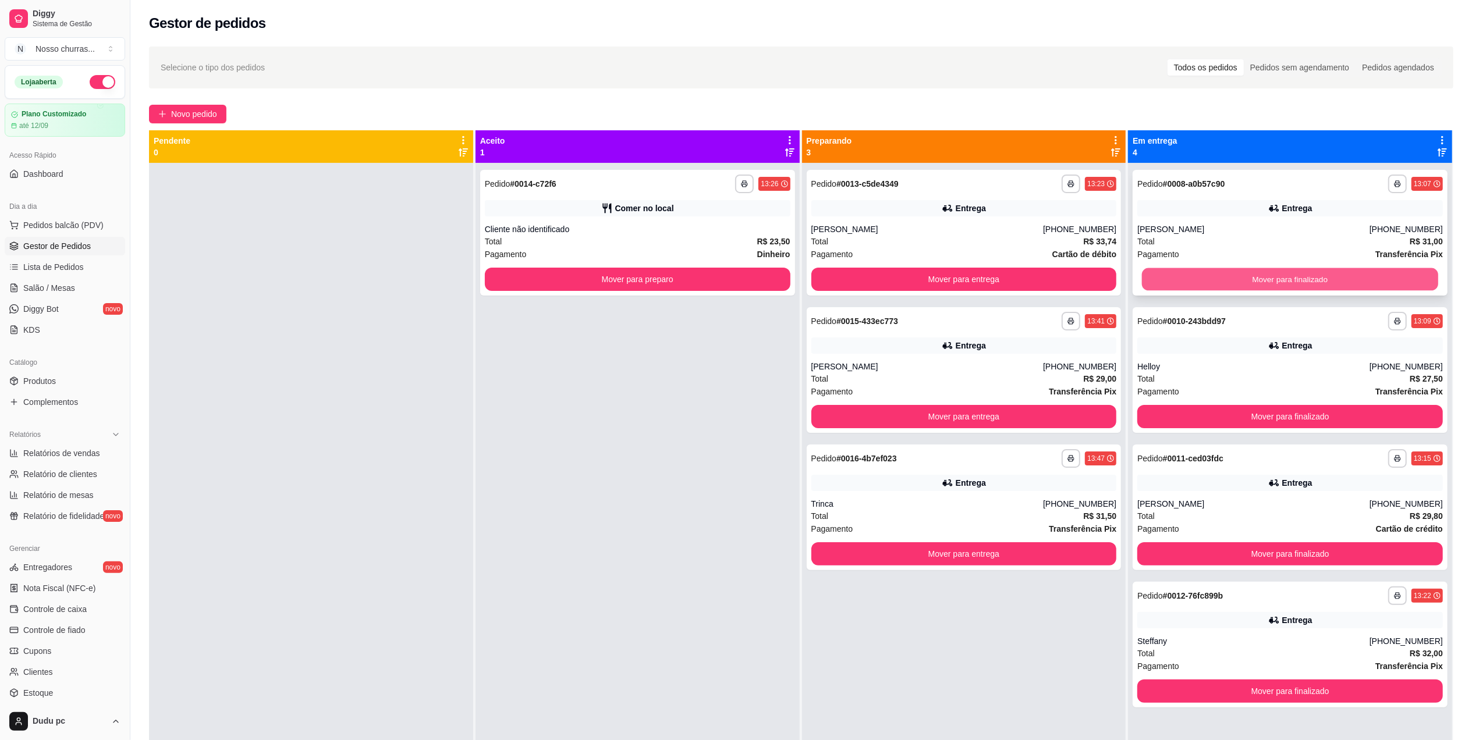
click at [1343, 283] on button "Mover para finalizado" at bounding box center [1290, 279] width 296 height 23
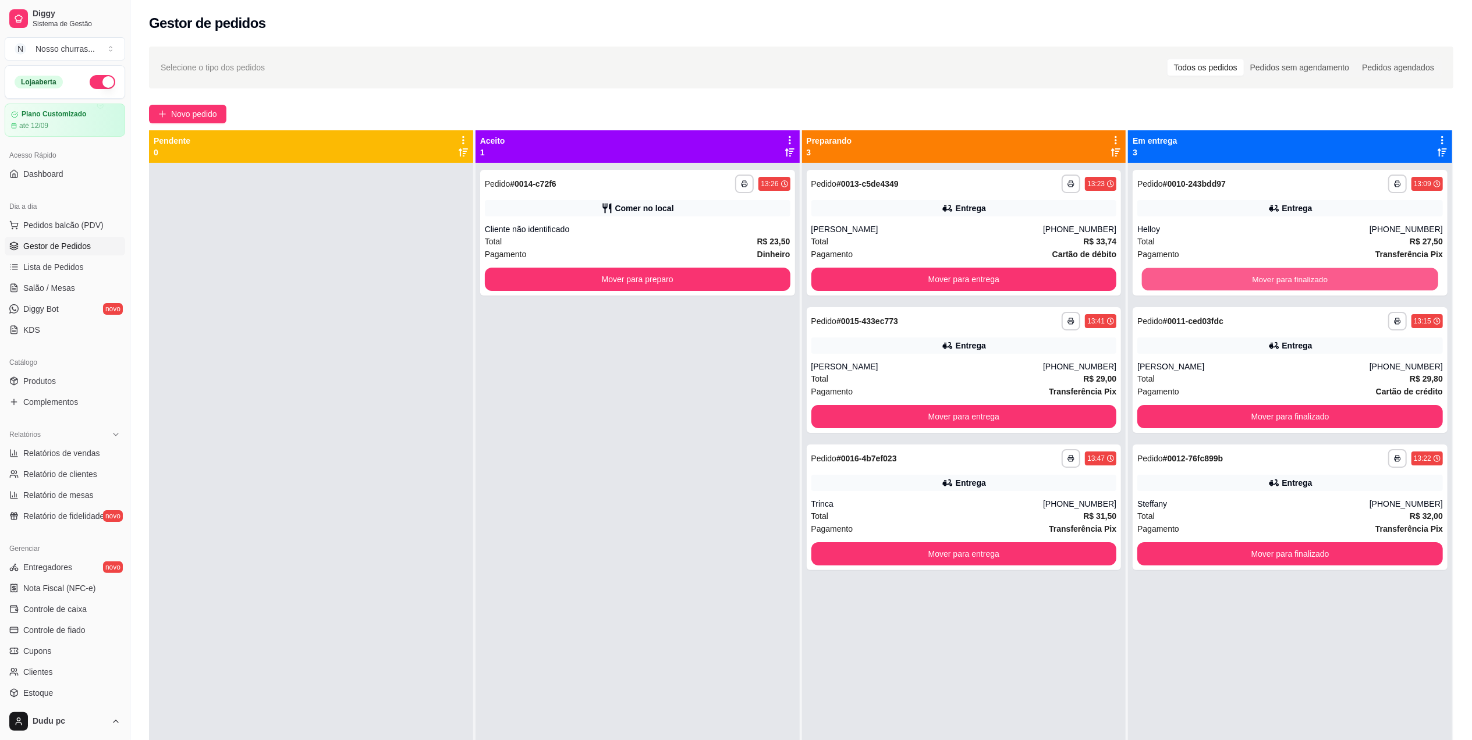
click at [1343, 283] on button "Mover para finalizado" at bounding box center [1290, 279] width 296 height 23
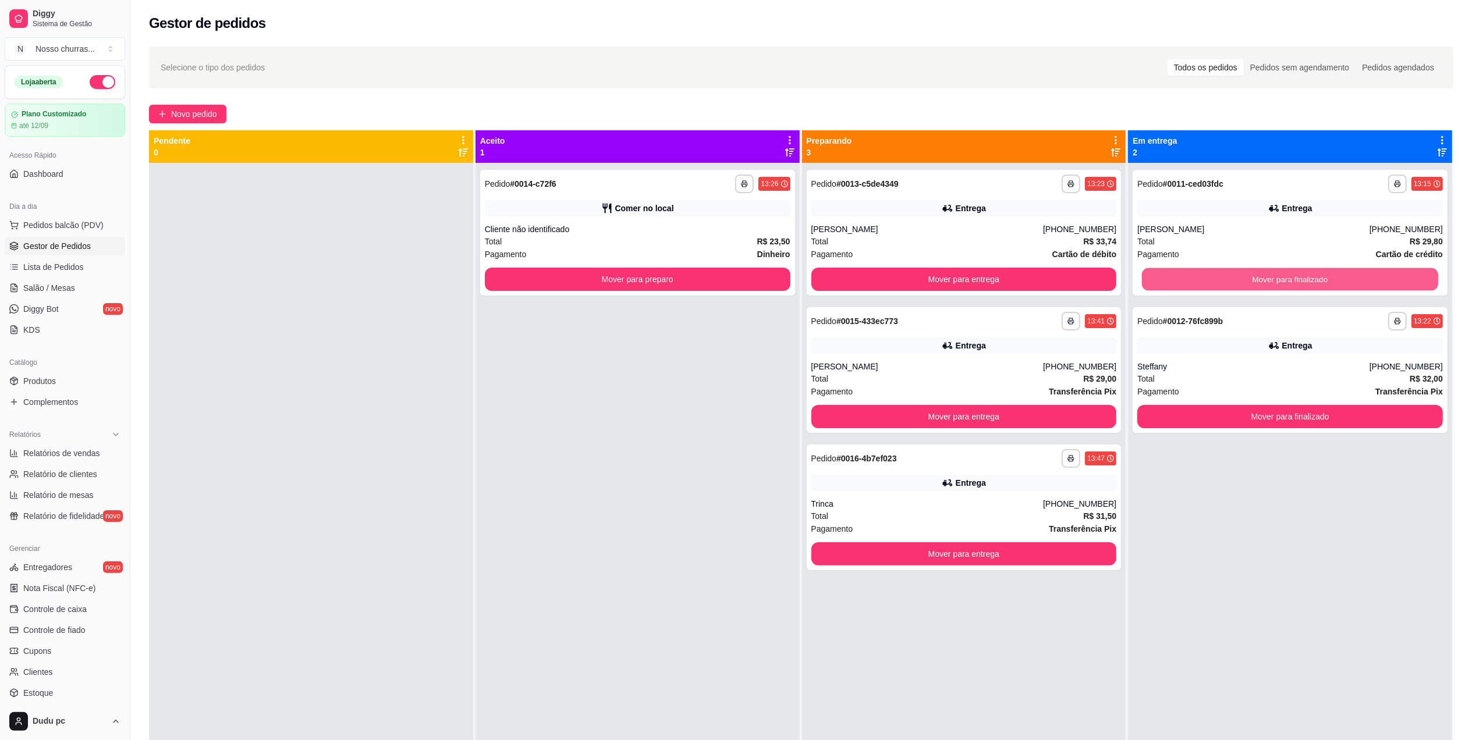
click at [1343, 283] on button "Mover para finalizado" at bounding box center [1290, 279] width 296 height 23
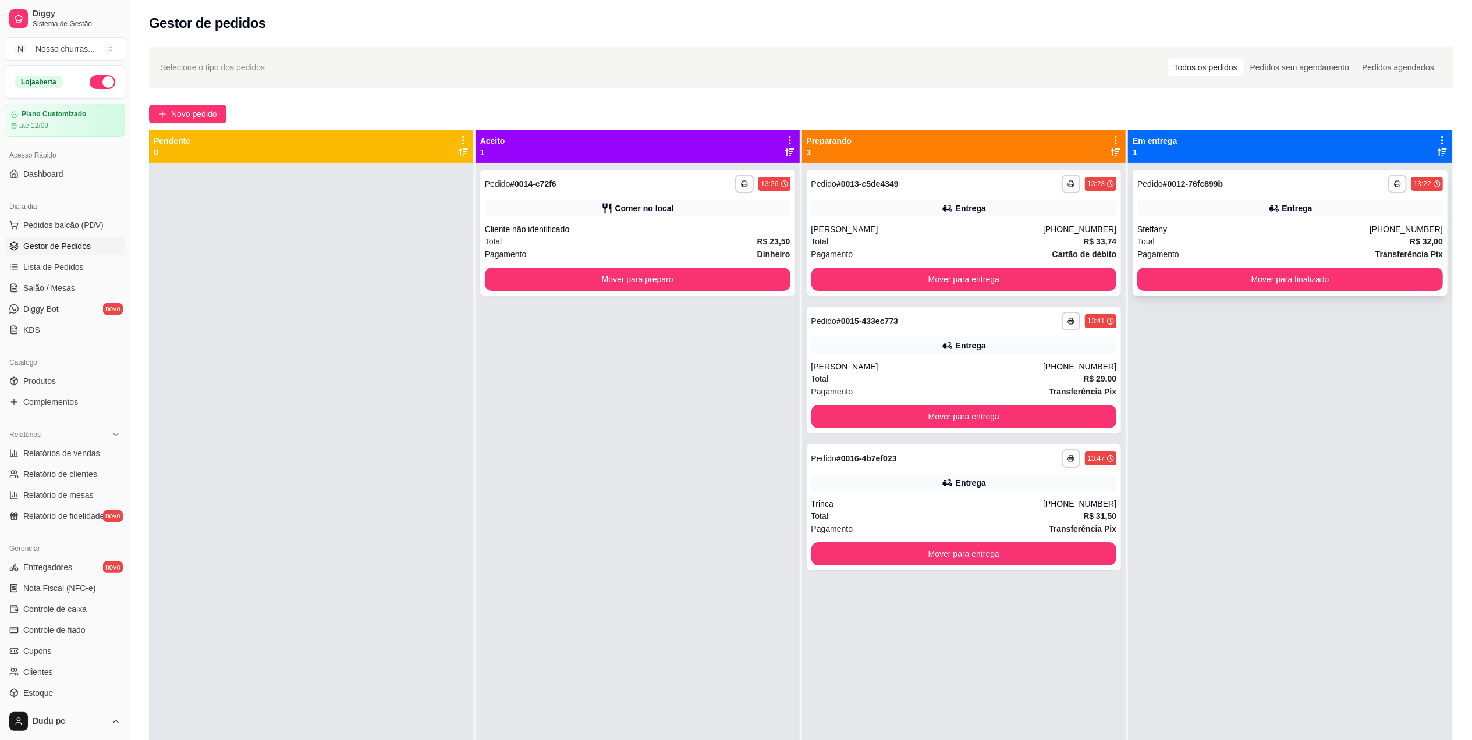
click at [1222, 210] on div "Entrega" at bounding box center [1290, 208] width 306 height 16
click at [1038, 287] on button "Mover para entrega" at bounding box center [963, 279] width 296 height 23
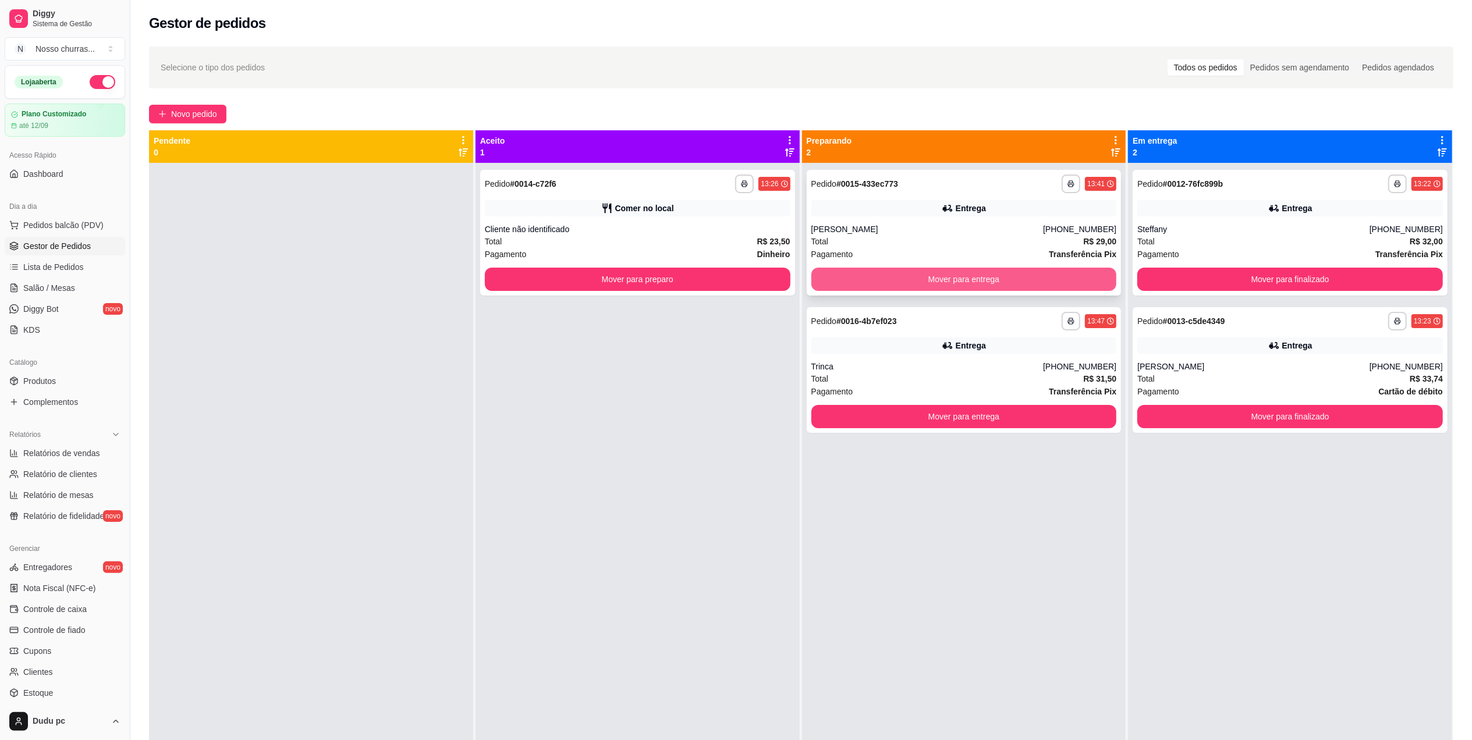
click at [1041, 284] on button "Mover para entrega" at bounding box center [964, 279] width 306 height 23
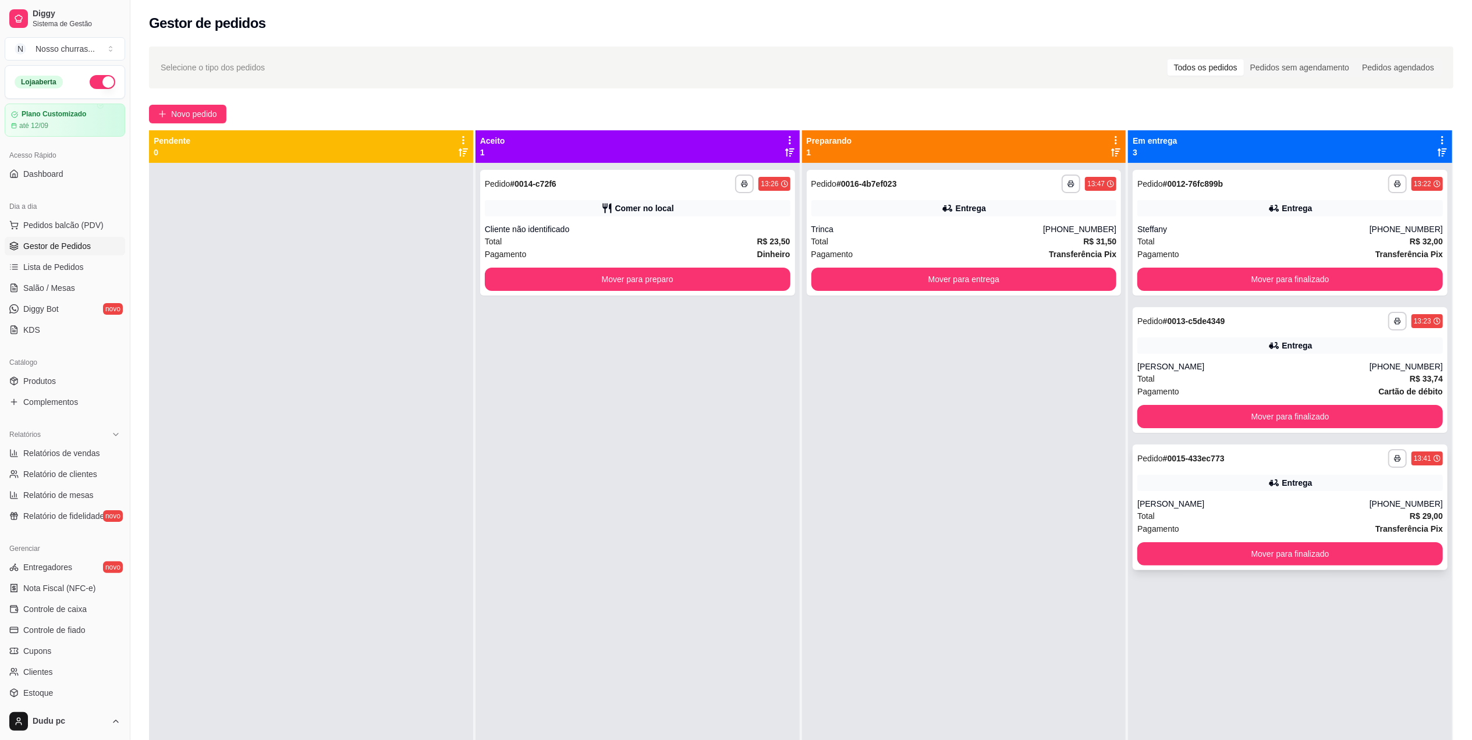
click at [1383, 469] on div "**********" at bounding box center [1289, 508] width 315 height 126
click at [1327, 369] on div "Simoni Maria Fernandes Rodrigues de Souza" at bounding box center [1253, 367] width 232 height 12
click at [1284, 482] on div "Entrega" at bounding box center [1297, 483] width 30 height 12
click at [1216, 243] on div "Total R$ 32,00" at bounding box center [1290, 241] width 306 height 13
click at [36, 264] on span "Lista de Pedidos" at bounding box center [53, 267] width 61 height 12
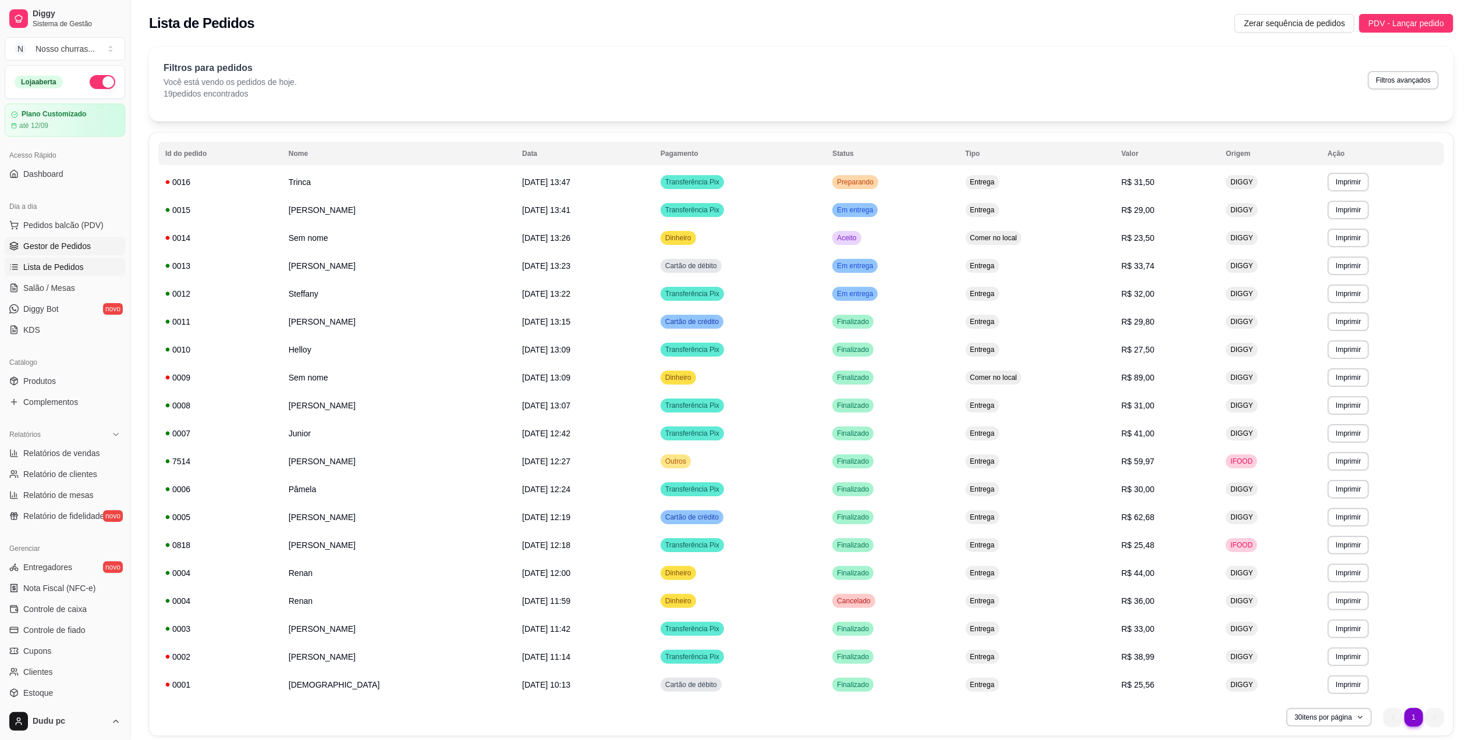
click at [75, 251] on span "Gestor de Pedidos" at bounding box center [57, 246] width 68 height 12
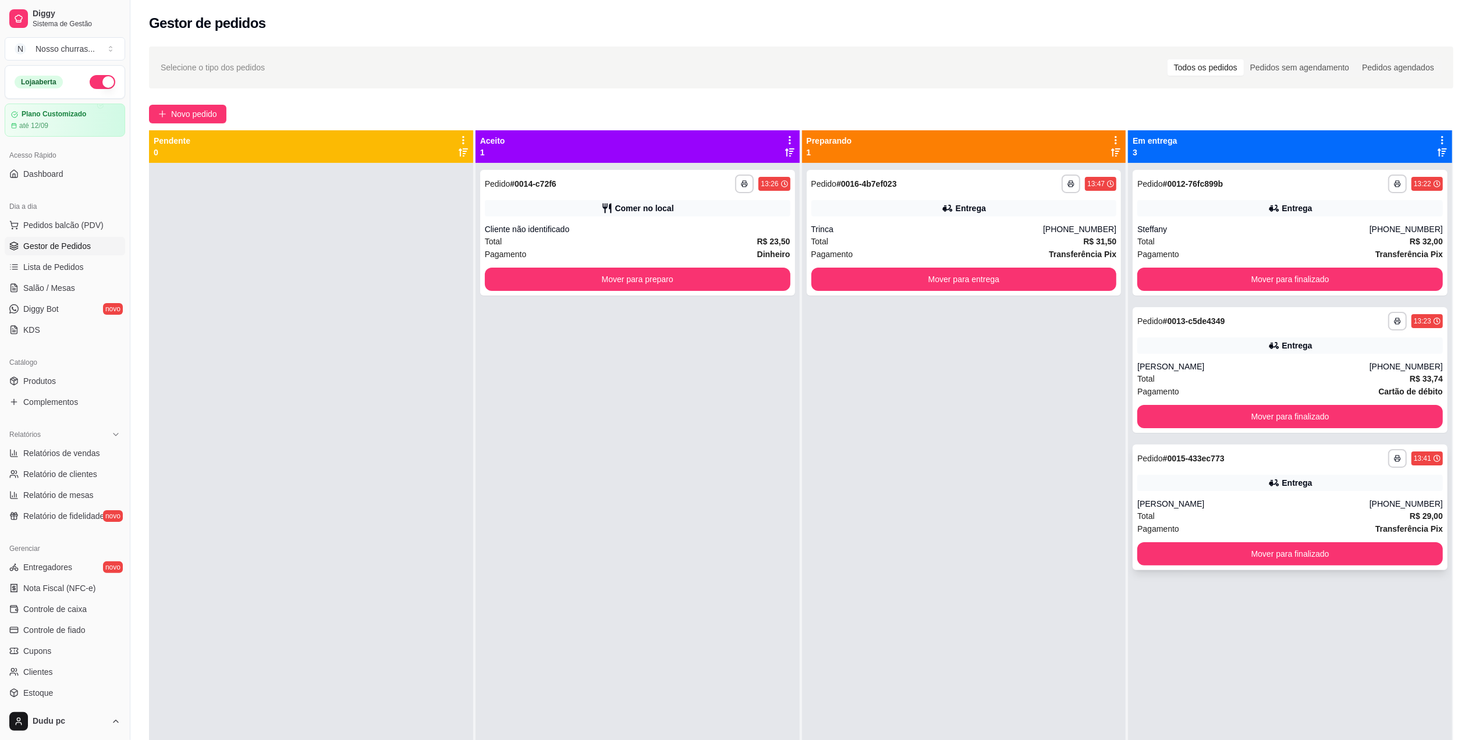
click at [1270, 523] on div "Pagamento Transferência Pix" at bounding box center [1290, 529] width 306 height 13
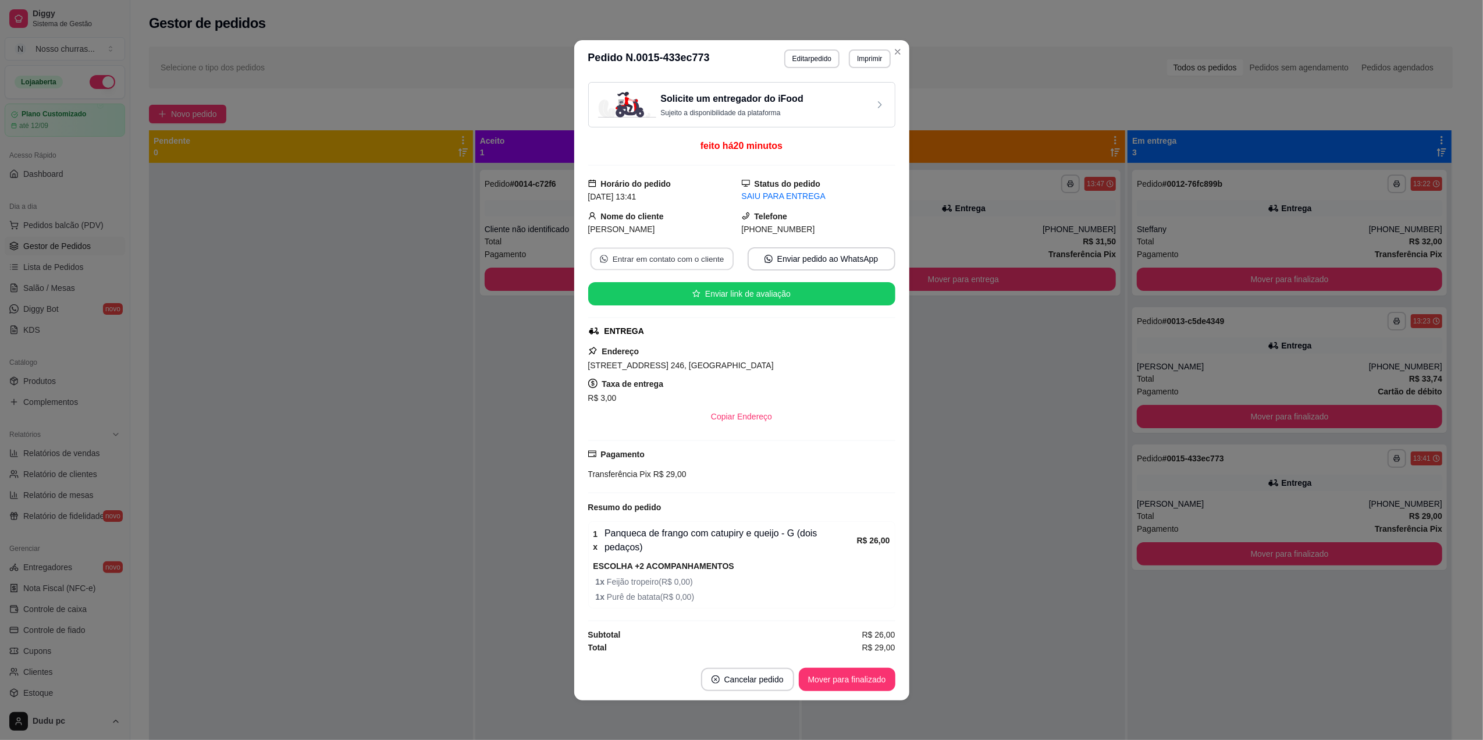
click at [727, 270] on button "Entrar em contato com o cliente" at bounding box center [661, 258] width 143 height 23
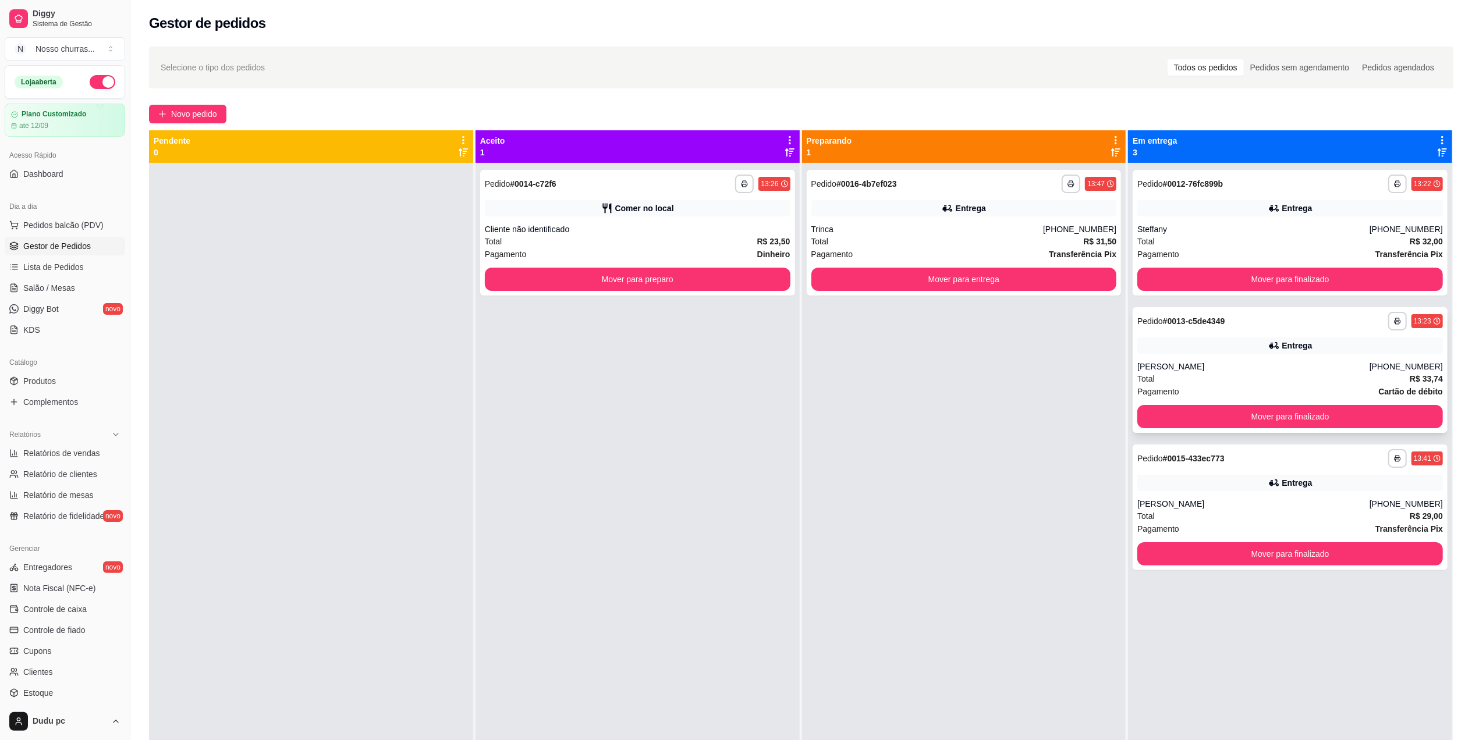
click at [1164, 349] on div "Entrega" at bounding box center [1290, 346] width 306 height 16
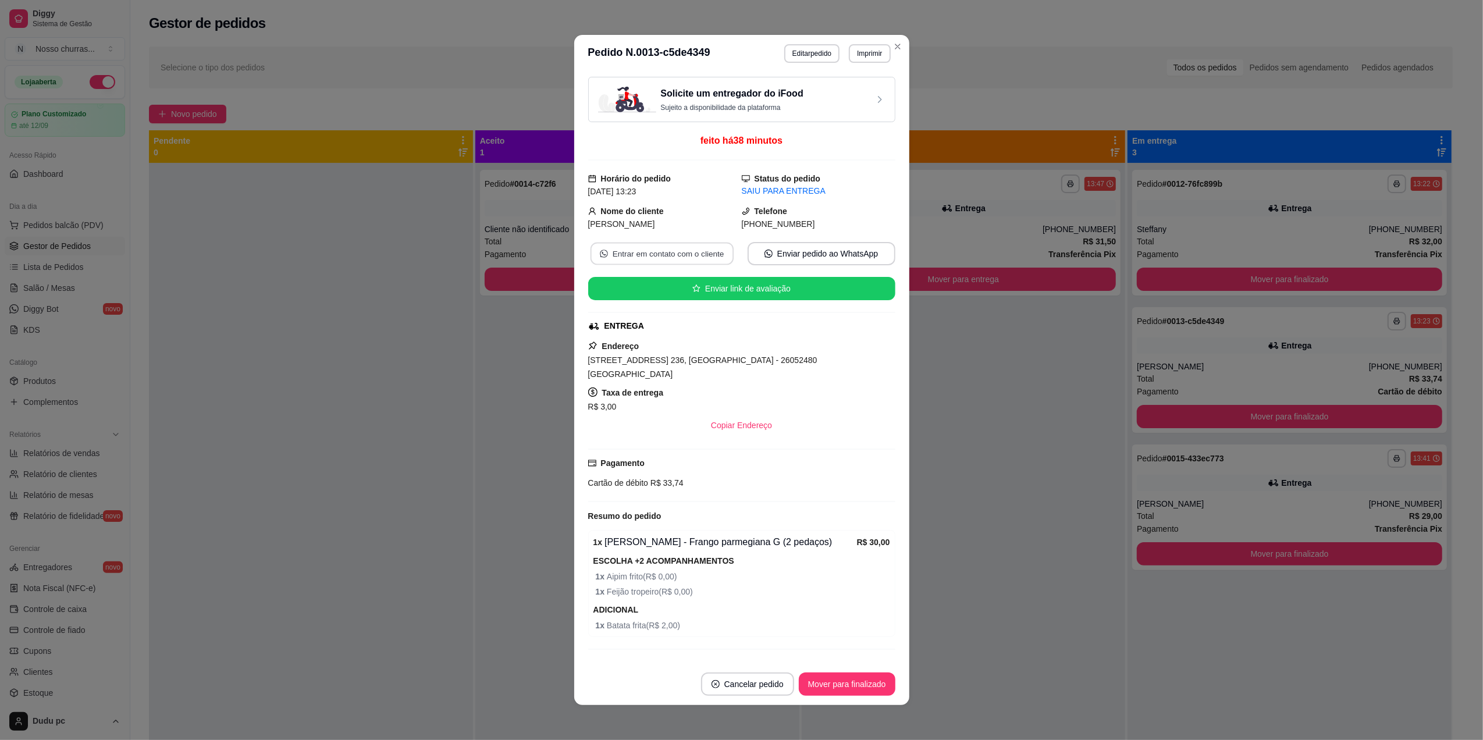
click at [705, 265] on button "Entrar em contato com o cliente" at bounding box center [661, 254] width 143 height 23
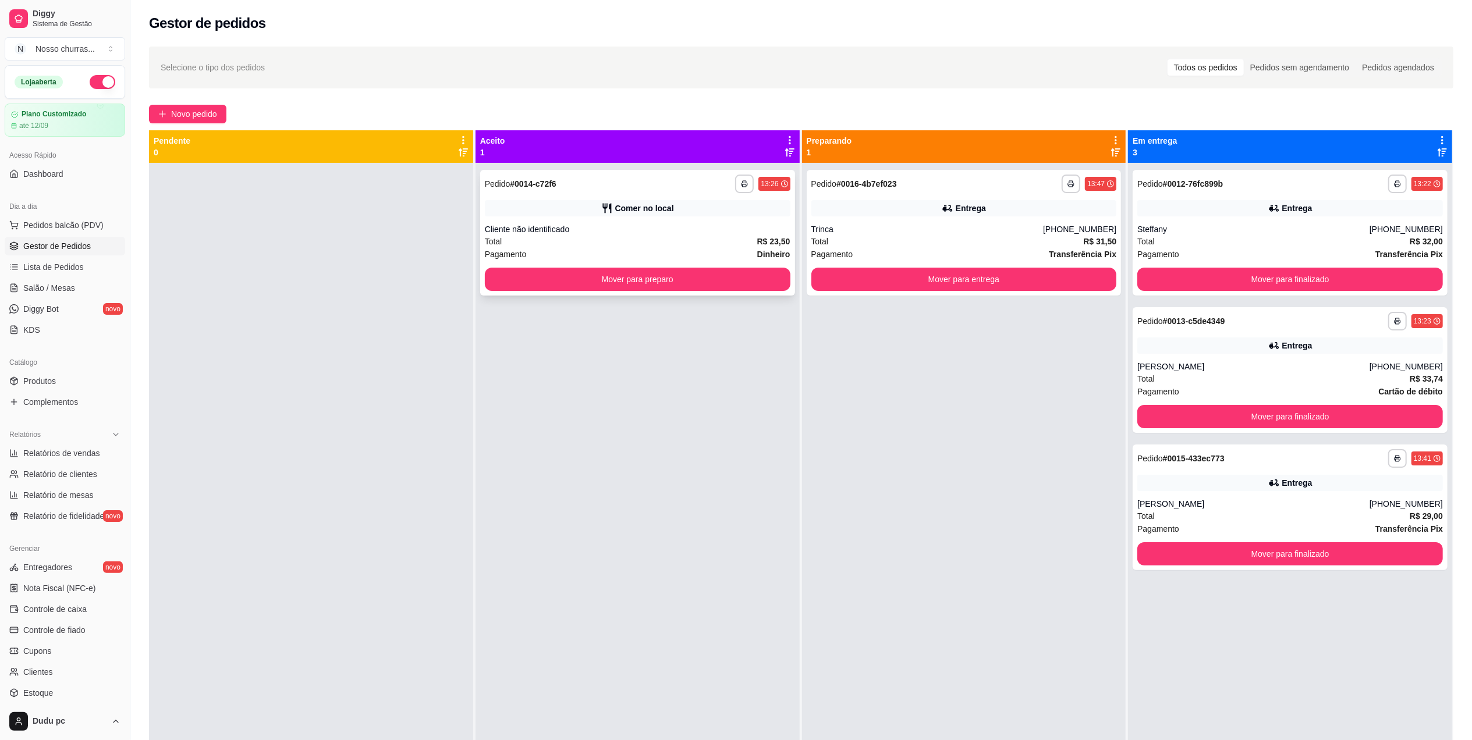
click at [527, 243] on div "Total R$ 23,50" at bounding box center [638, 241] width 306 height 13
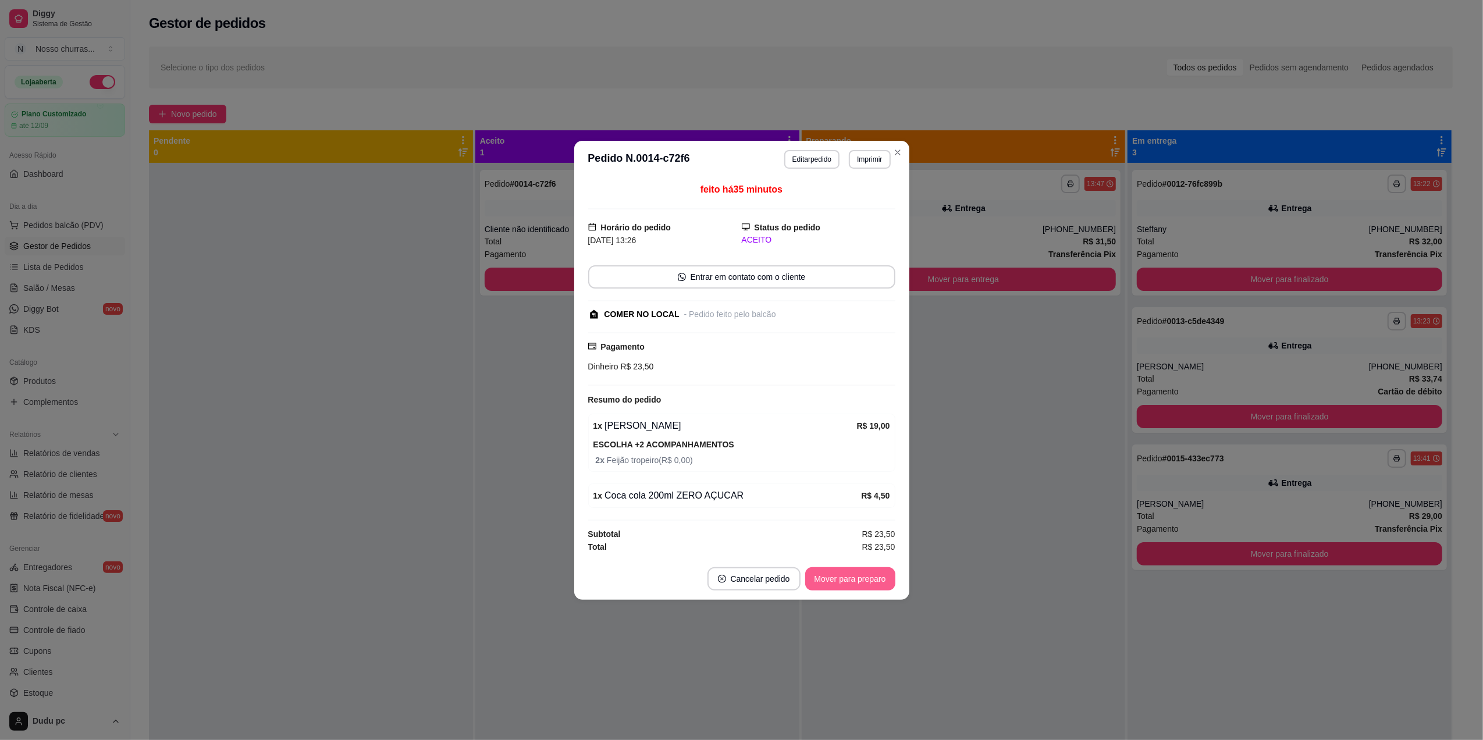
click at [843, 587] on button "Mover para preparo" at bounding box center [850, 578] width 90 height 23
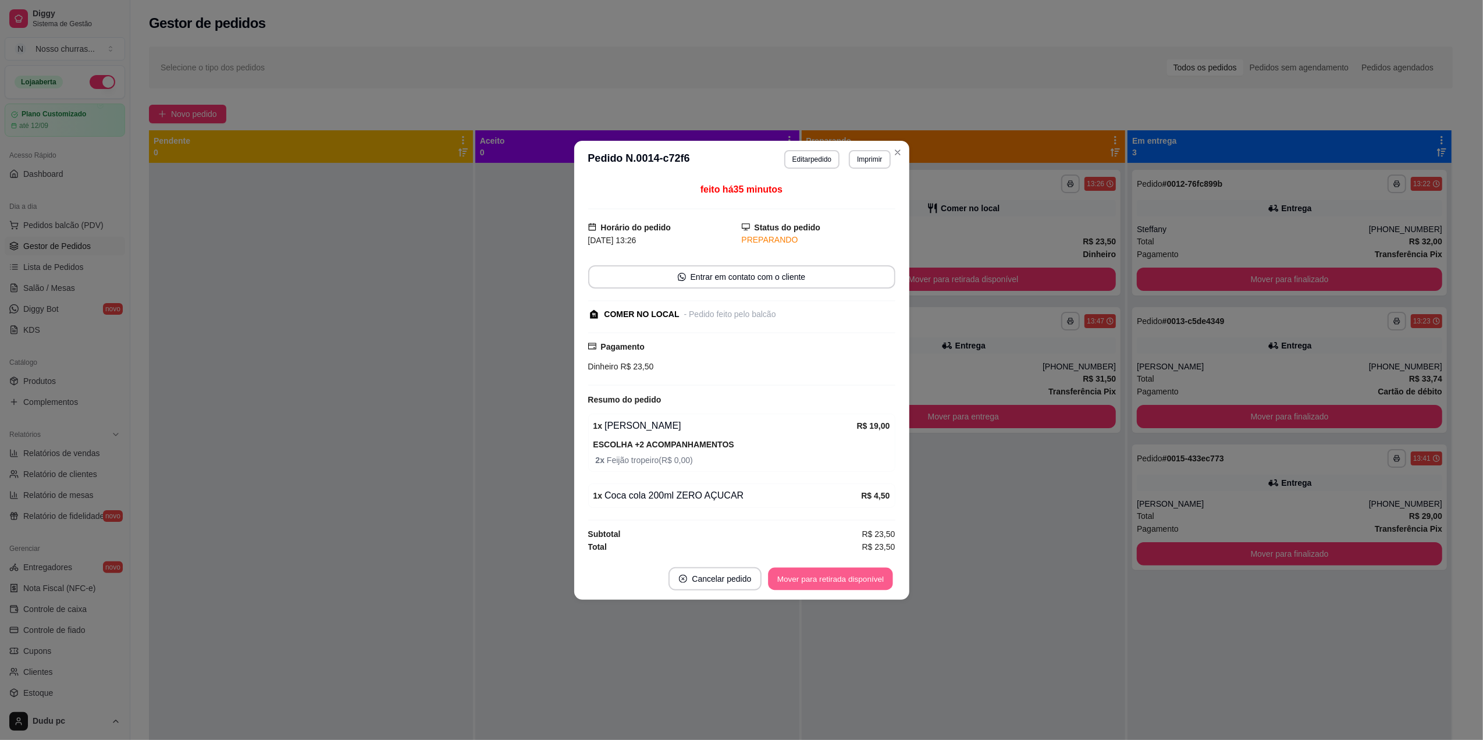
click at [858, 589] on button "Mover para retirada disponível" at bounding box center [831, 578] width 125 height 23
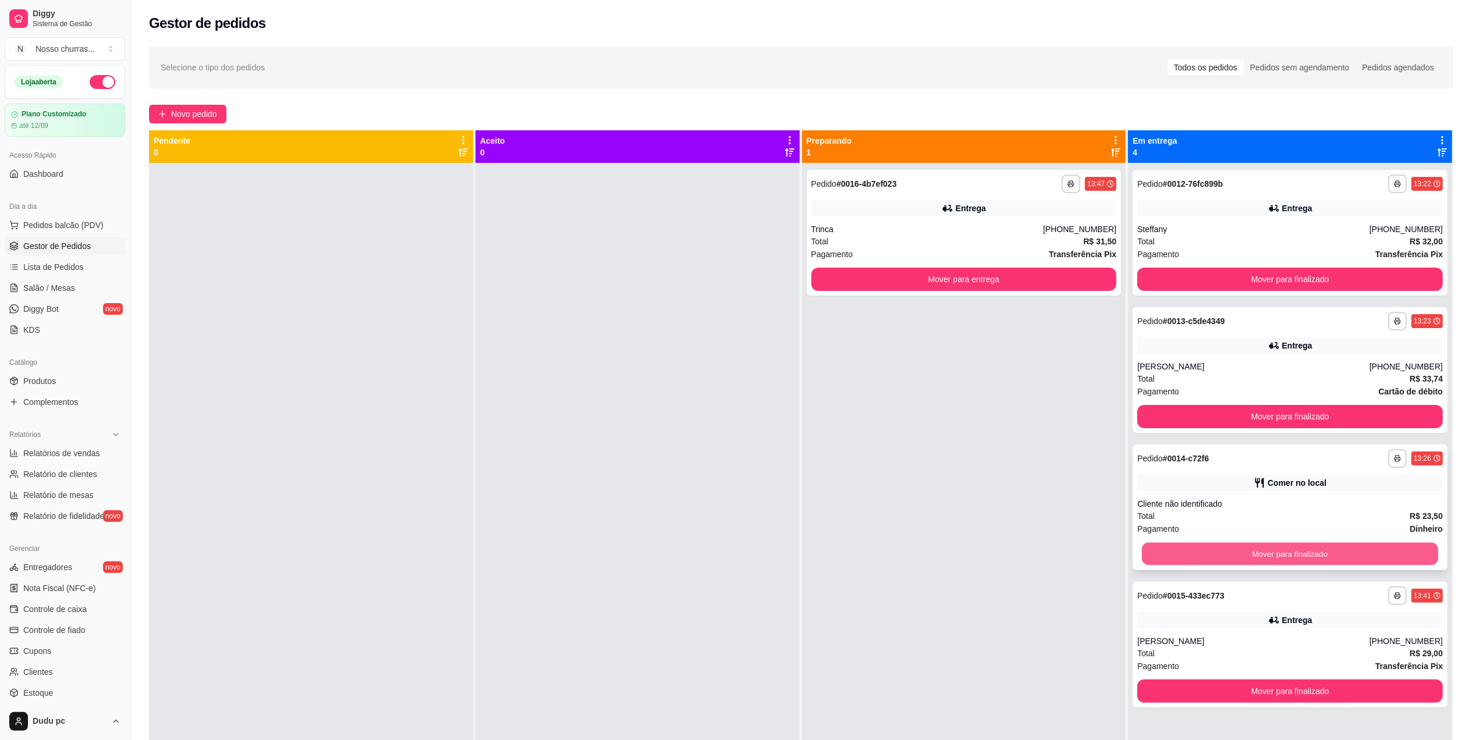
click at [1155, 555] on button "Mover para finalizado" at bounding box center [1290, 554] width 296 height 23
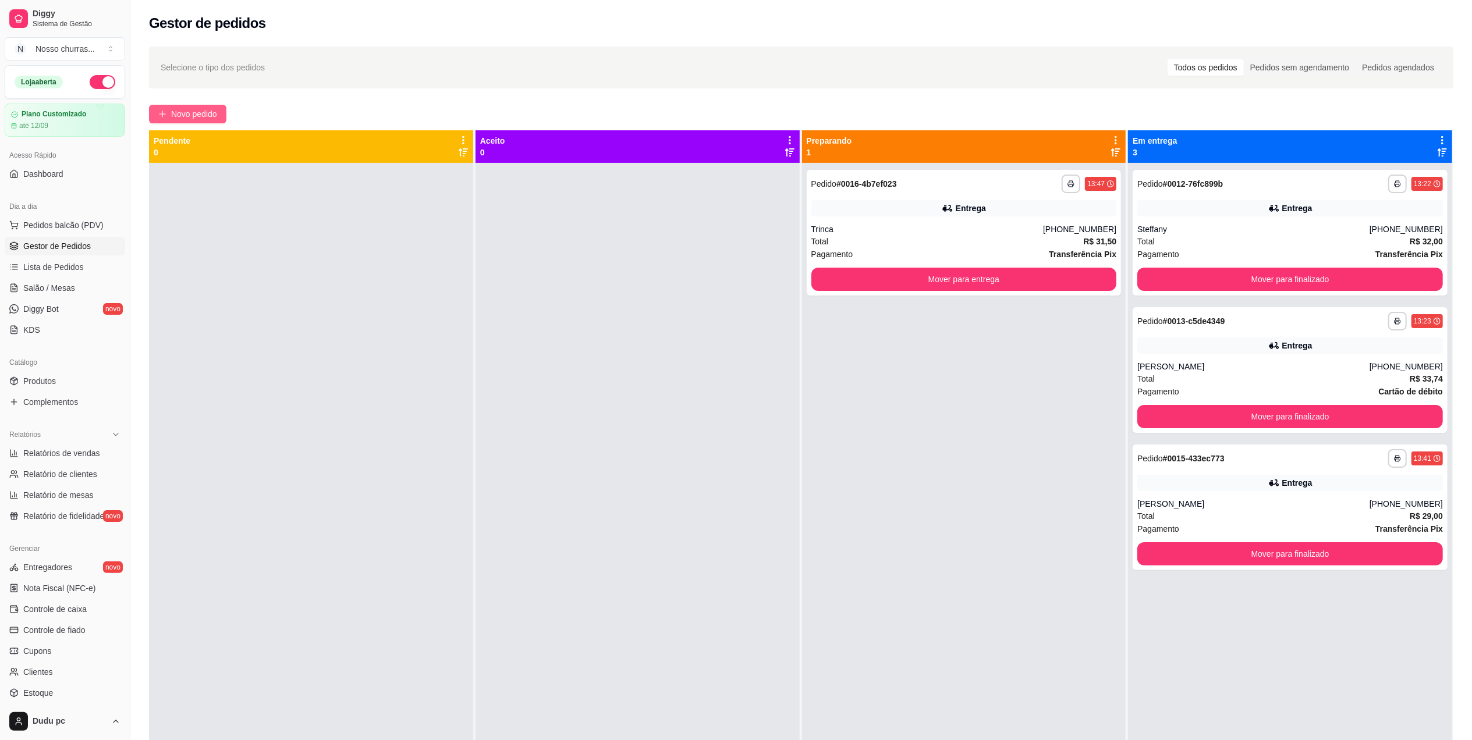
click at [161, 112] on icon "plus" at bounding box center [162, 114] width 8 height 8
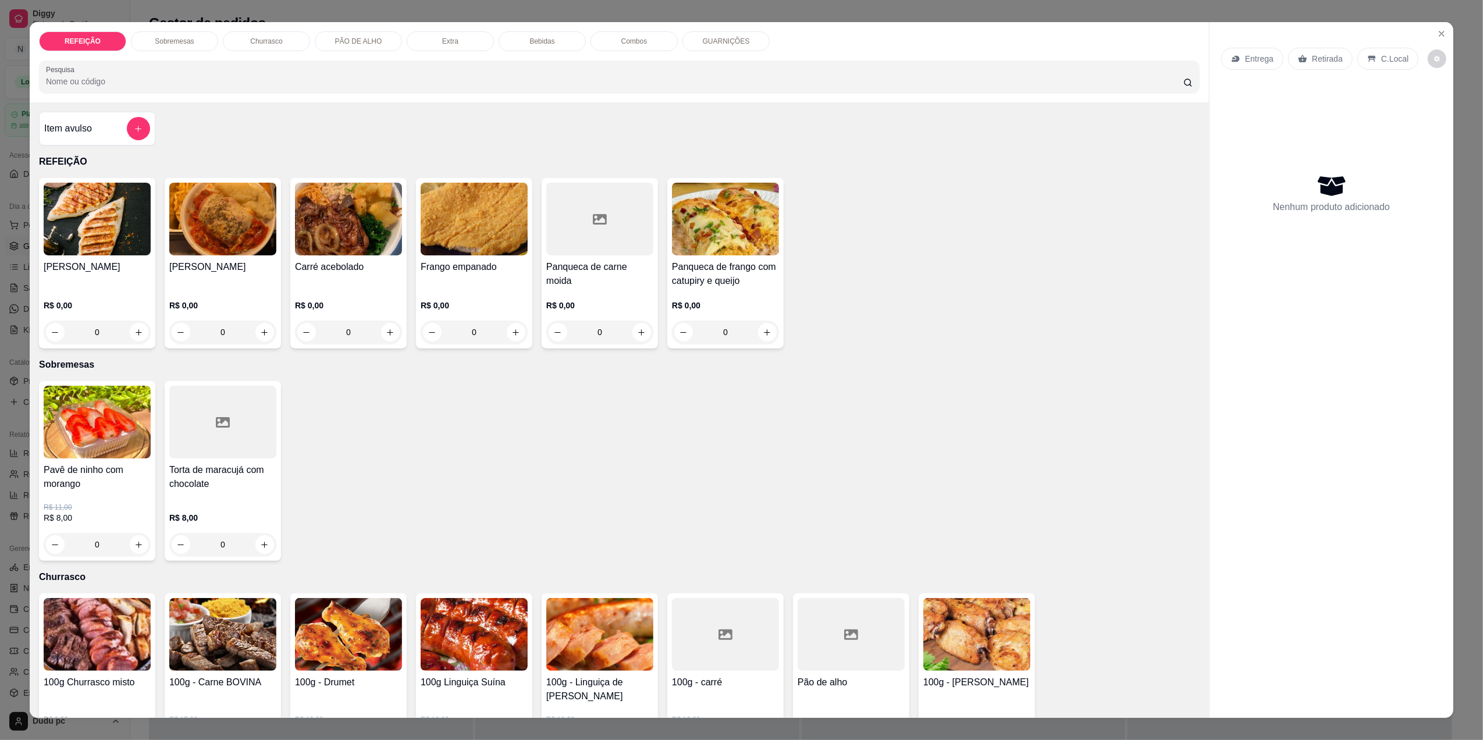
click at [257, 332] on div "0" at bounding box center [222, 332] width 107 height 23
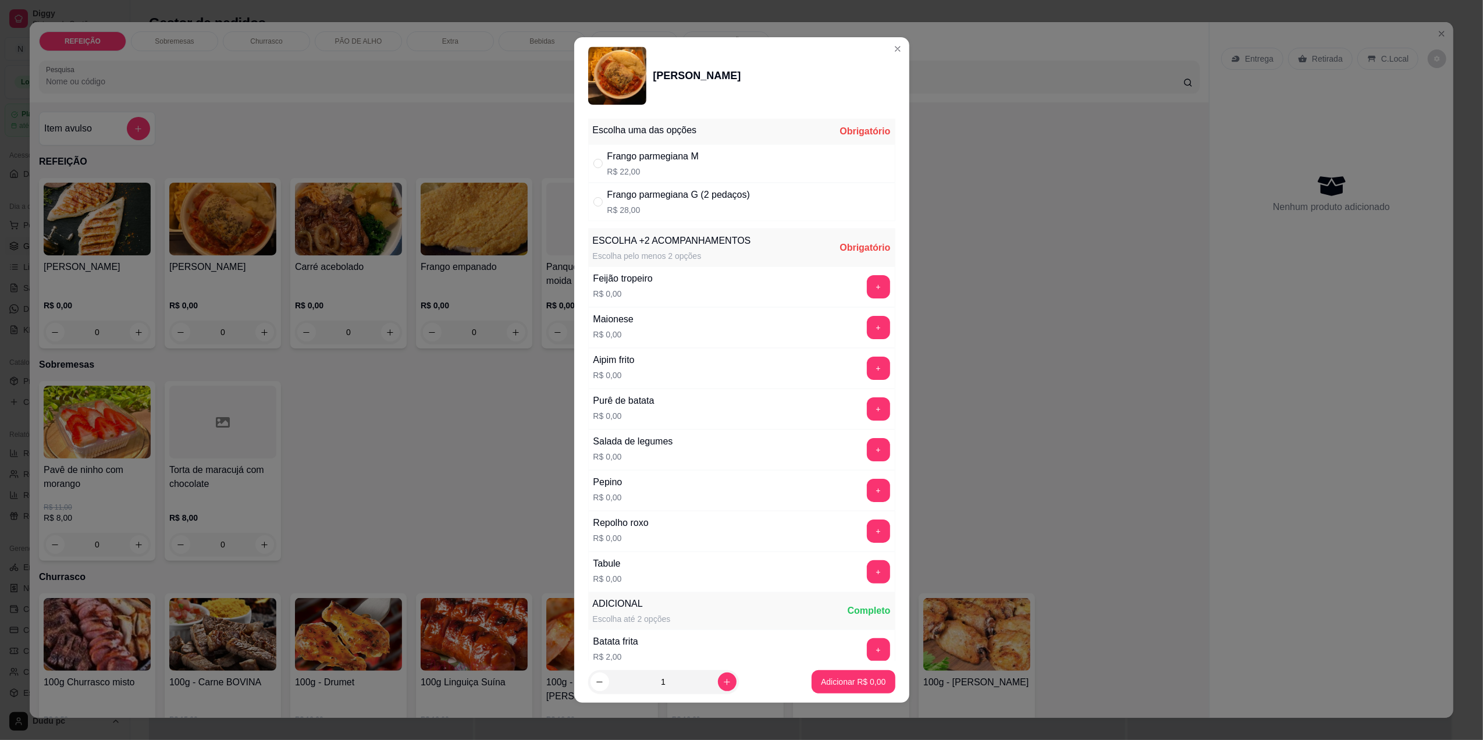
click at [666, 220] on div "Frango parmegiana G (2 pedaços) R$ 28,00" at bounding box center [741, 202] width 307 height 38
radio input "true"
click at [867, 282] on button "+" at bounding box center [878, 286] width 23 height 23
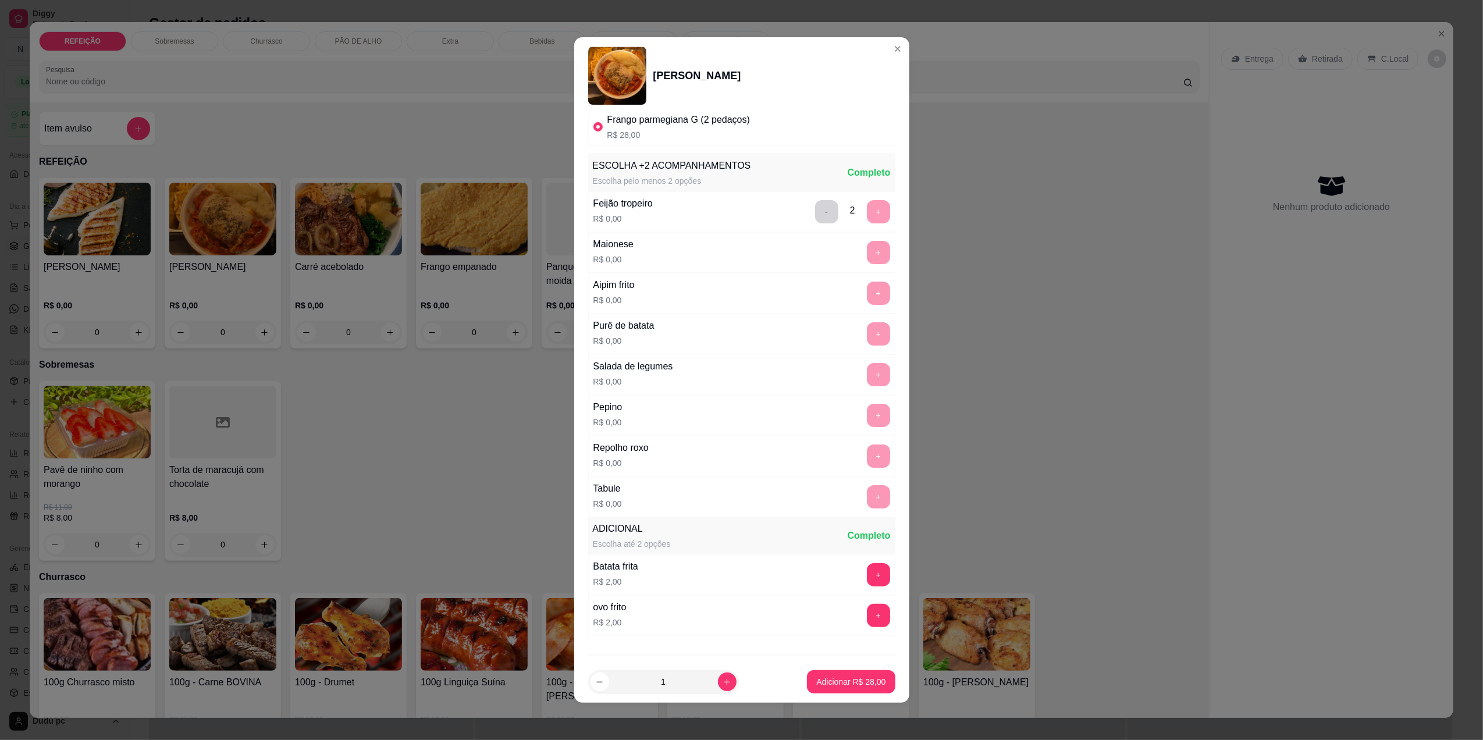
scroll to position [142, 0]
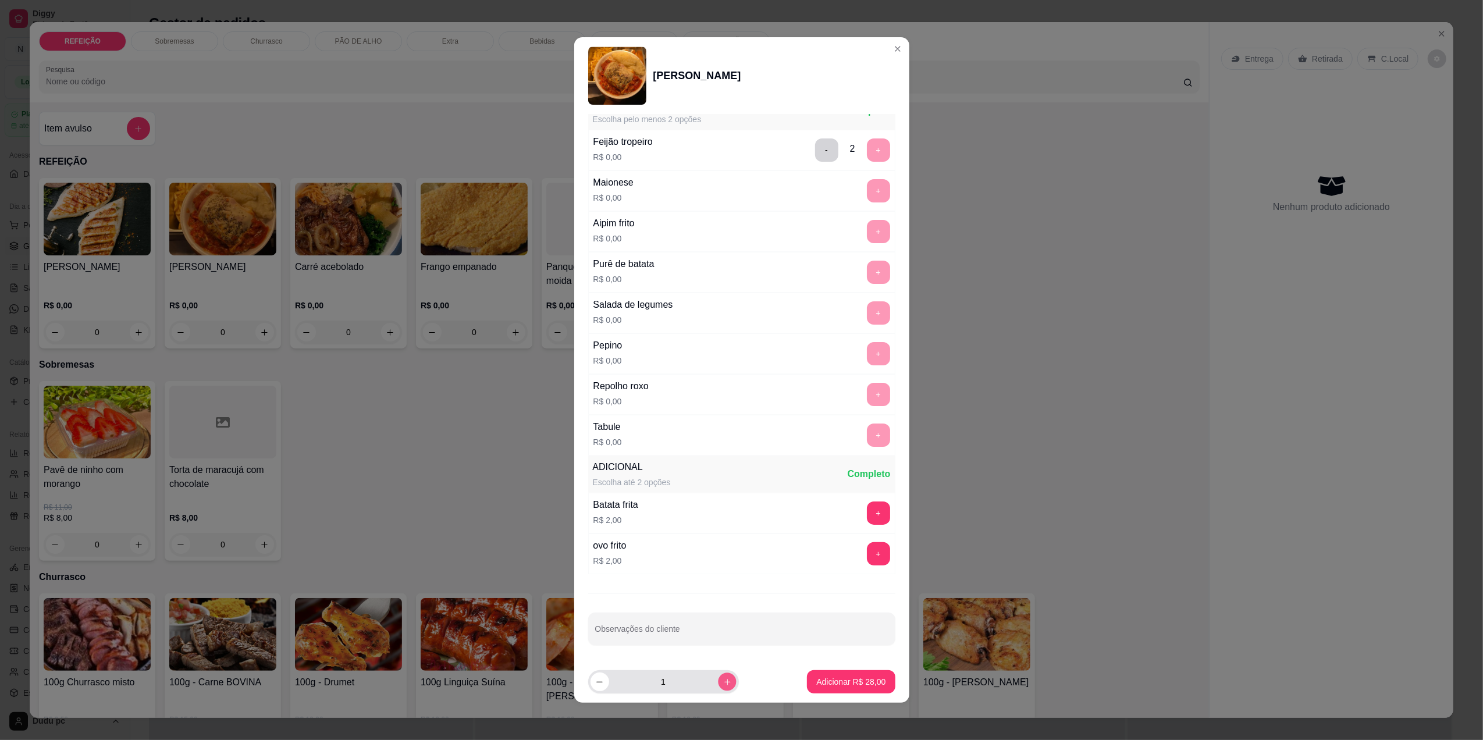
click at [718, 687] on button "increase-product-quantity" at bounding box center [727, 682] width 18 height 18
type input "2"
click at [818, 681] on p "Adicionar R$ 56,00" at bounding box center [852, 682] width 68 height 11
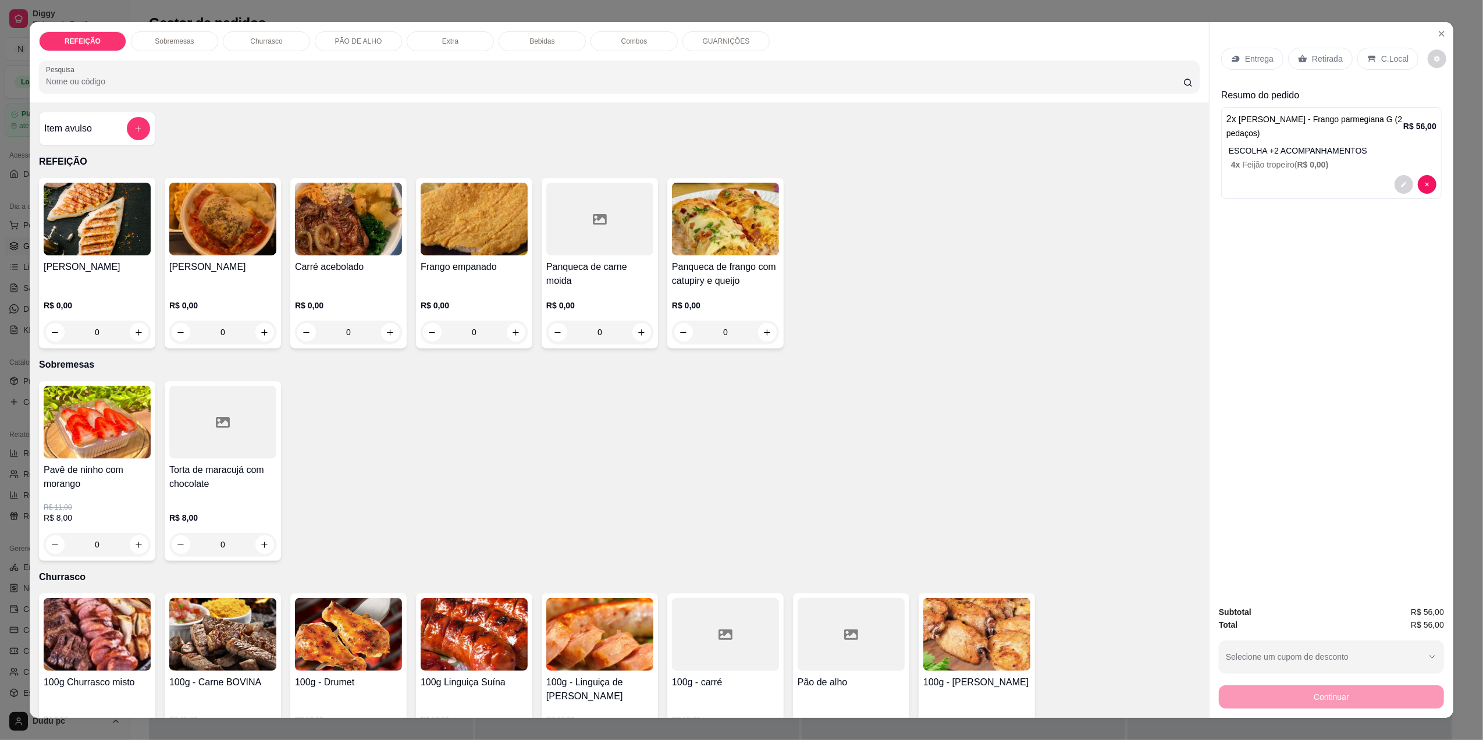
click at [534, 42] on p "Bebidas" at bounding box center [542, 41] width 25 height 9
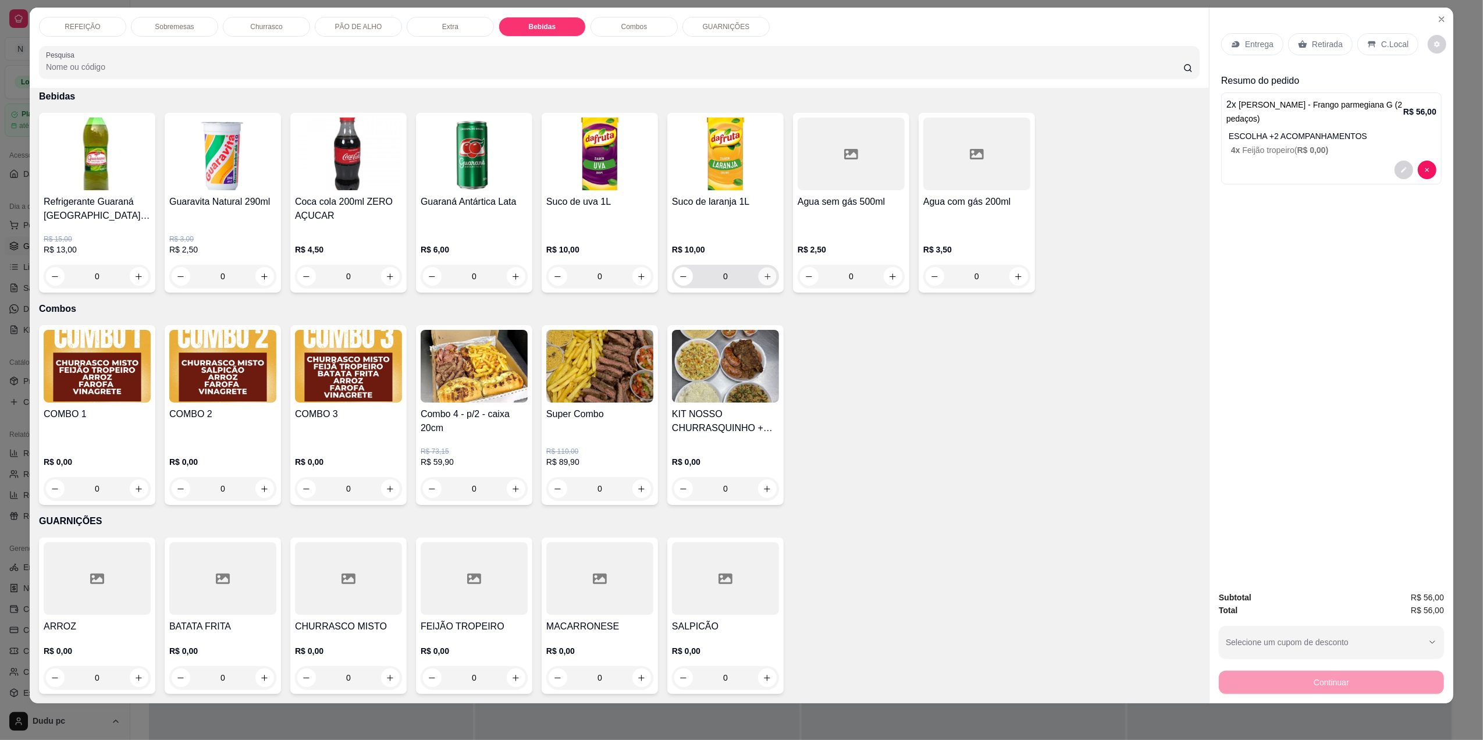
click at [764, 279] on icon "increase-product-quantity" at bounding box center [768, 276] width 9 height 9
click at [1369, 34] on div "C.Local" at bounding box center [1388, 44] width 61 height 22
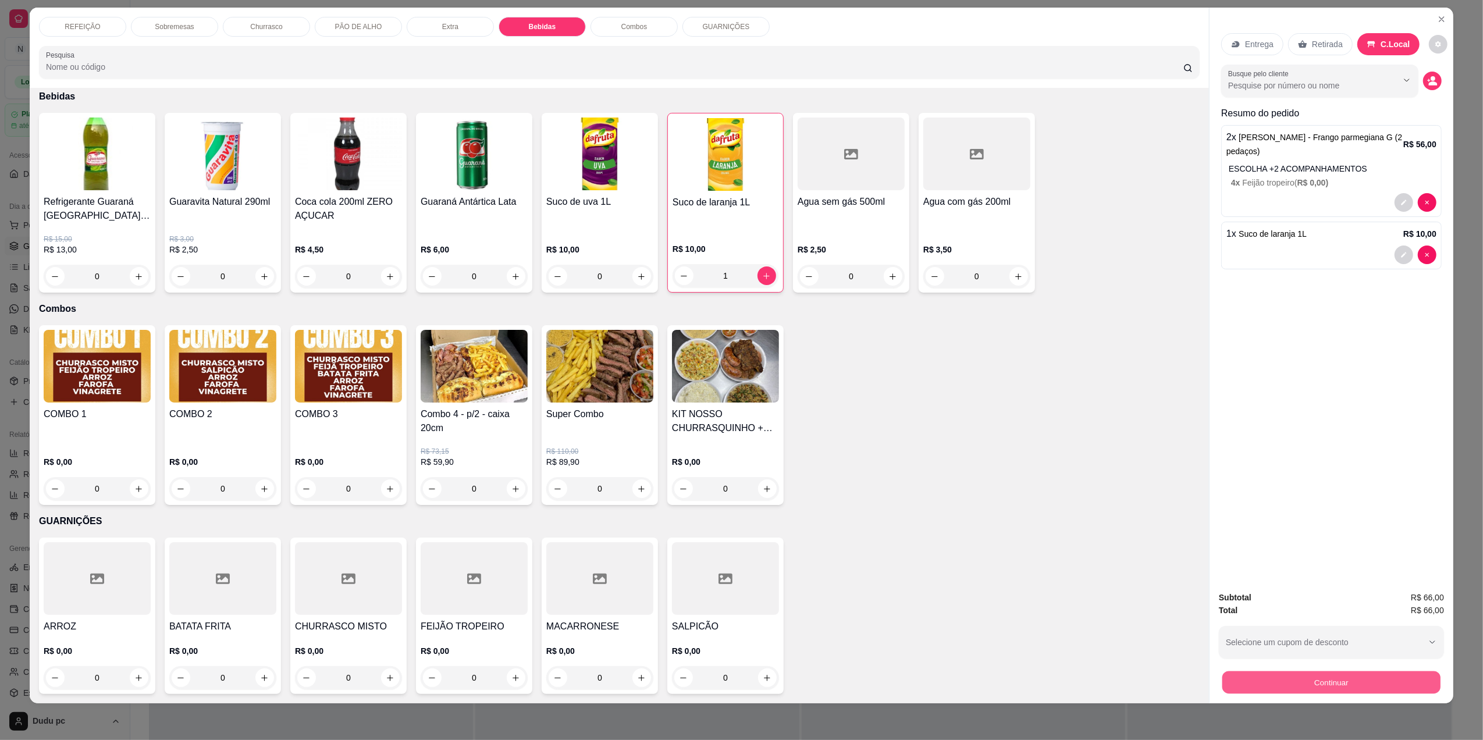
click at [1254, 673] on button "Continuar" at bounding box center [1332, 682] width 218 height 23
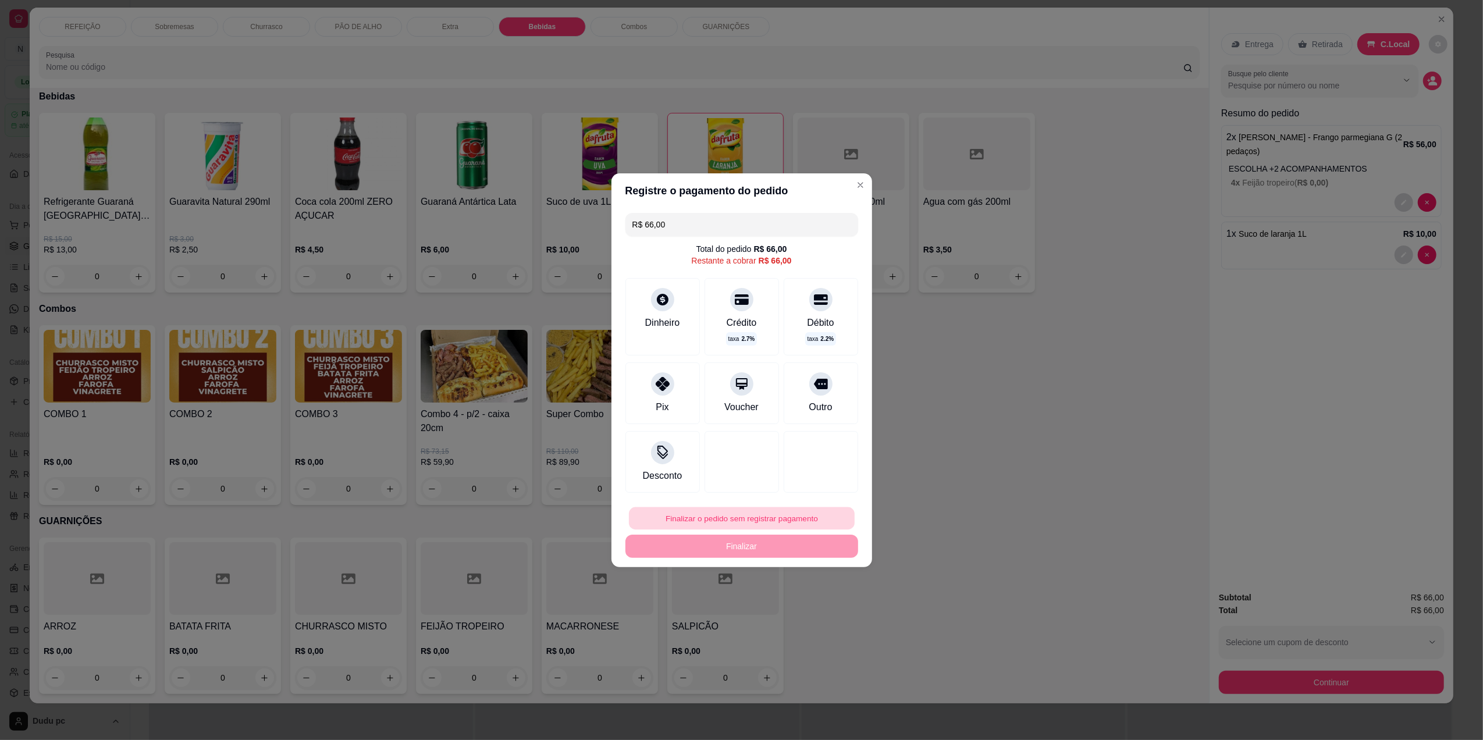
click at [813, 519] on button "Finalizar o pedido sem registrar pagamento" at bounding box center [742, 518] width 226 height 23
click at [801, 619] on button "Confirmar" at bounding box center [812, 613] width 41 height 17
type input "0"
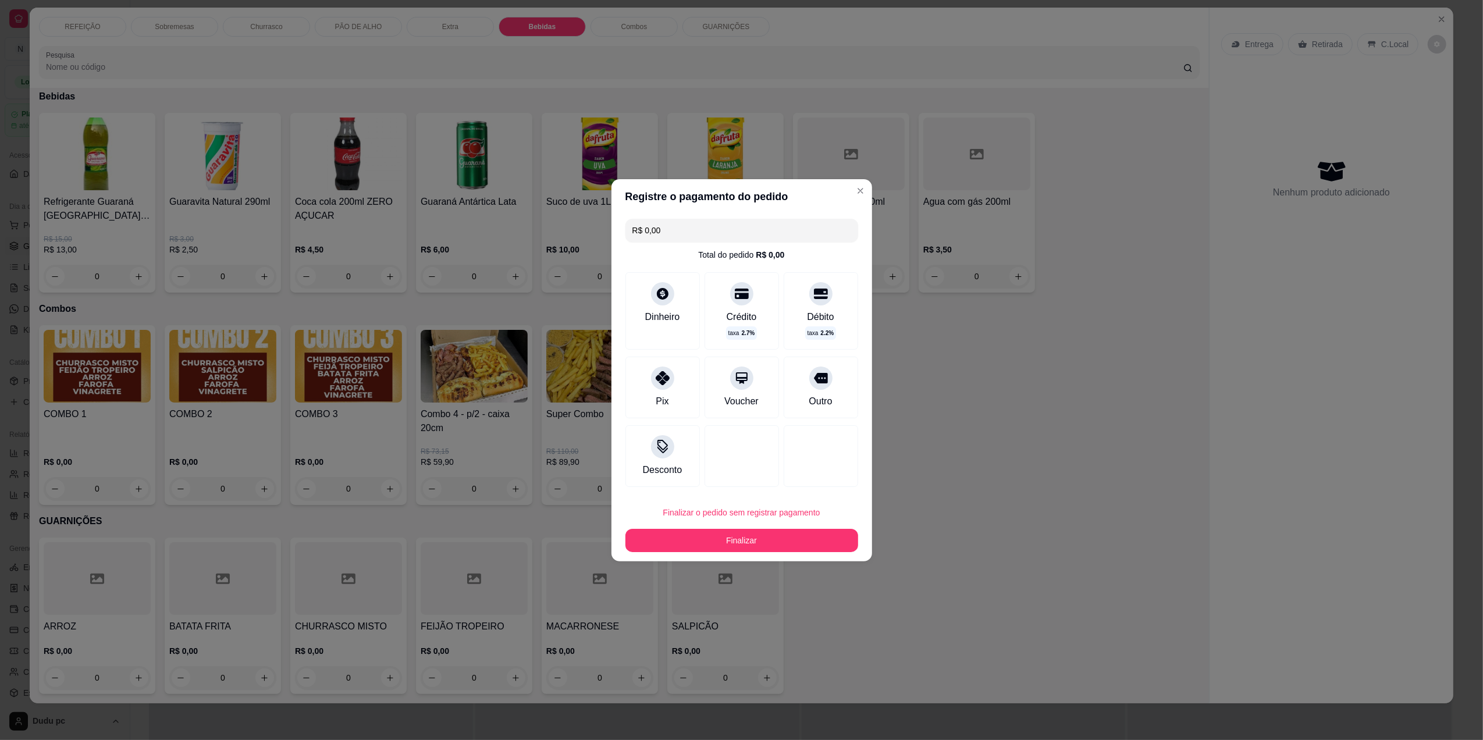
type input "R$ 0,00"
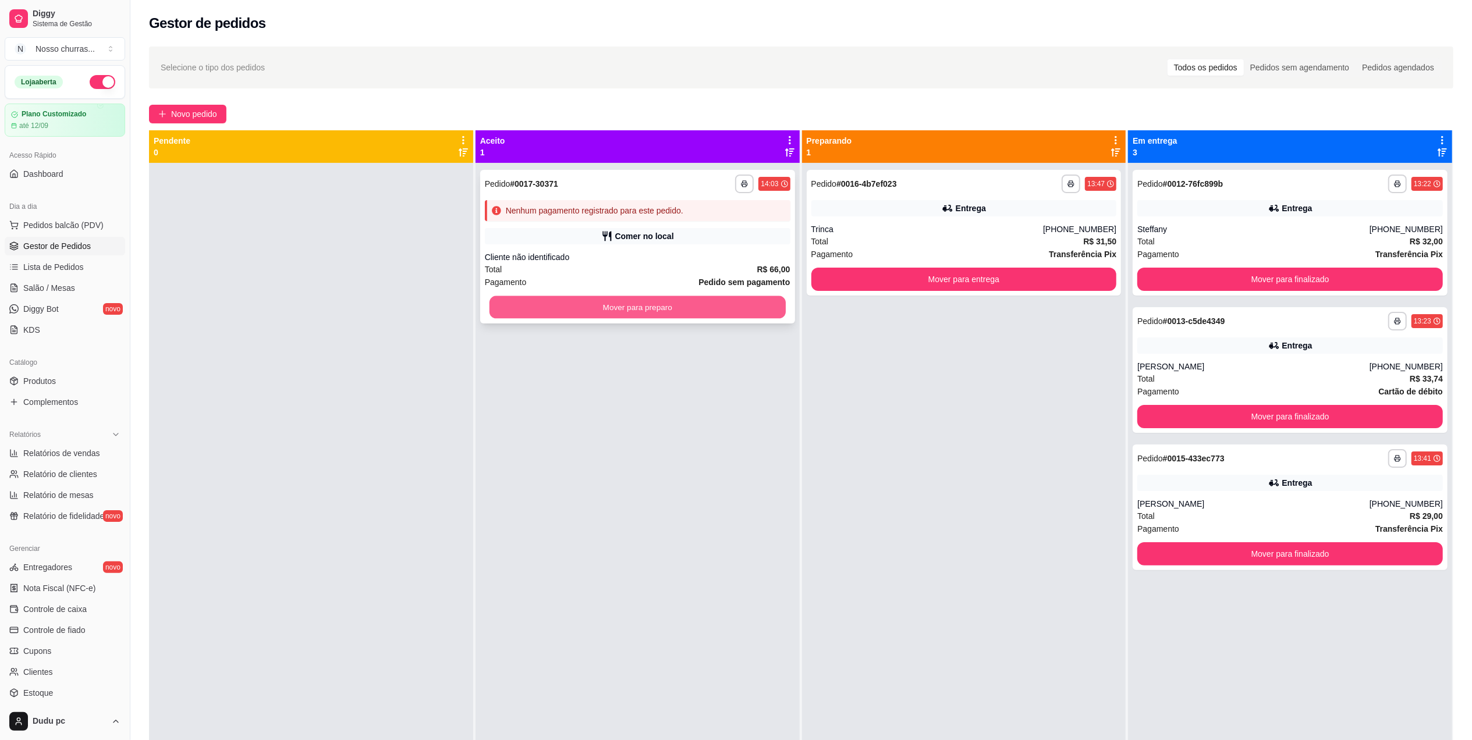
click at [741, 308] on button "Mover para preparo" at bounding box center [637, 307] width 296 height 23
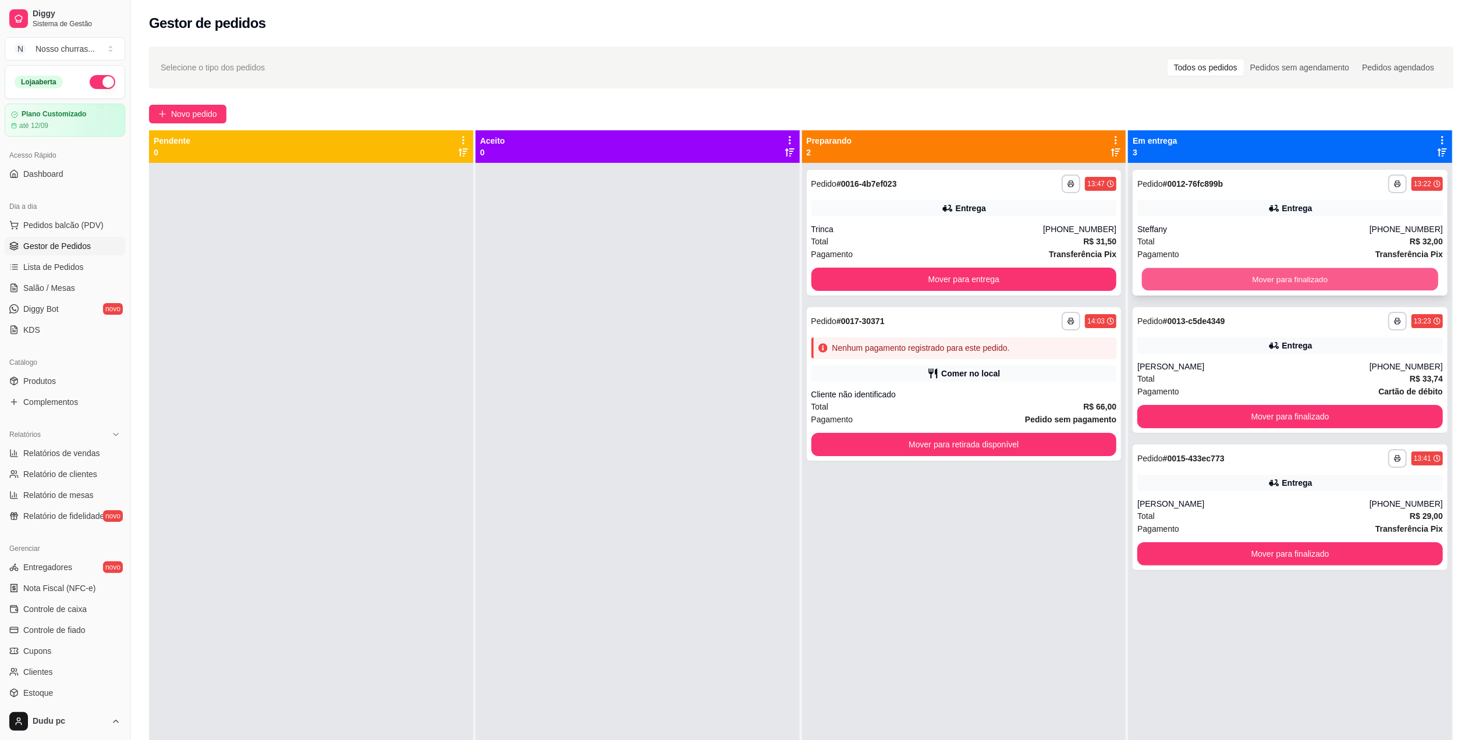
click at [1200, 279] on button "Mover para finalizado" at bounding box center [1290, 279] width 296 height 23
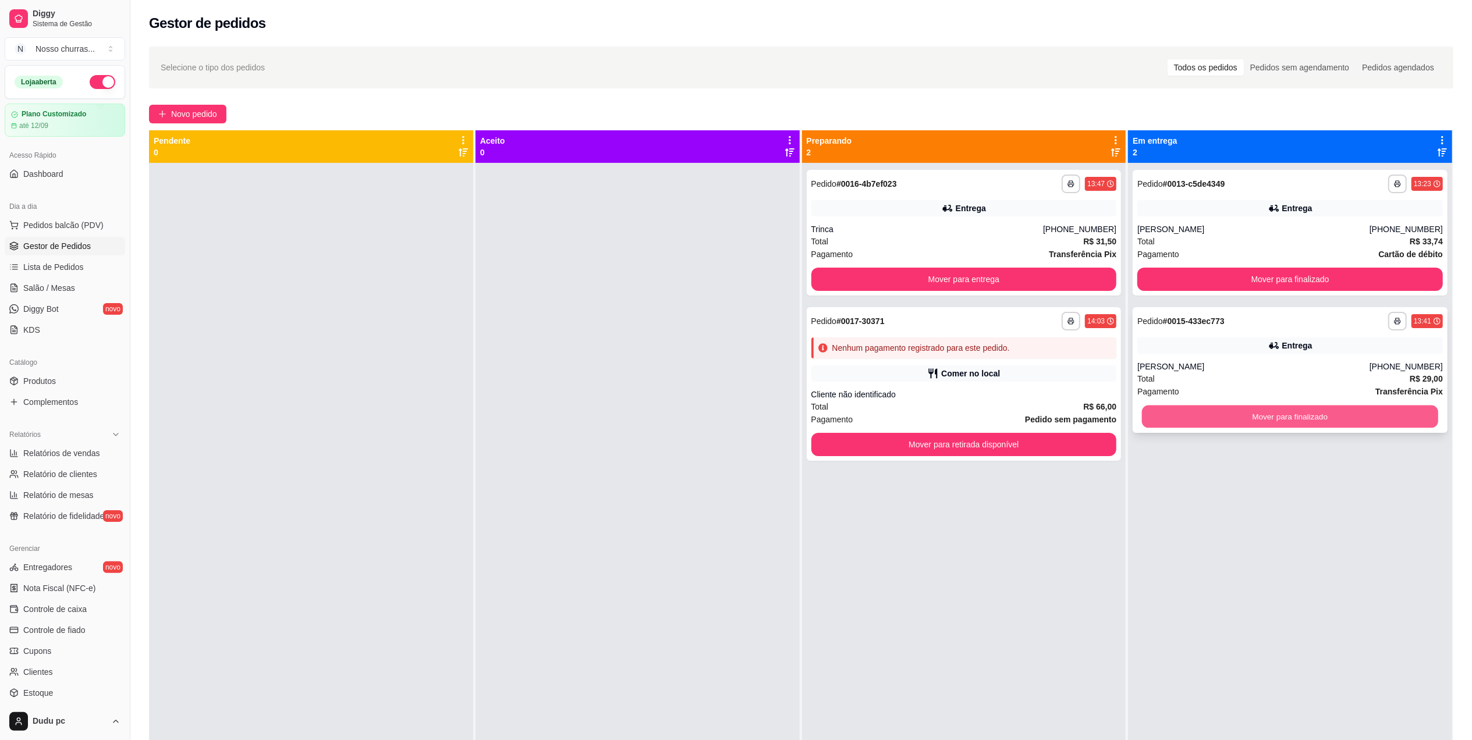
click at [1164, 412] on button "Mover para finalizado" at bounding box center [1290, 417] width 296 height 23
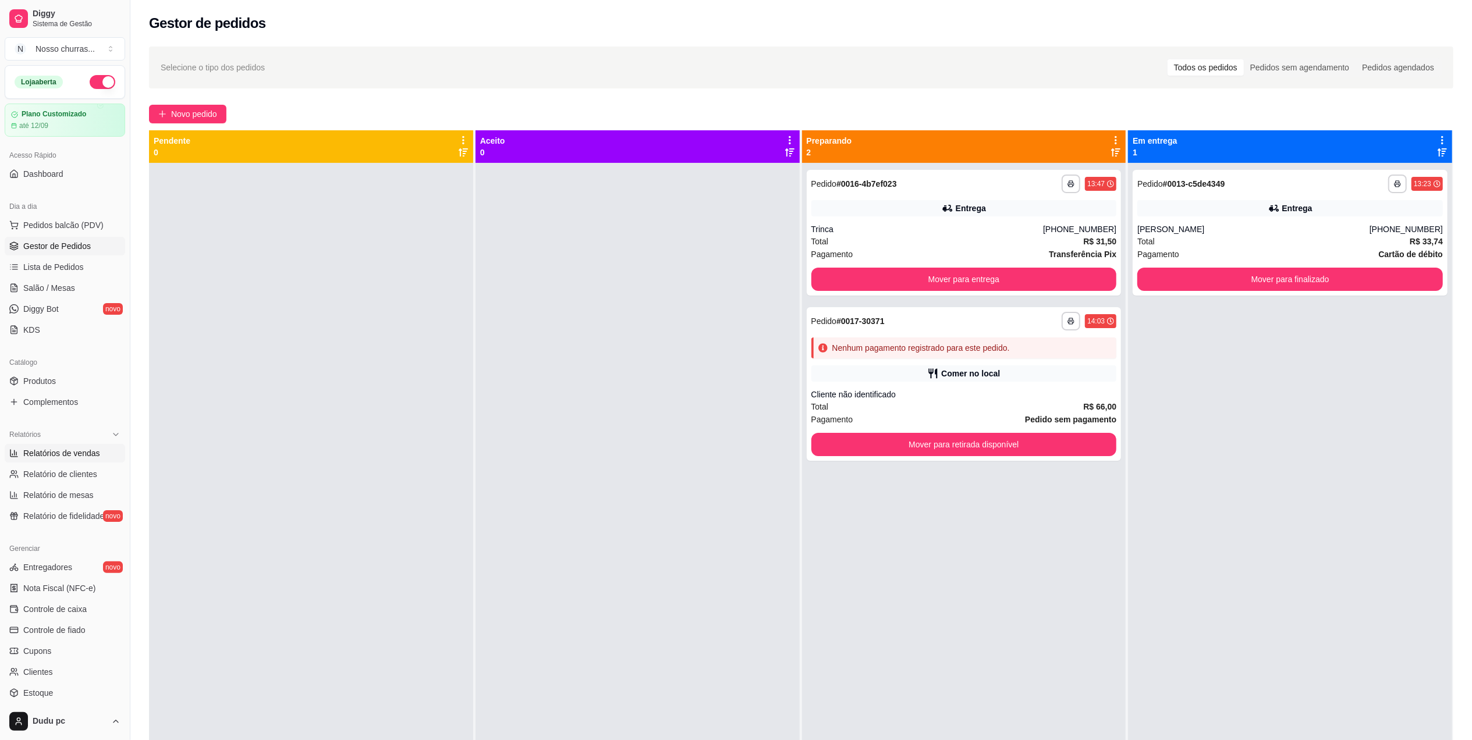
click at [52, 457] on span "Relatórios de vendas" at bounding box center [61, 454] width 77 height 12
select select "ALL"
select select "0"
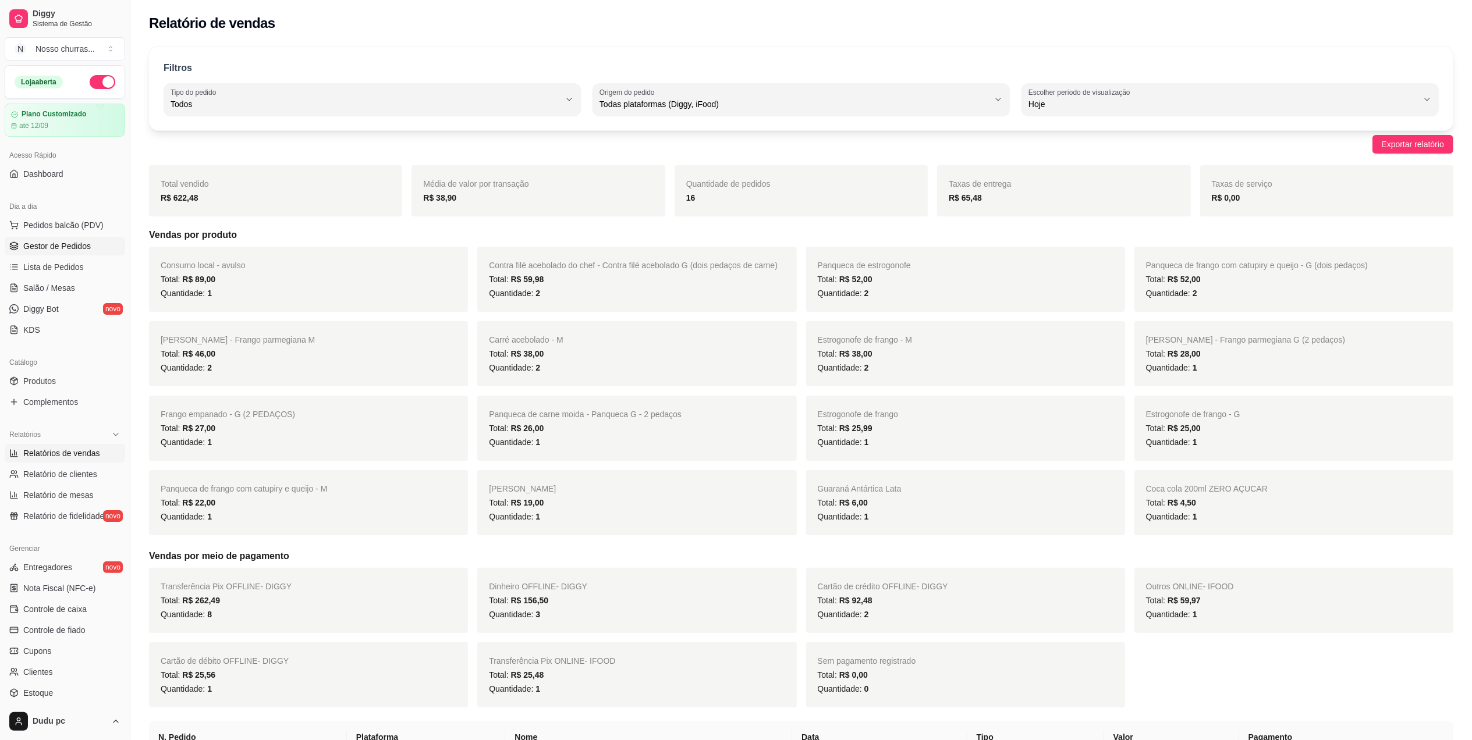
click at [33, 252] on span "Gestor de Pedidos" at bounding box center [57, 246] width 68 height 12
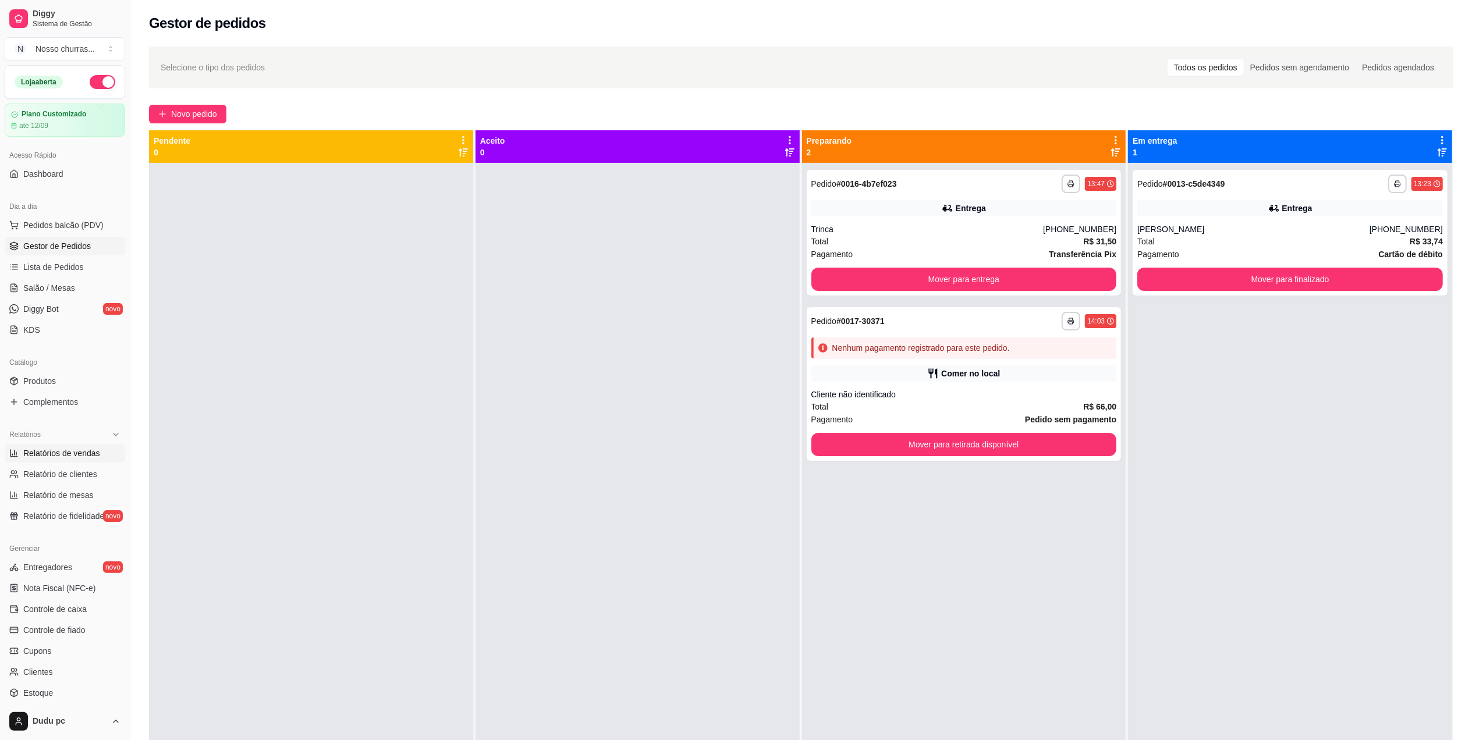
click at [52, 453] on span "Relatórios de vendas" at bounding box center [61, 454] width 77 height 12
select select "ALL"
select select "0"
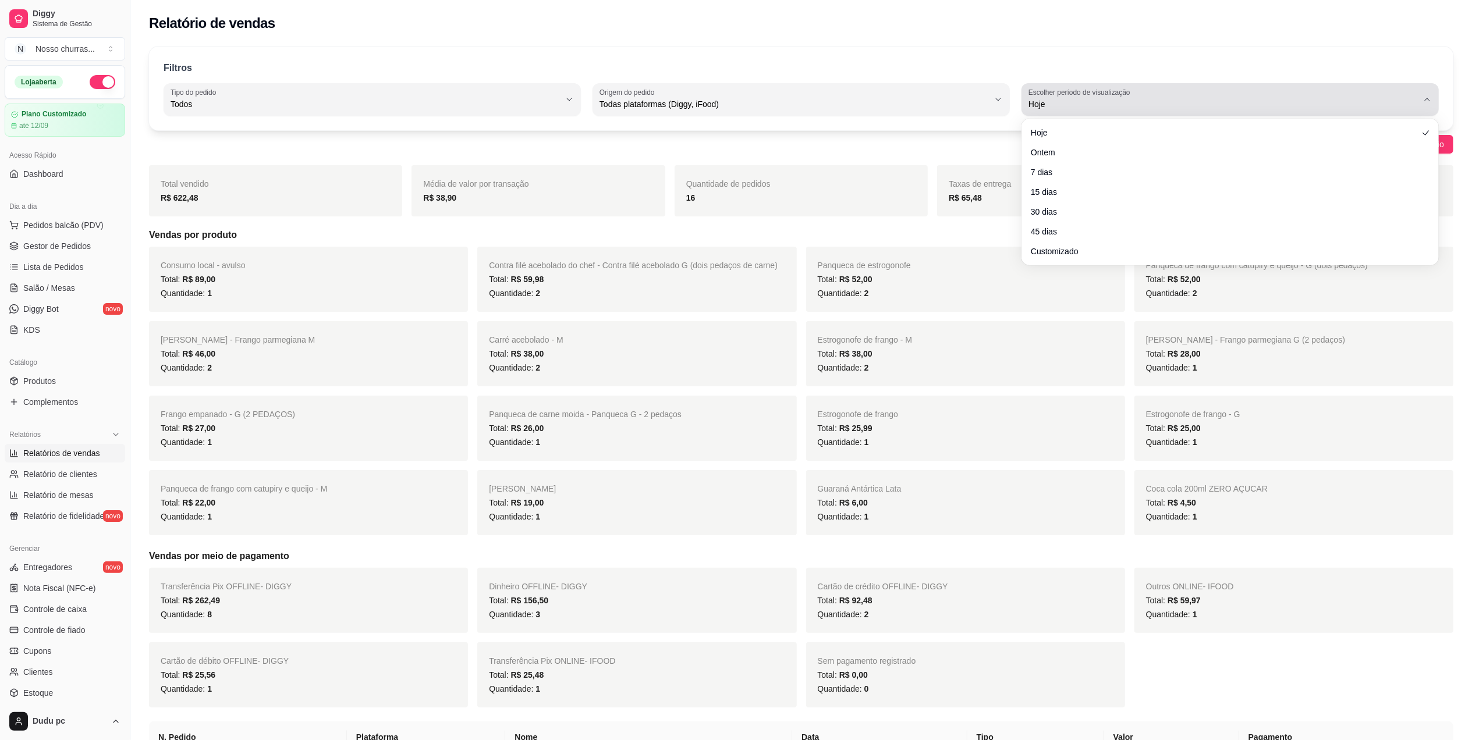
click at [1316, 102] on span "Hoje" at bounding box center [1222, 104] width 389 height 12
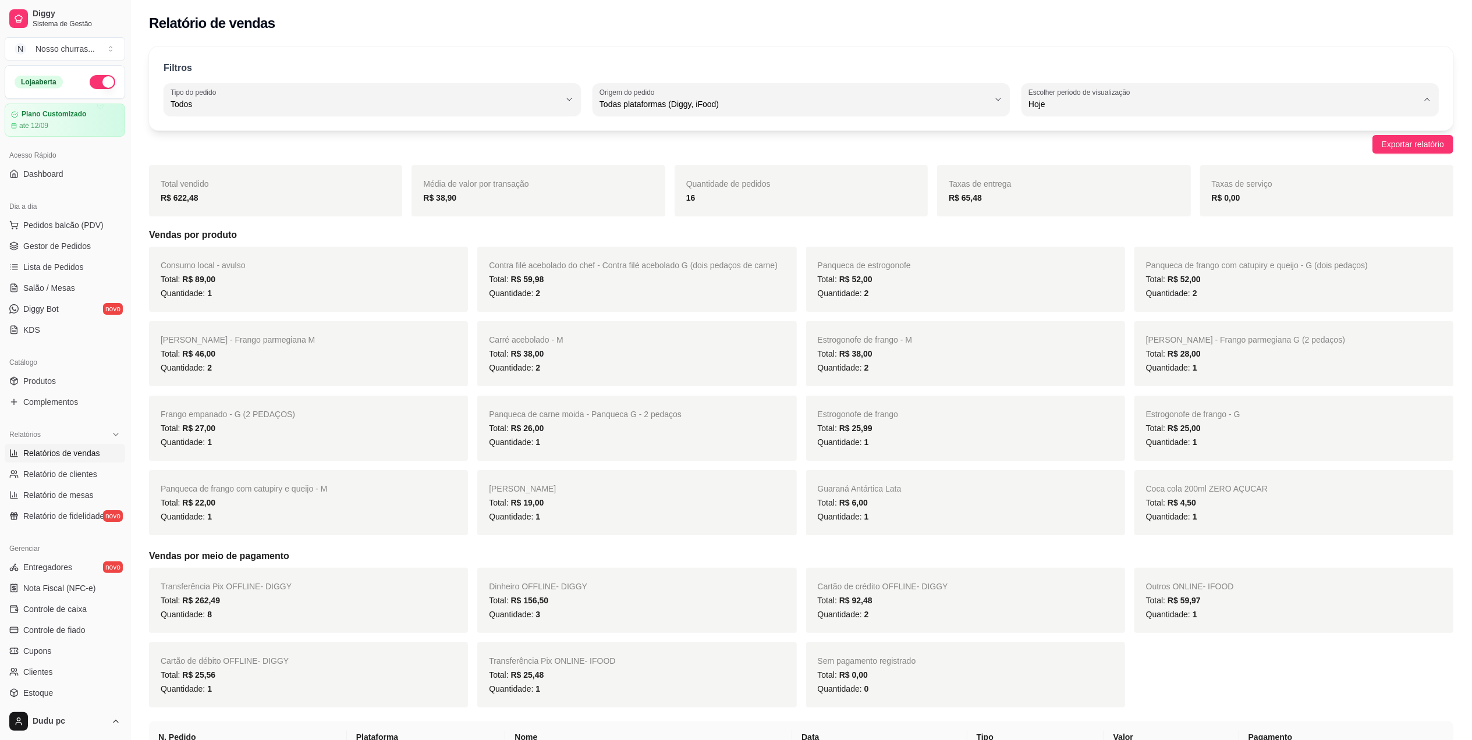
click at [1153, 217] on li "30 dias" at bounding box center [1230, 208] width 392 height 18
type input "30"
select select "30"
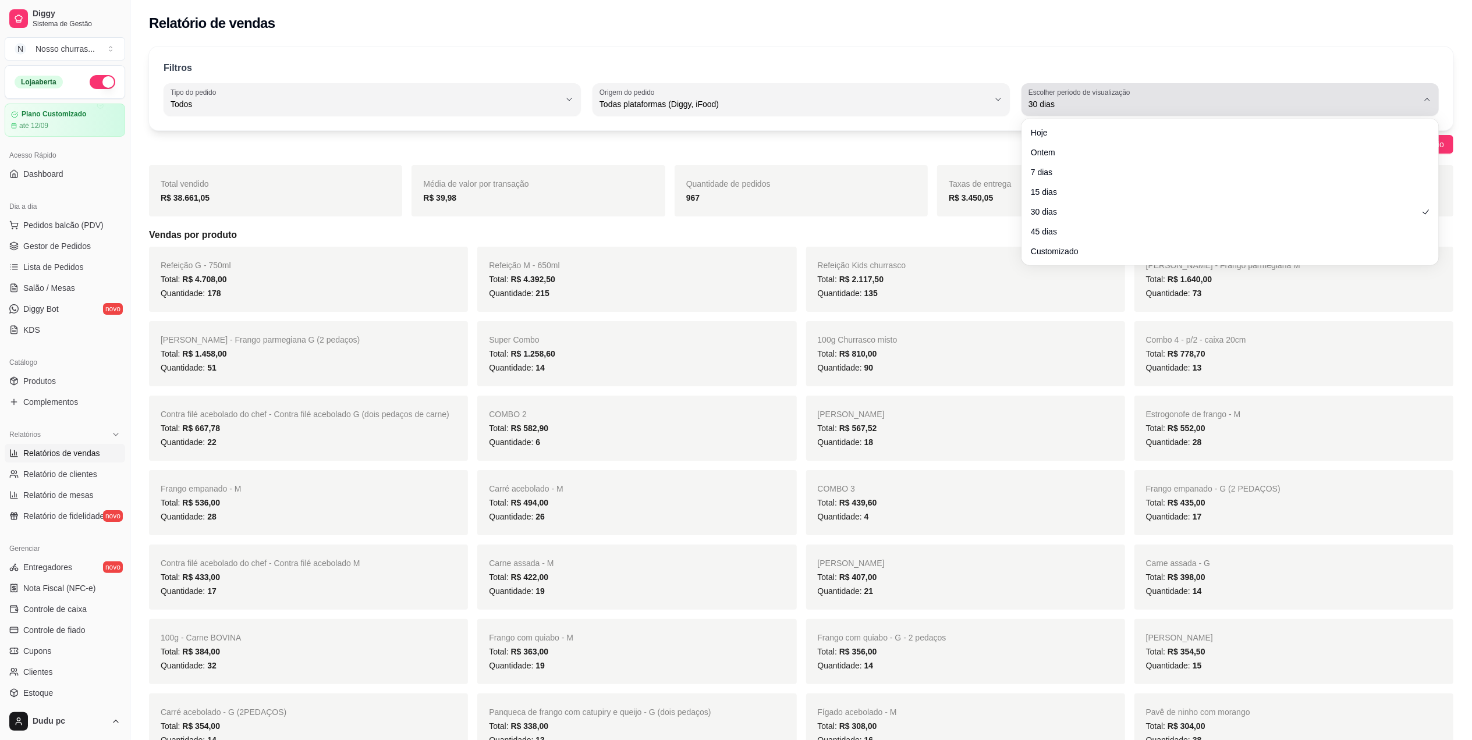
click at [1206, 101] on span "30 dias" at bounding box center [1222, 104] width 389 height 12
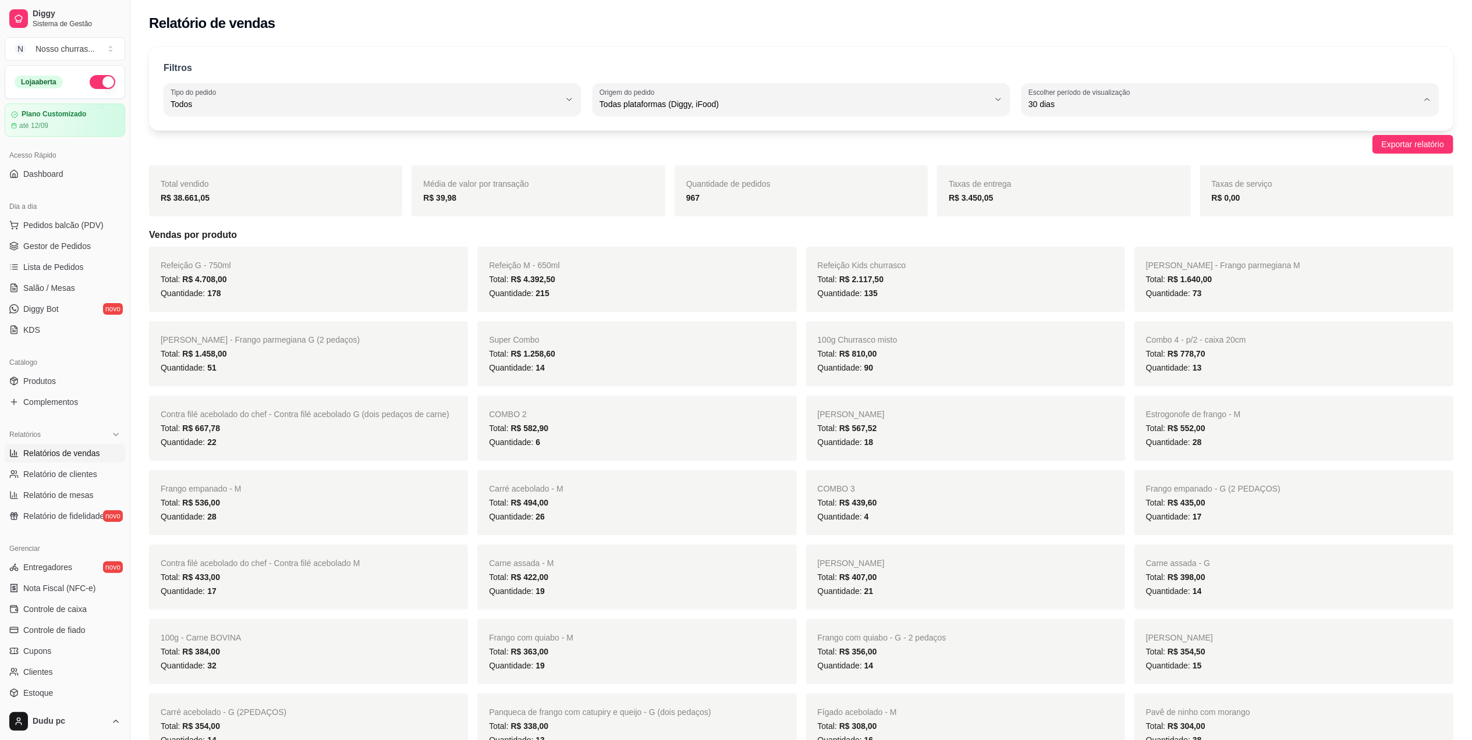
click at [1155, 135] on span "Hoje" at bounding box center [1224, 131] width 371 height 11
type input "0"
select select "0"
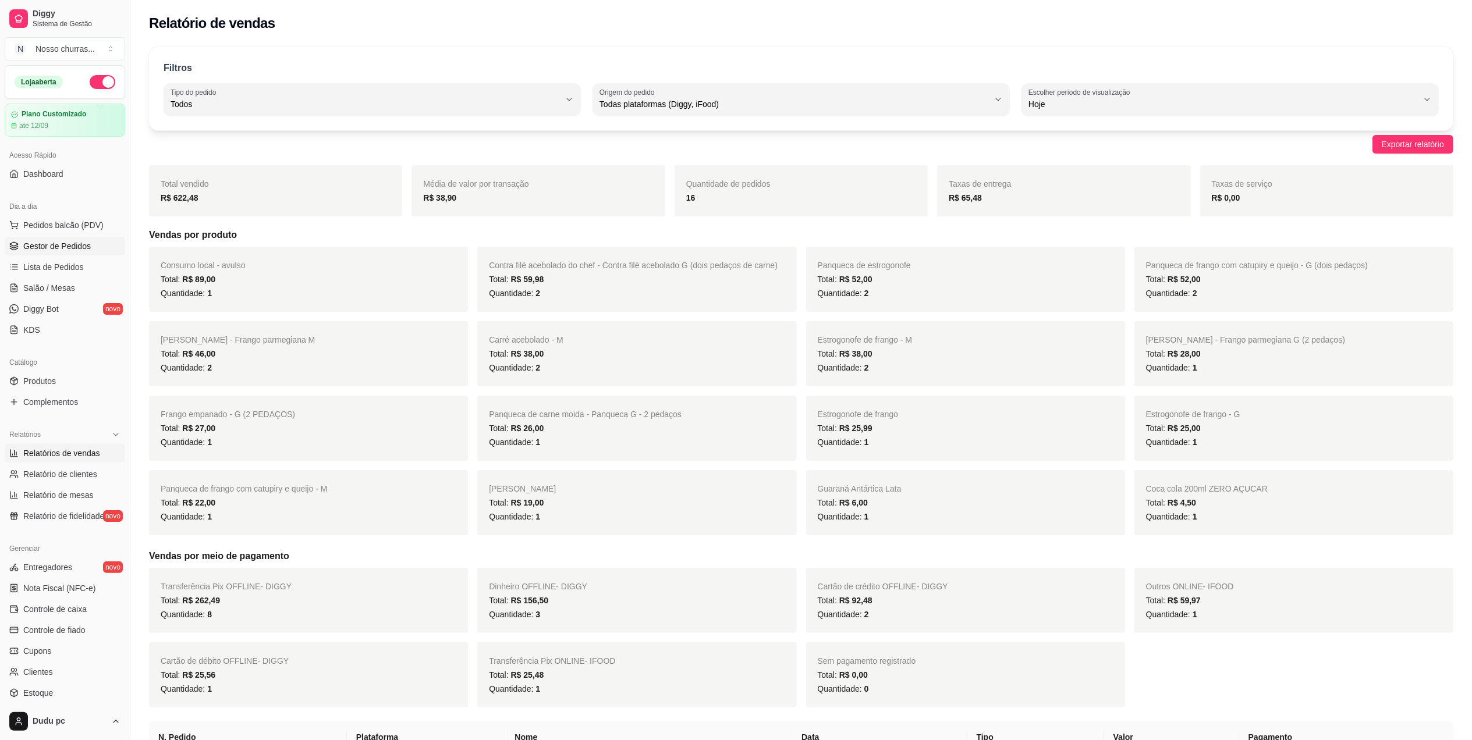
click at [24, 249] on span "Gestor de Pedidos" at bounding box center [57, 246] width 68 height 12
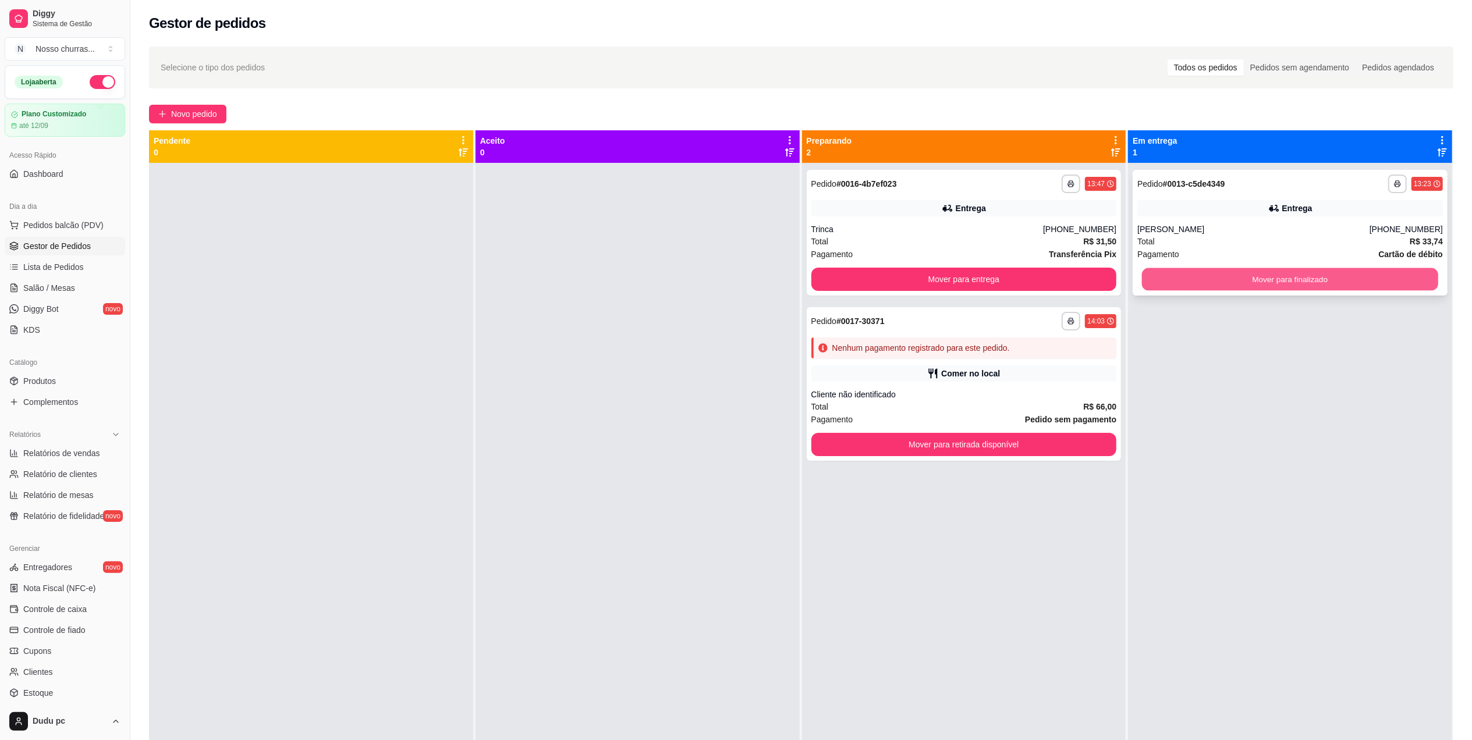
click at [1216, 284] on button "Mover para finalizado" at bounding box center [1290, 279] width 296 height 23
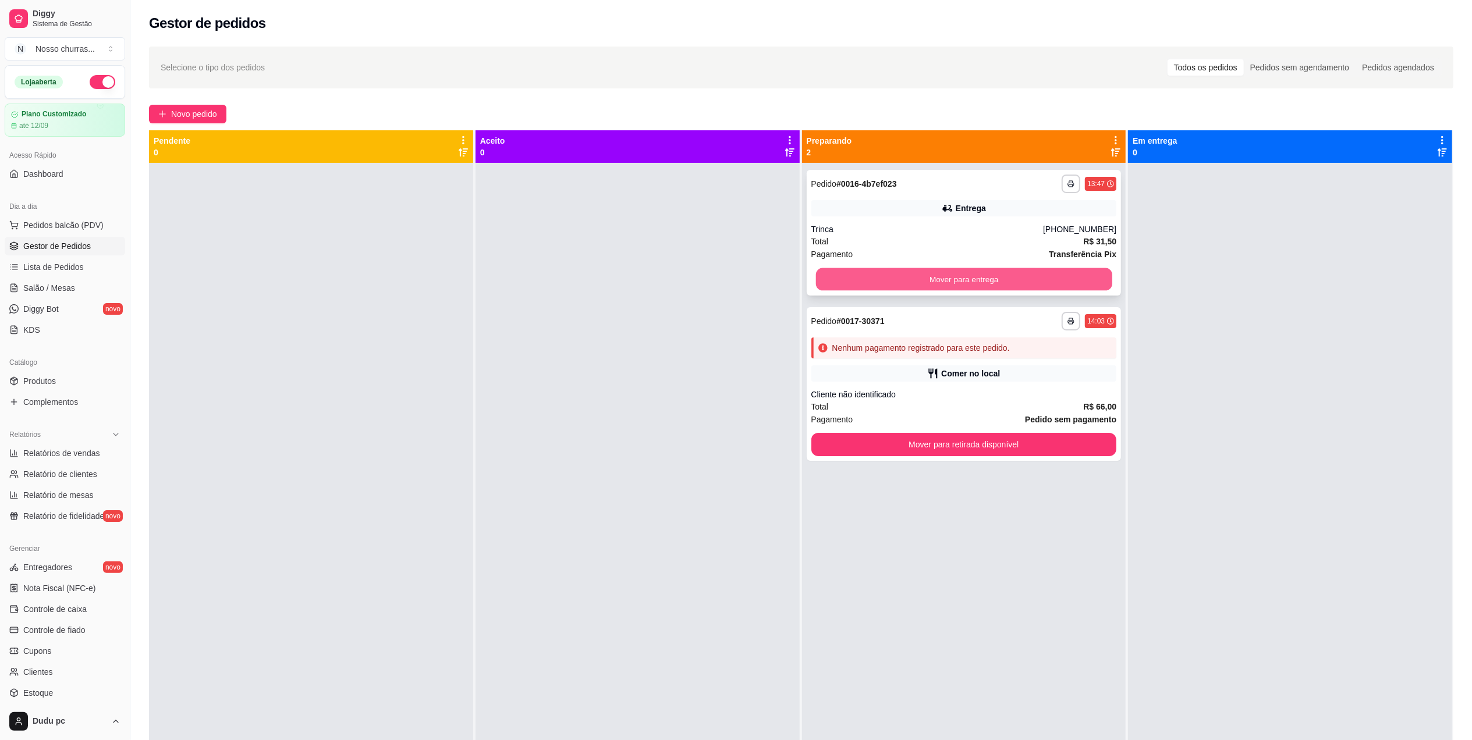
click at [1088, 275] on button "Mover para entrega" at bounding box center [963, 279] width 296 height 23
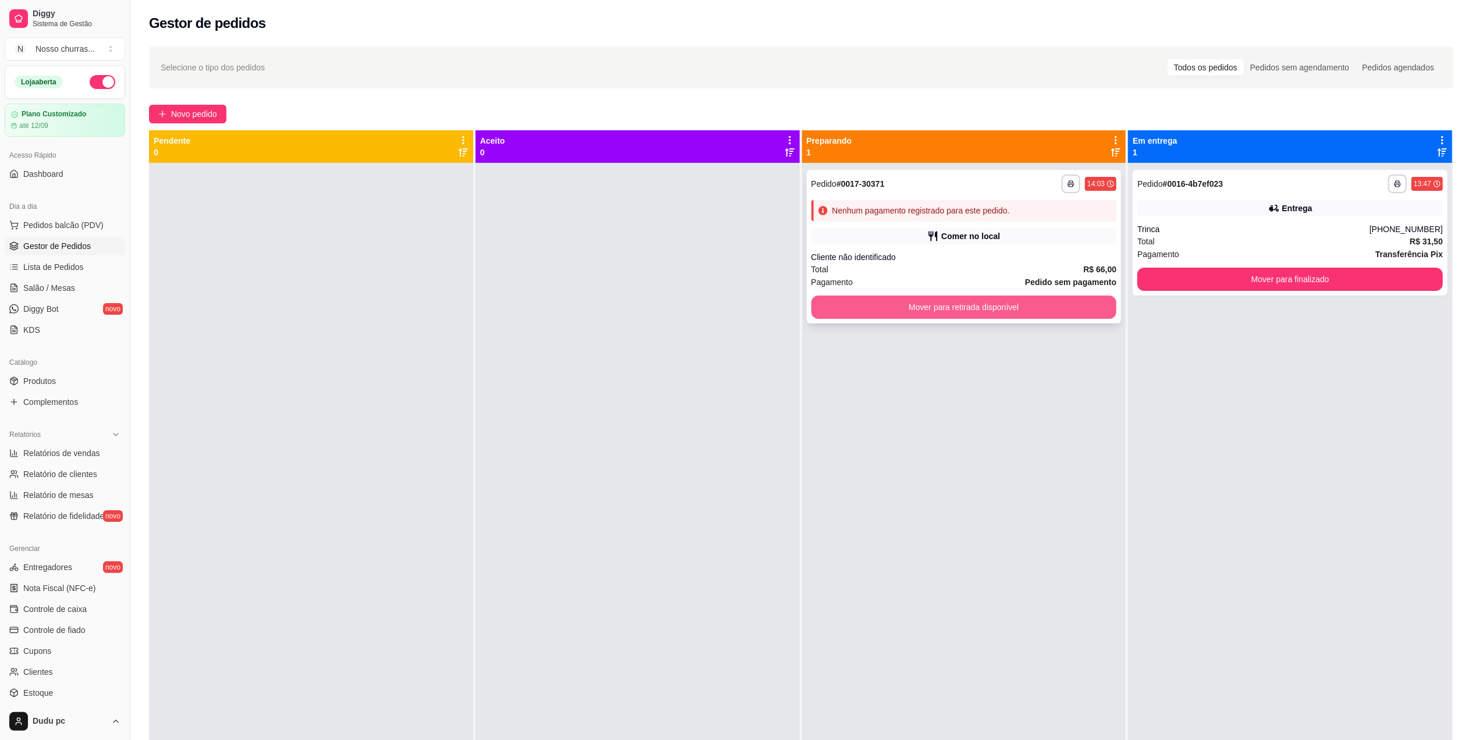
click at [925, 313] on button "Mover para retirada disponível" at bounding box center [964, 307] width 306 height 23
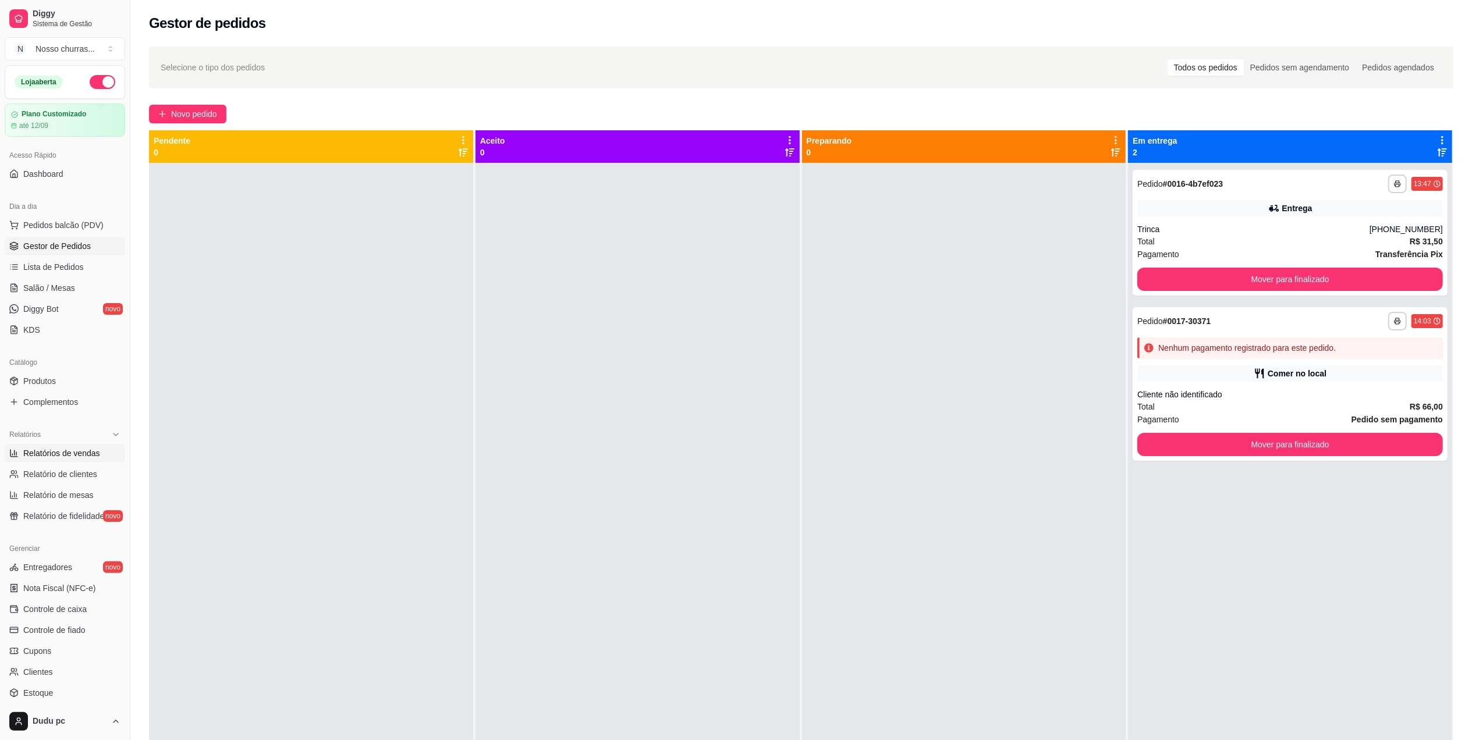
click at [66, 457] on span "Relatórios de vendas" at bounding box center [61, 454] width 77 height 12
select select "ALL"
select select "0"
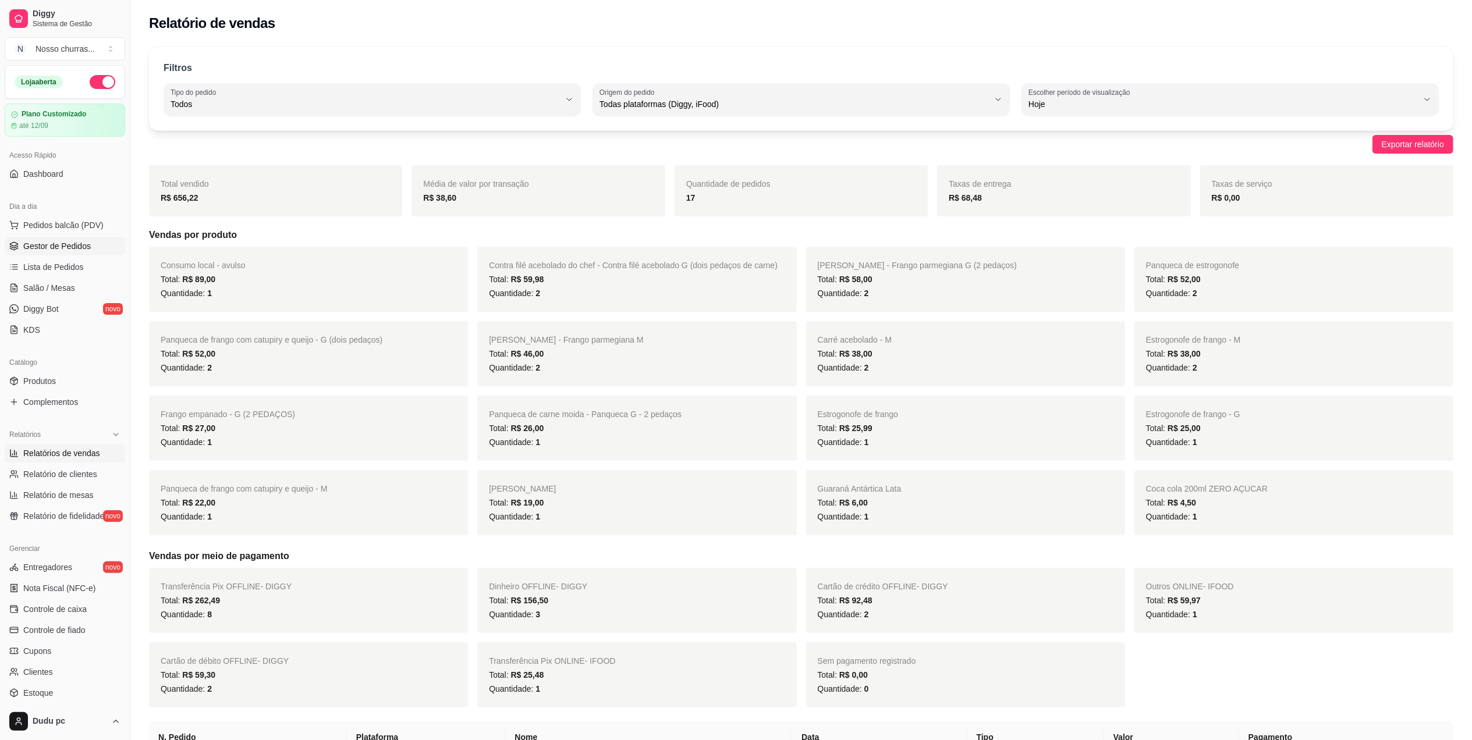
click at [56, 245] on span "Gestor de Pedidos" at bounding box center [57, 246] width 68 height 12
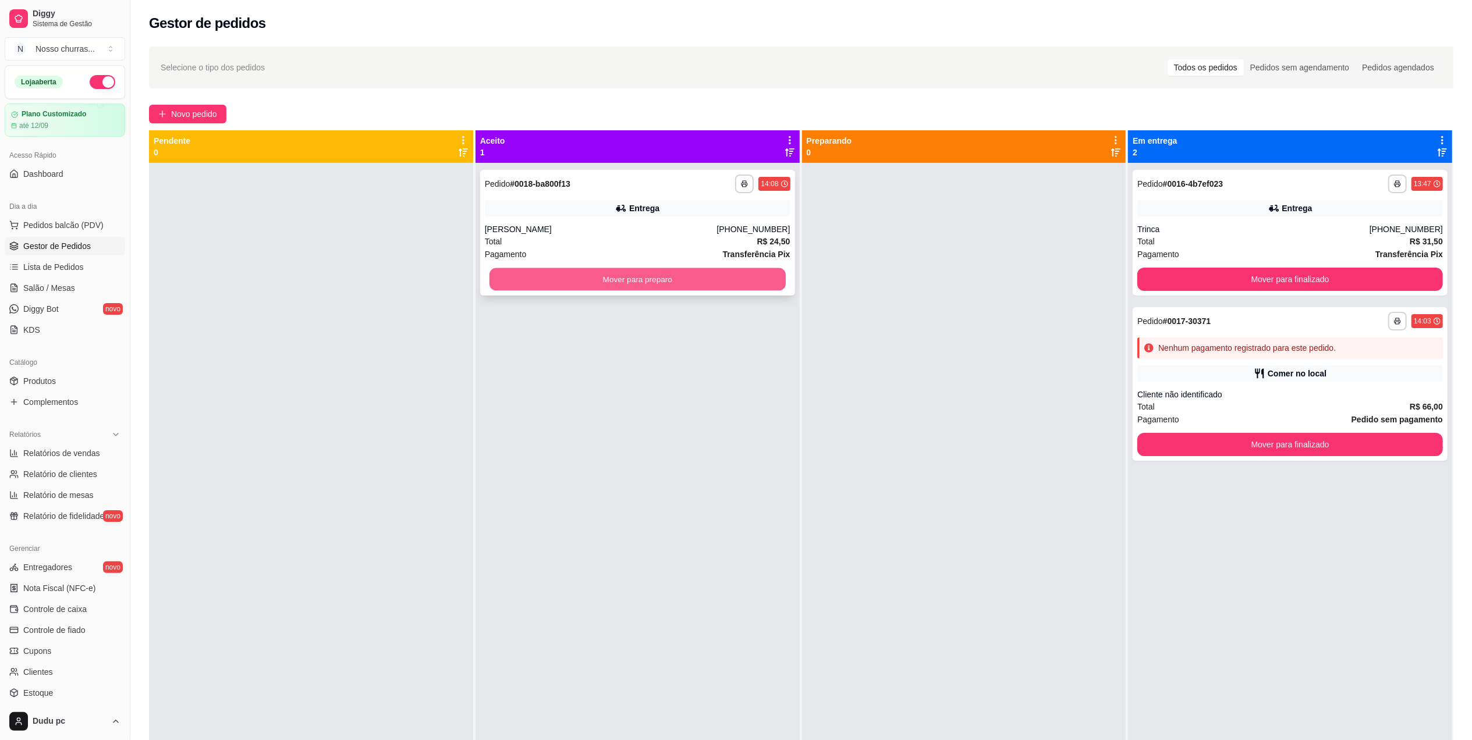
click at [673, 283] on button "Mover para preparo" at bounding box center [637, 279] width 296 height 23
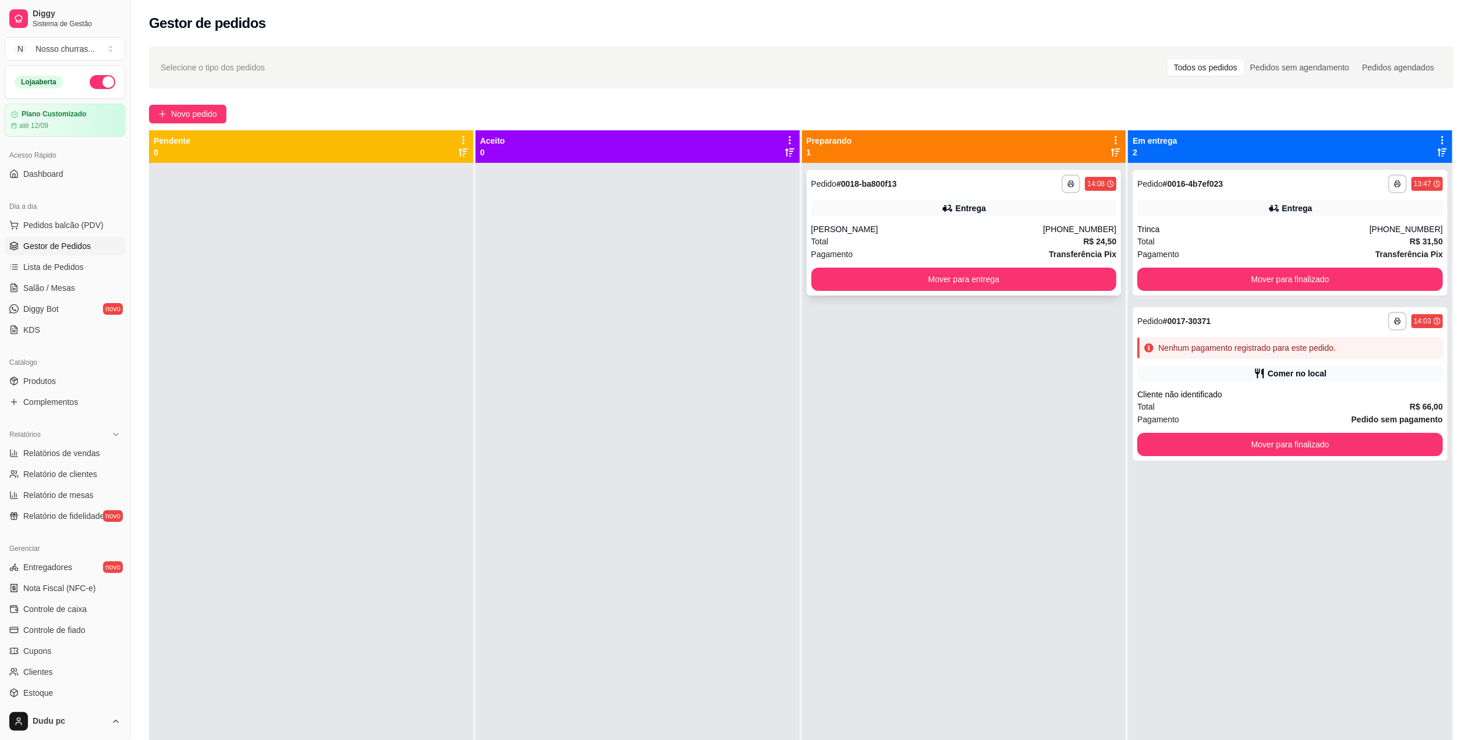
click at [964, 222] on div "**********" at bounding box center [964, 233] width 315 height 126
click at [1085, 277] on button "Mover para entrega" at bounding box center [963, 279] width 296 height 23
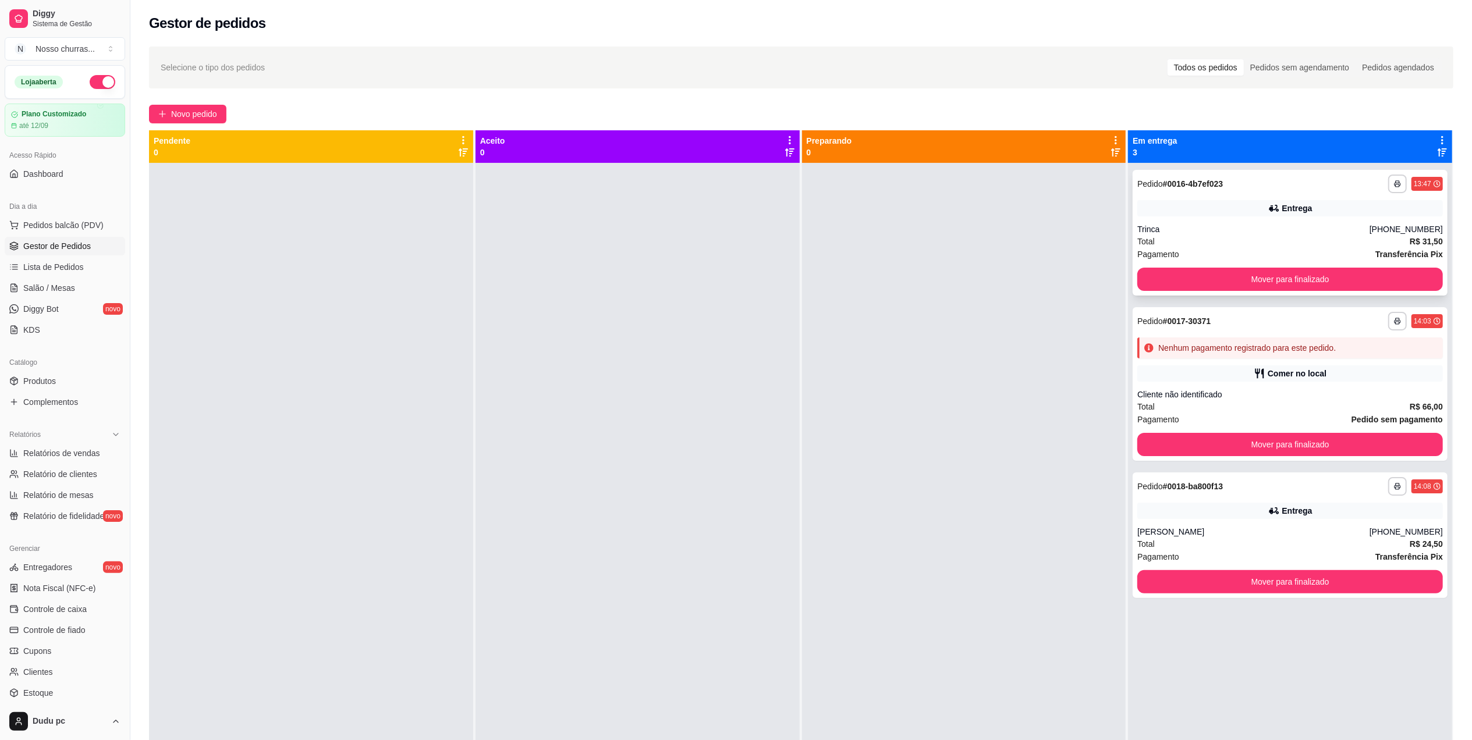
click at [1158, 226] on div "Trinca" at bounding box center [1253, 229] width 232 height 12
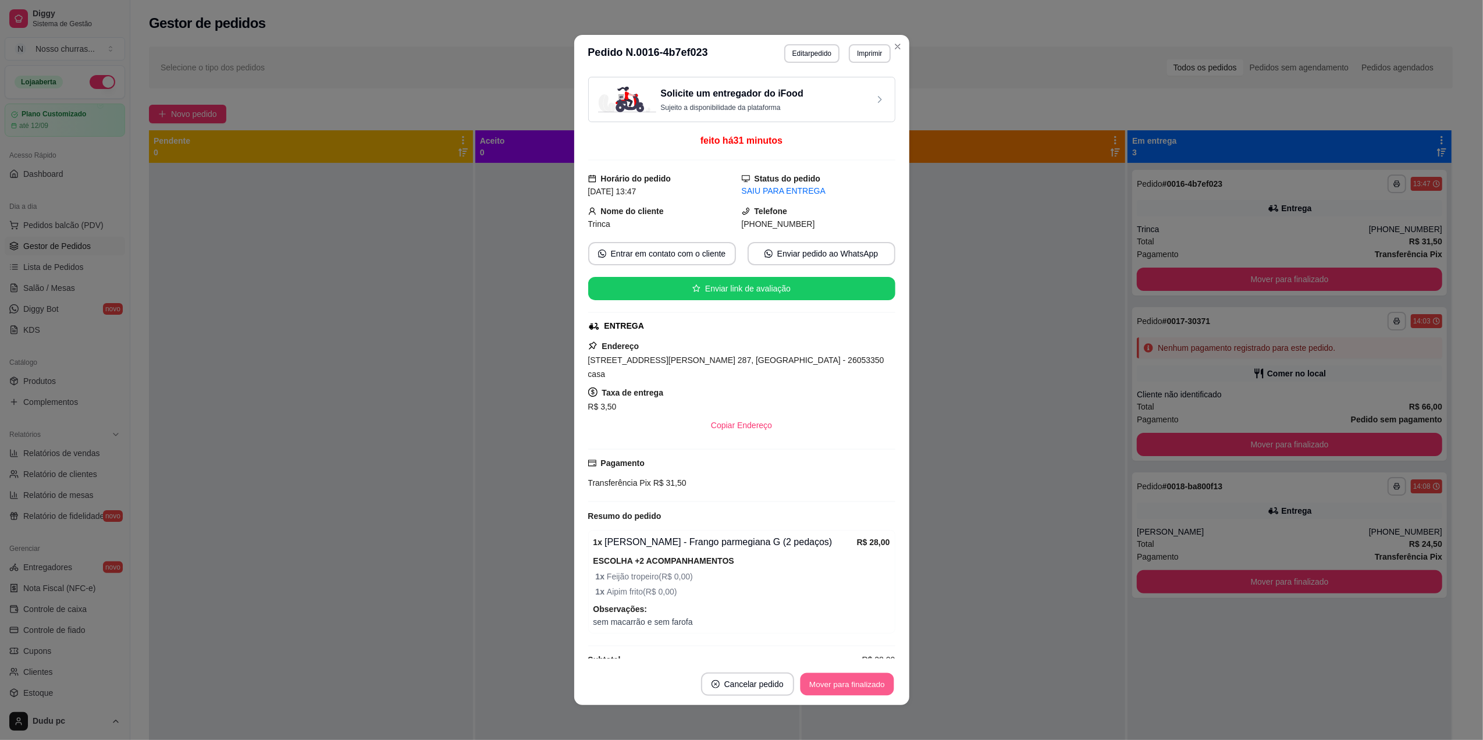
click at [879, 695] on button "Mover para finalizado" at bounding box center [847, 684] width 94 height 23
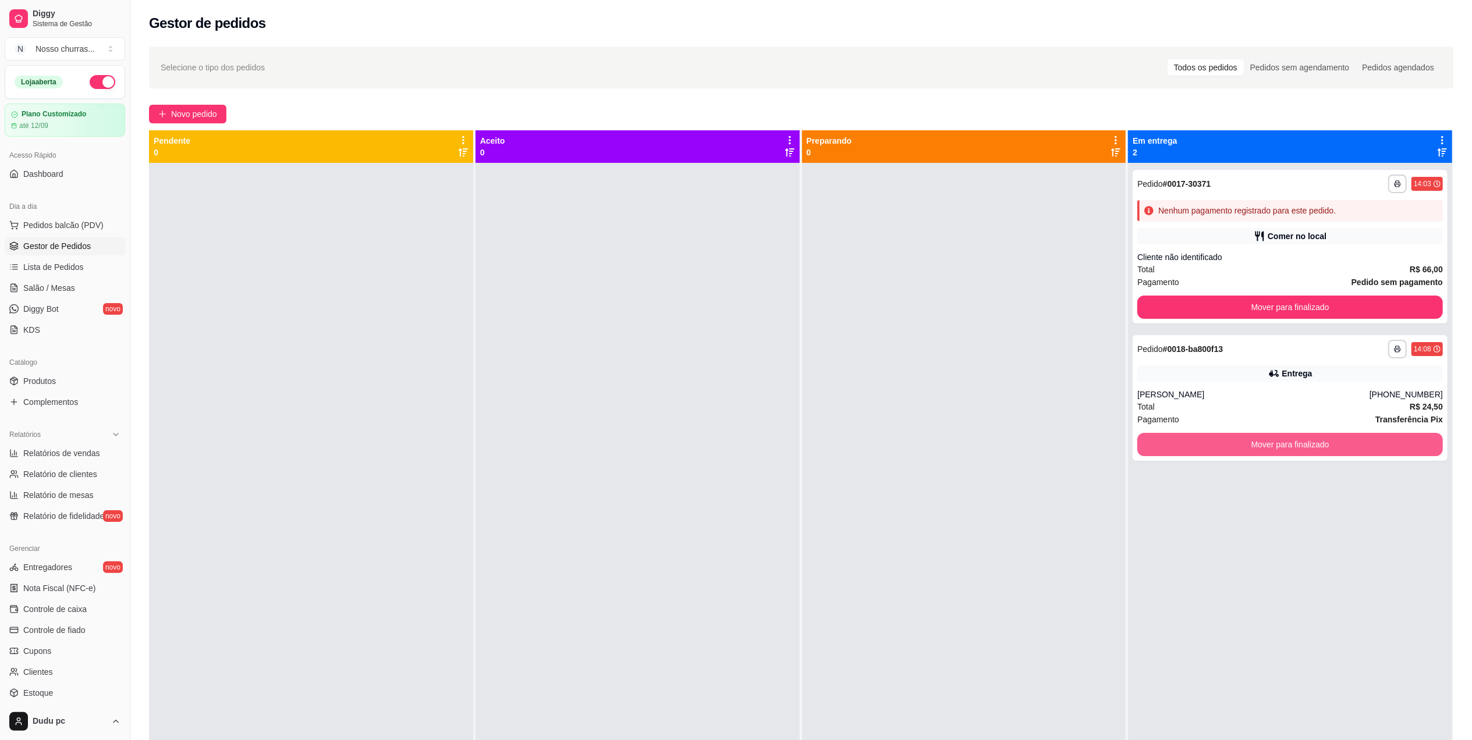
click at [1163, 450] on button "Mover para finalizado" at bounding box center [1290, 444] width 306 height 23
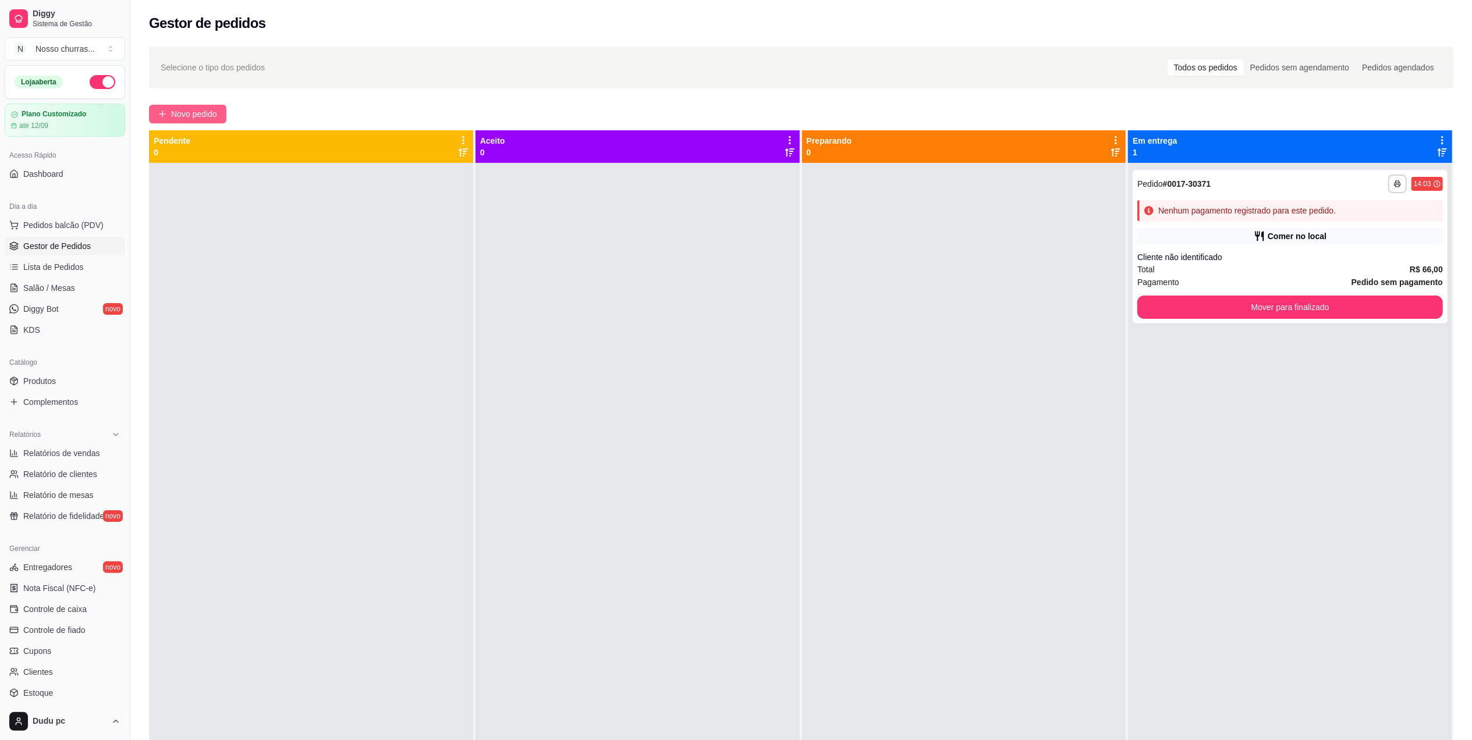
click at [212, 115] on span "Novo pedido" at bounding box center [194, 114] width 46 height 13
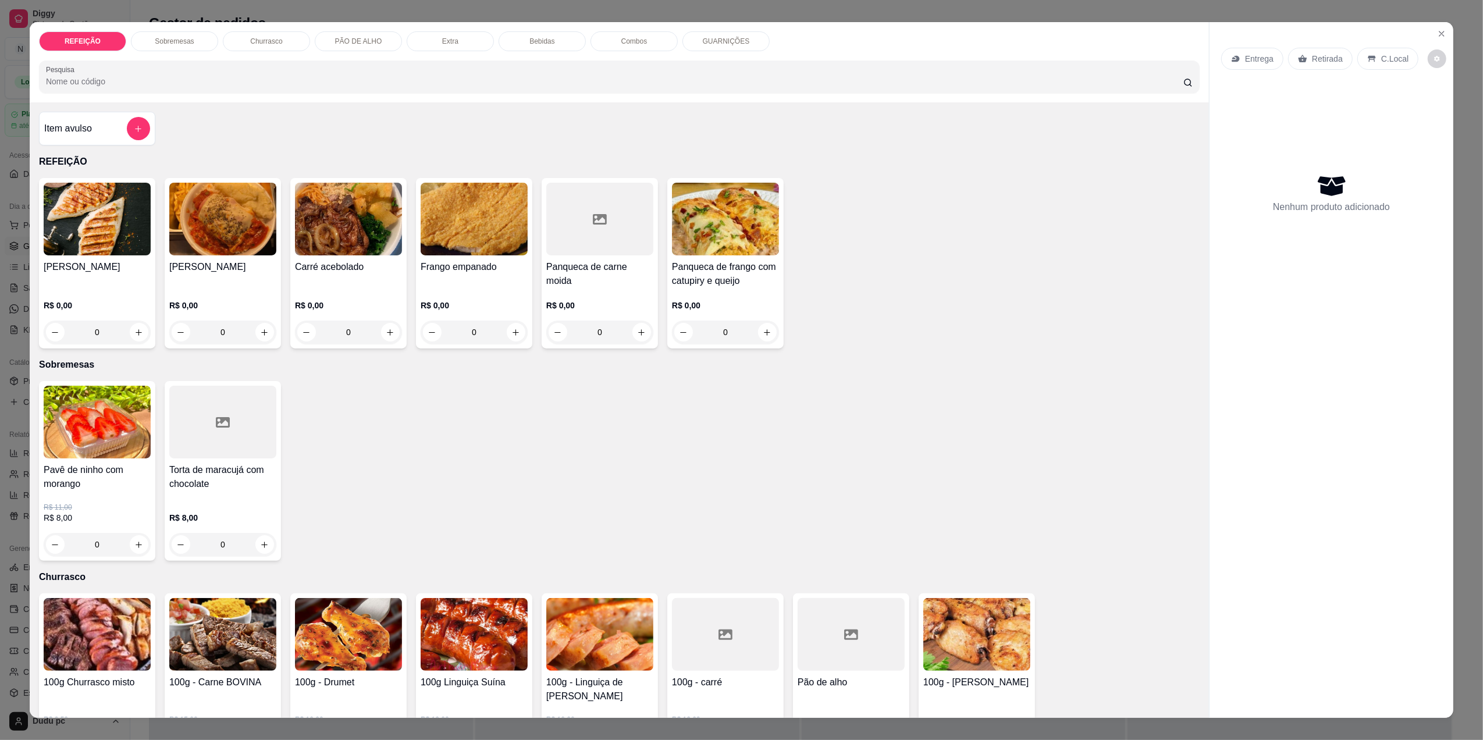
click at [380, 331] on div "0" at bounding box center [348, 332] width 107 height 23
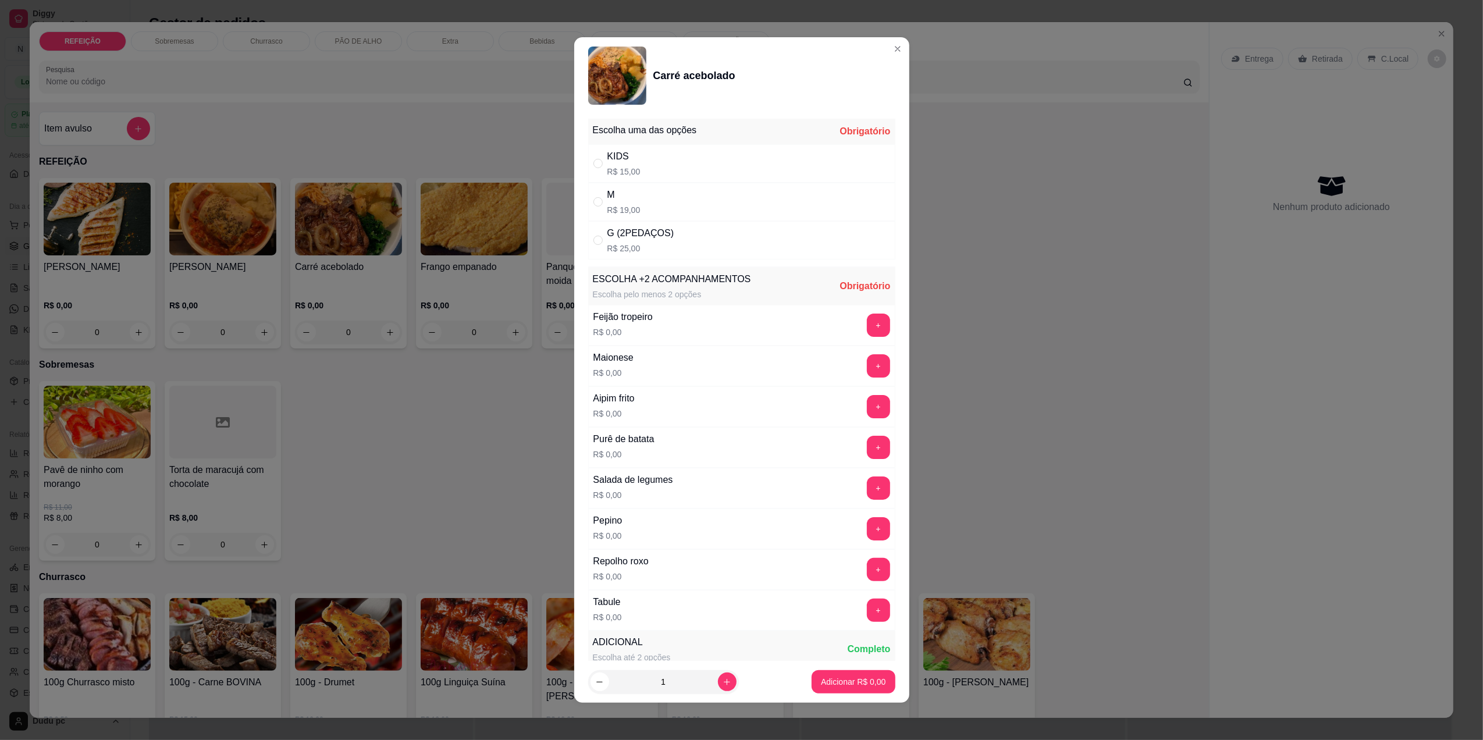
click at [705, 212] on div "M R$ 19,00" at bounding box center [741, 202] width 307 height 38
radio input "true"
click at [867, 333] on button "+" at bounding box center [878, 325] width 23 height 23
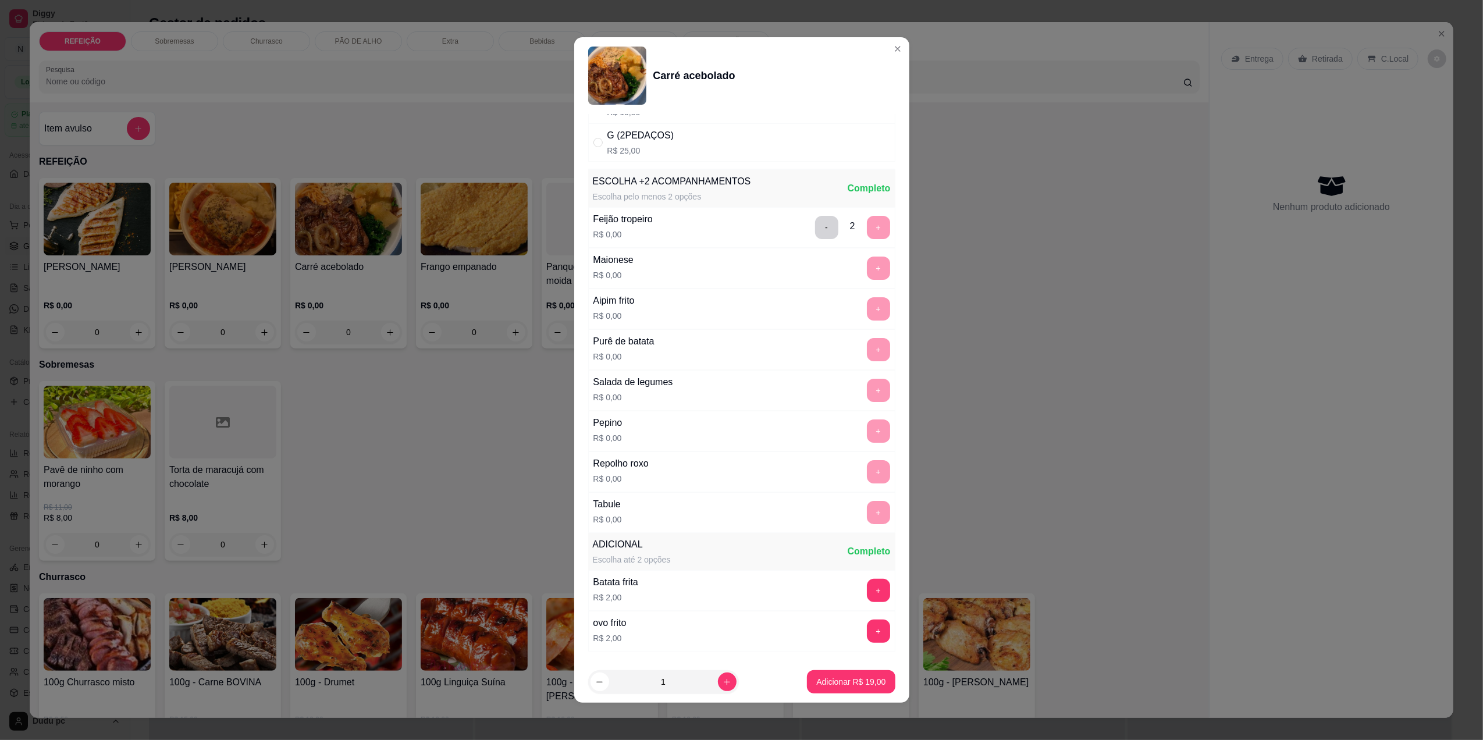
scroll to position [180, 0]
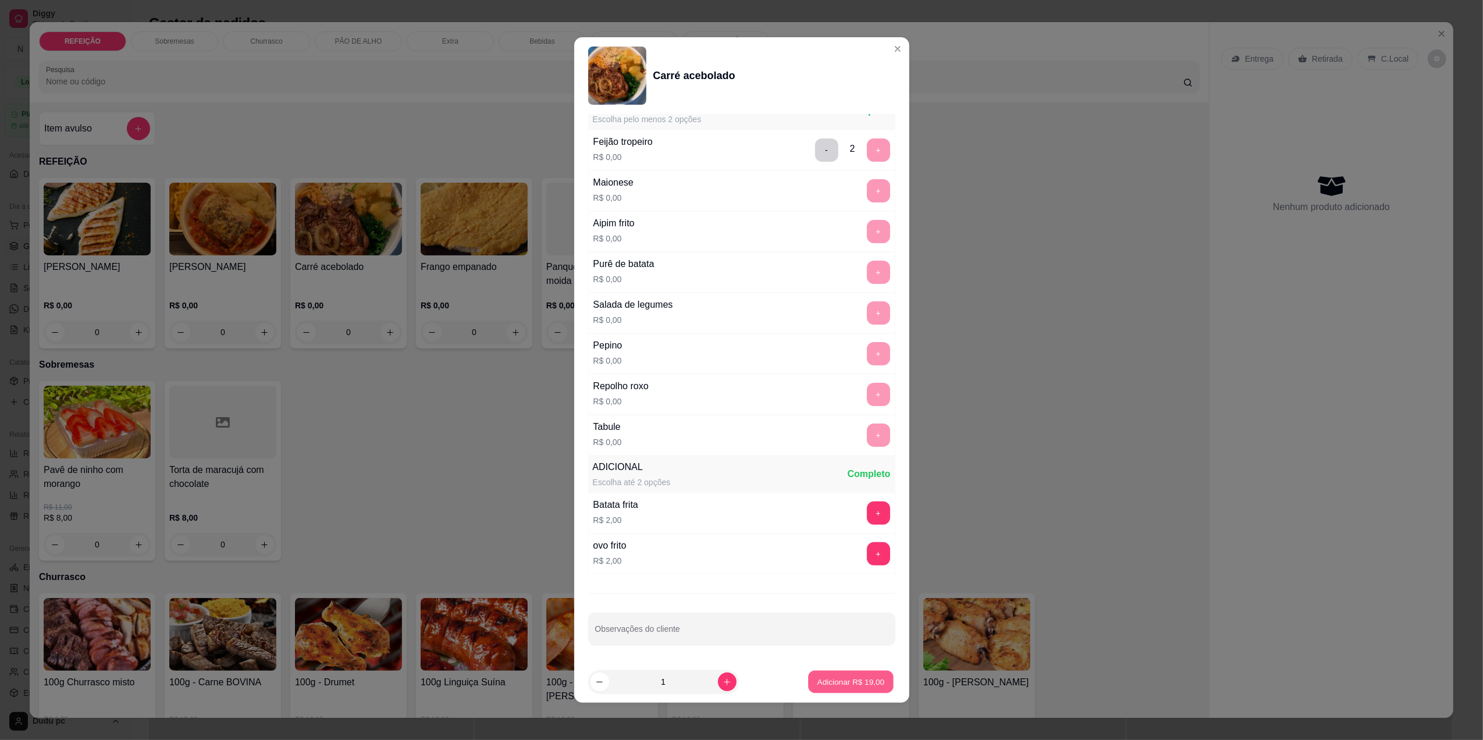
click at [827, 685] on p "Adicionar R$ 19,00" at bounding box center [852, 682] width 68 height 11
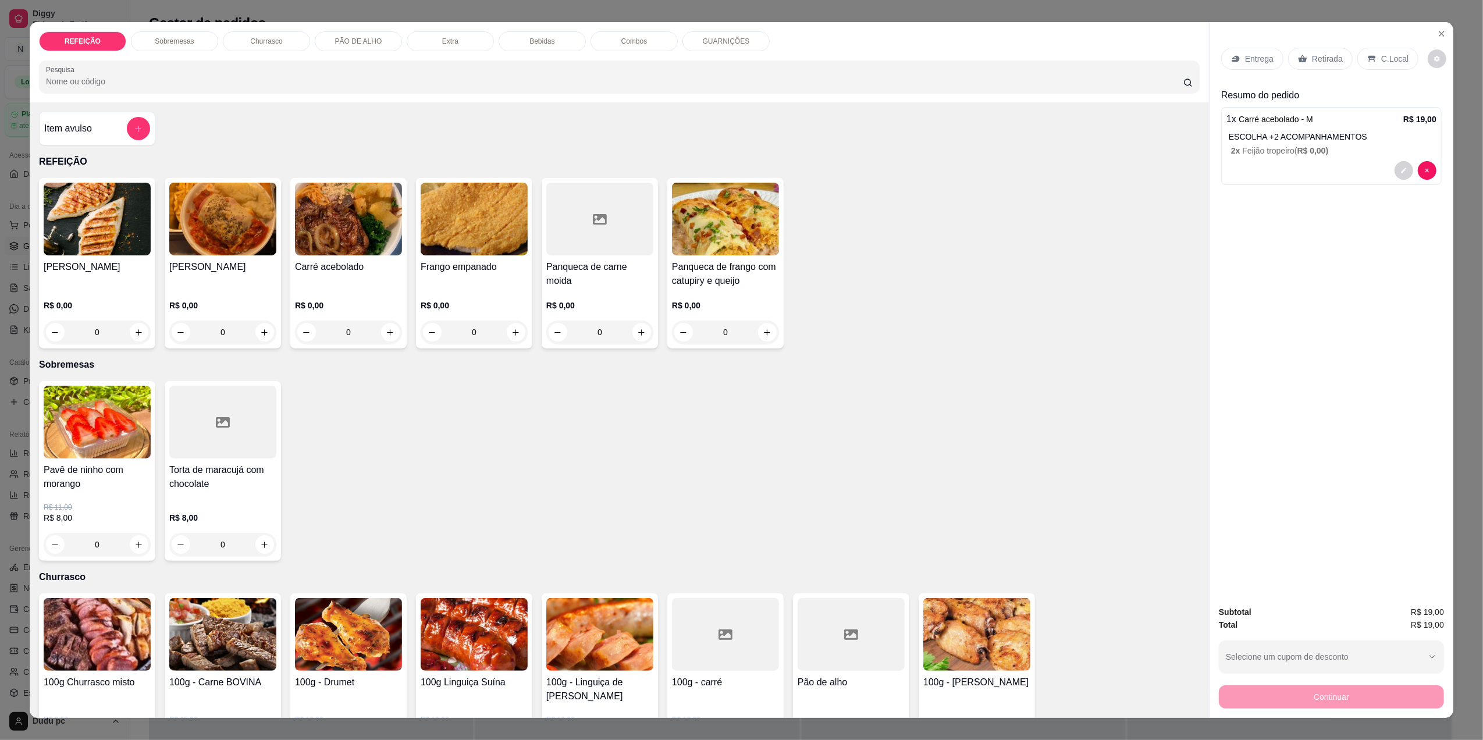
click at [1373, 49] on div "C.Local" at bounding box center [1388, 59] width 61 height 22
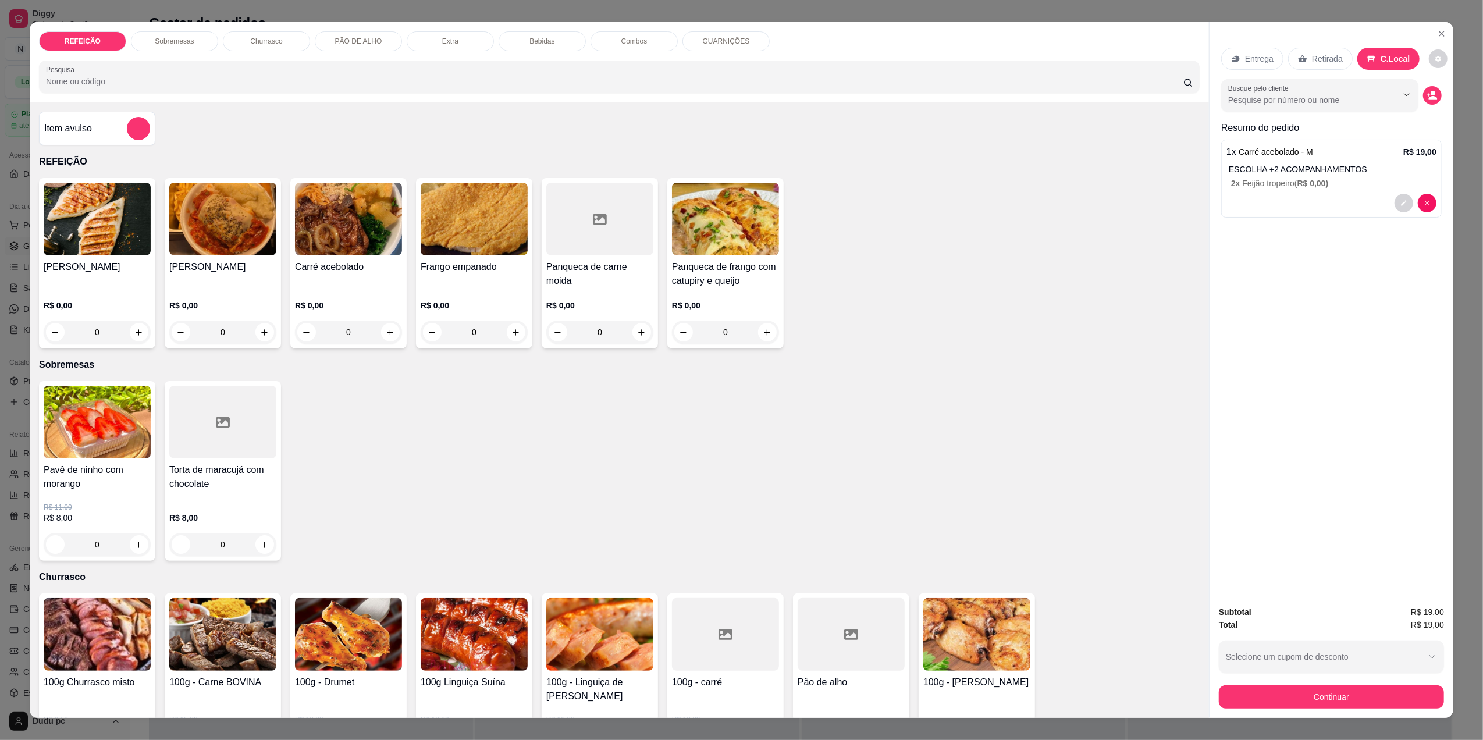
click at [1325, 58] on p "Retirada" at bounding box center [1327, 59] width 31 height 12
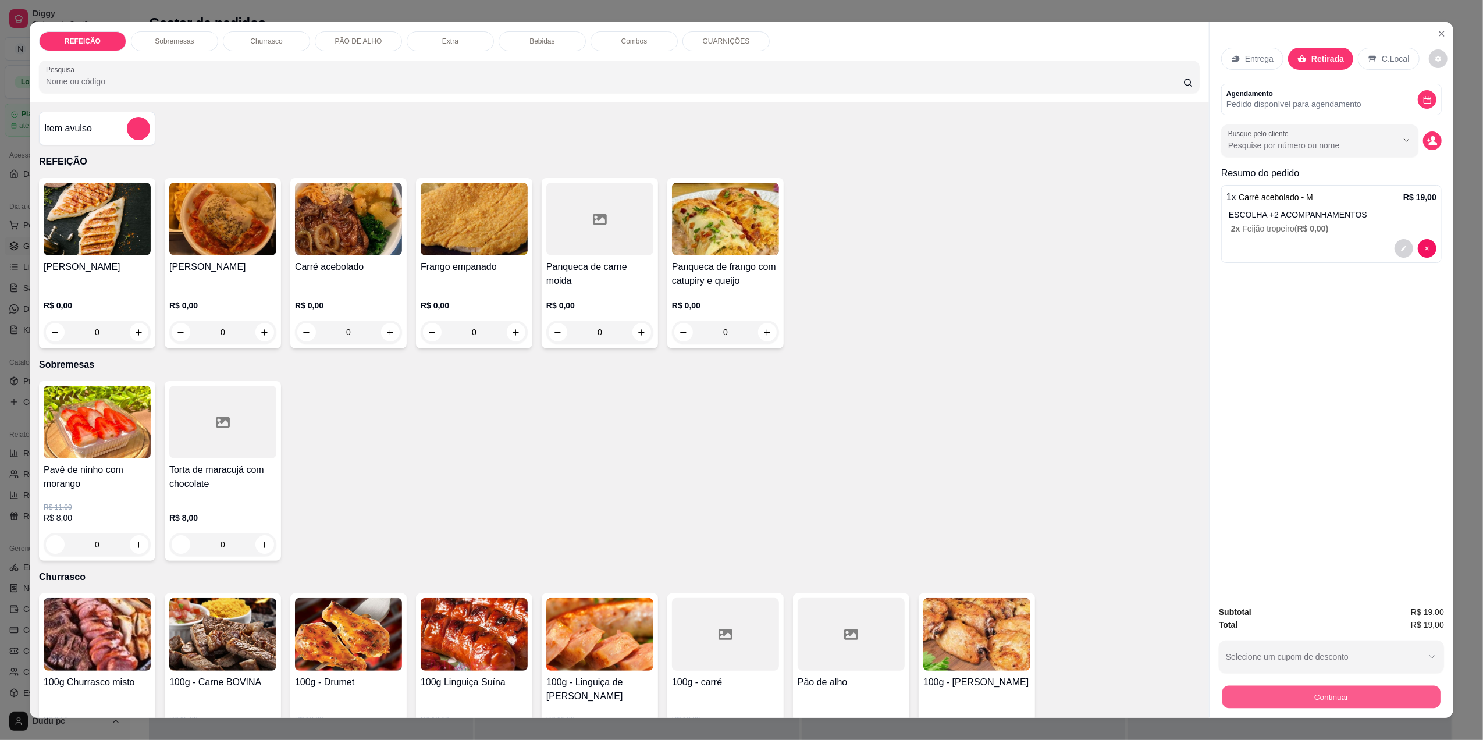
click at [1304, 698] on button "Continuar" at bounding box center [1332, 697] width 218 height 23
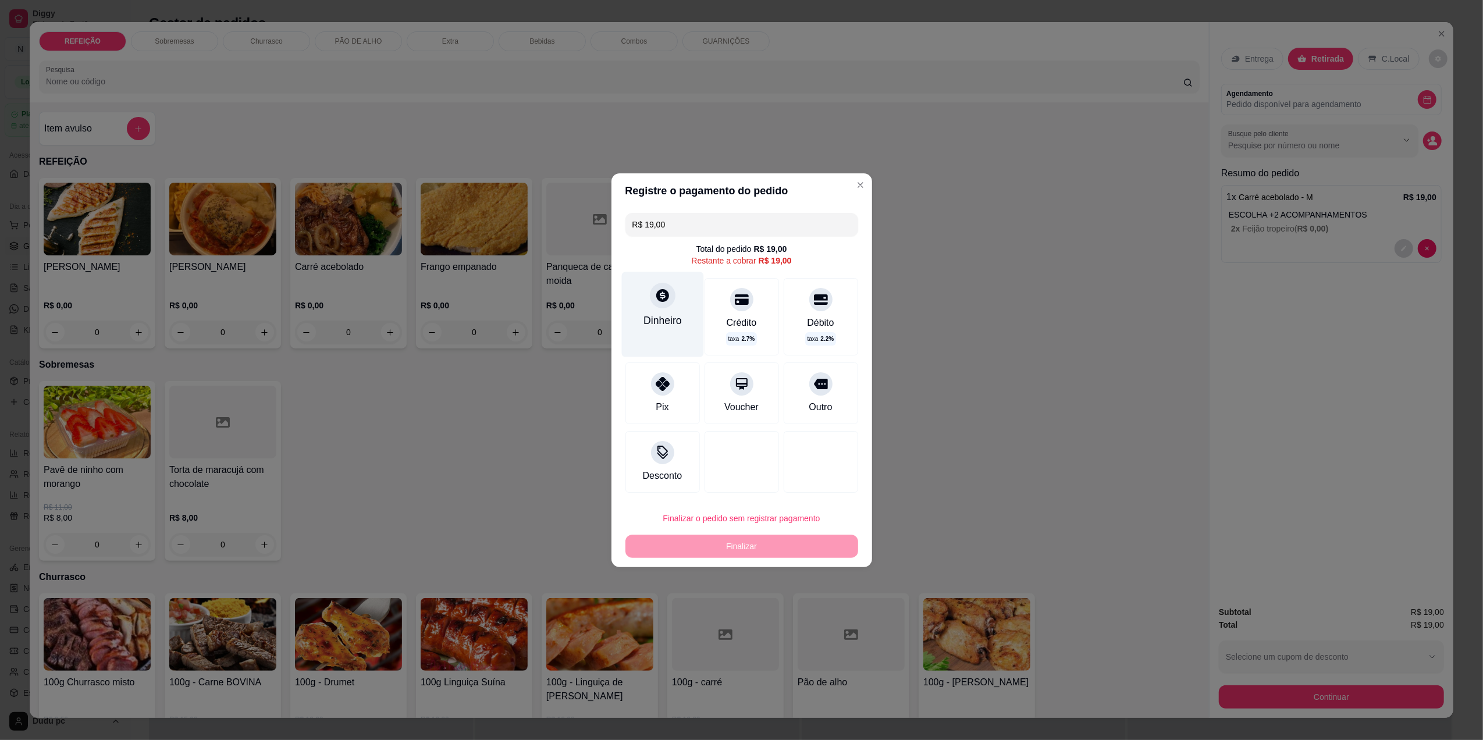
click at [671, 297] on div at bounding box center [663, 296] width 26 height 26
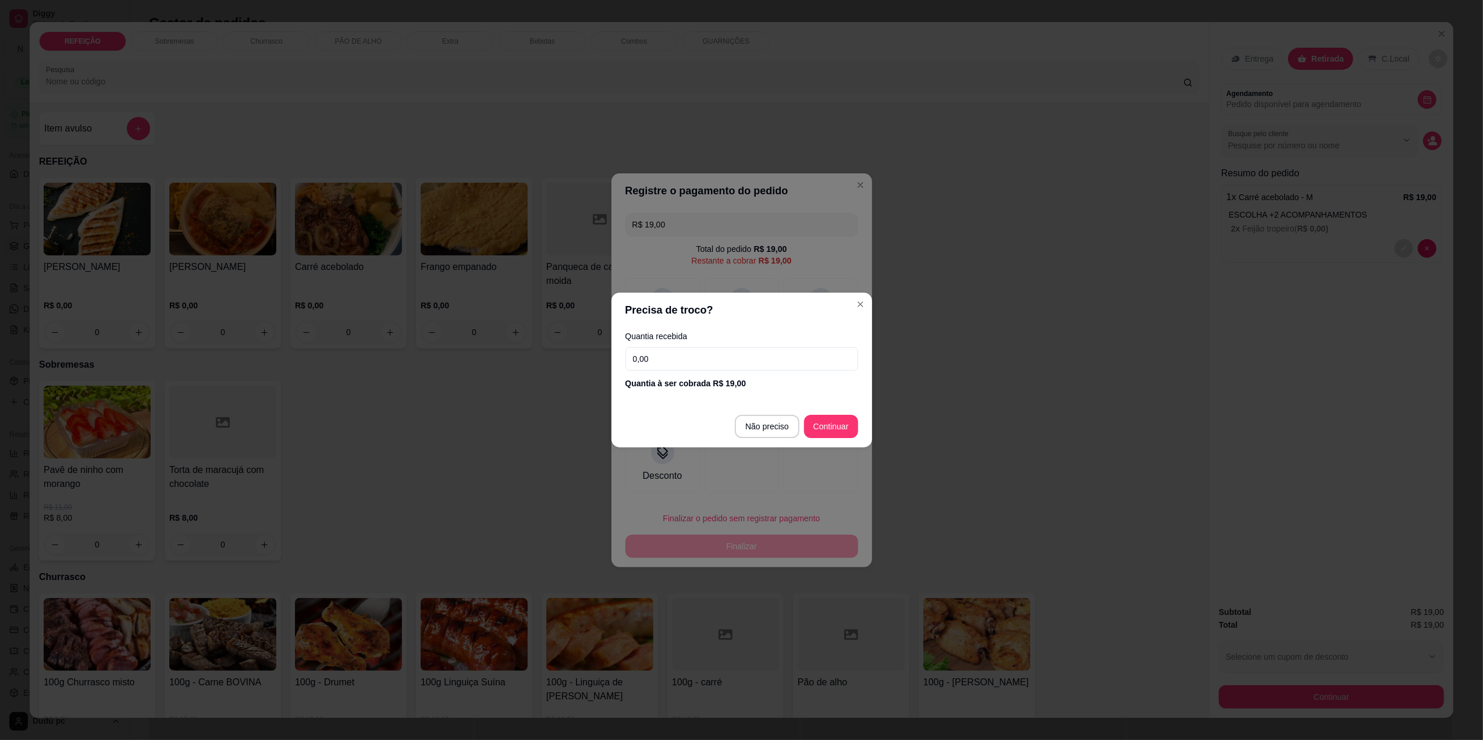
click at [682, 354] on input "0,00" at bounding box center [742, 358] width 233 height 23
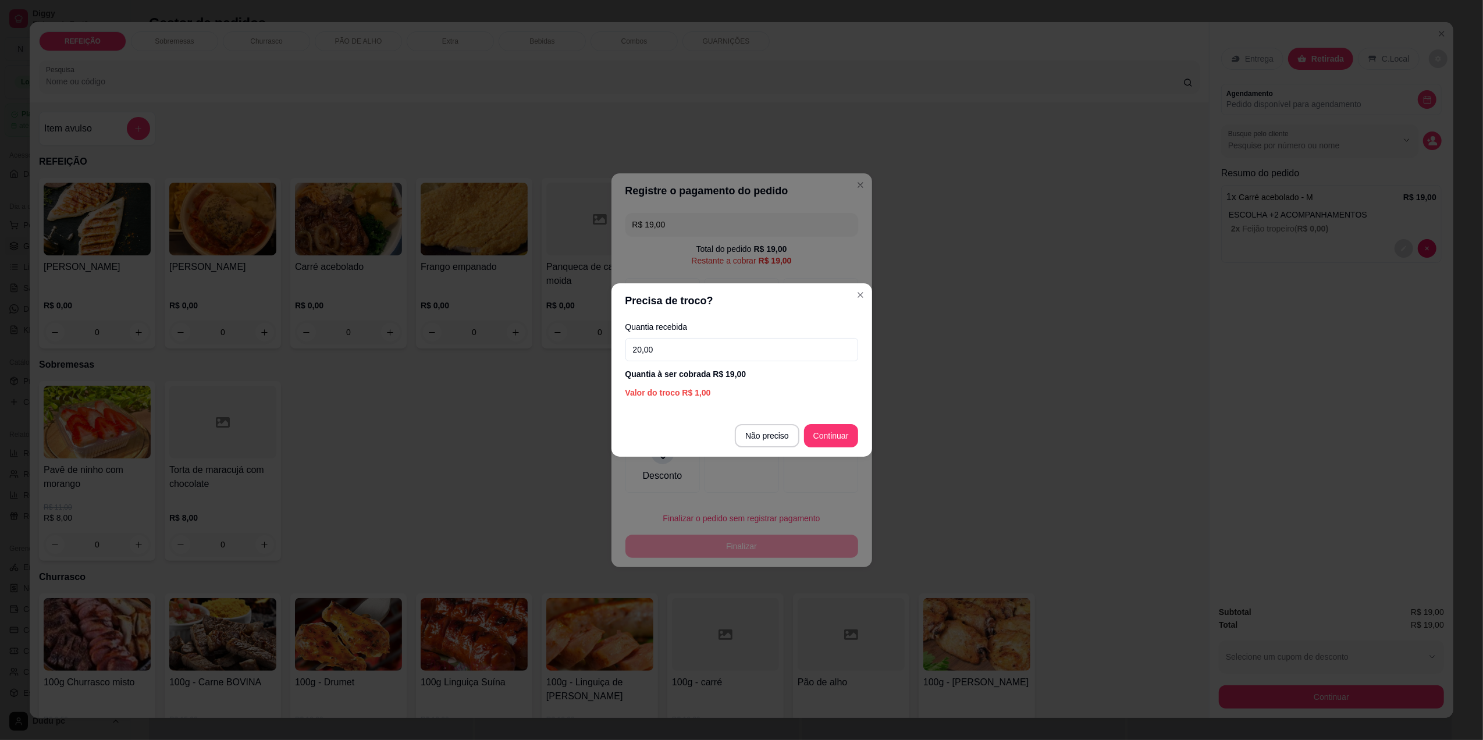
type input "20,00"
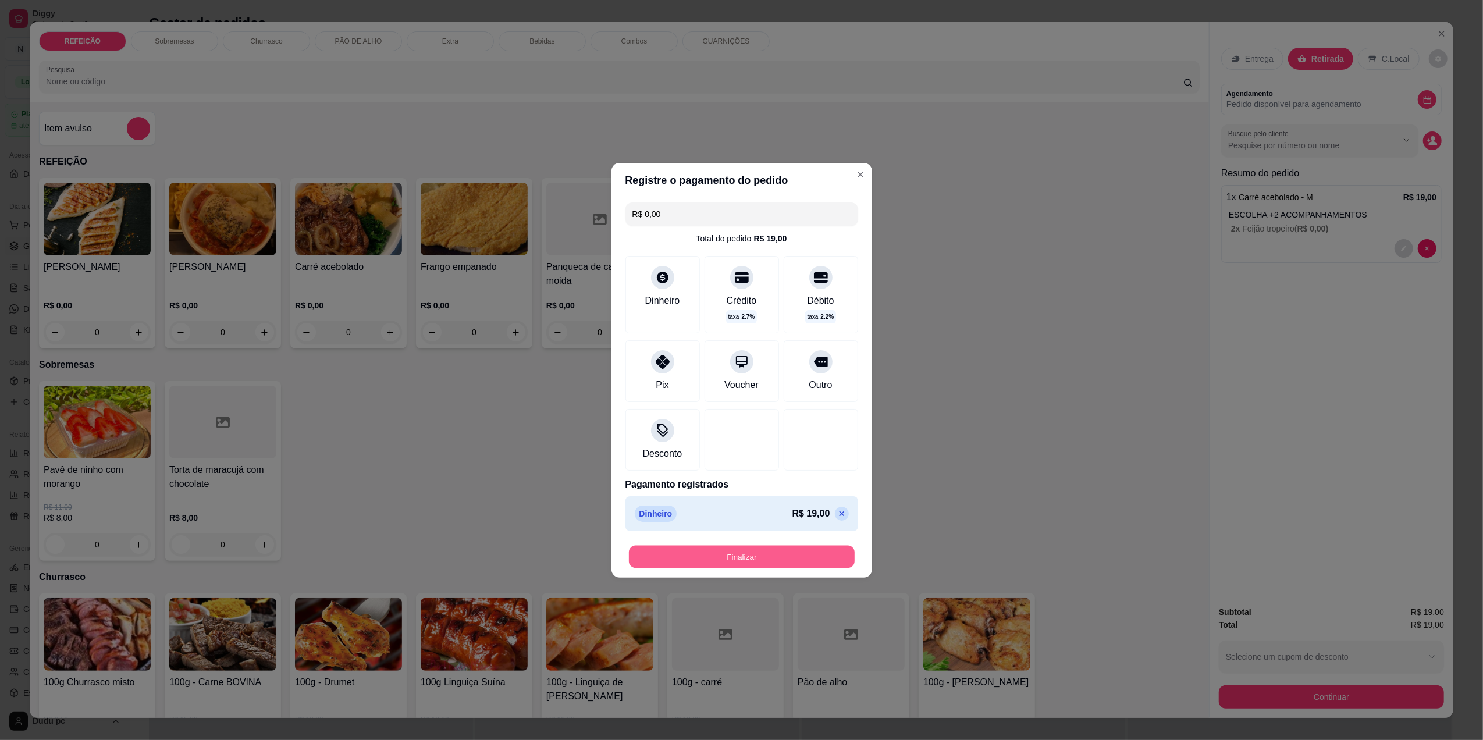
click at [796, 555] on button "Finalizar" at bounding box center [742, 556] width 226 height 23
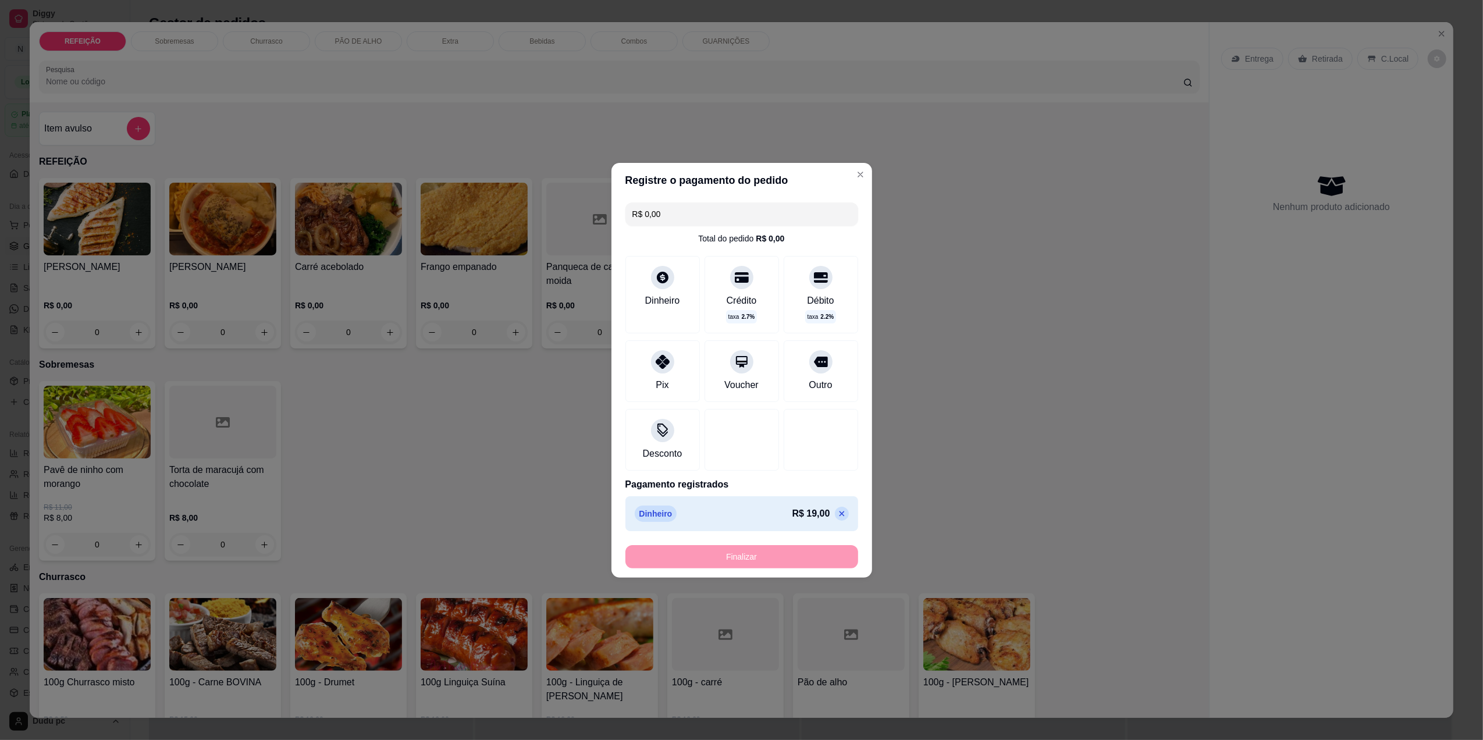
type input "-R$ 19,00"
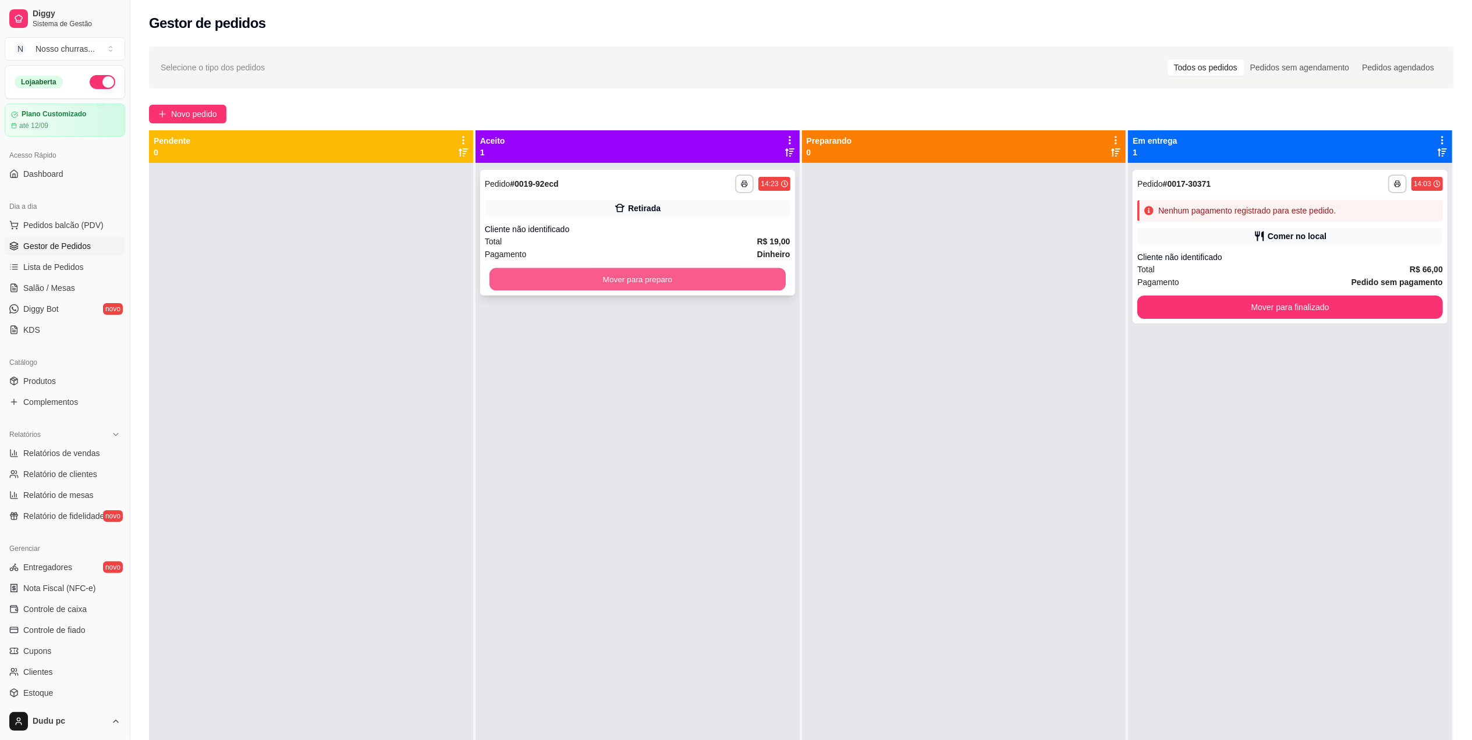
click at [672, 274] on button "Mover para preparo" at bounding box center [637, 279] width 296 height 23
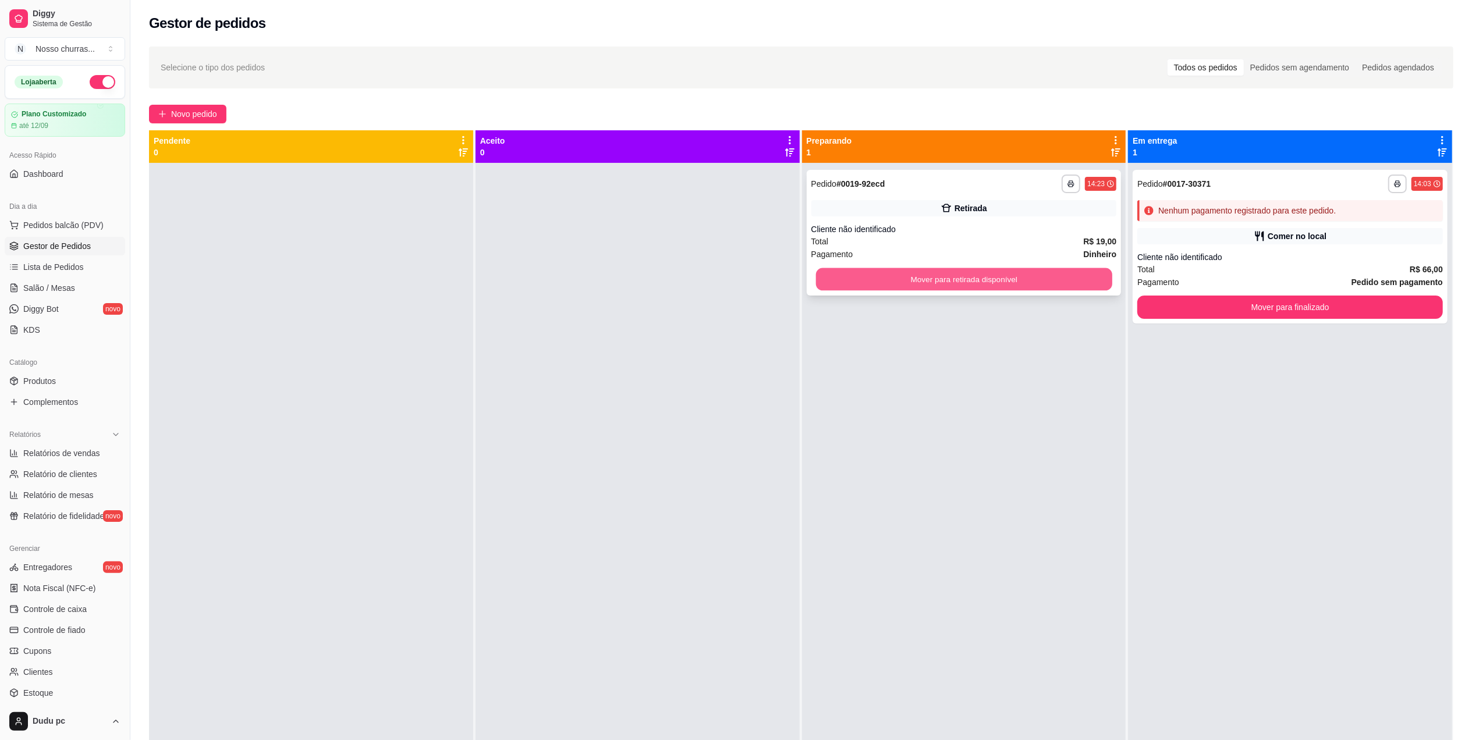
click at [847, 278] on button "Mover para retirada disponível" at bounding box center [963, 279] width 296 height 23
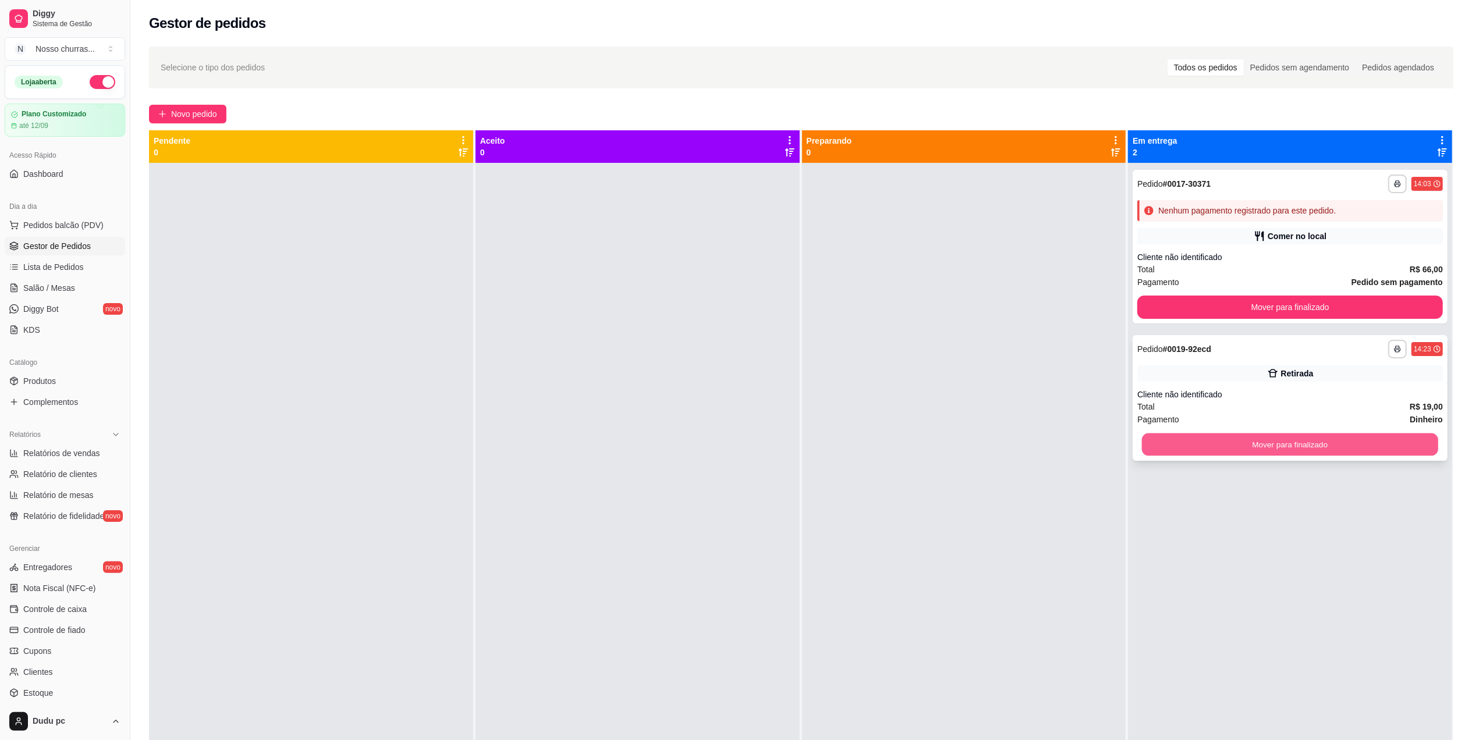
click at [1254, 438] on button "Mover para finalizado" at bounding box center [1290, 445] width 296 height 23
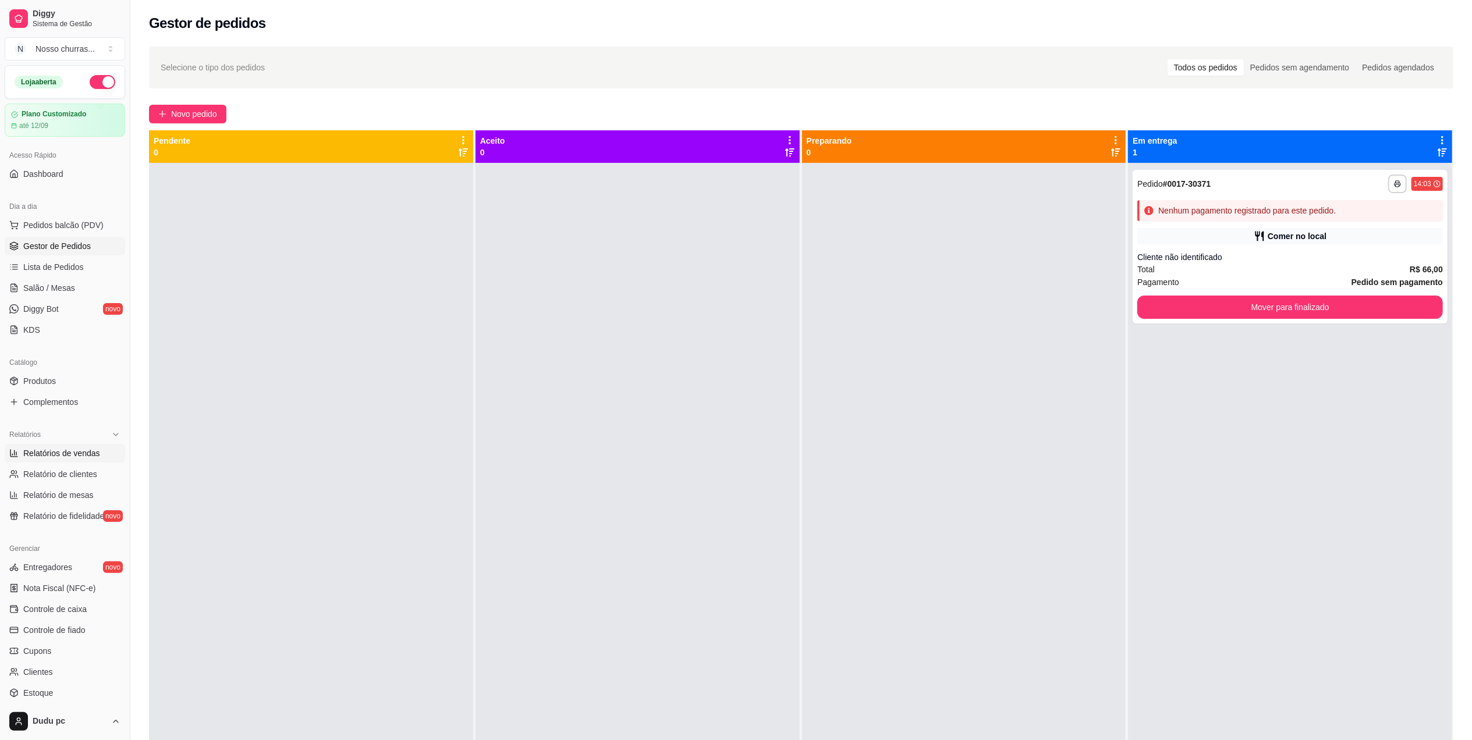
click at [12, 450] on icon at bounding box center [13, 453] width 9 height 9
select select "ALL"
select select "0"
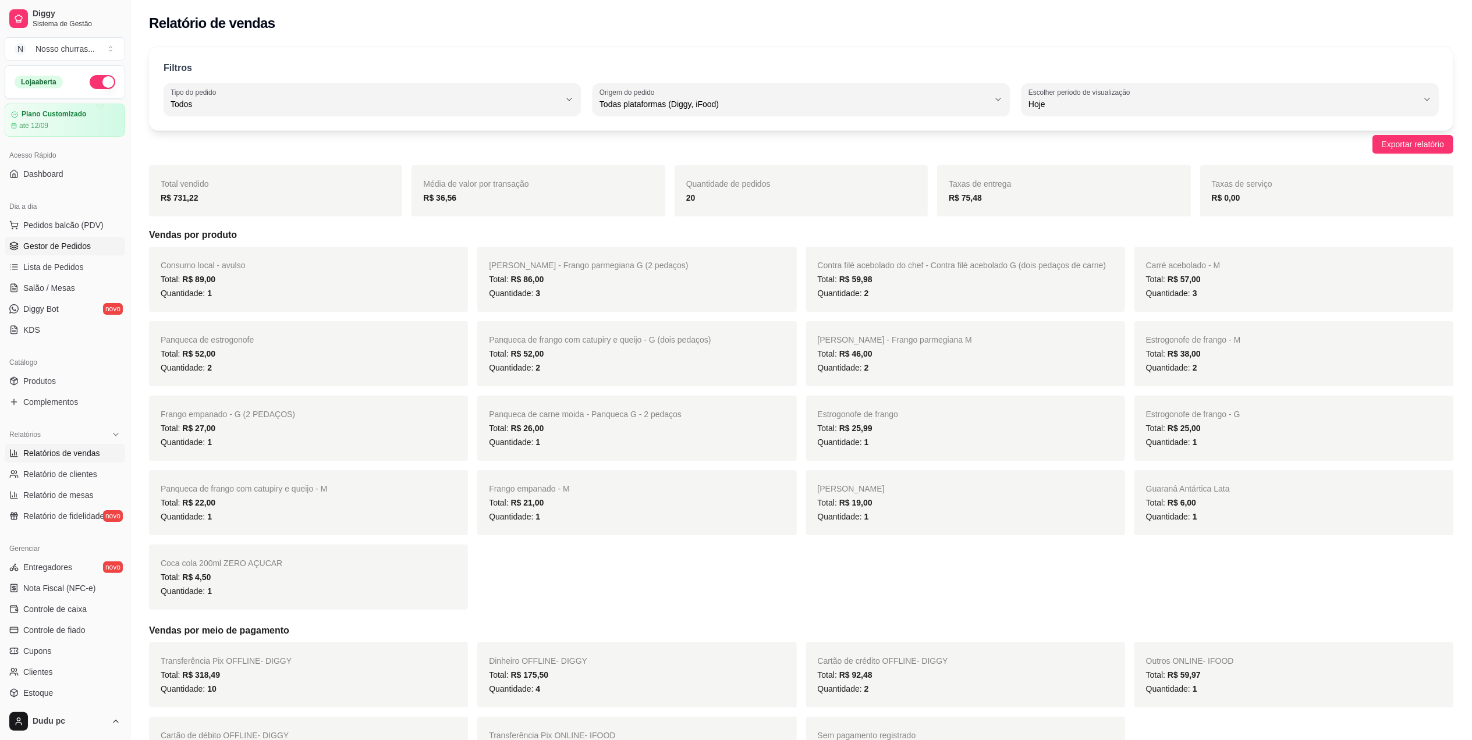
click at [61, 255] on link "Gestor de Pedidos" at bounding box center [65, 246] width 120 height 19
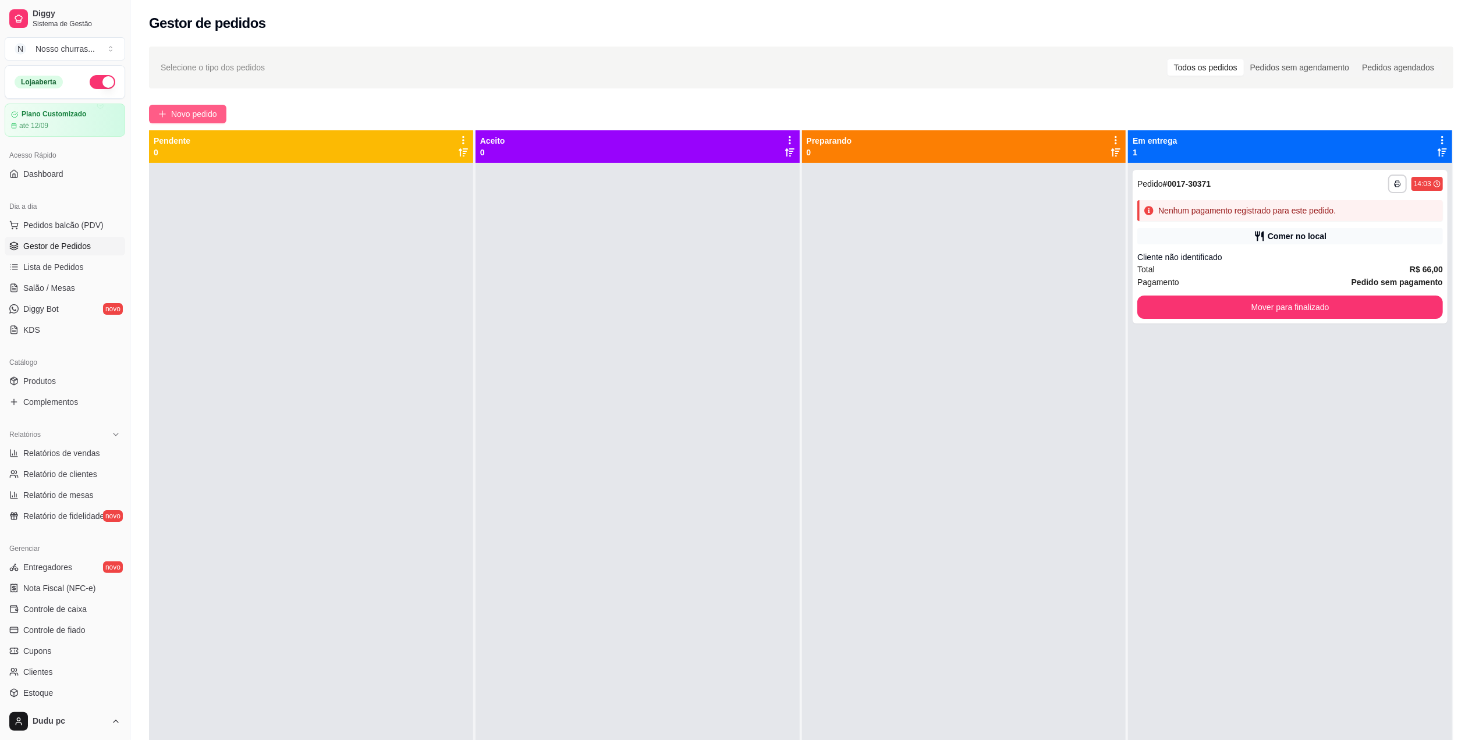
click at [177, 113] on span "Novo pedido" at bounding box center [194, 114] width 46 height 13
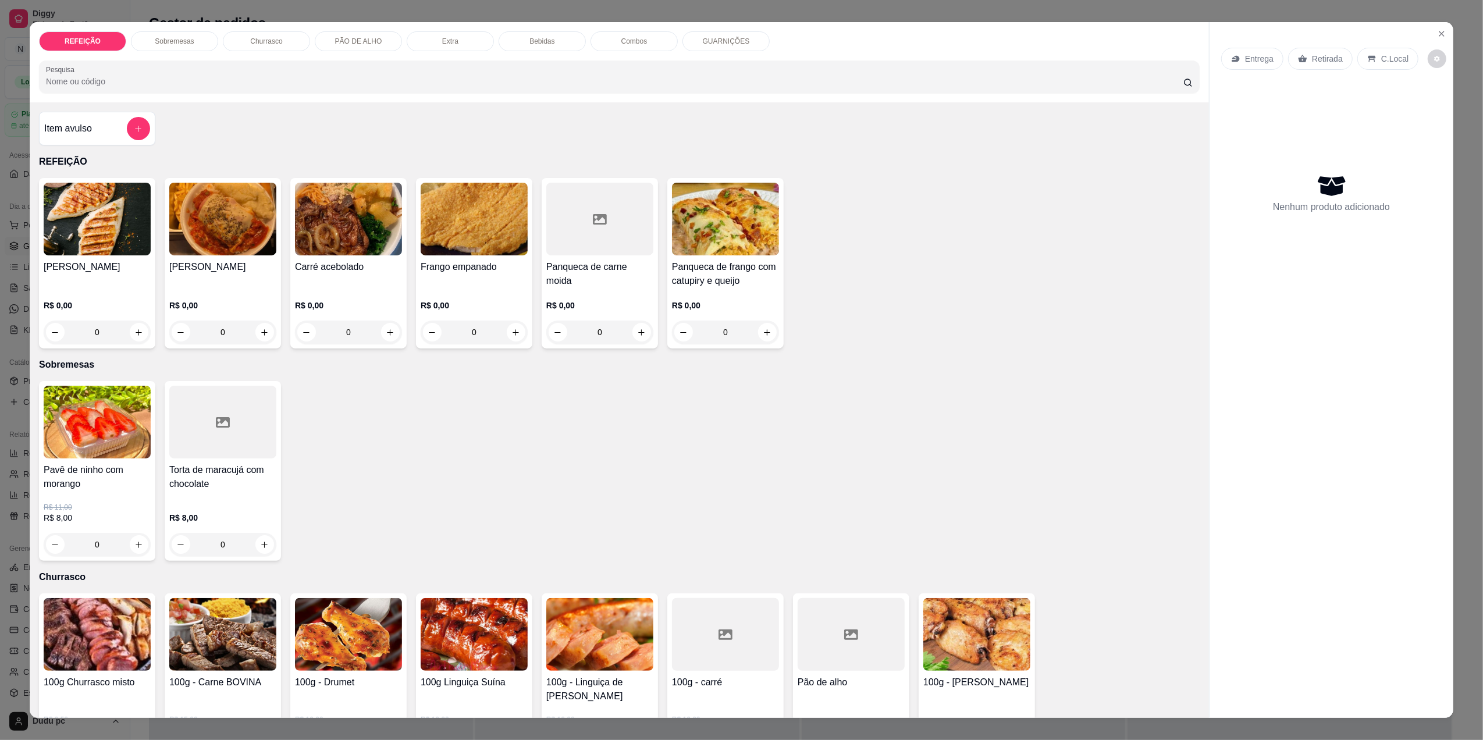
click at [1, 143] on div "REFEIÇÃO Sobremesas Churrasco PÃO DE ALHO Extra Bebidas Combos GUARNIÇÕES Pesqu…" at bounding box center [741, 370] width 1483 height 740
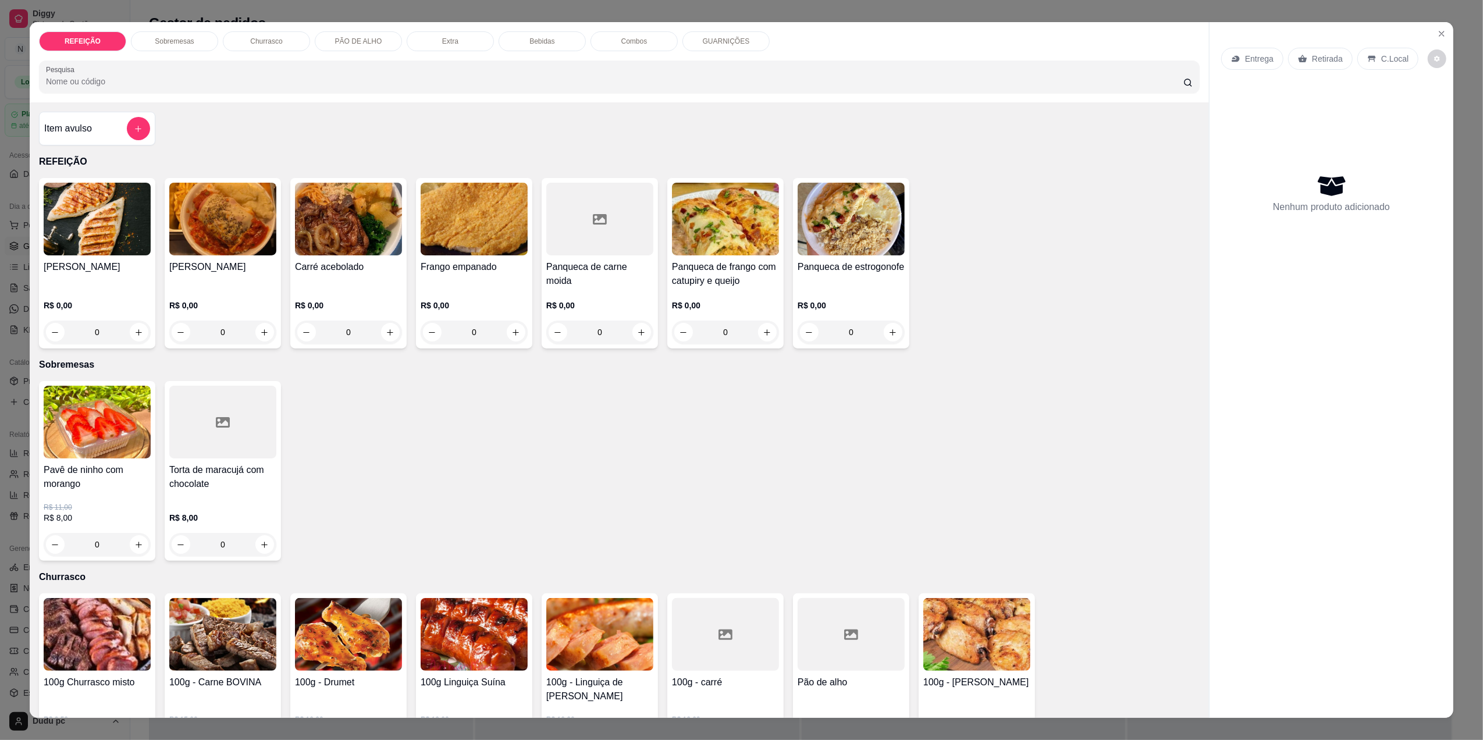
click at [260, 329] on div "0" at bounding box center [222, 332] width 107 height 23
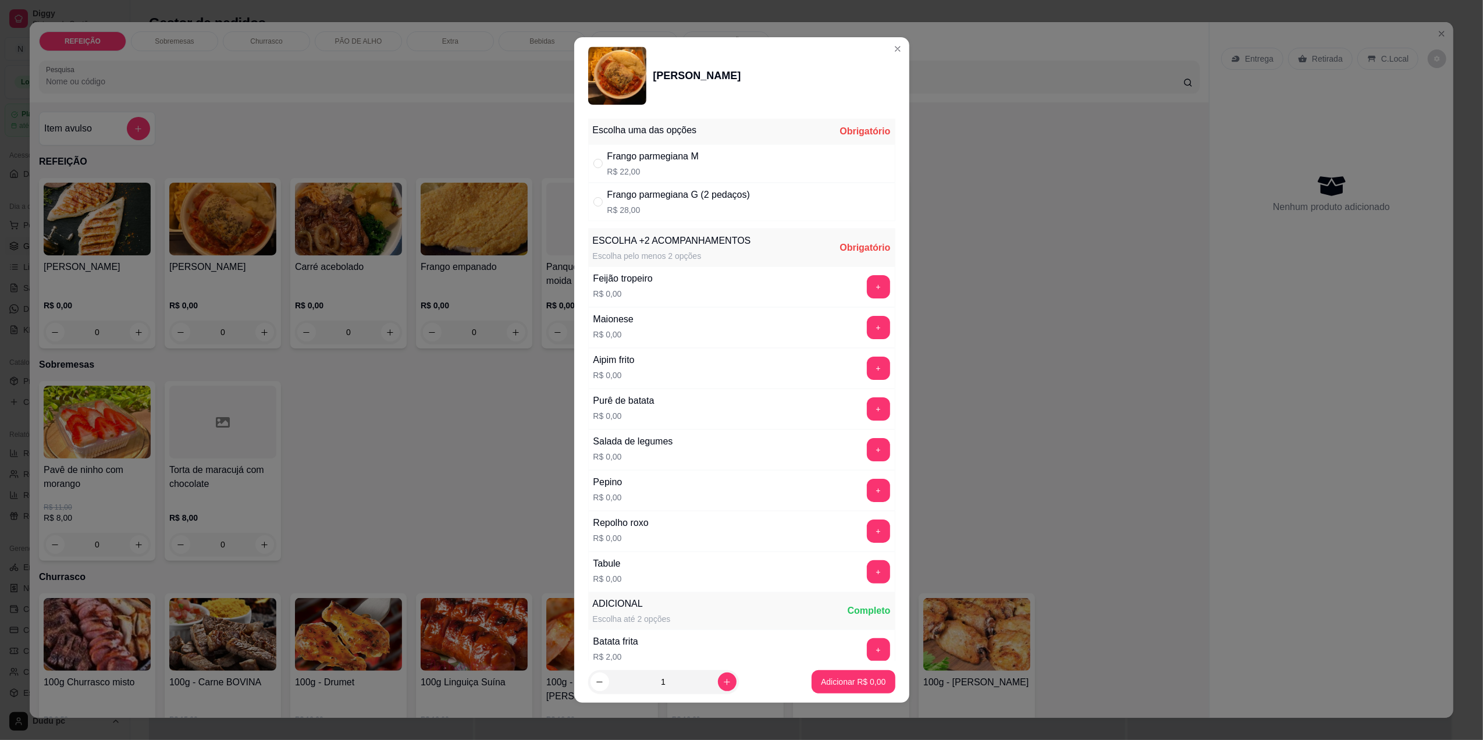
click at [636, 159] on div "Frango parmegiana M" at bounding box center [653, 157] width 91 height 14
radio input "true"
click at [867, 371] on button "+" at bounding box center [878, 368] width 23 height 23
click at [867, 646] on button "+" at bounding box center [878, 649] width 23 height 23
click at [867, 375] on button "+" at bounding box center [878, 368] width 23 height 23
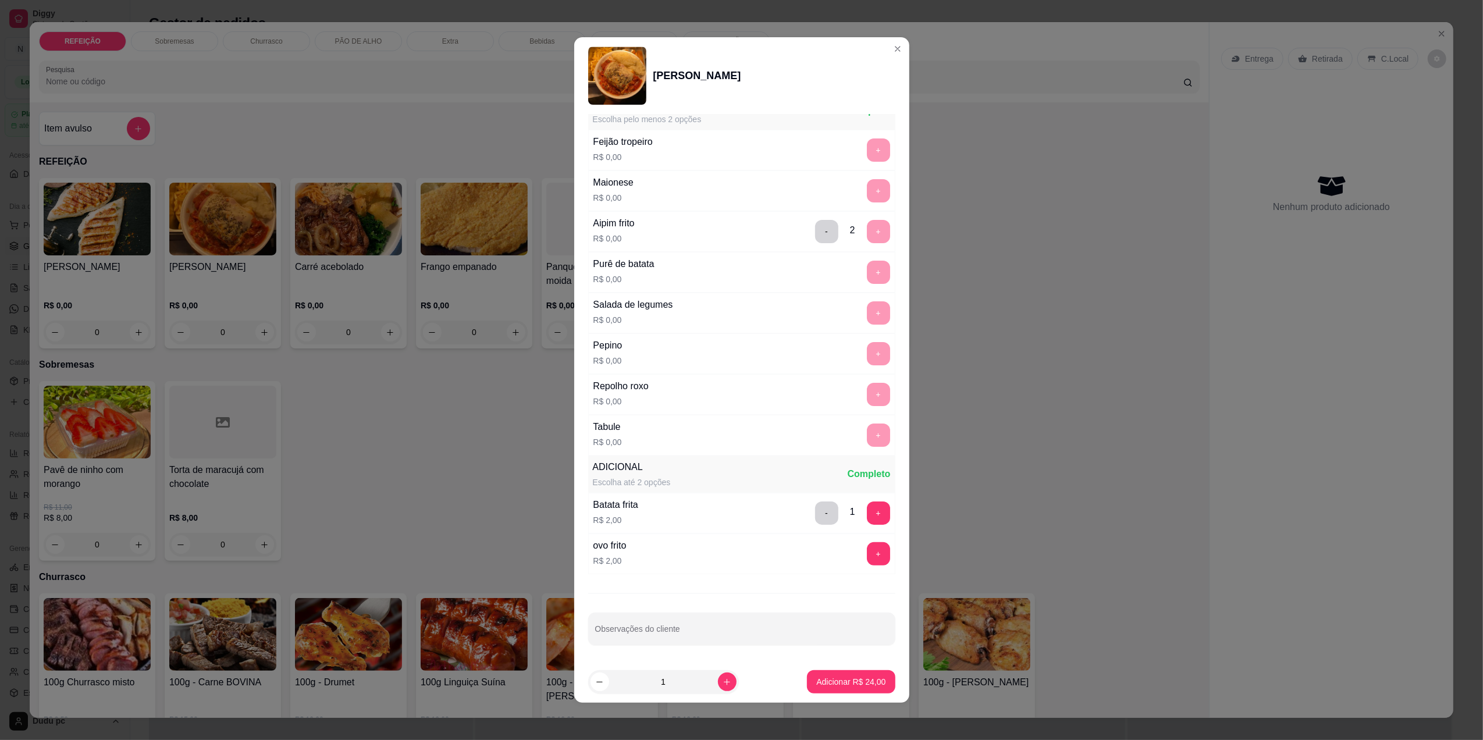
scroll to position [142, 0]
click at [846, 676] on p "Adicionar R$ 24,00" at bounding box center [850, 682] width 69 height 12
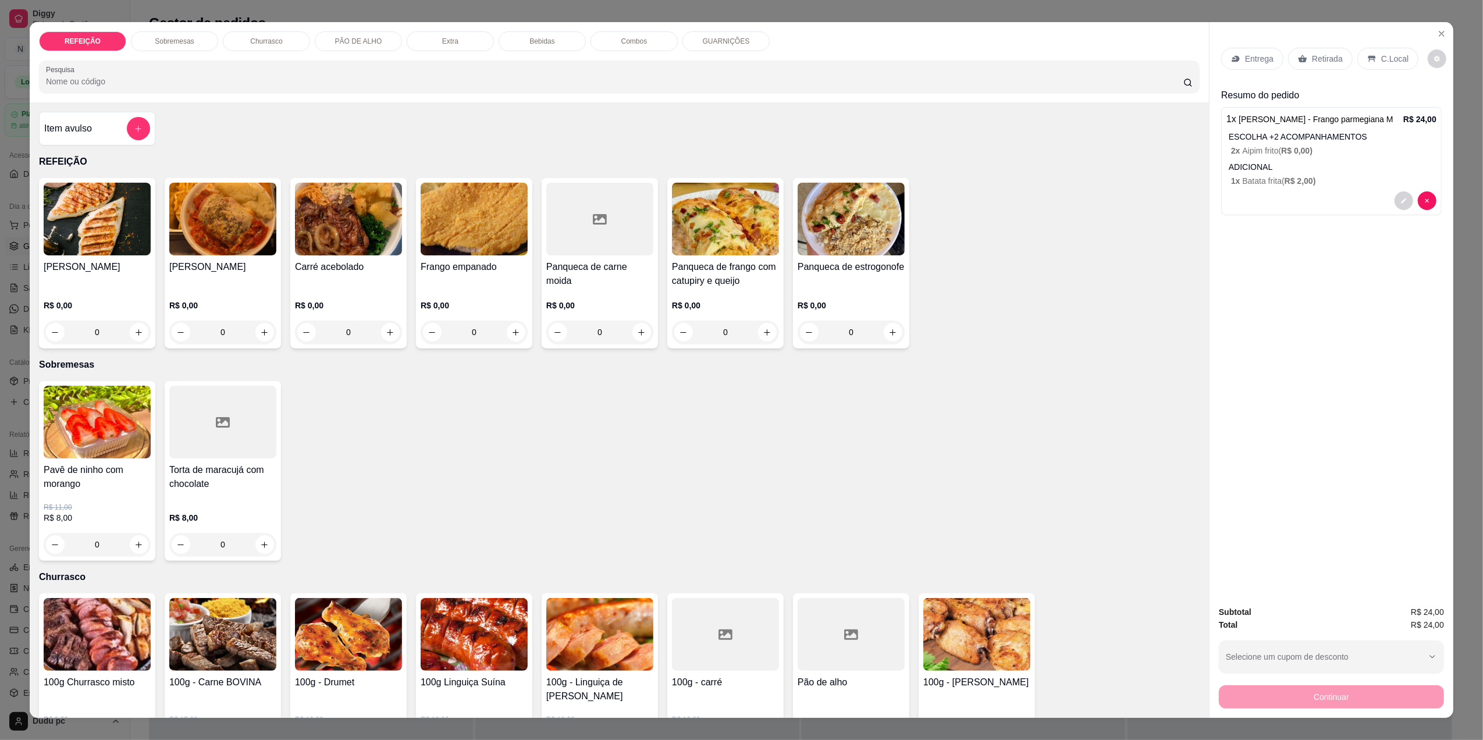
click at [1245, 61] on p "Entrega" at bounding box center [1259, 59] width 29 height 12
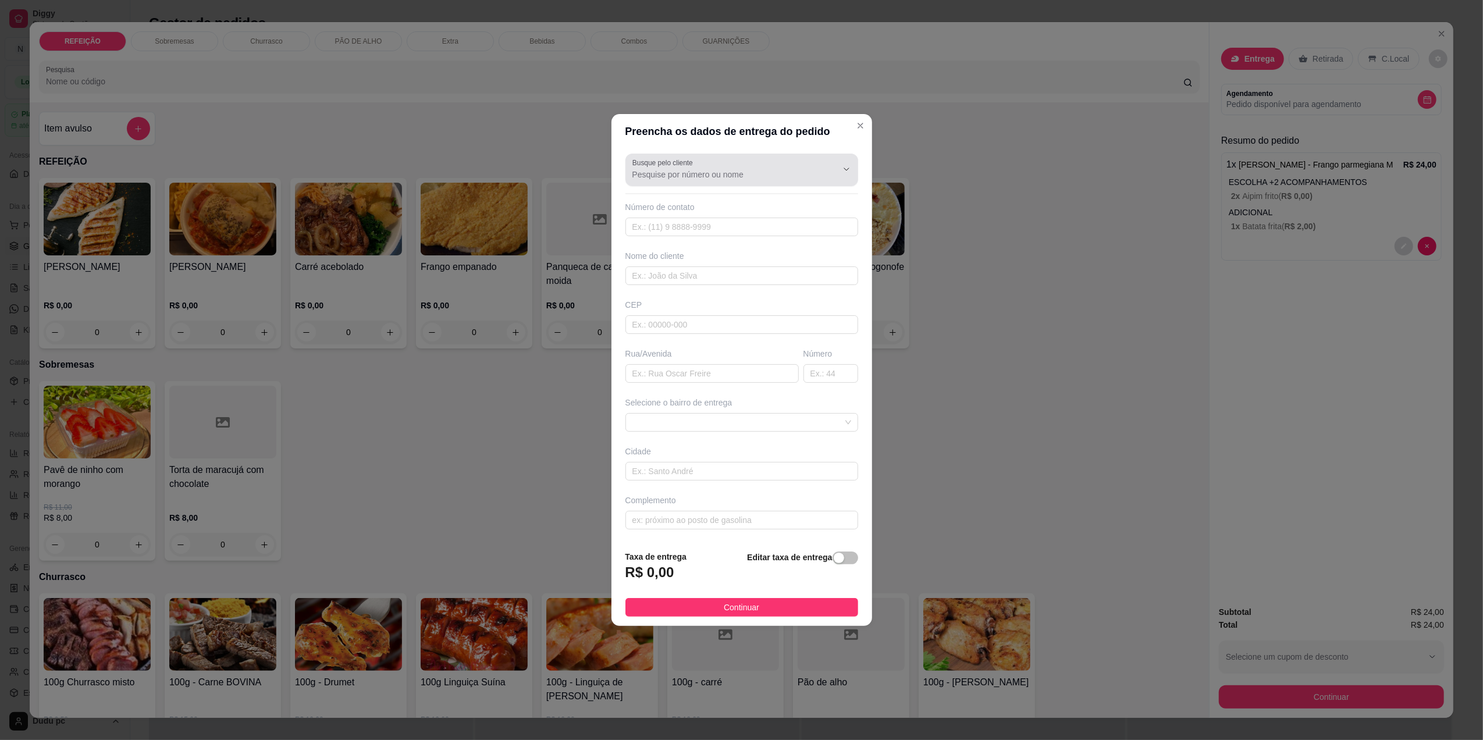
click at [740, 184] on div "Busque pelo cliente" at bounding box center [742, 170] width 233 height 33
type input "sandro"
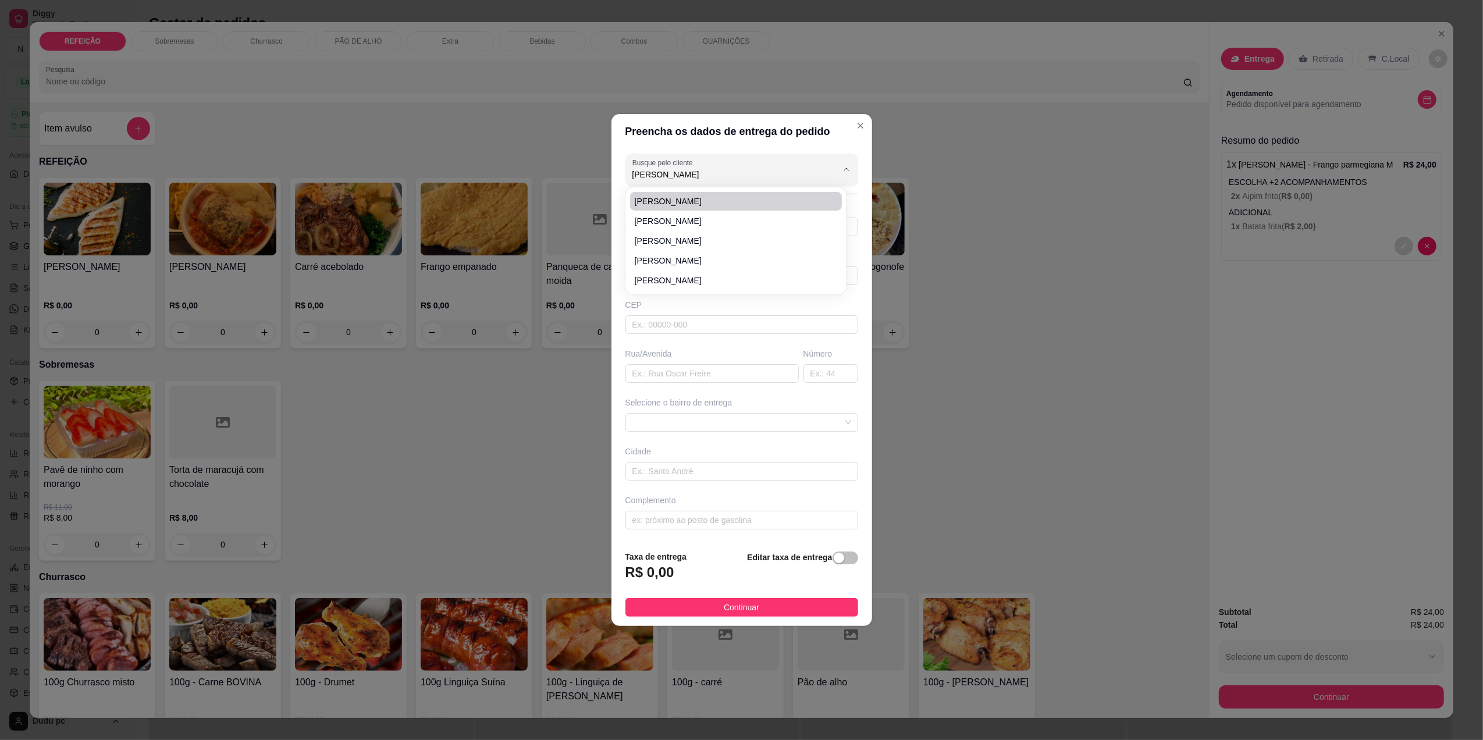
click at [724, 201] on span "sandro" at bounding box center [730, 202] width 191 height 12
type input "21998219398"
type input "sandro"
type input "RUA MARANHAO"
type input "53"
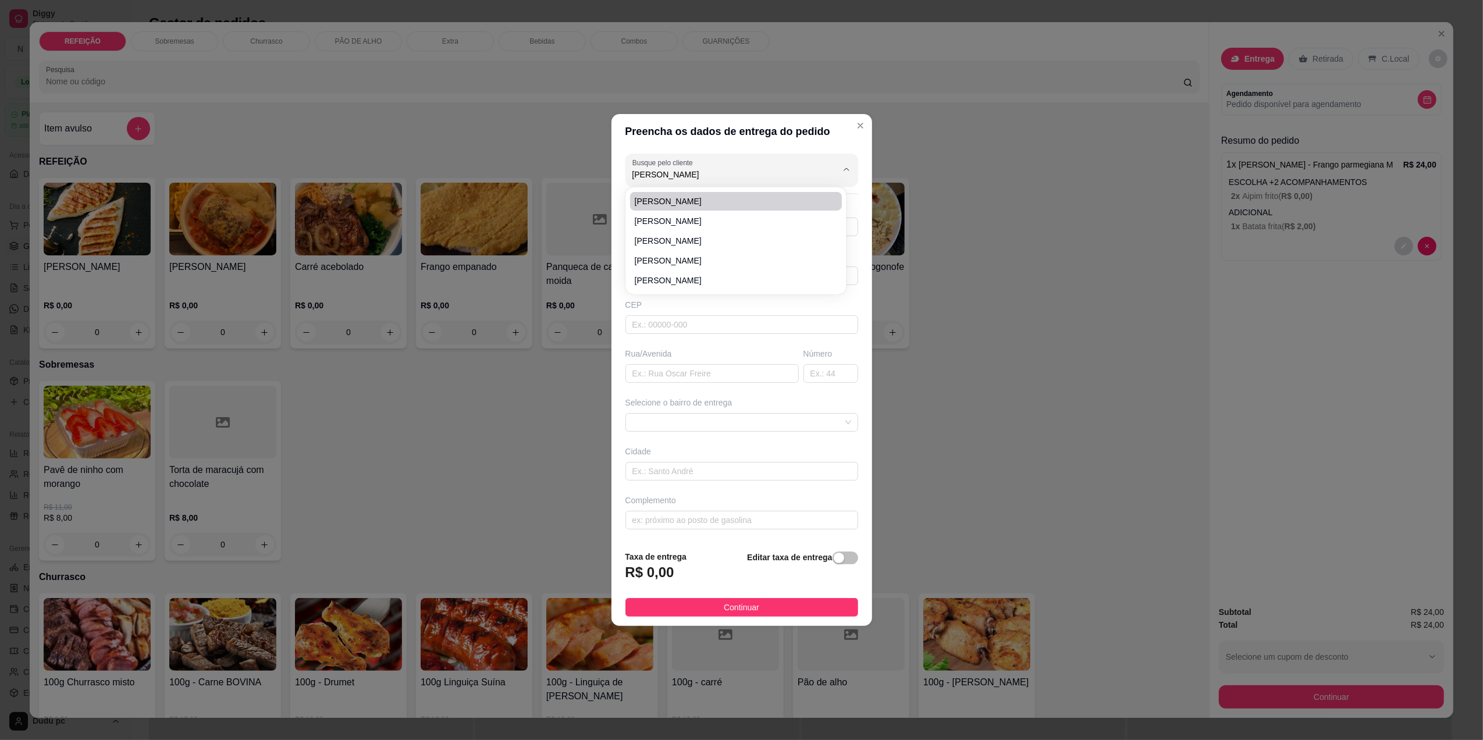
type input "Nova Iguaçu"
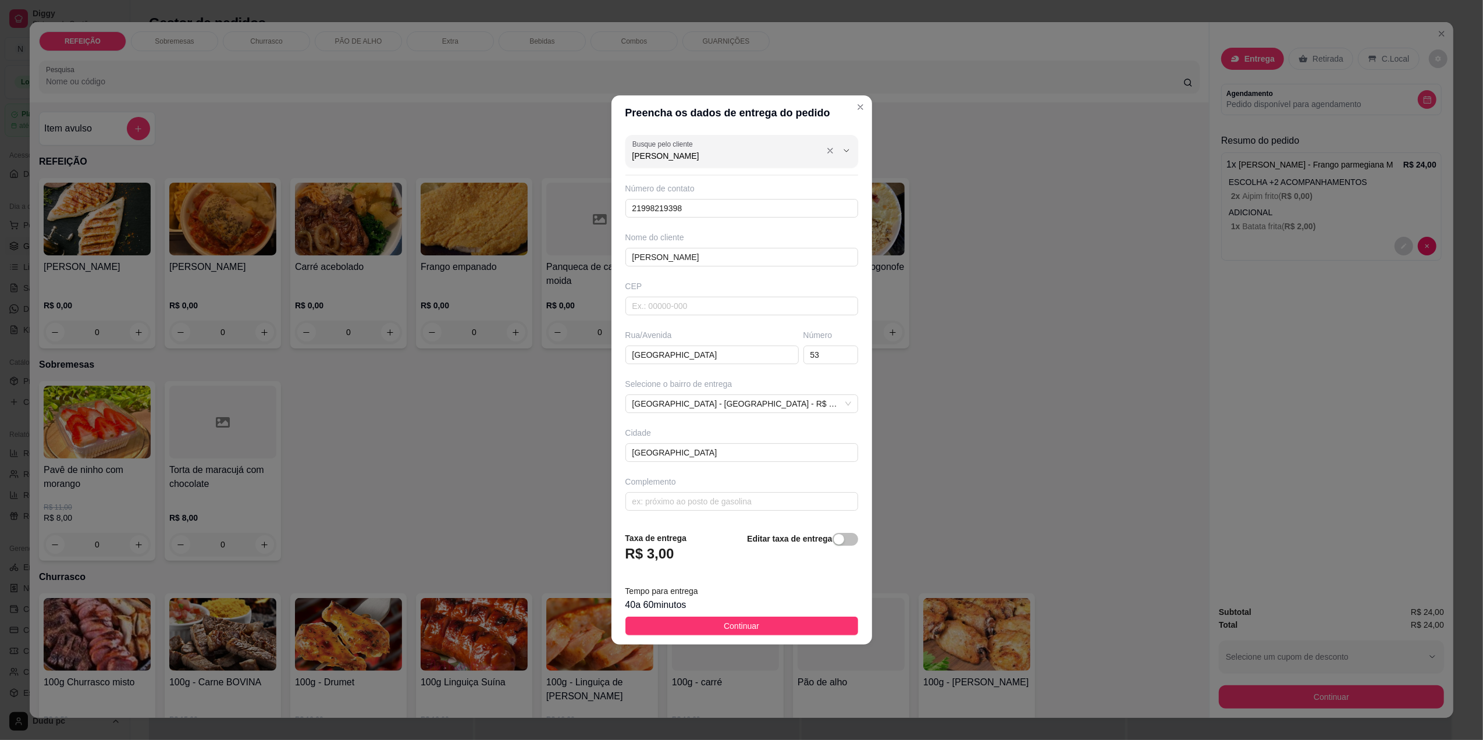
click at [680, 155] on input "sandro" at bounding box center [726, 156] width 186 height 12
click at [663, 261] on span "Sandro" at bounding box center [730, 262] width 191 height 12
type input "Sandro"
type input "21979154177"
type input "Sandro"
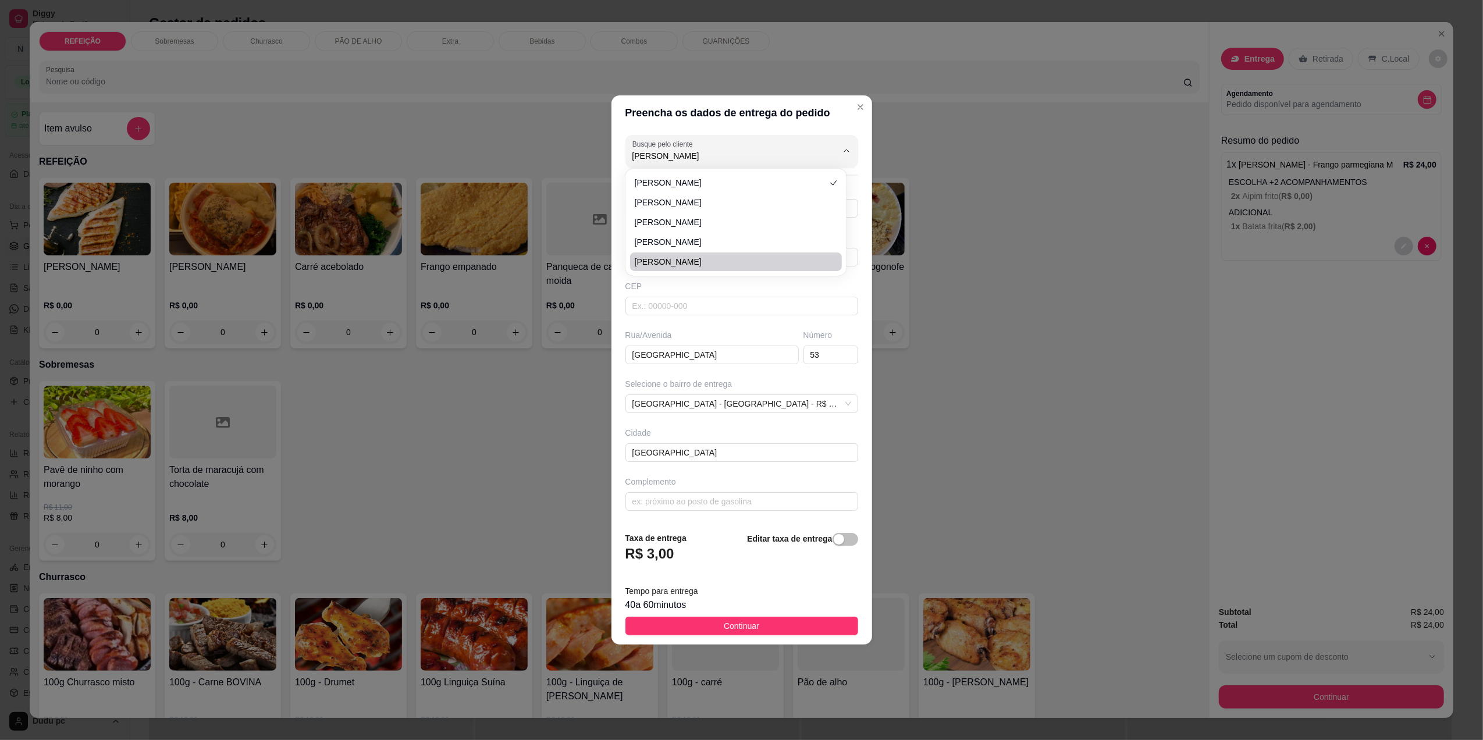
type input "Estrada Santa perciliana 2882"
type input "2882"
type input "Loja do Juninho"
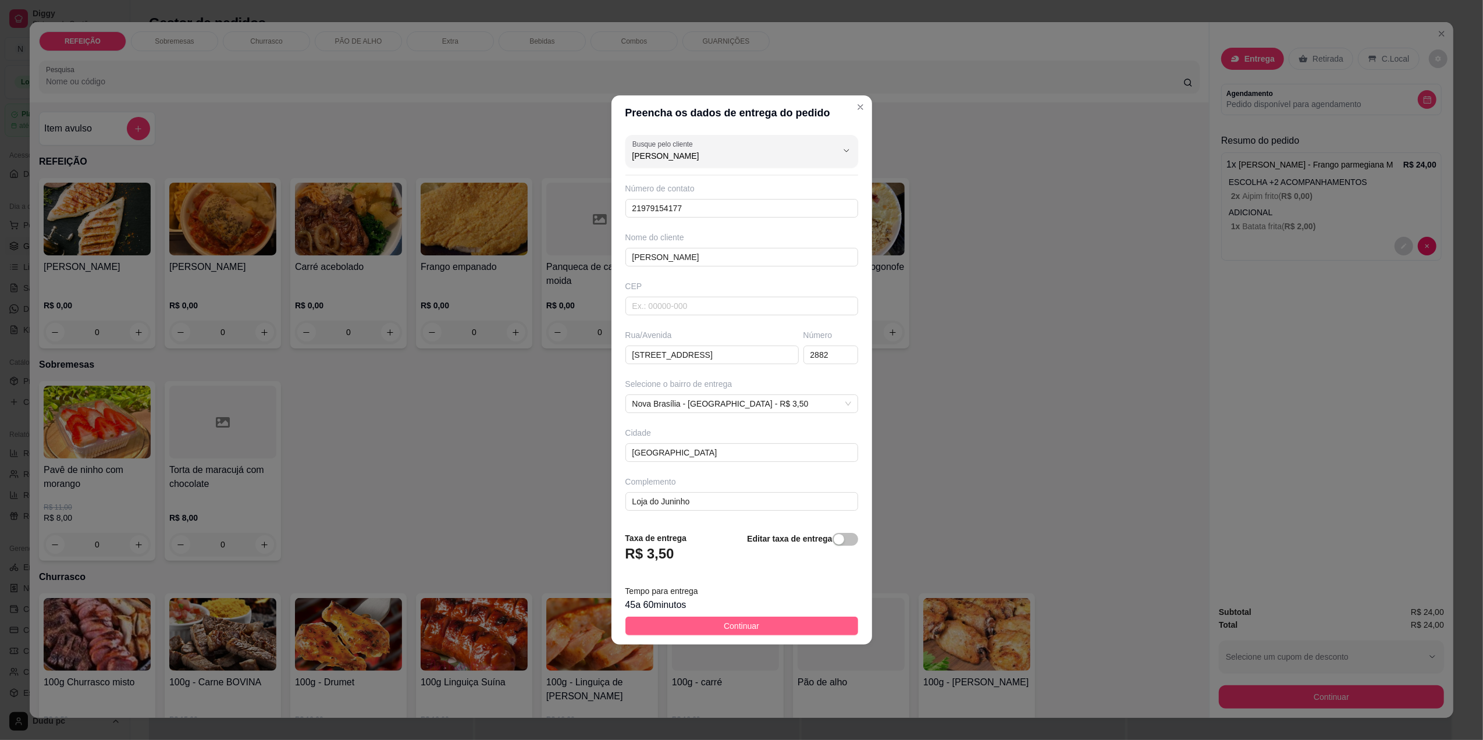
click at [724, 626] on span "Continuar" at bounding box center [741, 626] width 35 height 13
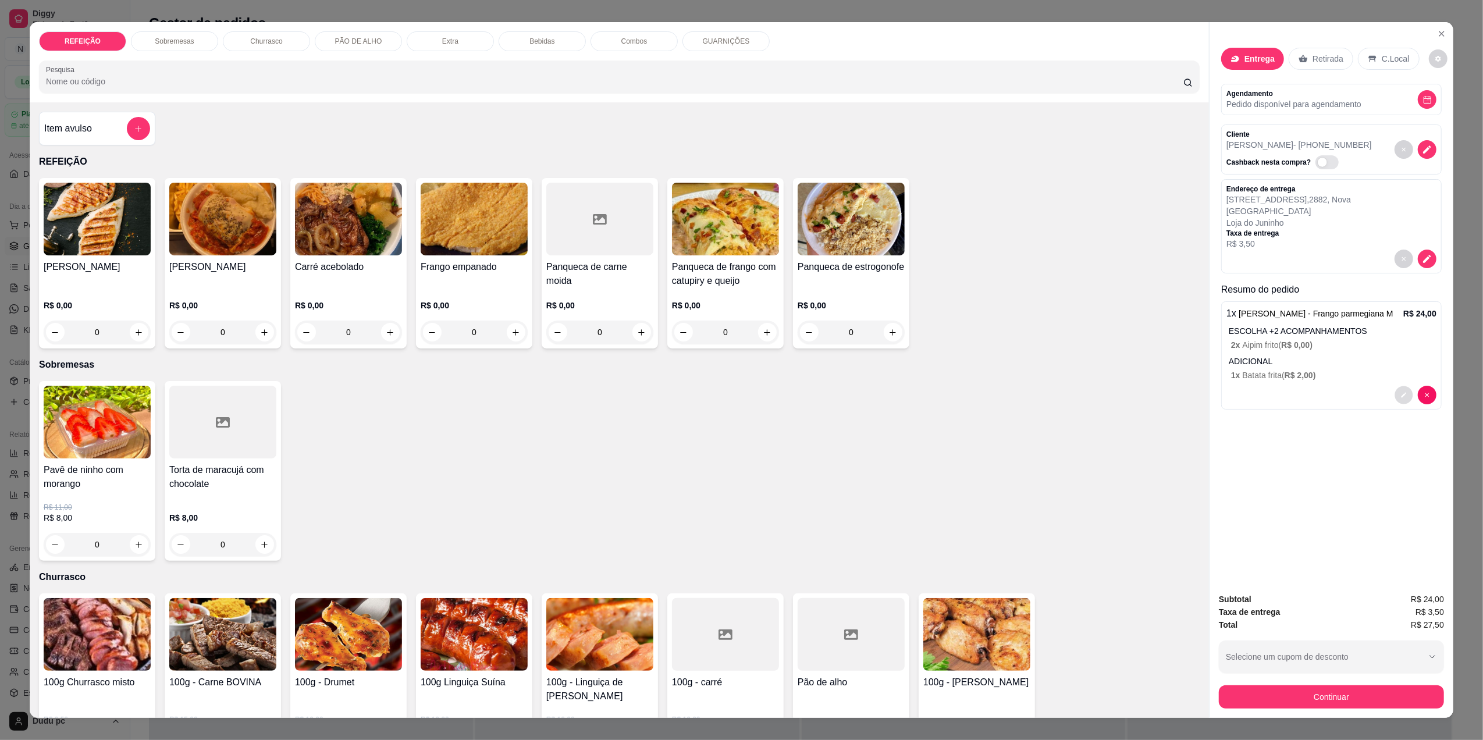
click at [1401, 392] on icon "decrease-product-quantity" at bounding box center [1404, 395] width 7 height 7
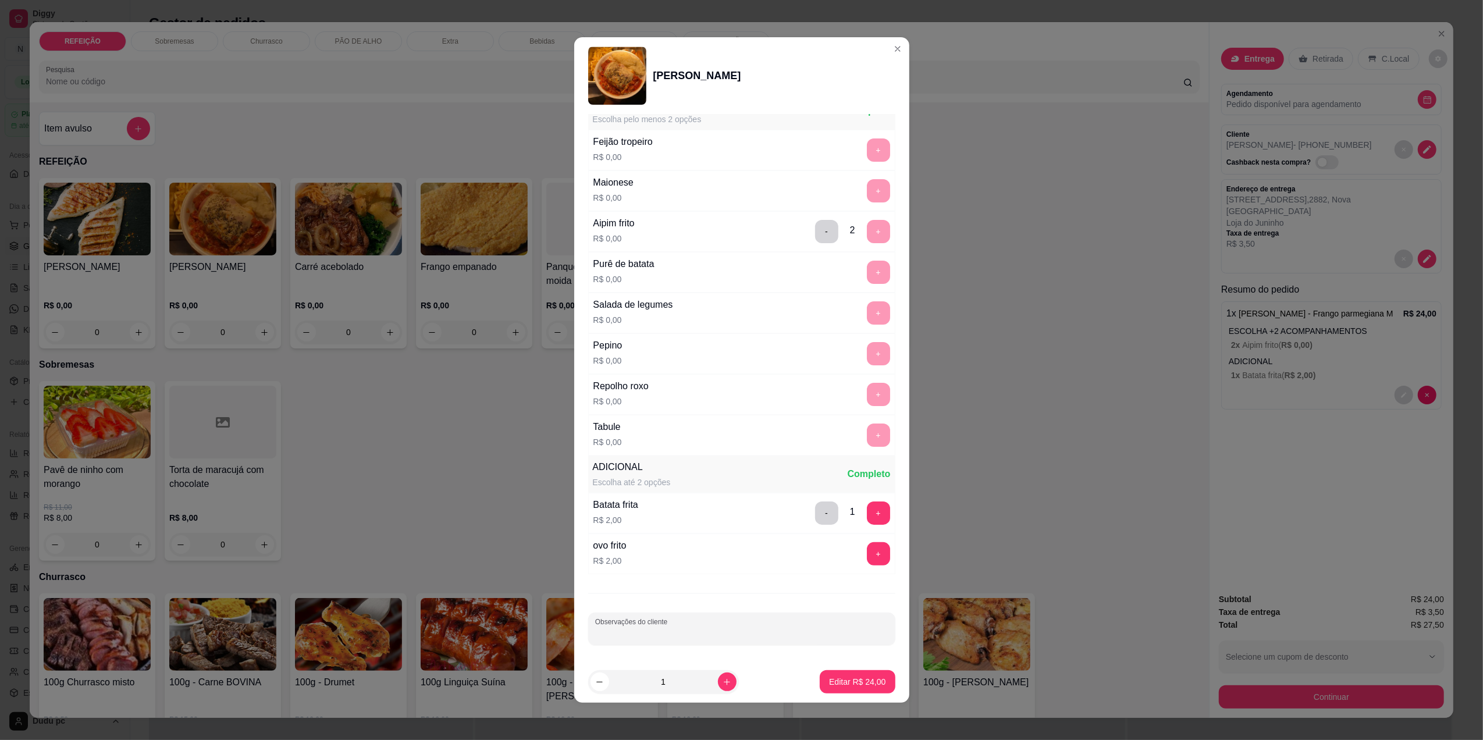
click at [806, 631] on input "Observações do cliente" at bounding box center [741, 634] width 293 height 12
type input "SEM MACARRÃO"
click at [865, 674] on button "Editar R$ 24,00" at bounding box center [857, 682] width 73 height 23
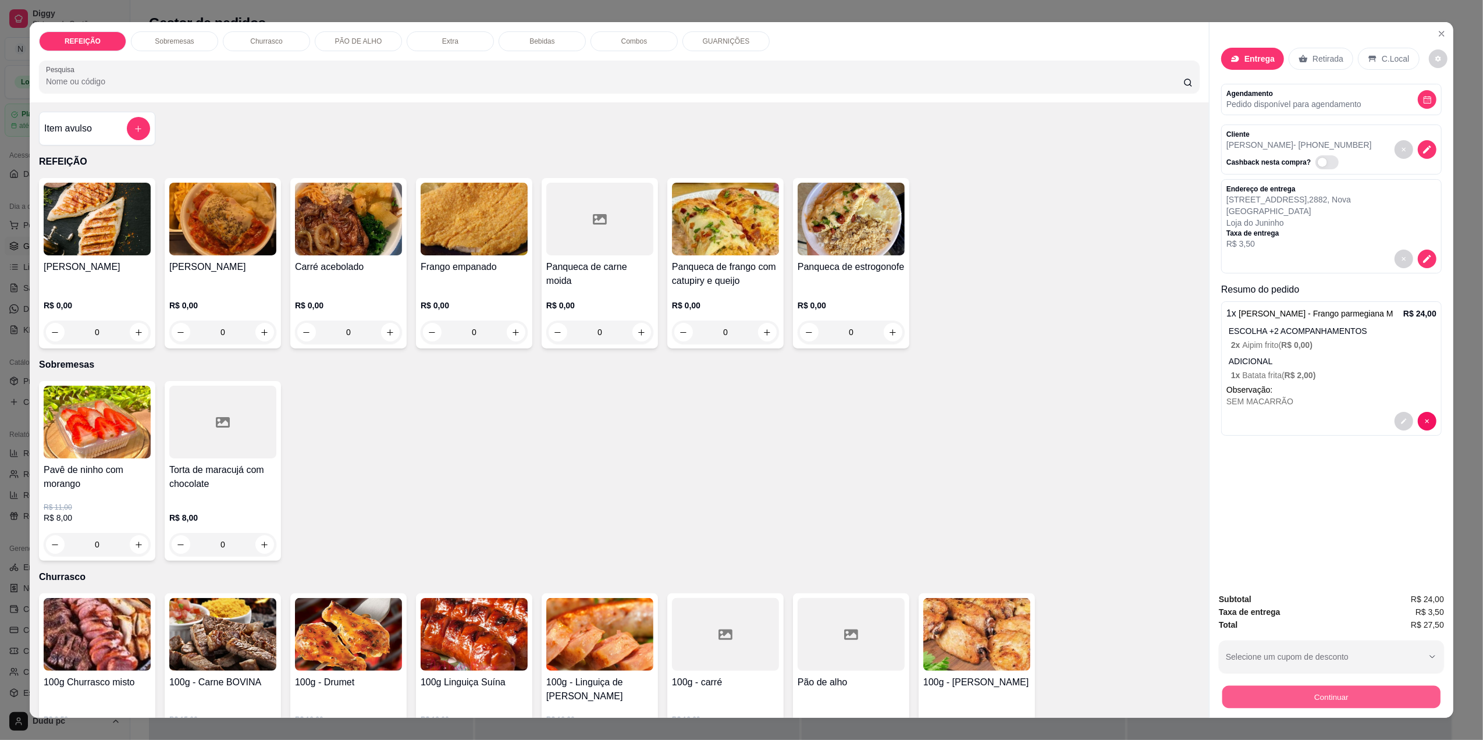
click at [1327, 699] on button "Continuar" at bounding box center [1332, 697] width 218 height 23
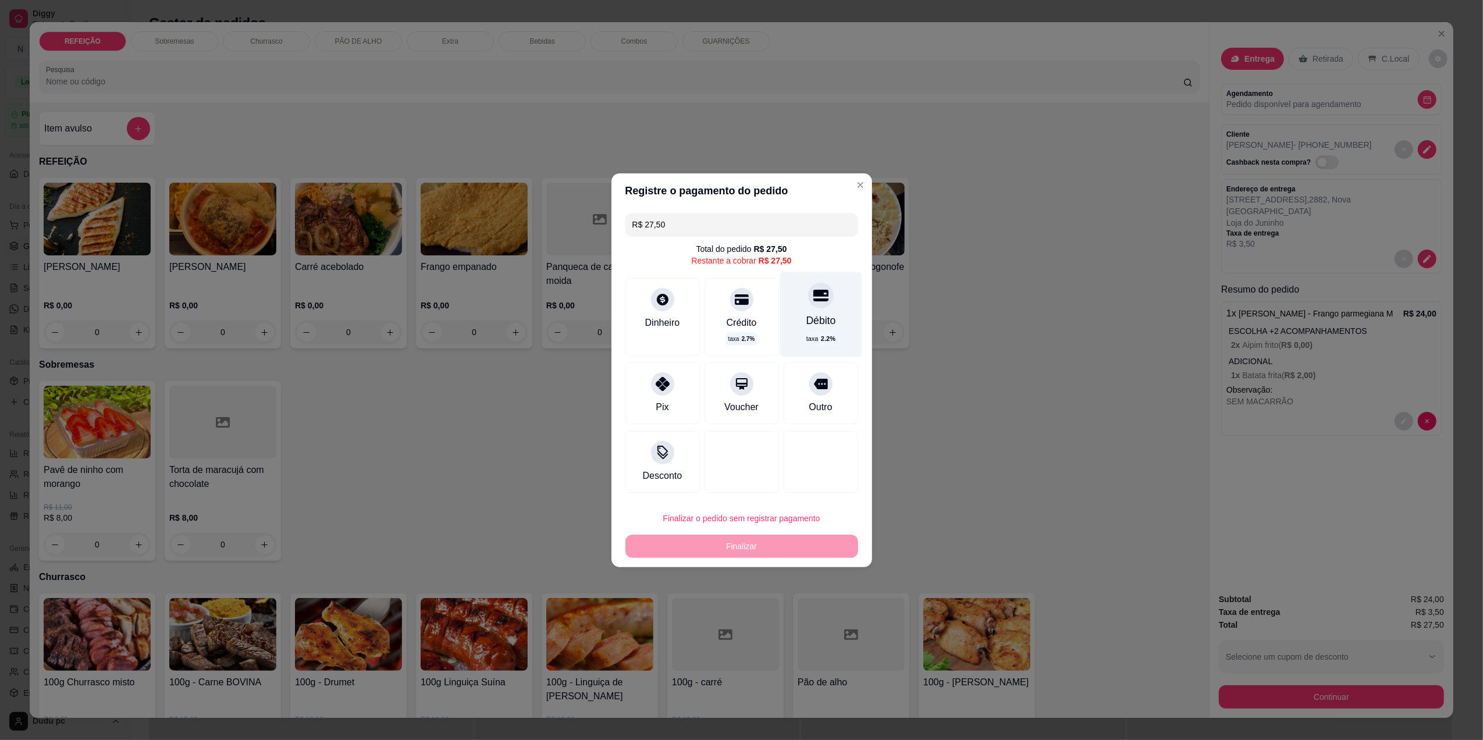
click at [817, 318] on div "Débito" at bounding box center [821, 320] width 30 height 15
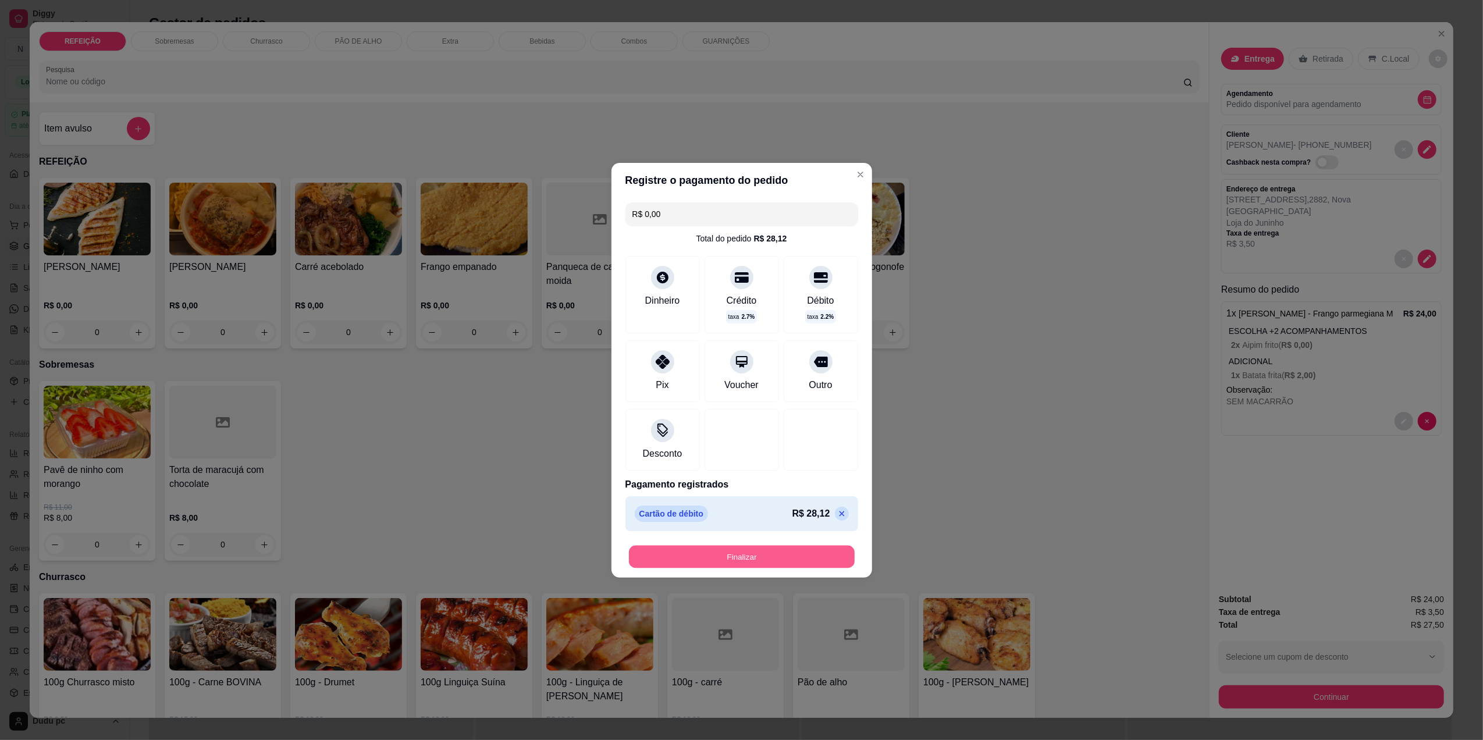
click at [820, 554] on button "Finalizar" at bounding box center [742, 556] width 226 height 23
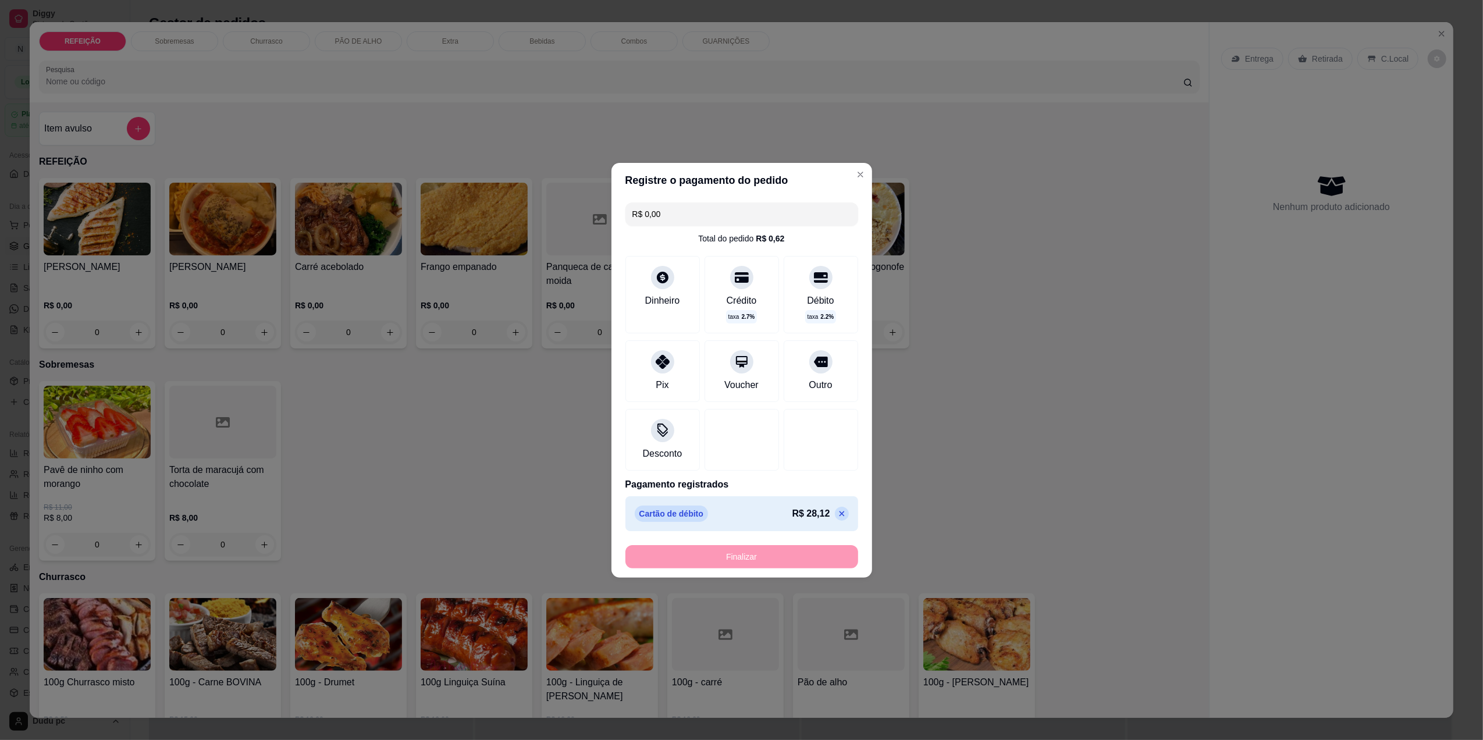
type input "-R$ 27,50"
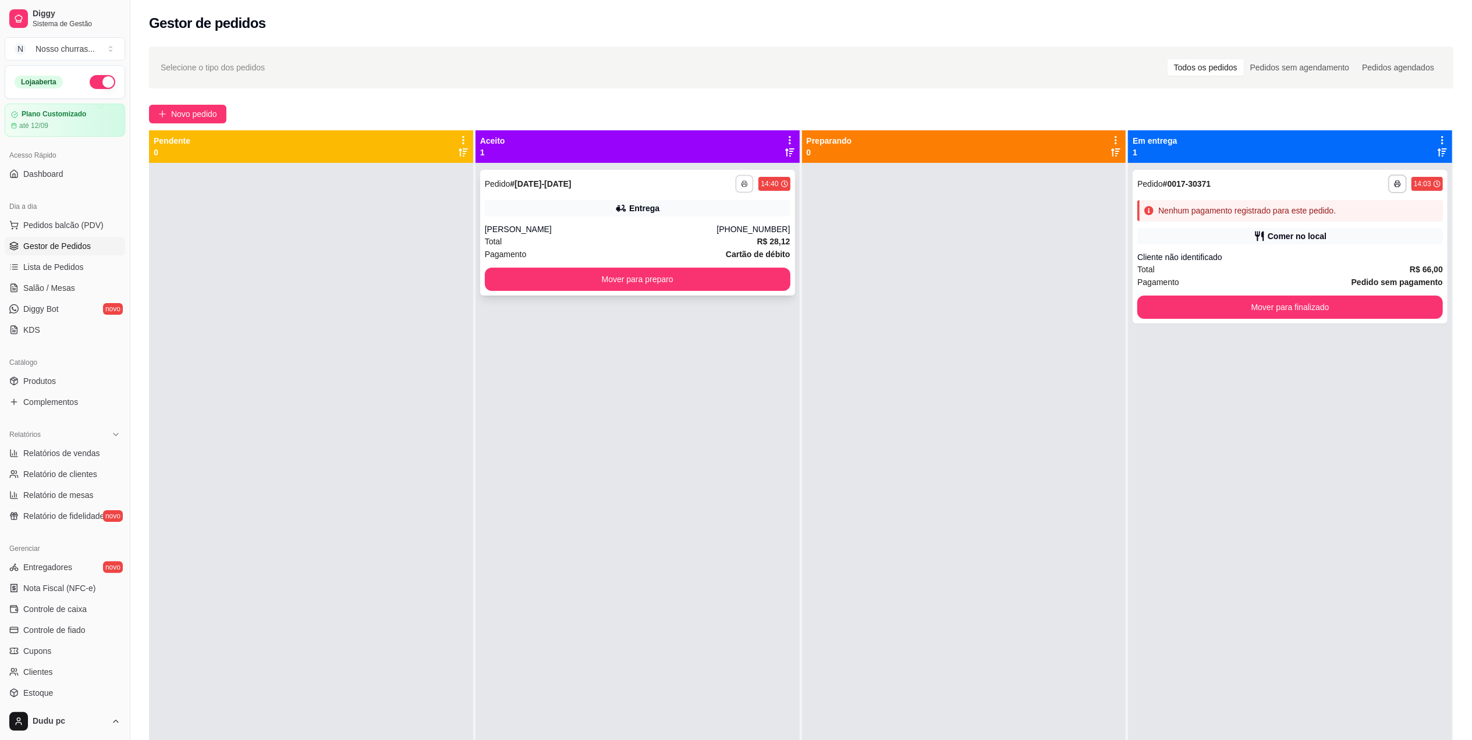
click at [739, 190] on button "button" at bounding box center [745, 184] width 18 height 18
click at [736, 221] on button "IMPRESSORA" at bounding box center [708, 224] width 81 height 18
click at [743, 278] on button "Mover para preparo" at bounding box center [638, 279] width 306 height 23
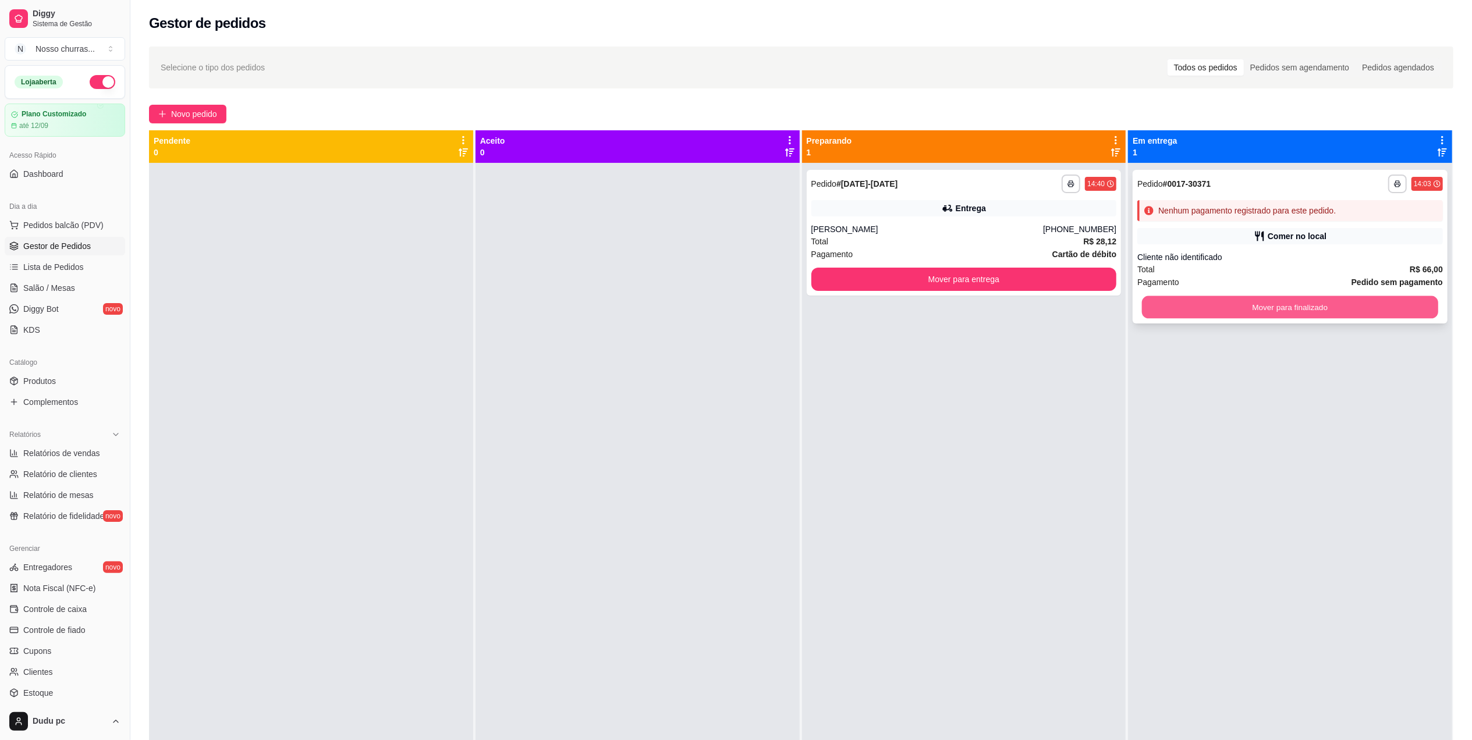
click at [1192, 305] on button "Mover para finalizado" at bounding box center [1290, 307] width 296 height 23
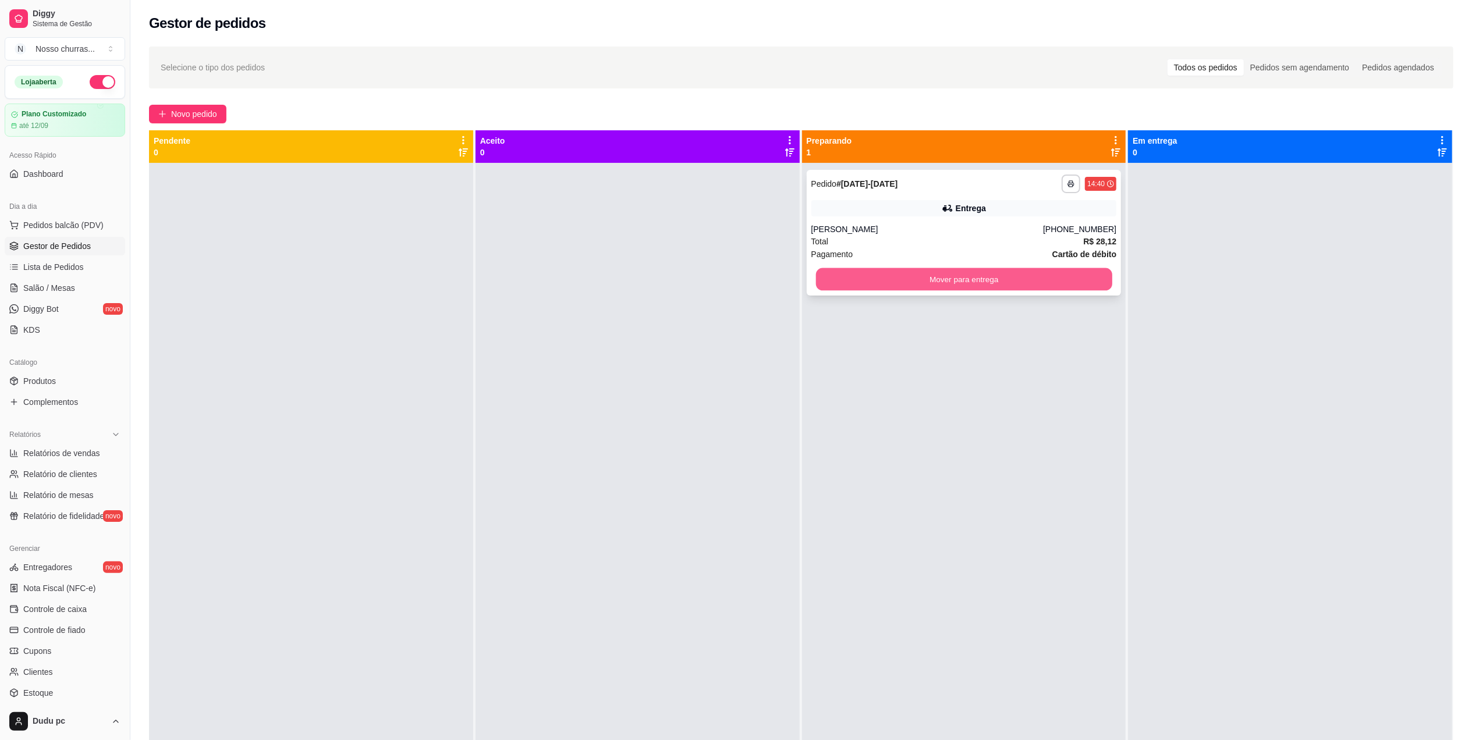
click at [1095, 284] on button "Mover para entrega" at bounding box center [963, 279] width 296 height 23
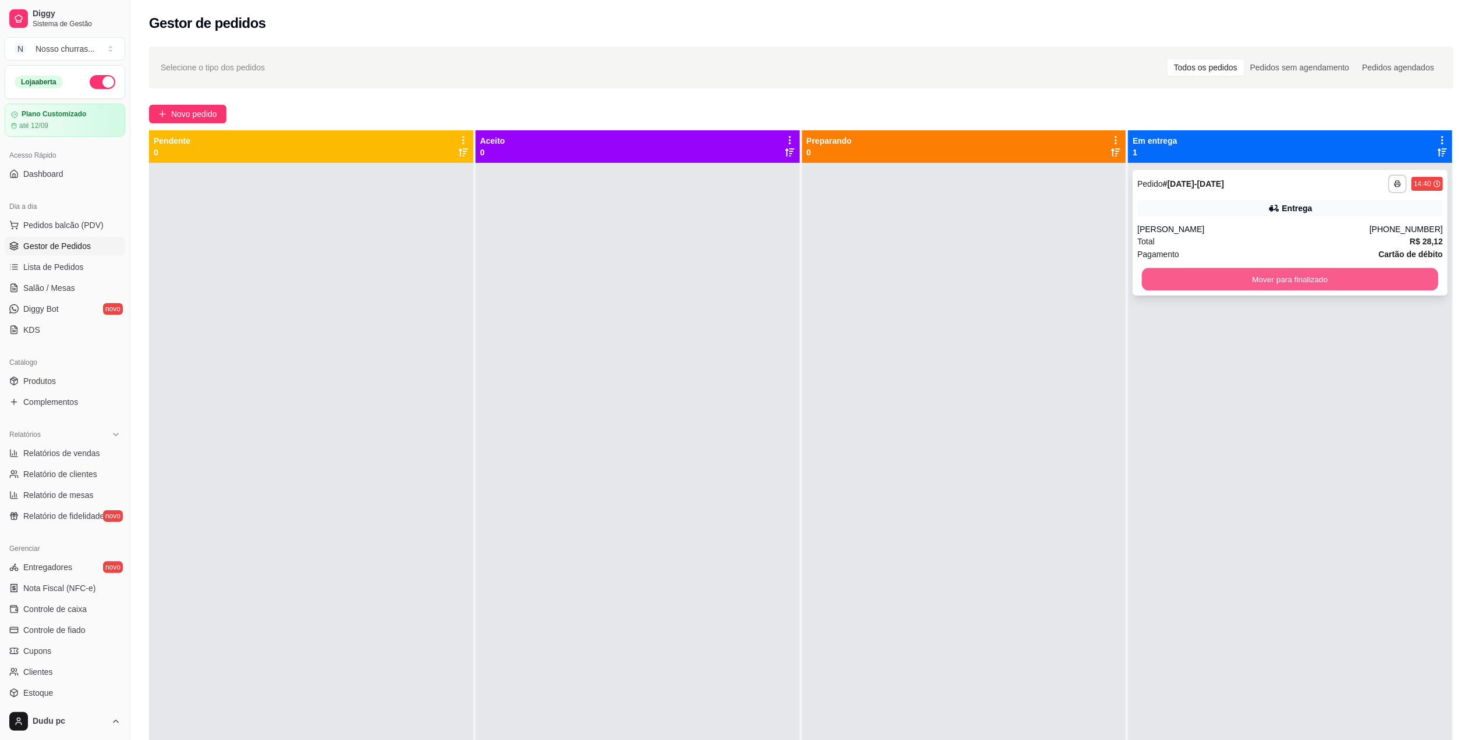
click at [1174, 290] on button "Mover para finalizado" at bounding box center [1290, 279] width 296 height 23
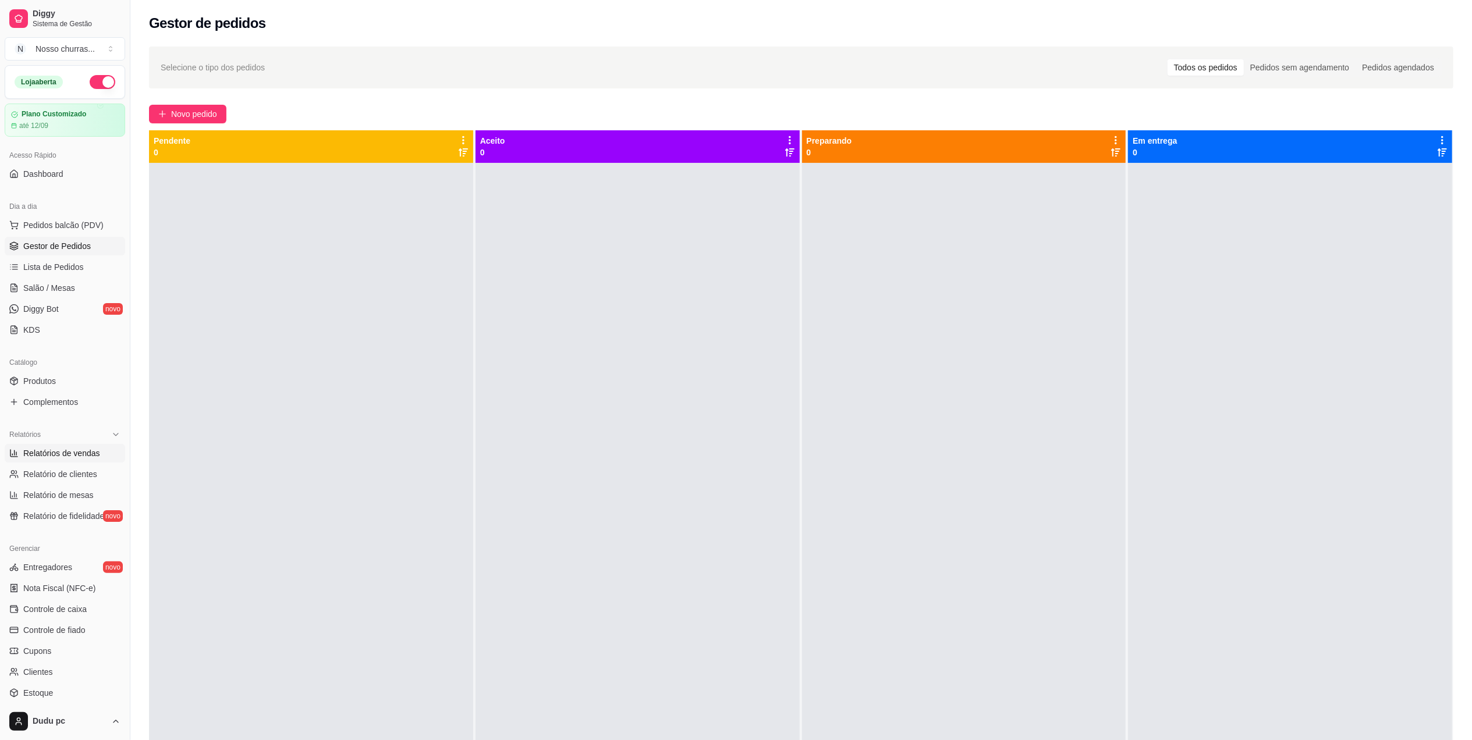
click at [75, 454] on span "Relatórios de vendas" at bounding box center [61, 454] width 77 height 12
select select "ALL"
select select "0"
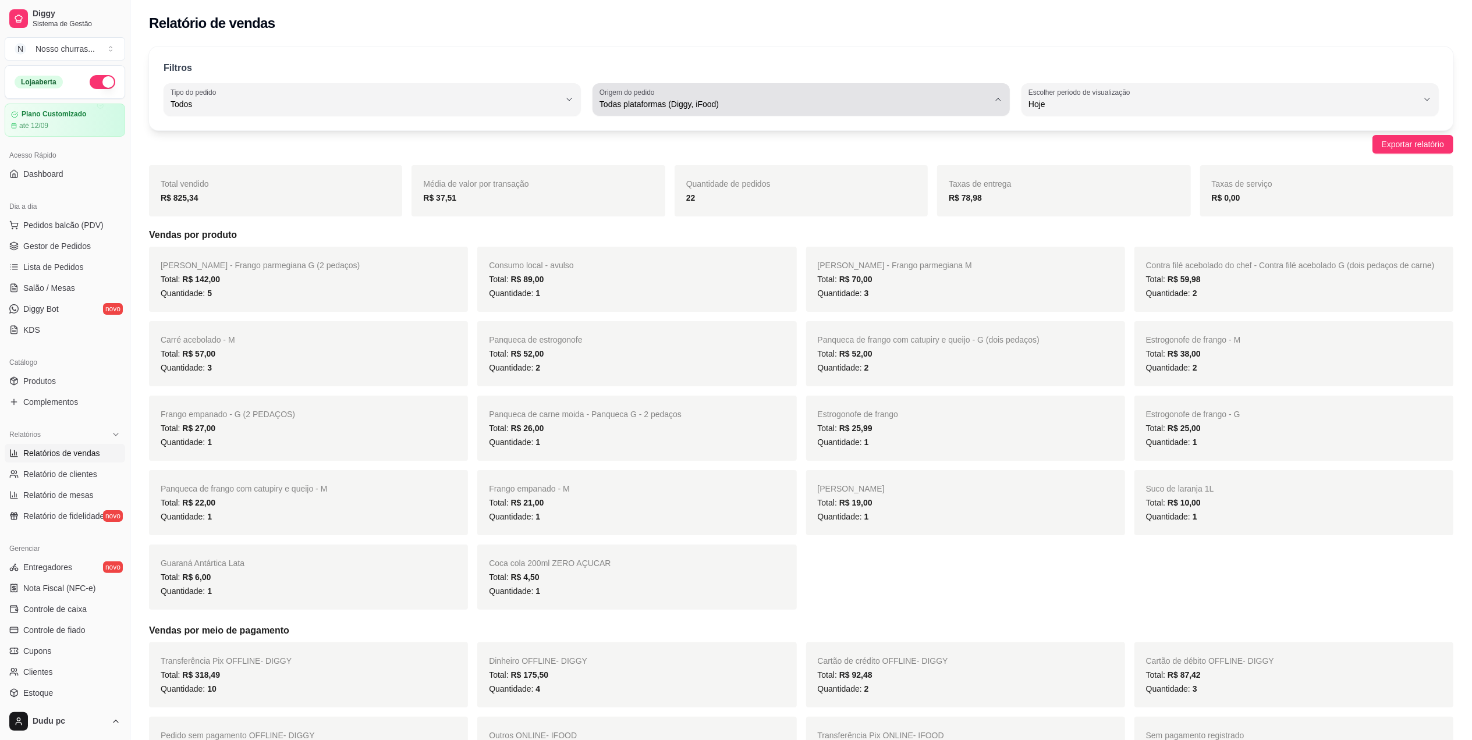
click at [671, 96] on div "Todas plataformas (Diggy, iFood)" at bounding box center [793, 99] width 389 height 23
click at [627, 176] on span "iFood" at bounding box center [795, 170] width 371 height 11
type input "IFOOD"
select select "IFOOD"
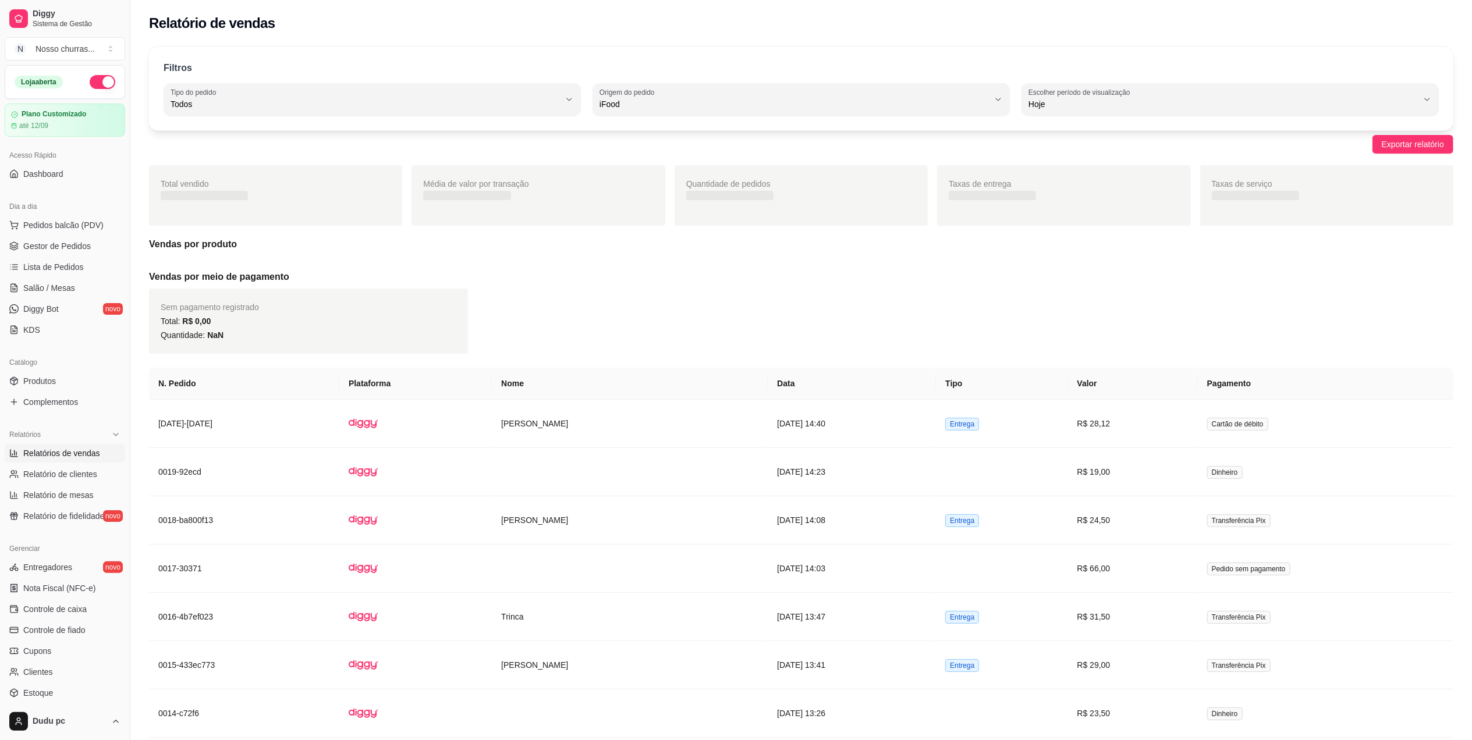
scroll to position [10, 0]
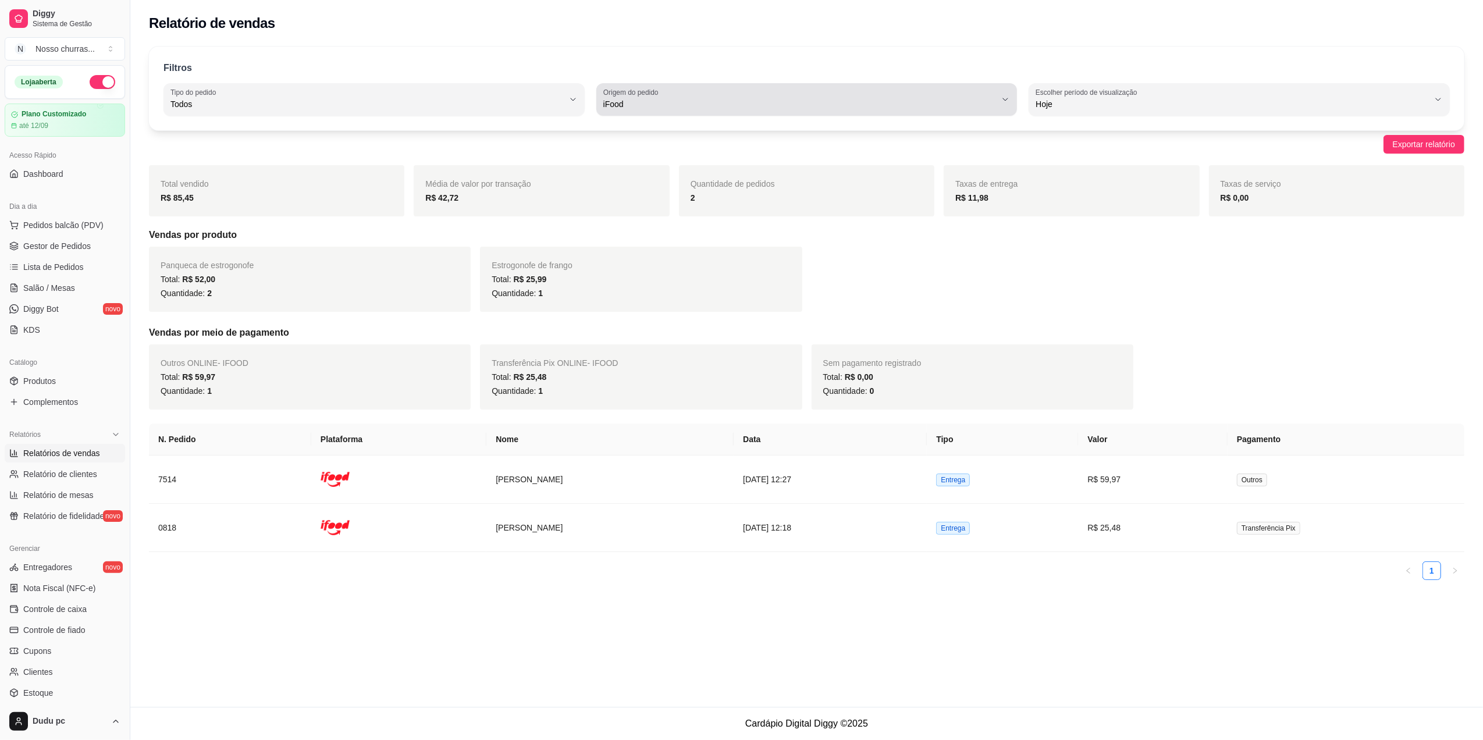
click at [748, 109] on span "iFood" at bounding box center [799, 104] width 393 height 12
click at [634, 126] on li "Todas plataformas (Diggy, iFood)" at bounding box center [806, 132] width 395 height 18
type input "ALL"
select select "ALL"
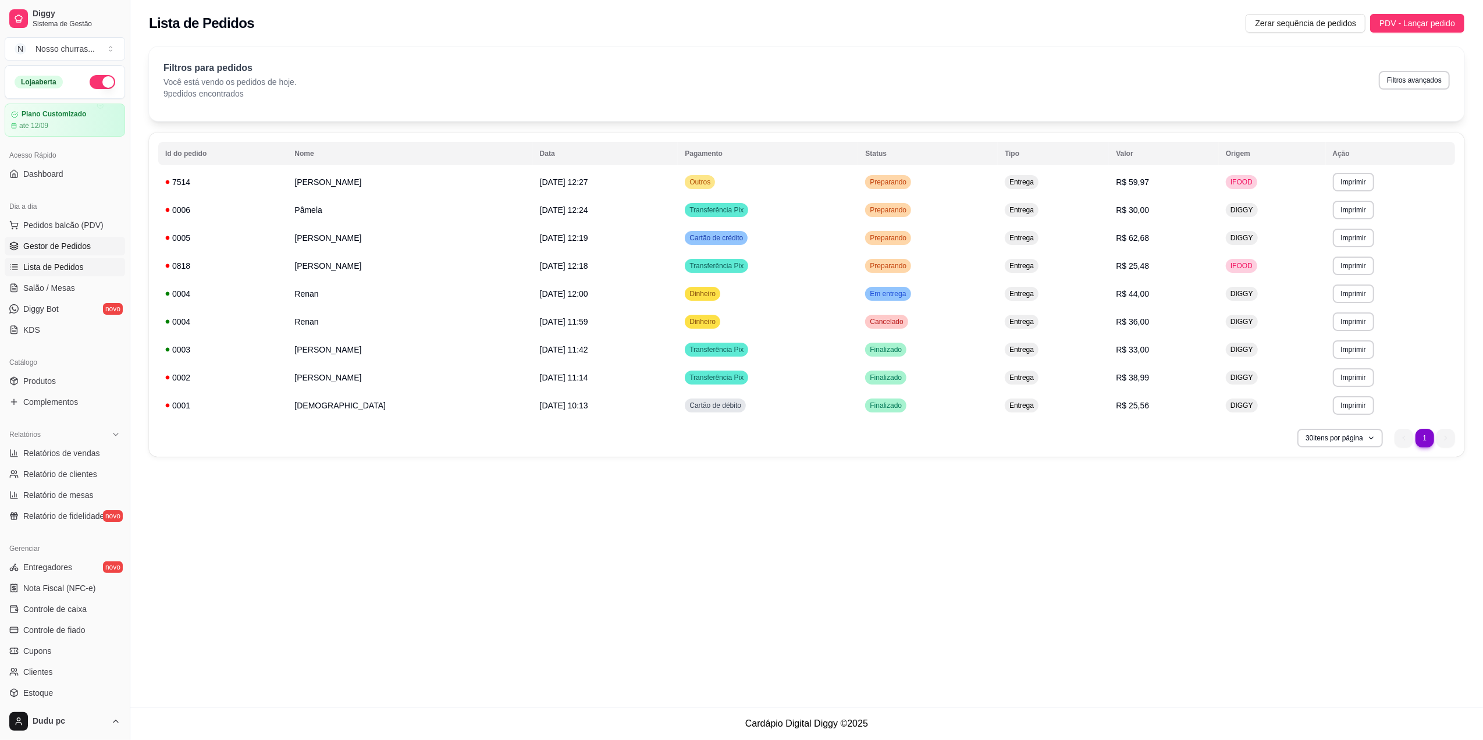
click at [42, 242] on span "Gestor de Pedidos" at bounding box center [57, 246] width 68 height 12
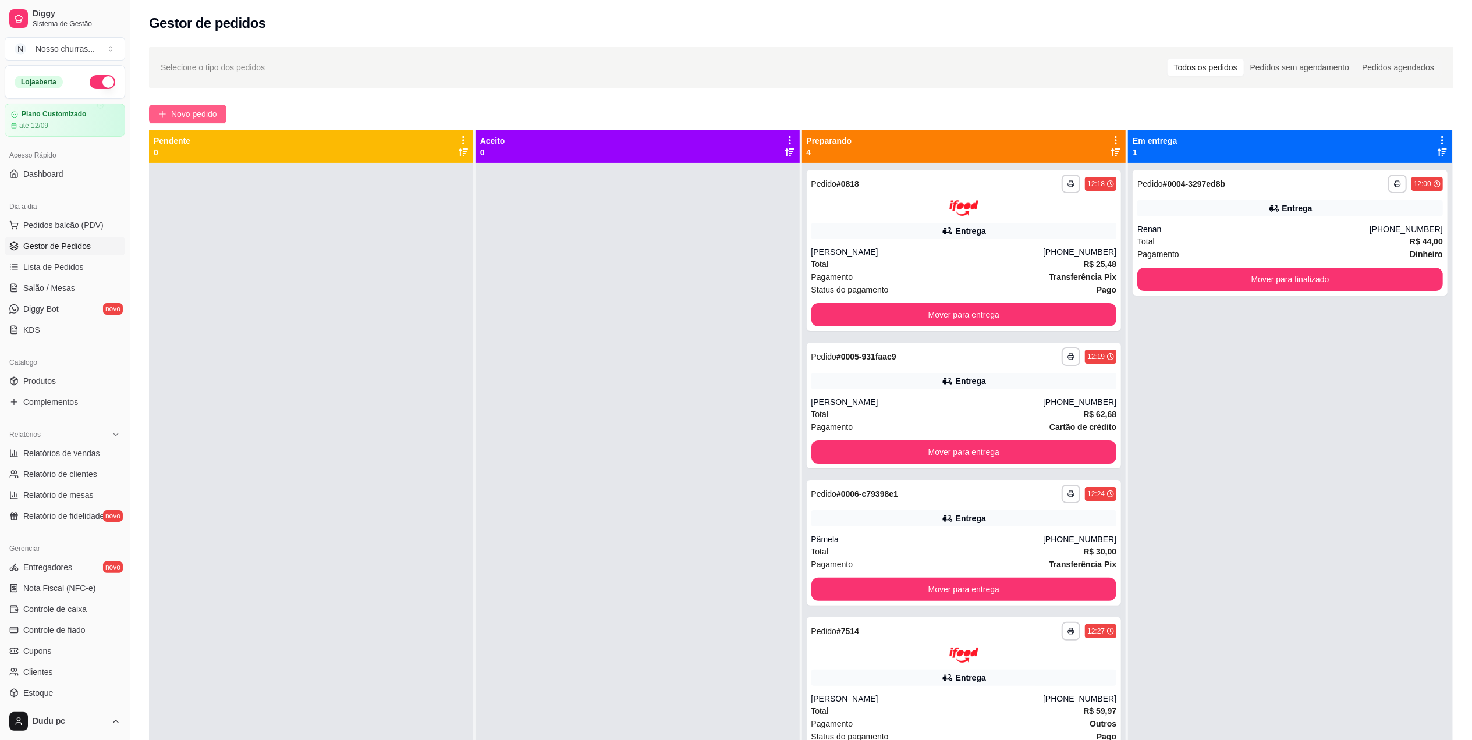
click at [171, 113] on span "Novo pedido" at bounding box center [194, 114] width 46 height 13
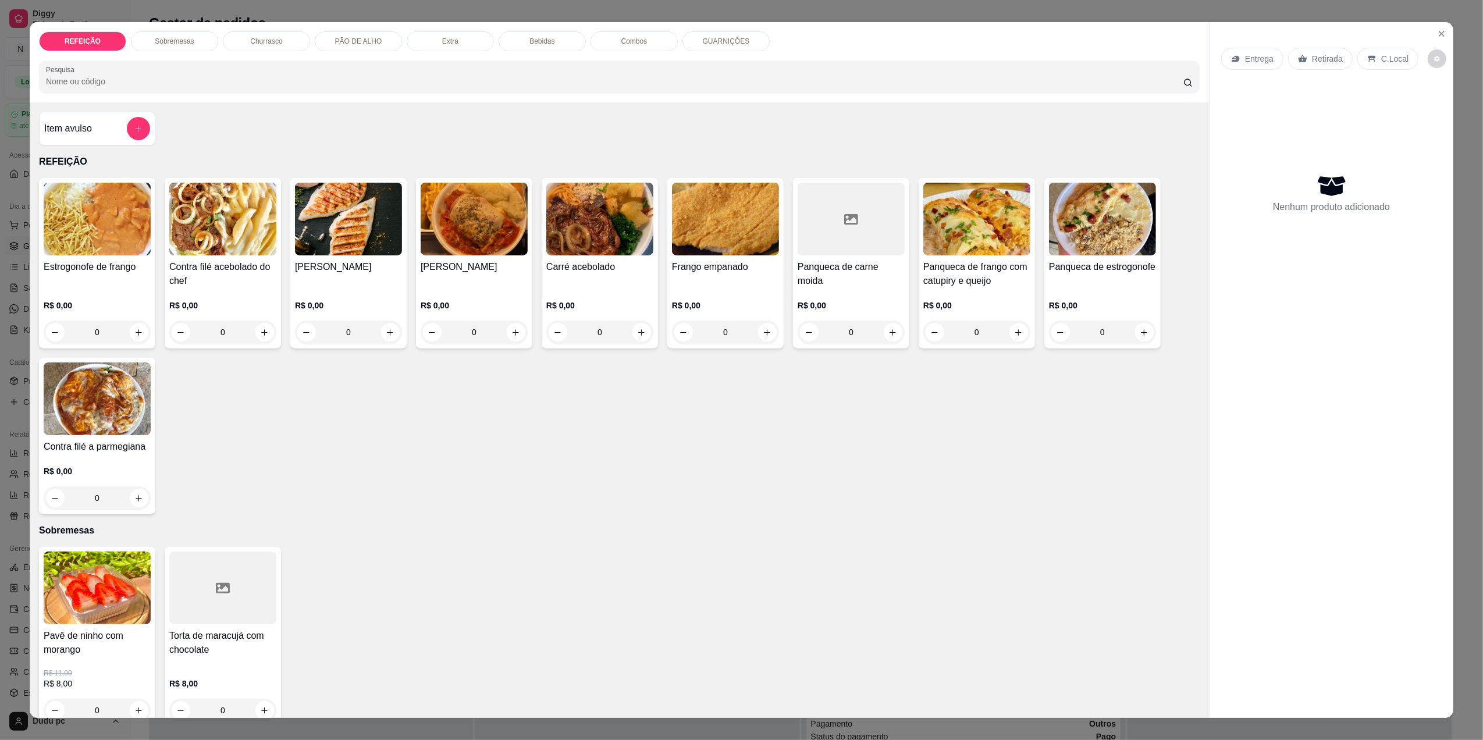
click at [584, 283] on div "Carré acebolado" at bounding box center [599, 274] width 107 height 28
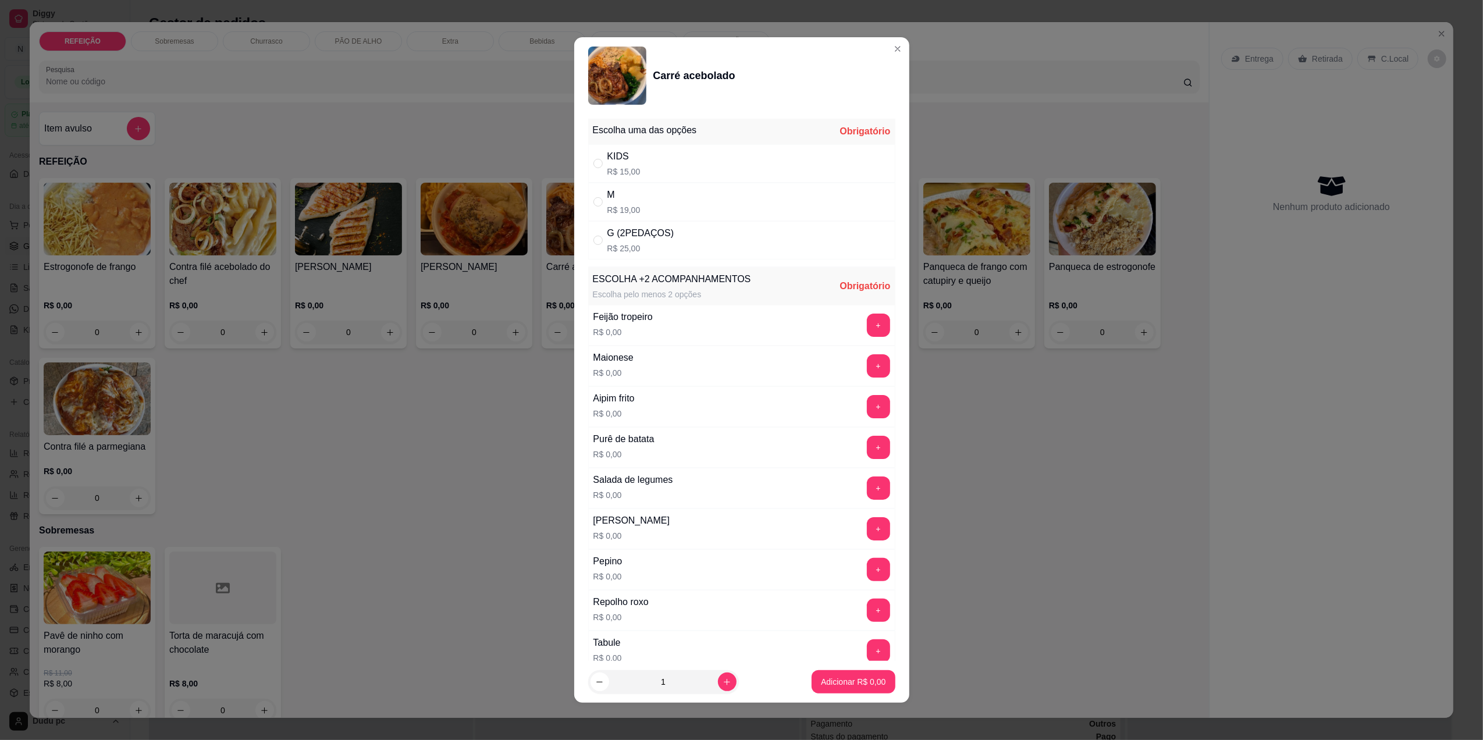
click at [616, 198] on div "M" at bounding box center [624, 195] width 33 height 14
radio input "true"
click at [867, 327] on button "+" at bounding box center [878, 325] width 23 height 23
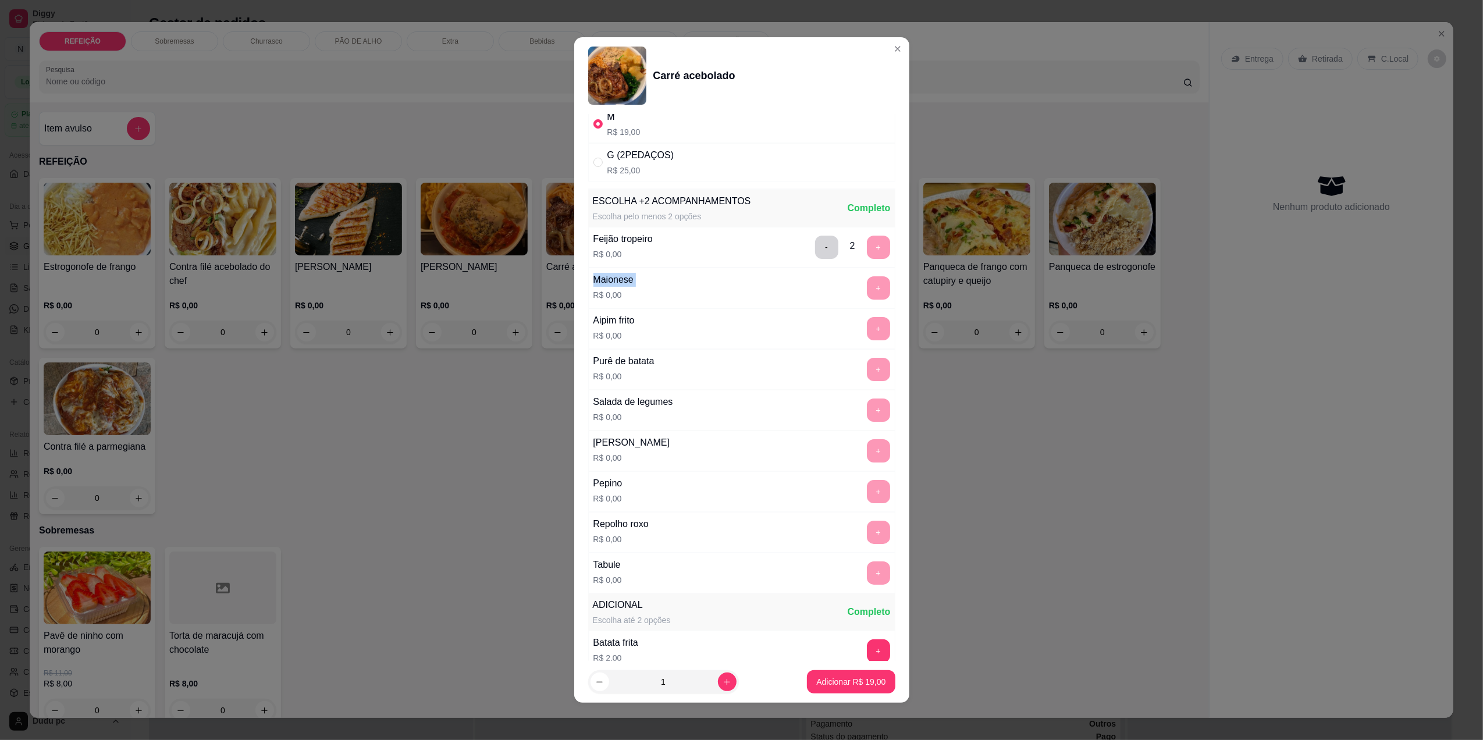
click at [860, 327] on div "ESCOLHA +2 ACOMPANHAMENTOS Escolha pelo menos 2 opções Completo Feijão tropeiro…" at bounding box center [741, 392] width 307 height 404
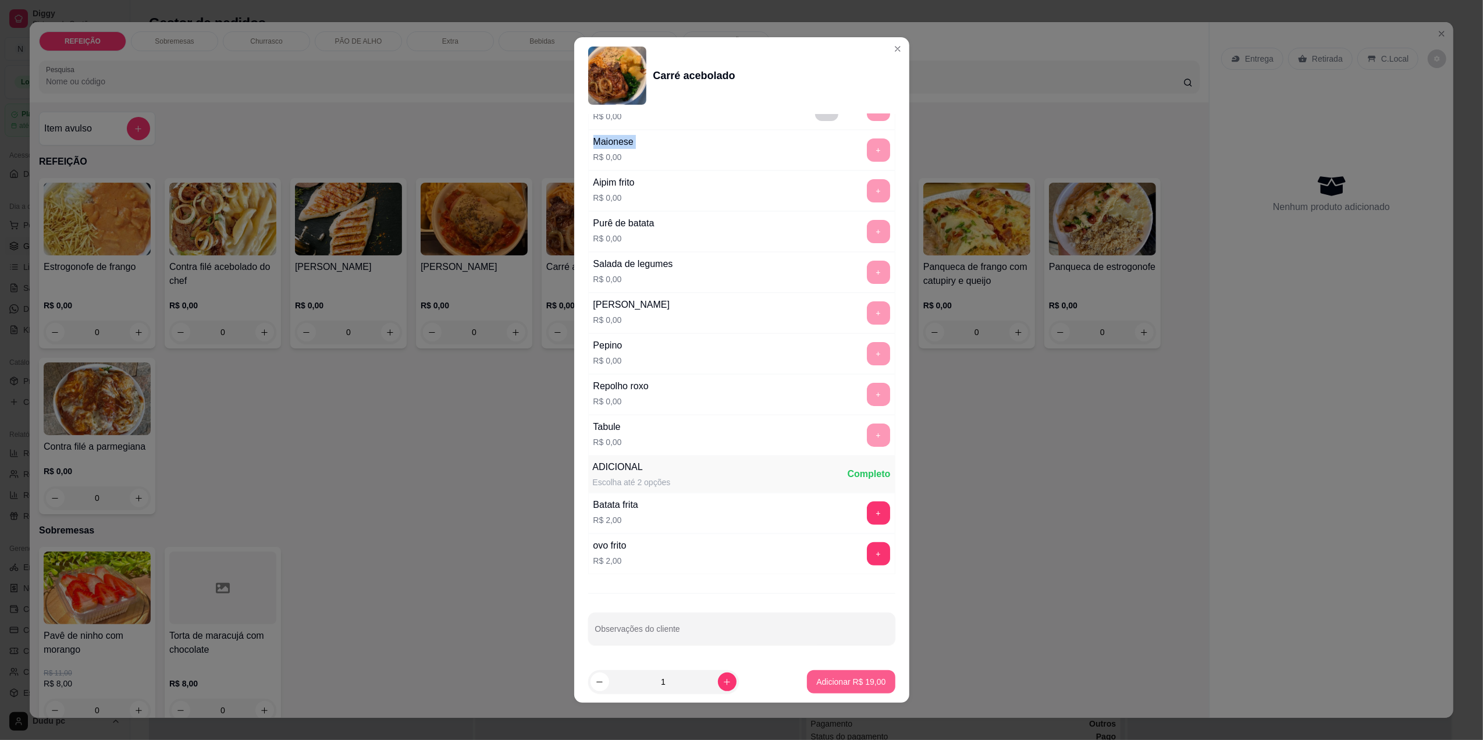
click at [829, 685] on p "Adicionar R$ 19,00" at bounding box center [850, 682] width 69 height 12
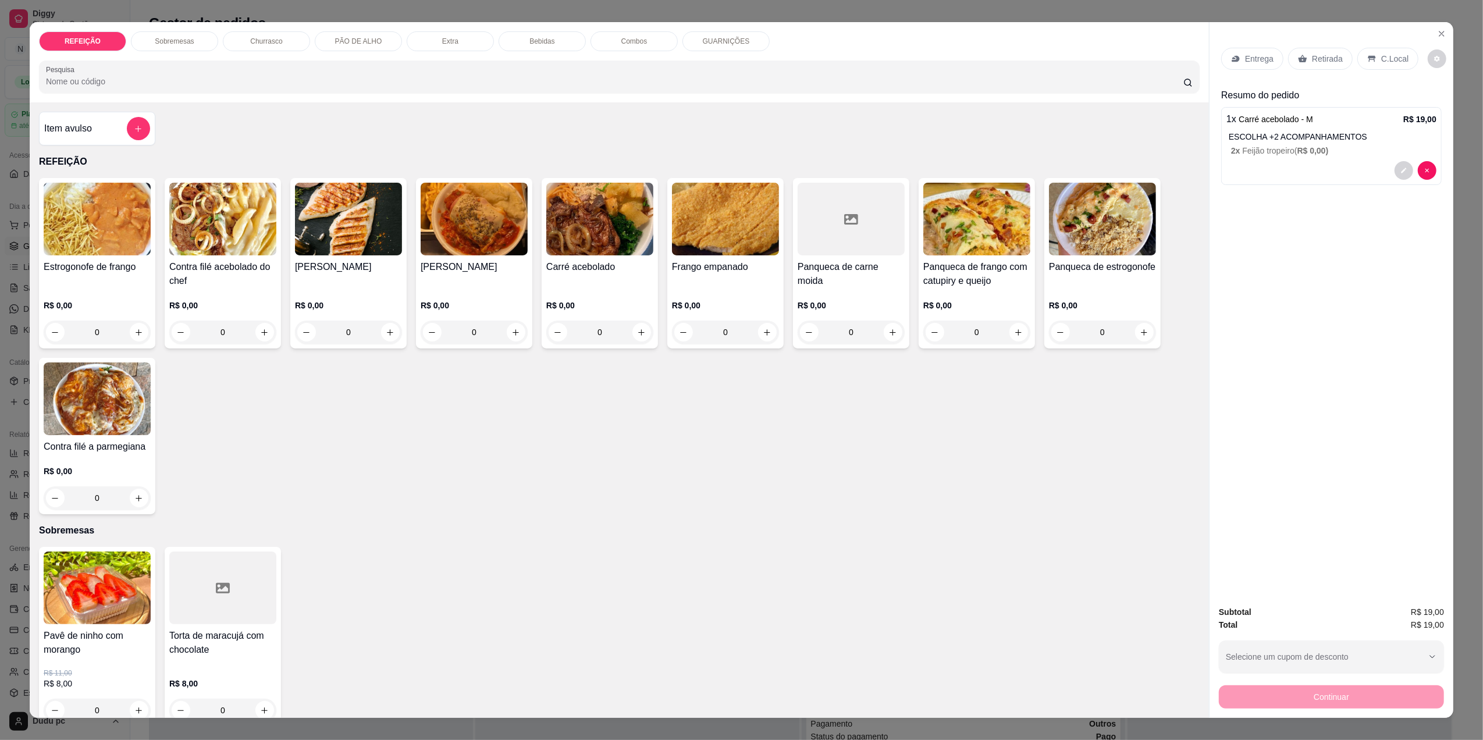
click at [258, 324] on div "0" at bounding box center [222, 332] width 107 height 23
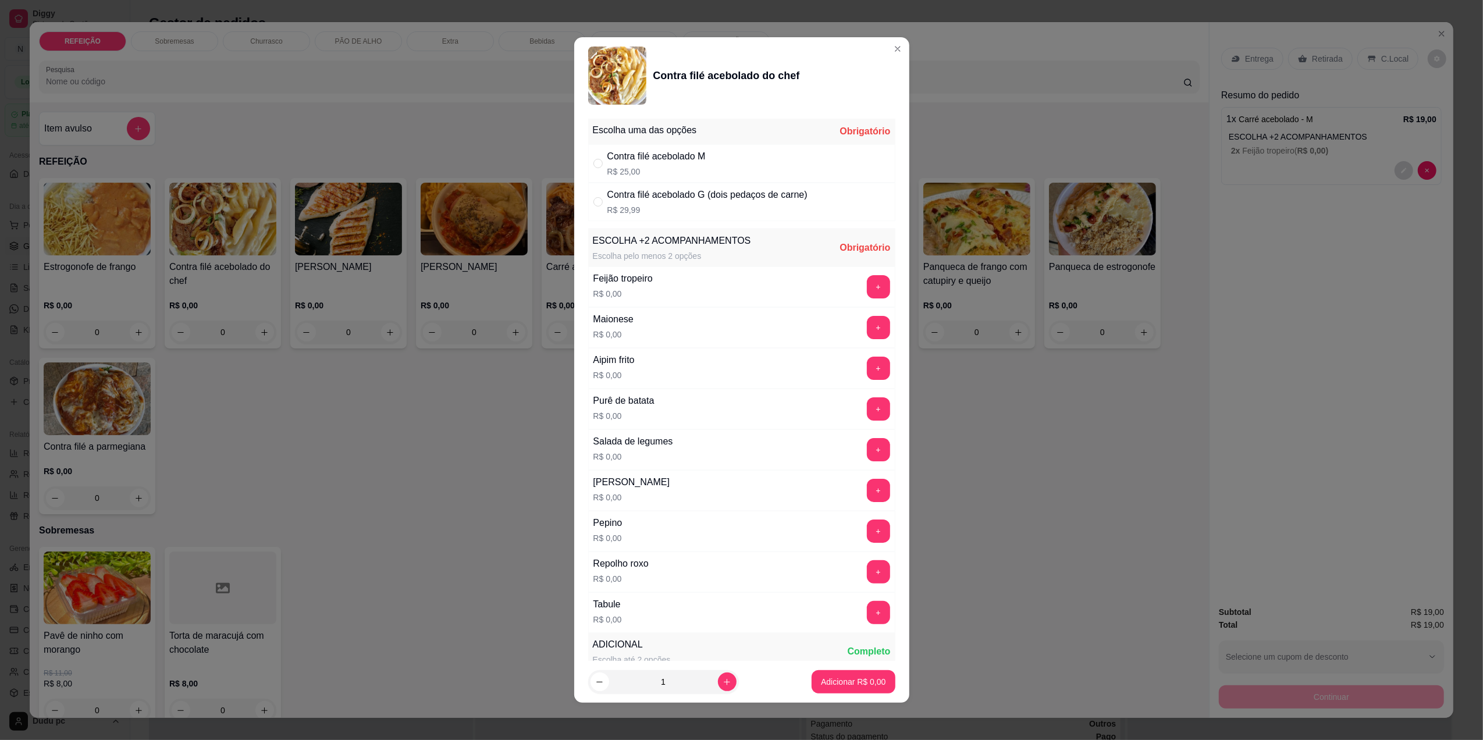
click at [757, 197] on div "Contra filé acebolado G (dois pedaços de carne)" at bounding box center [708, 195] width 200 height 14
radio input "true"
click at [723, 678] on icon "increase-product-quantity" at bounding box center [727, 682] width 9 height 9
type input "2"
click at [867, 530] on button "+" at bounding box center [878, 531] width 23 height 23
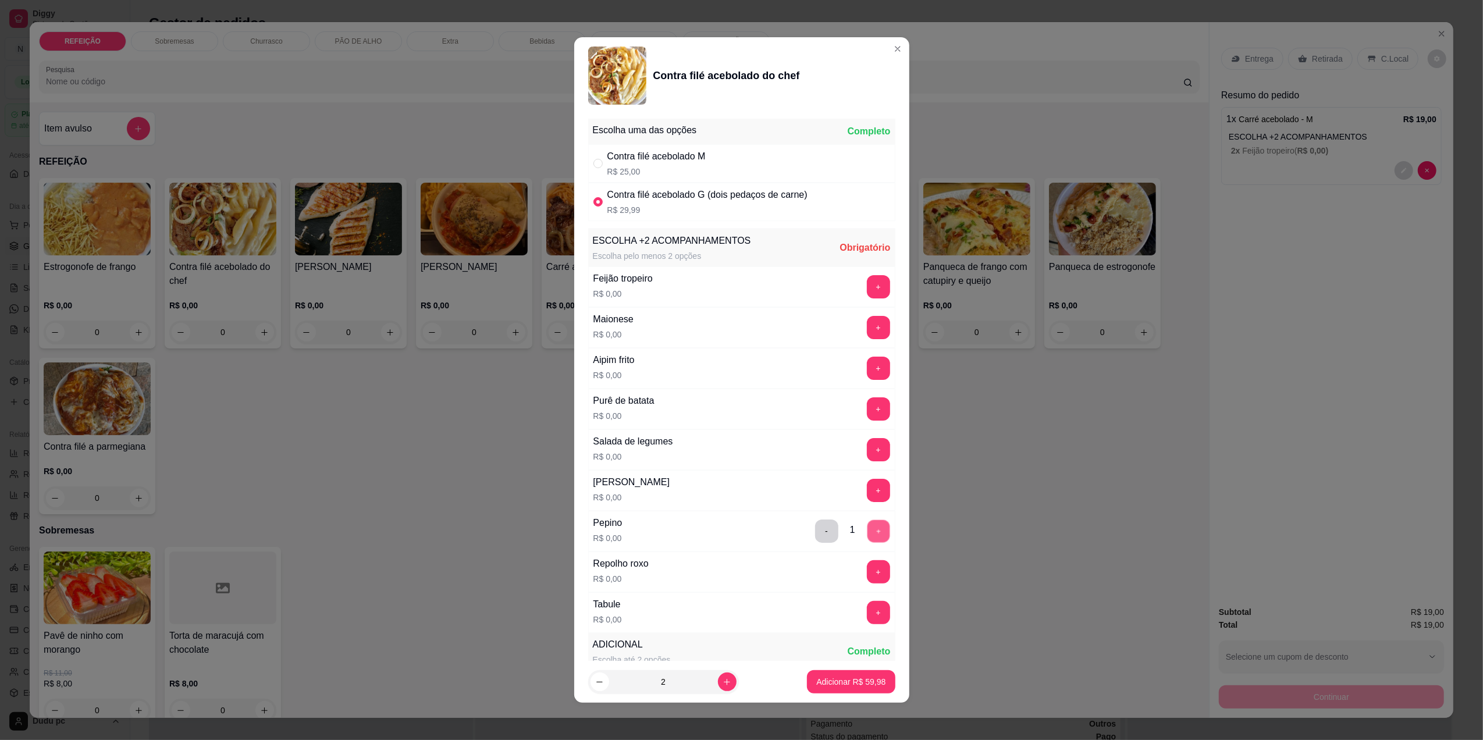
click at [867, 530] on button "+" at bounding box center [878, 531] width 23 height 23
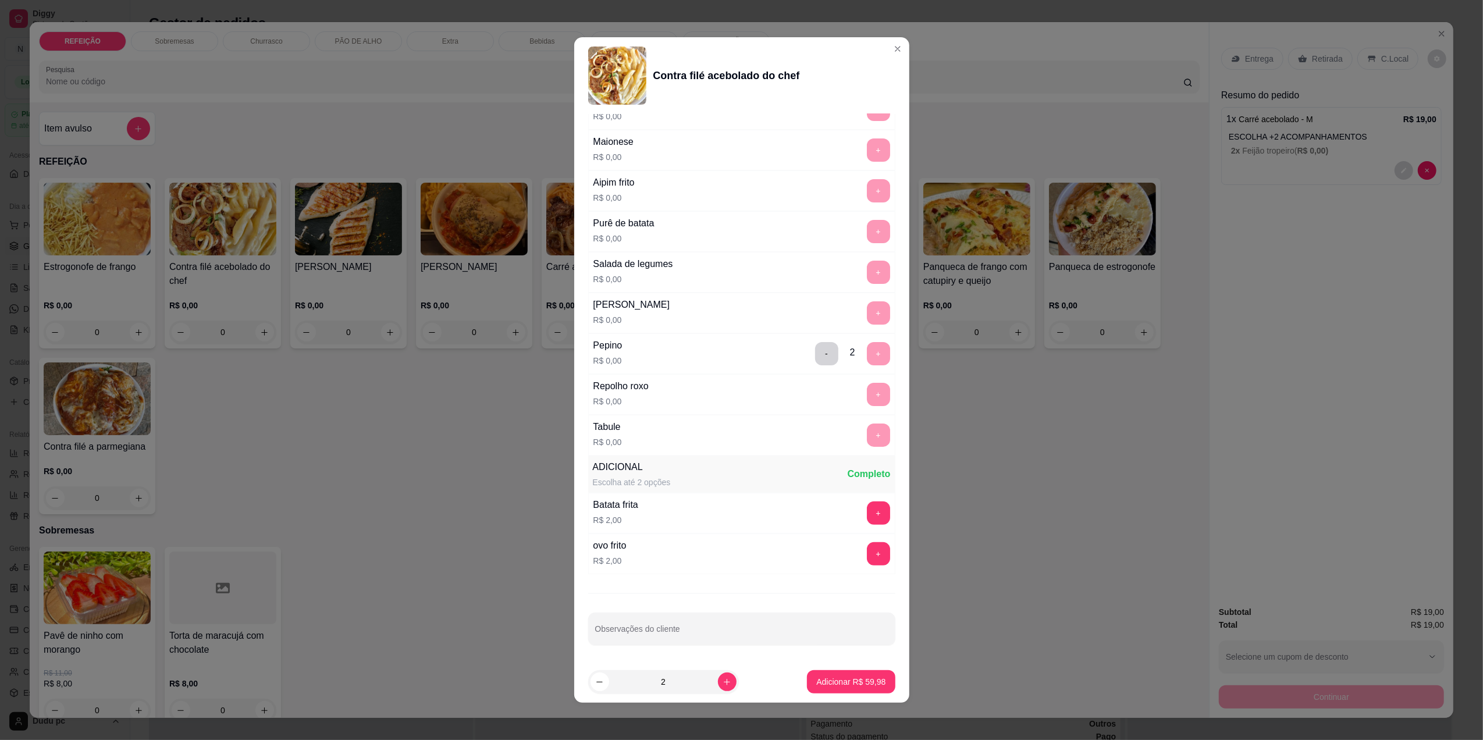
scroll to position [183, 0]
click at [848, 677] on p "Adicionar R$ 59,98" at bounding box center [852, 682] width 68 height 11
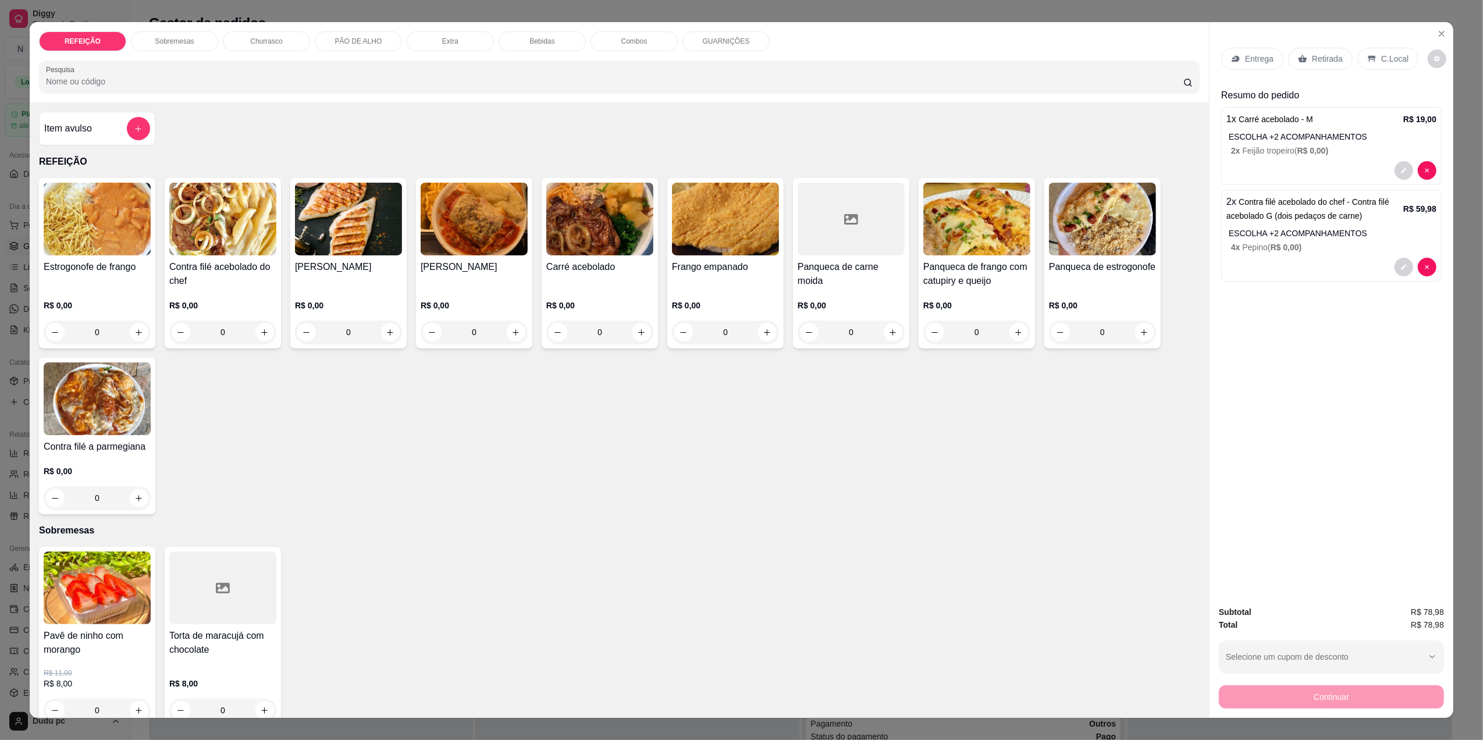
click at [523, 43] on div "Bebidas" at bounding box center [542, 41] width 87 height 20
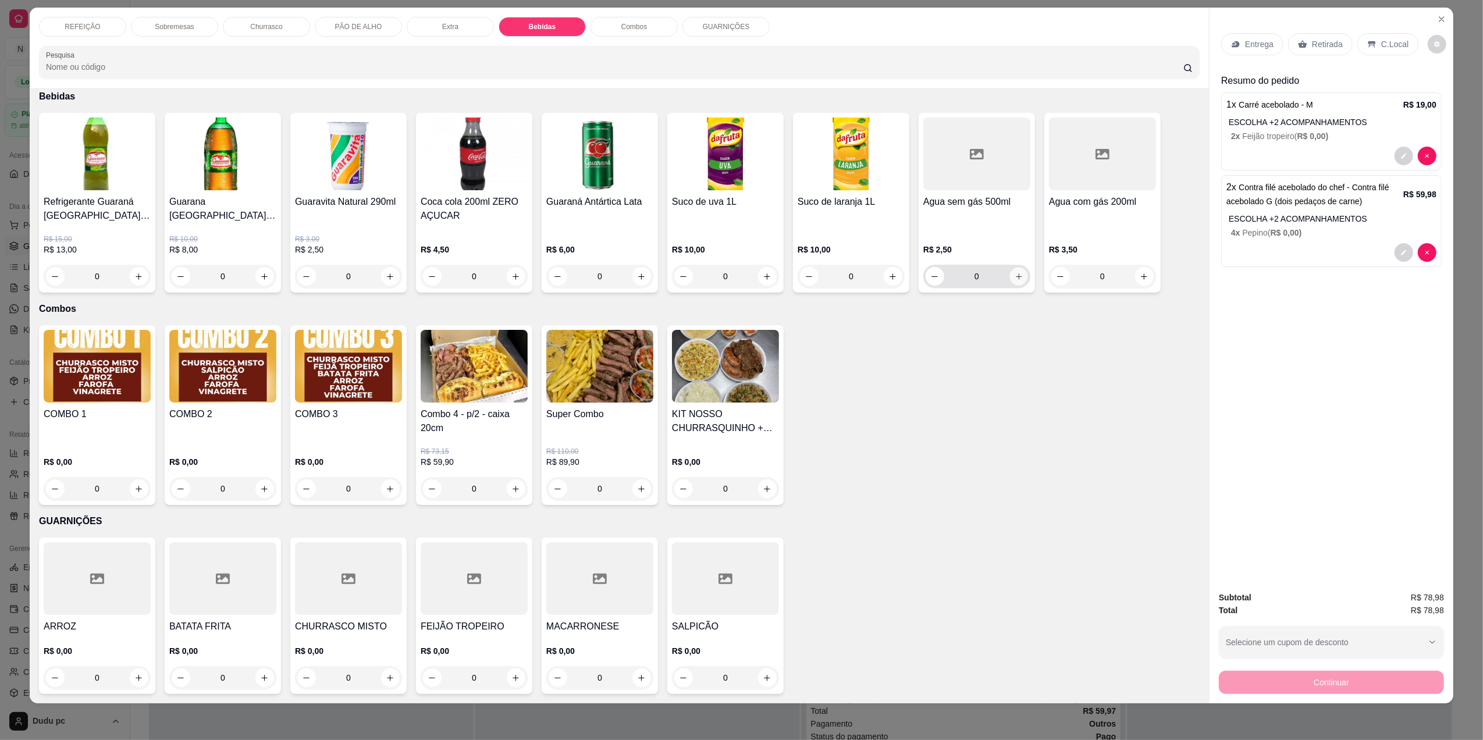
click at [1016, 275] on icon "increase-product-quantity" at bounding box center [1019, 276] width 9 height 9
type input "1"
click at [249, 278] on input "0" at bounding box center [222, 276] width 65 height 23
click at [263, 275] on icon "increase-product-quantity" at bounding box center [265, 276] width 9 height 9
type input "1"
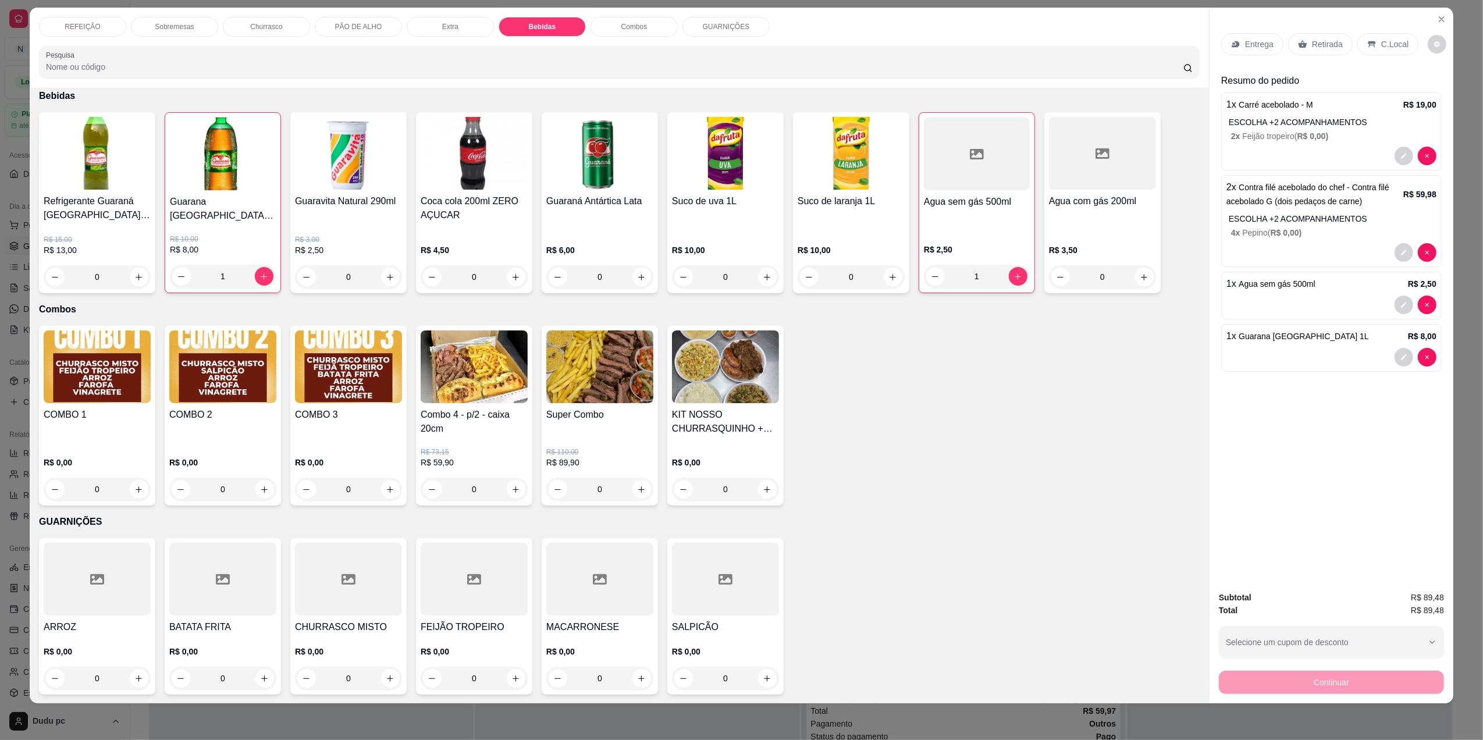
click at [982, 439] on div "COMBO 1 R$ 0,00 0 COMBO 2 R$ 0,00 0 COMBO 3 R$ 0,00 0 Combo 4 - p/2 - caixa 20c…" at bounding box center [619, 416] width 1161 height 180
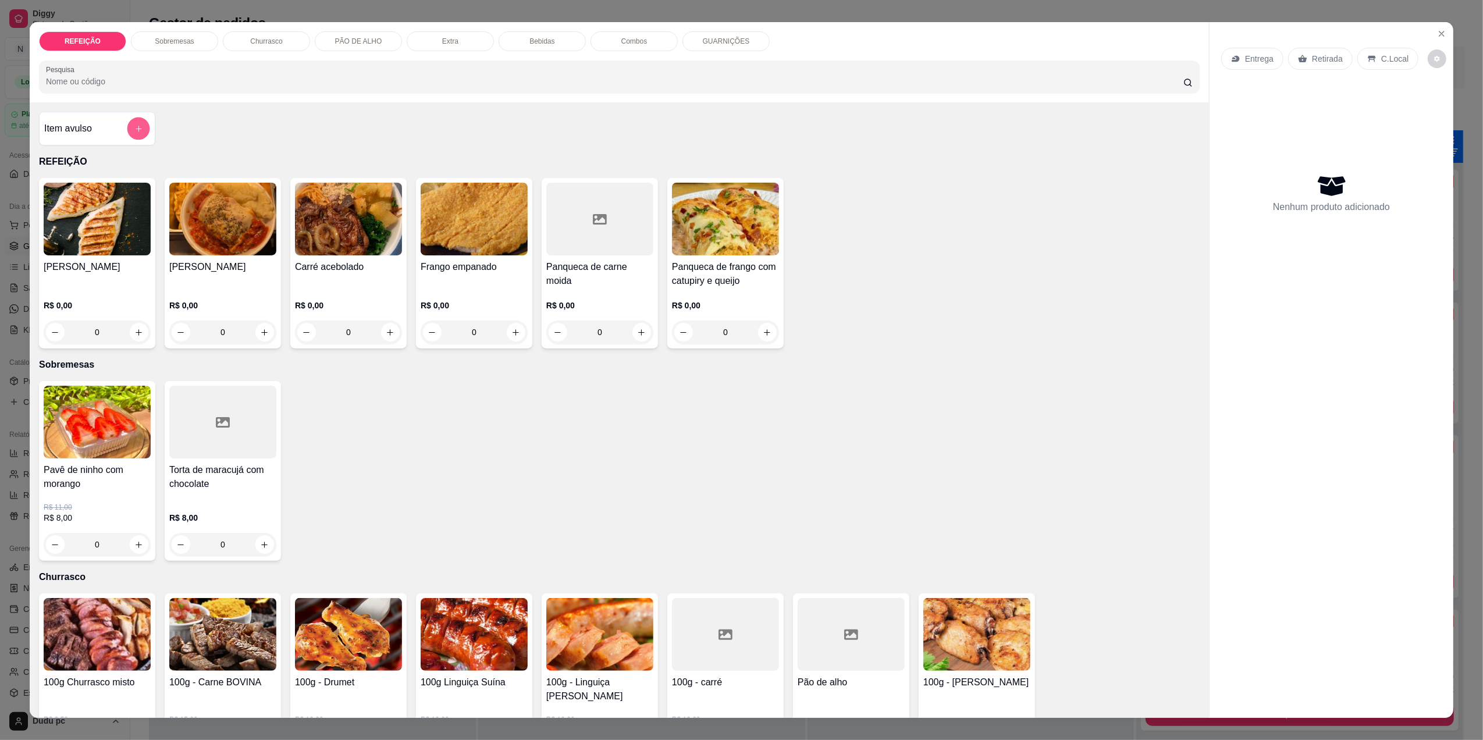
click at [140, 128] on button "add-separate-item" at bounding box center [138, 129] width 23 height 23
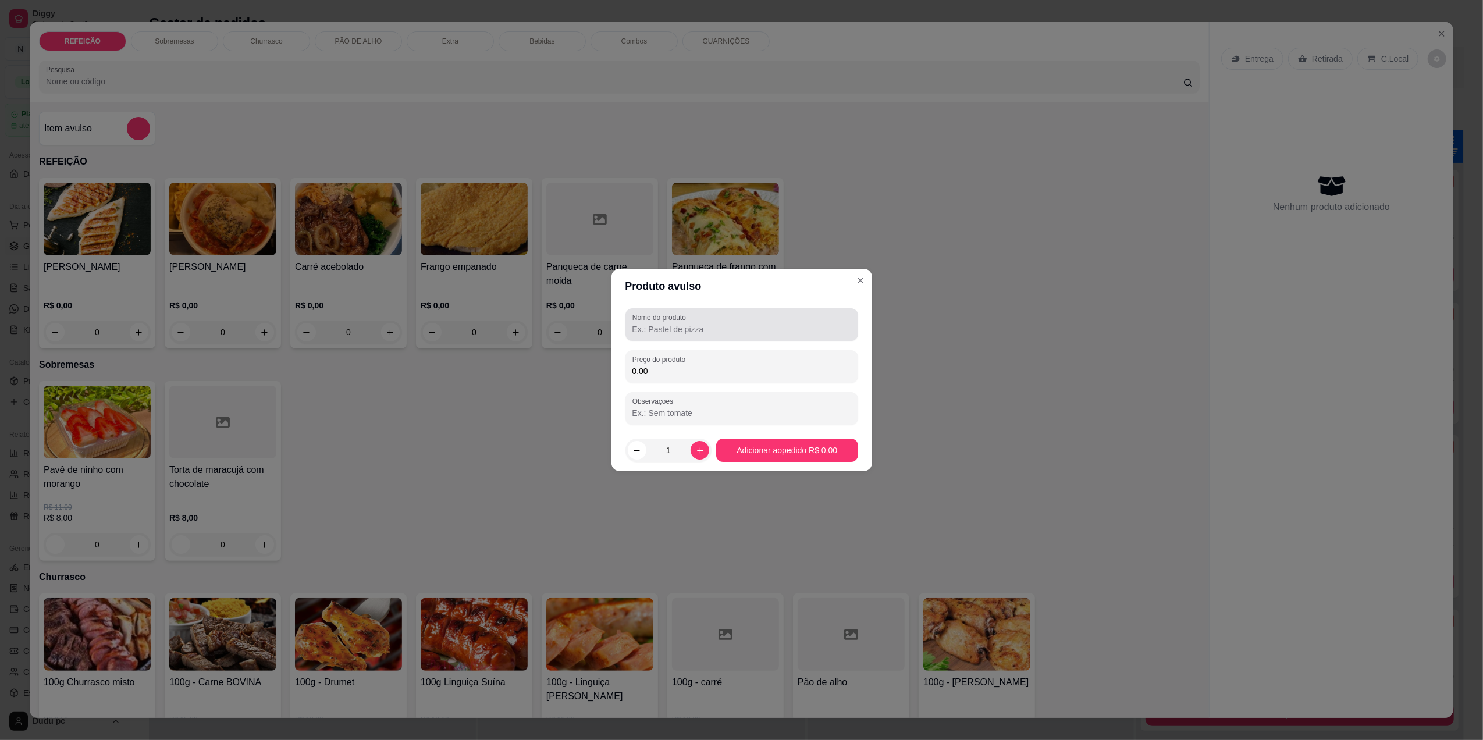
click at [670, 317] on label "Nome do produto" at bounding box center [662, 318] width 58 height 10
click at [670, 324] on input "Nome do produto" at bounding box center [742, 330] width 219 height 12
type input "c"
type input "Consumo local"
click at [775, 364] on div "0,00" at bounding box center [742, 366] width 219 height 23
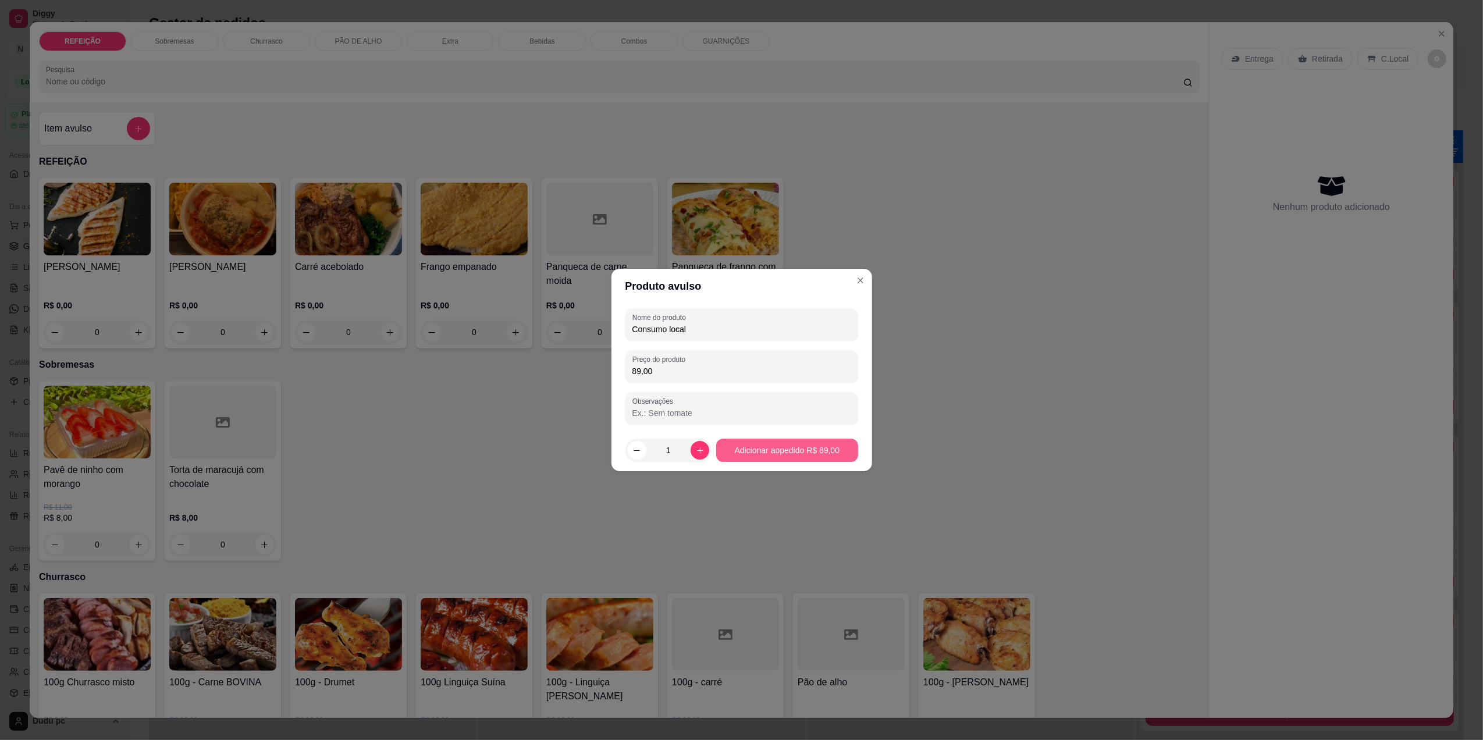
type input "89,00"
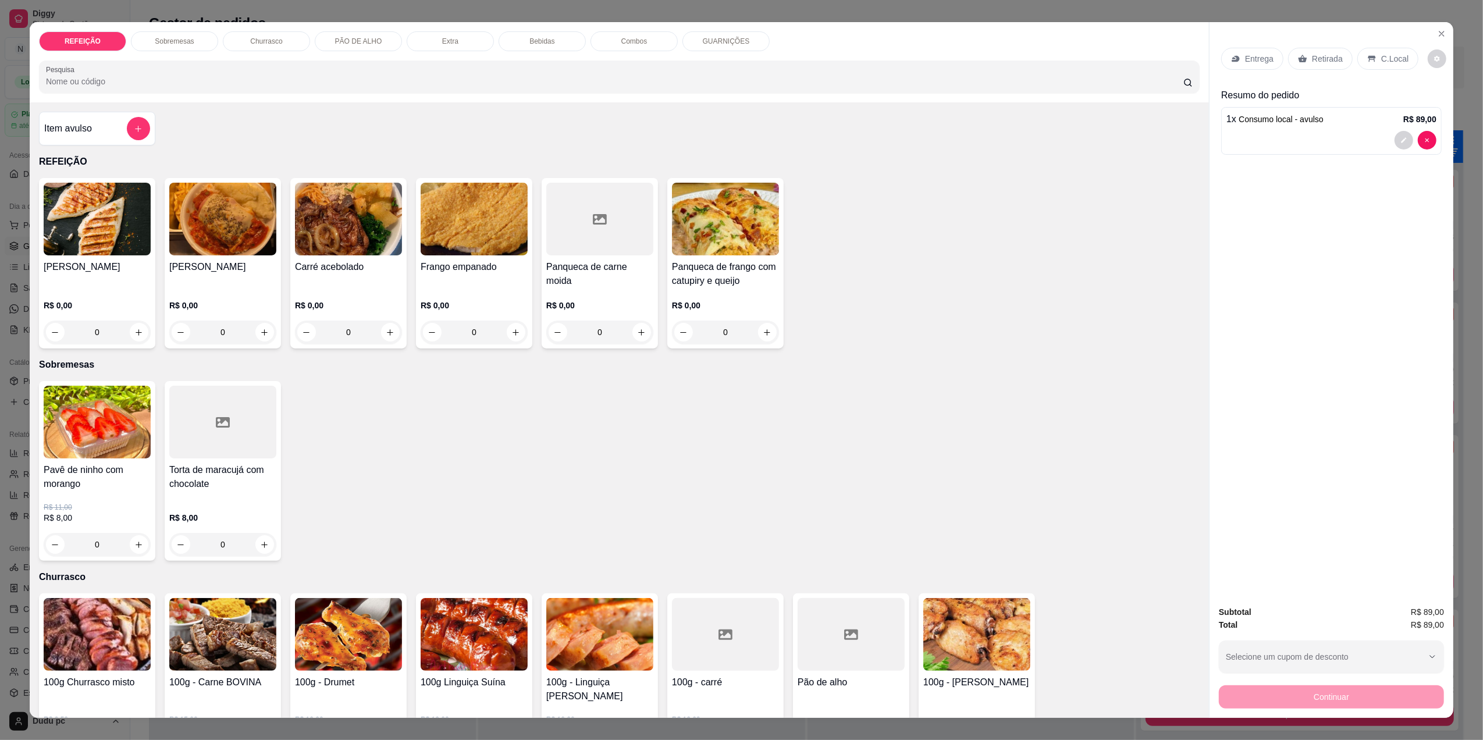
click at [1368, 63] on icon at bounding box center [1372, 58] width 9 height 9
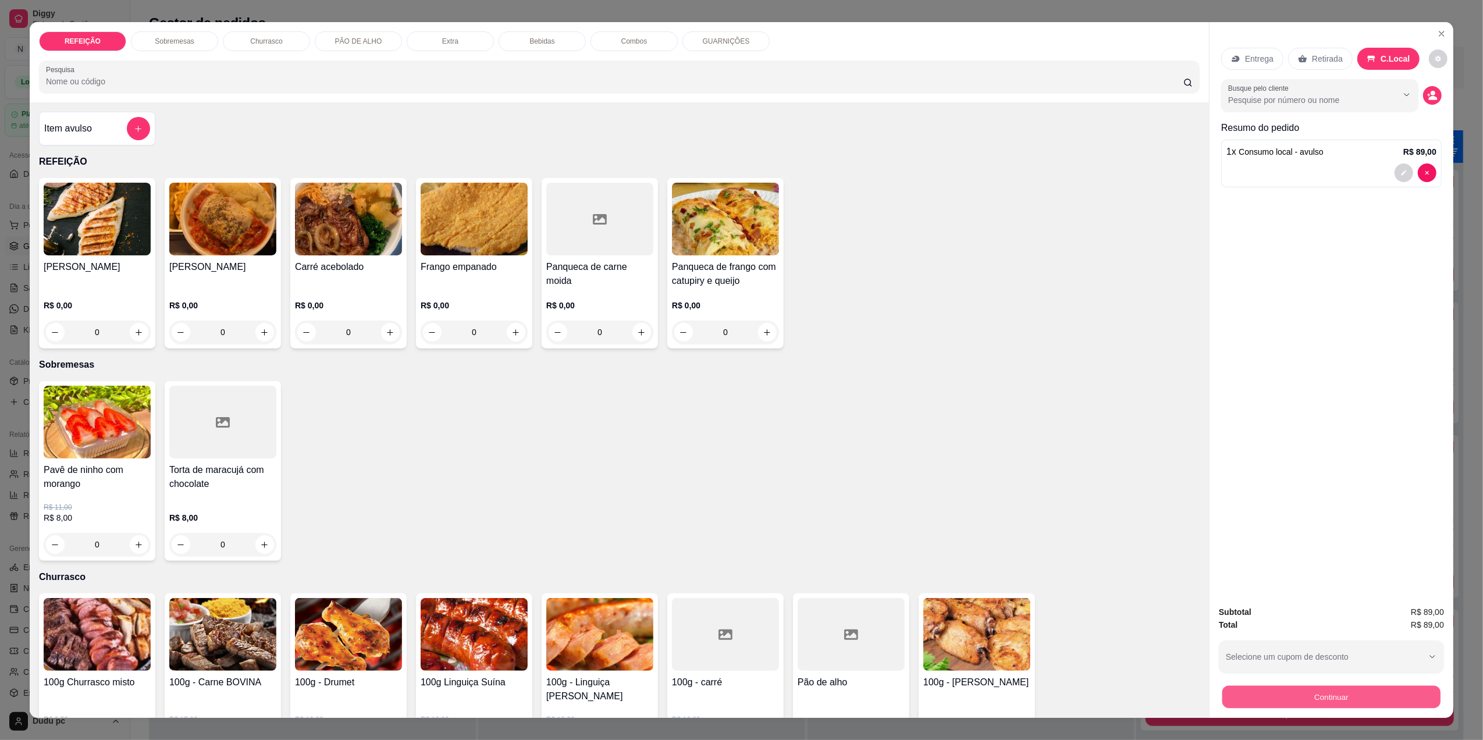
click at [1230, 702] on button "Continuar" at bounding box center [1332, 697] width 218 height 23
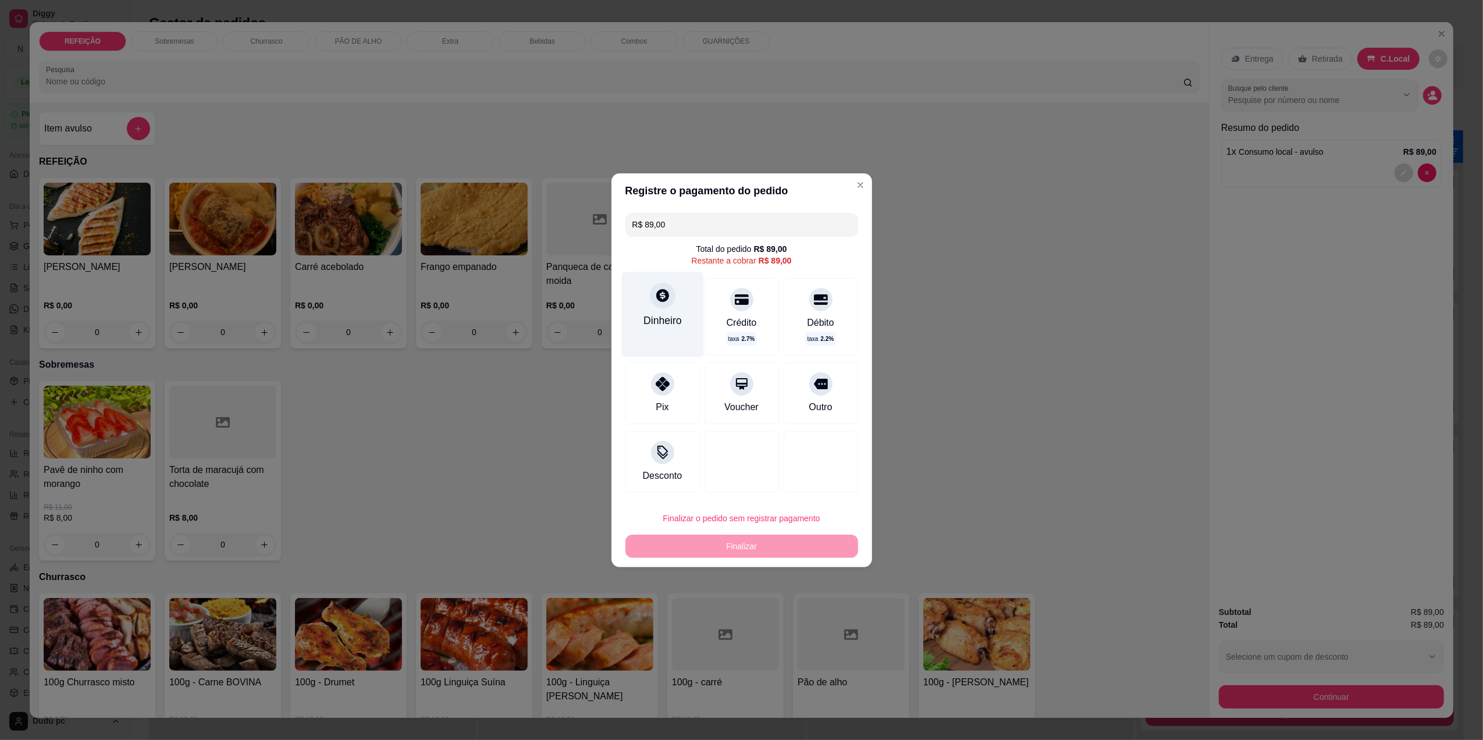
click at [669, 325] on div "Dinheiro" at bounding box center [663, 320] width 38 height 15
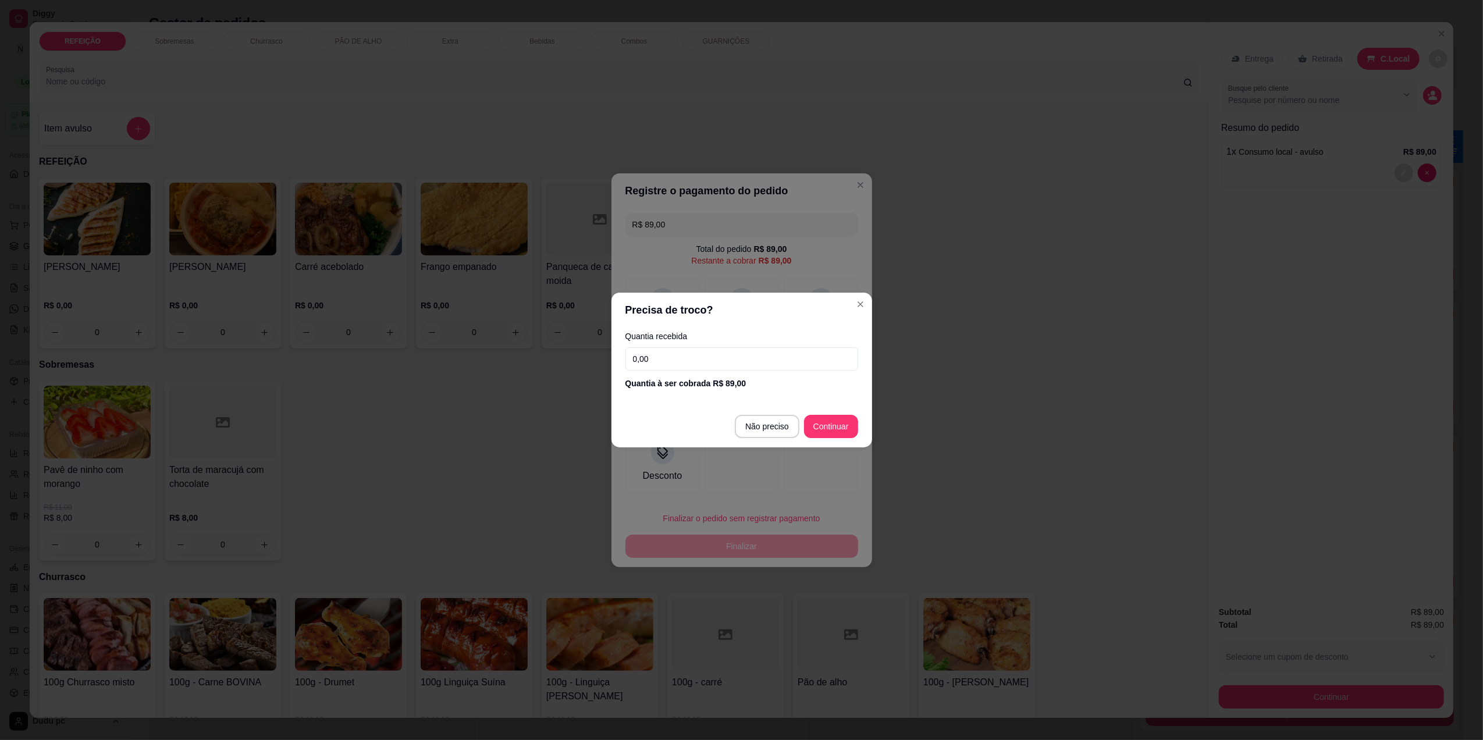
click at [695, 365] on input "0,00" at bounding box center [742, 358] width 233 height 23
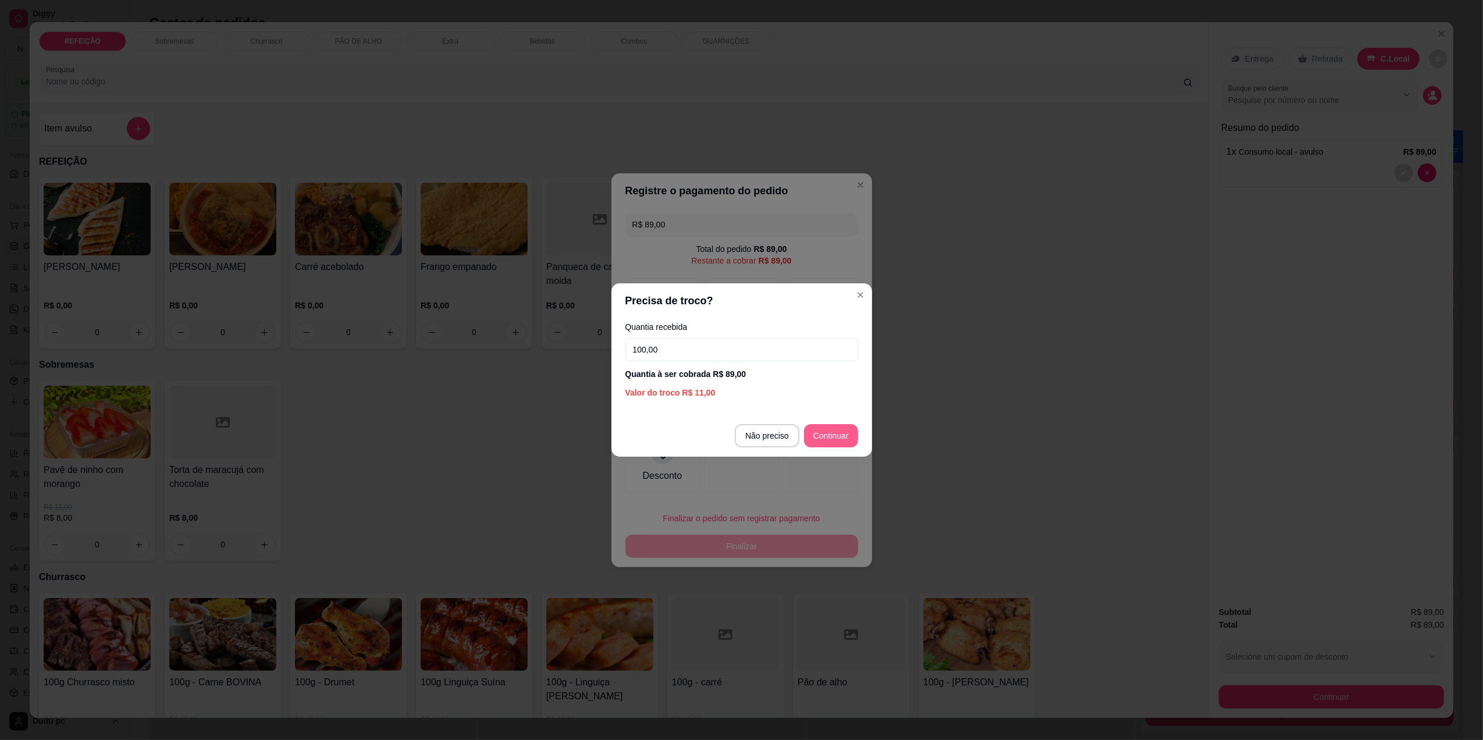
type input "100,00"
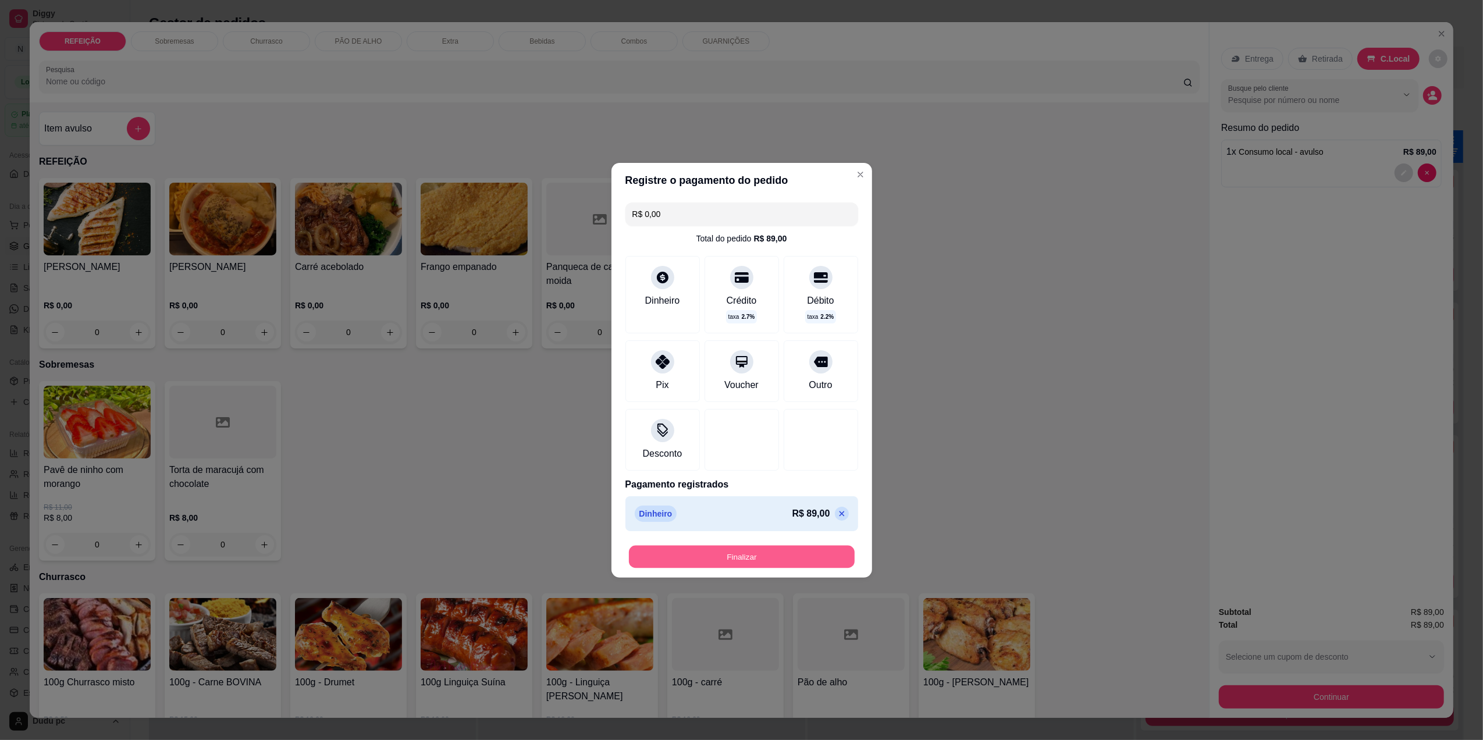
click at [778, 553] on button "Finalizar" at bounding box center [742, 556] width 226 height 23
type input "-R$ 89,00"
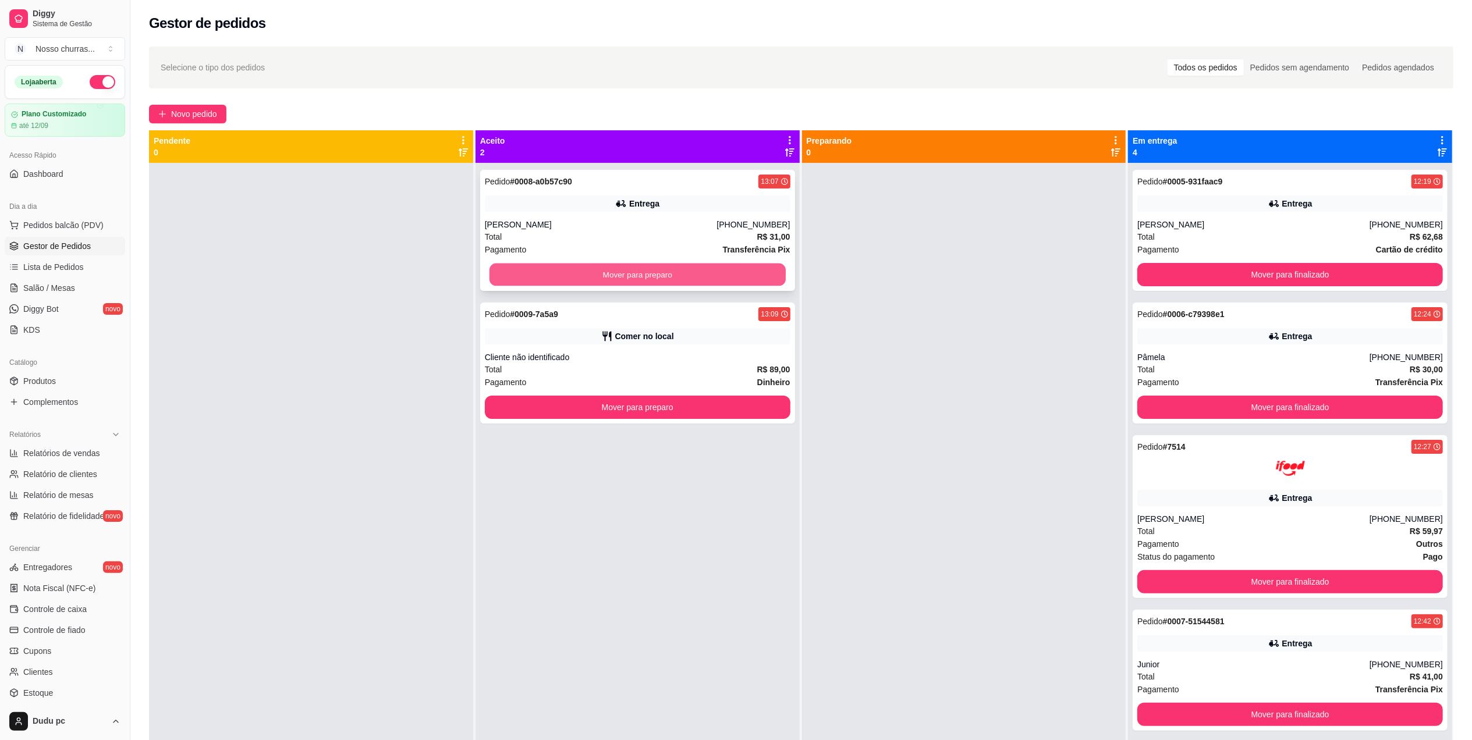
click at [692, 281] on button "Mover para preparo" at bounding box center [637, 275] width 296 height 23
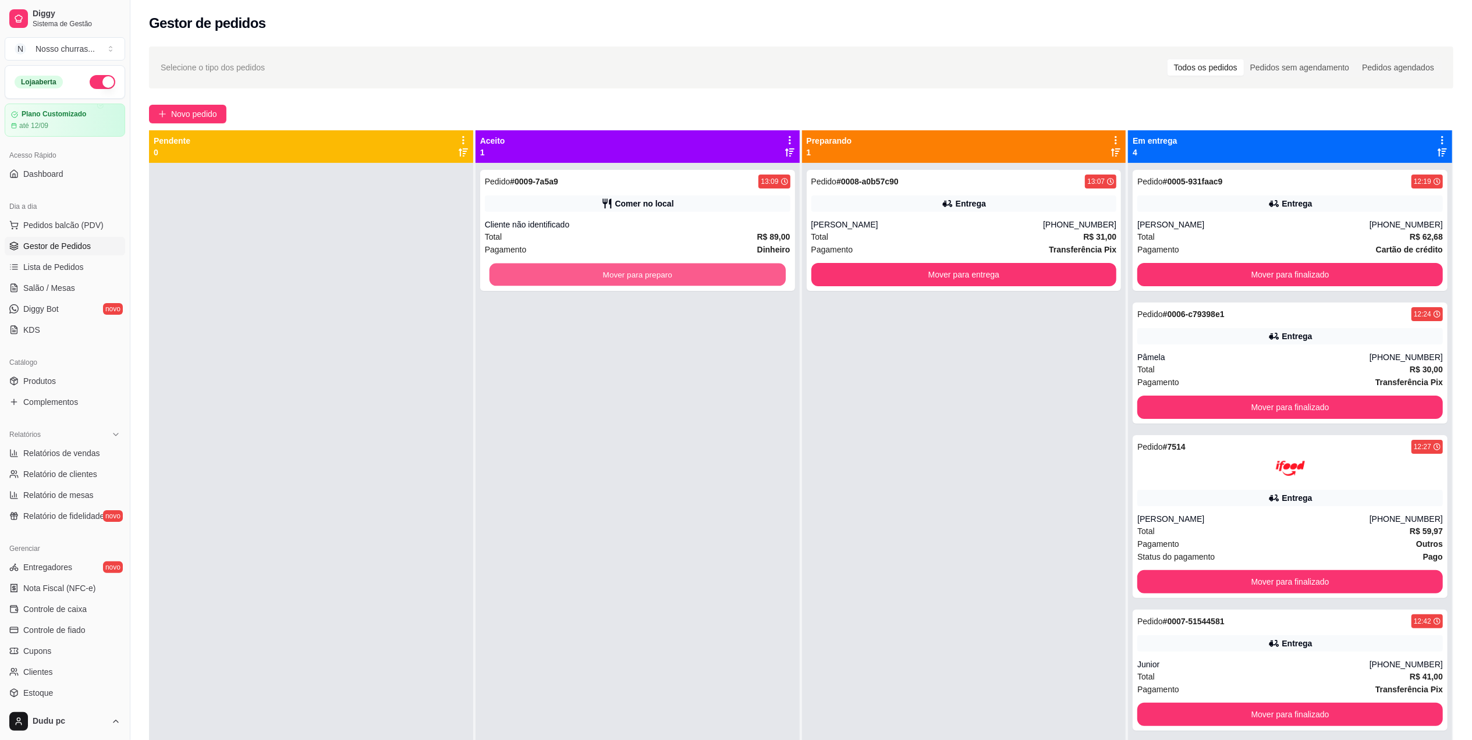
click at [692, 281] on button "Mover para preparo" at bounding box center [637, 275] width 296 height 23
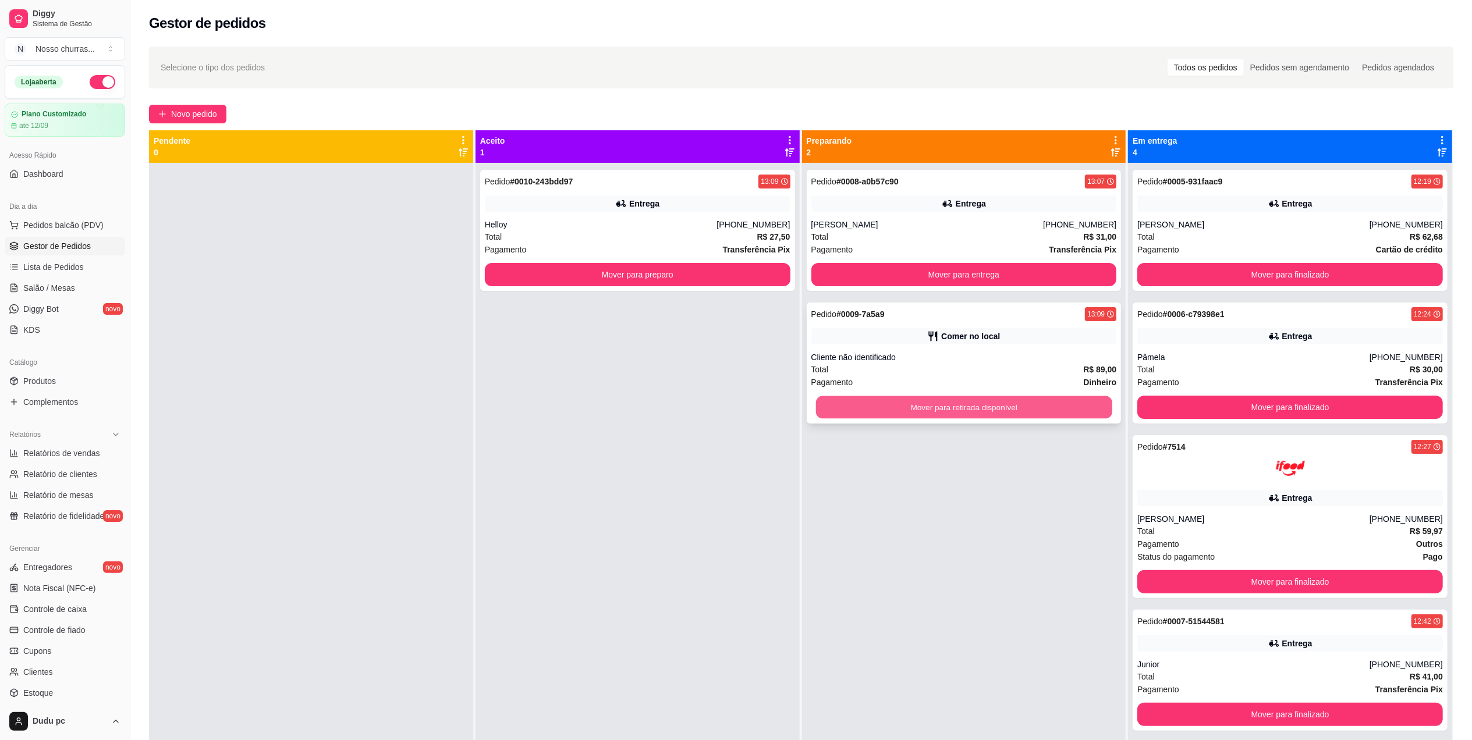
click at [922, 417] on button "Mover para retirada disponível" at bounding box center [963, 407] width 296 height 23
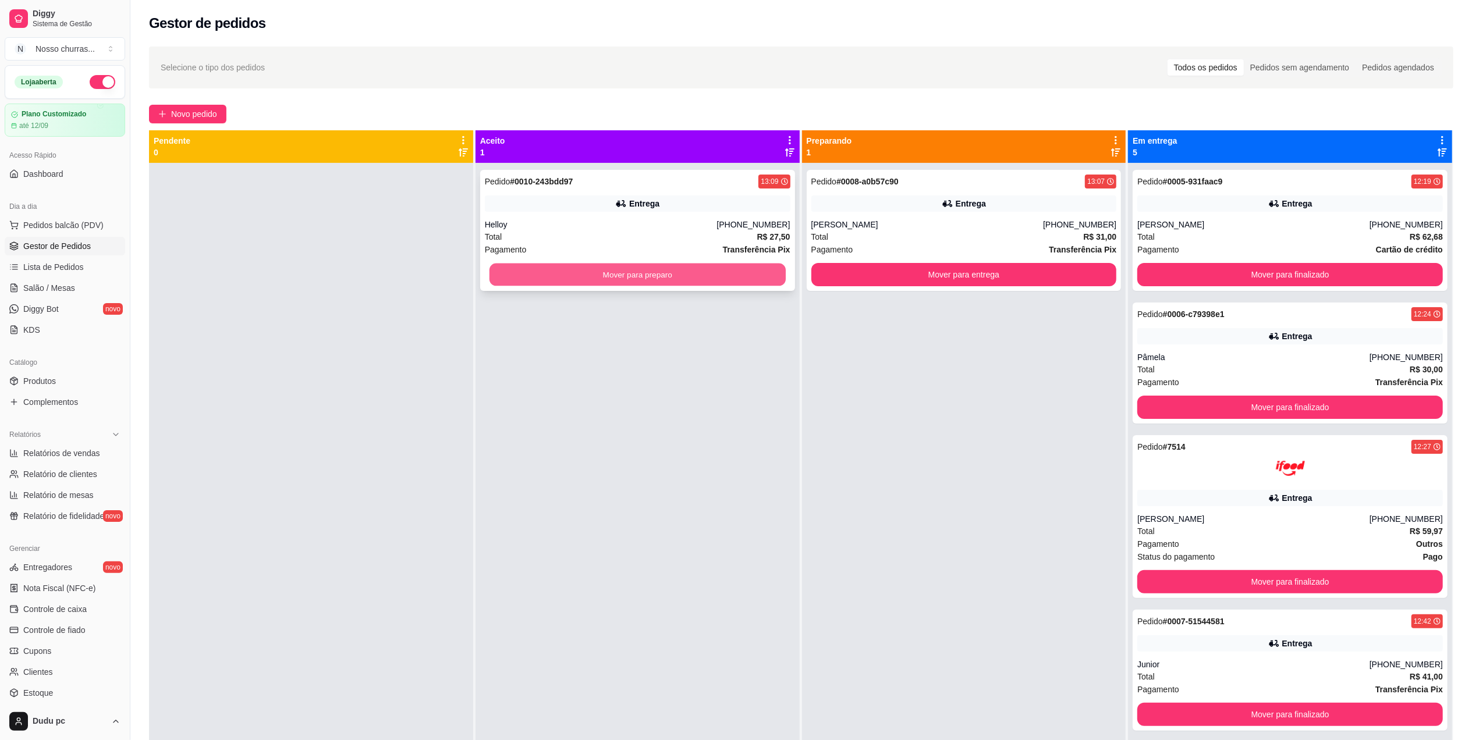
click at [750, 276] on button "Mover para preparo" at bounding box center [637, 275] width 296 height 23
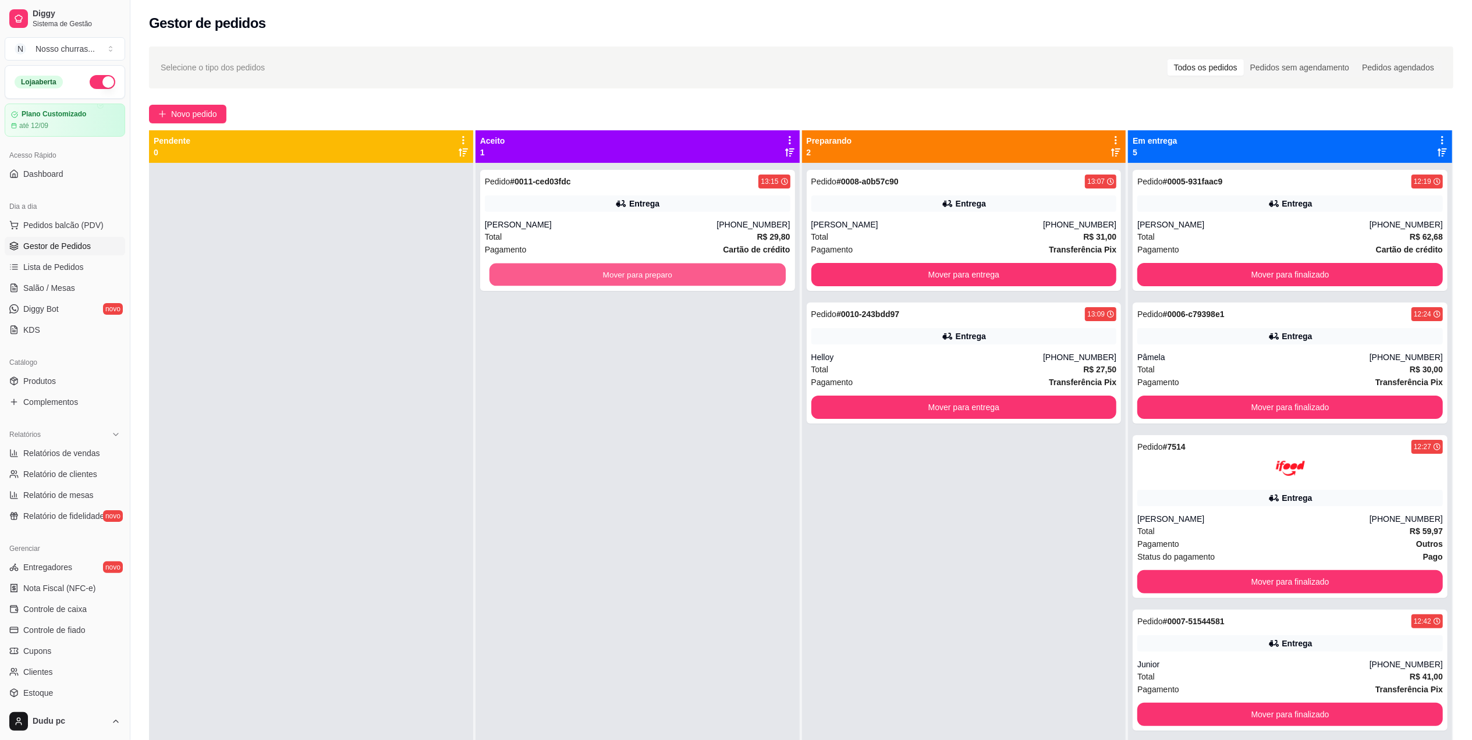
click at [750, 276] on button "Mover para preparo" at bounding box center [637, 275] width 296 height 23
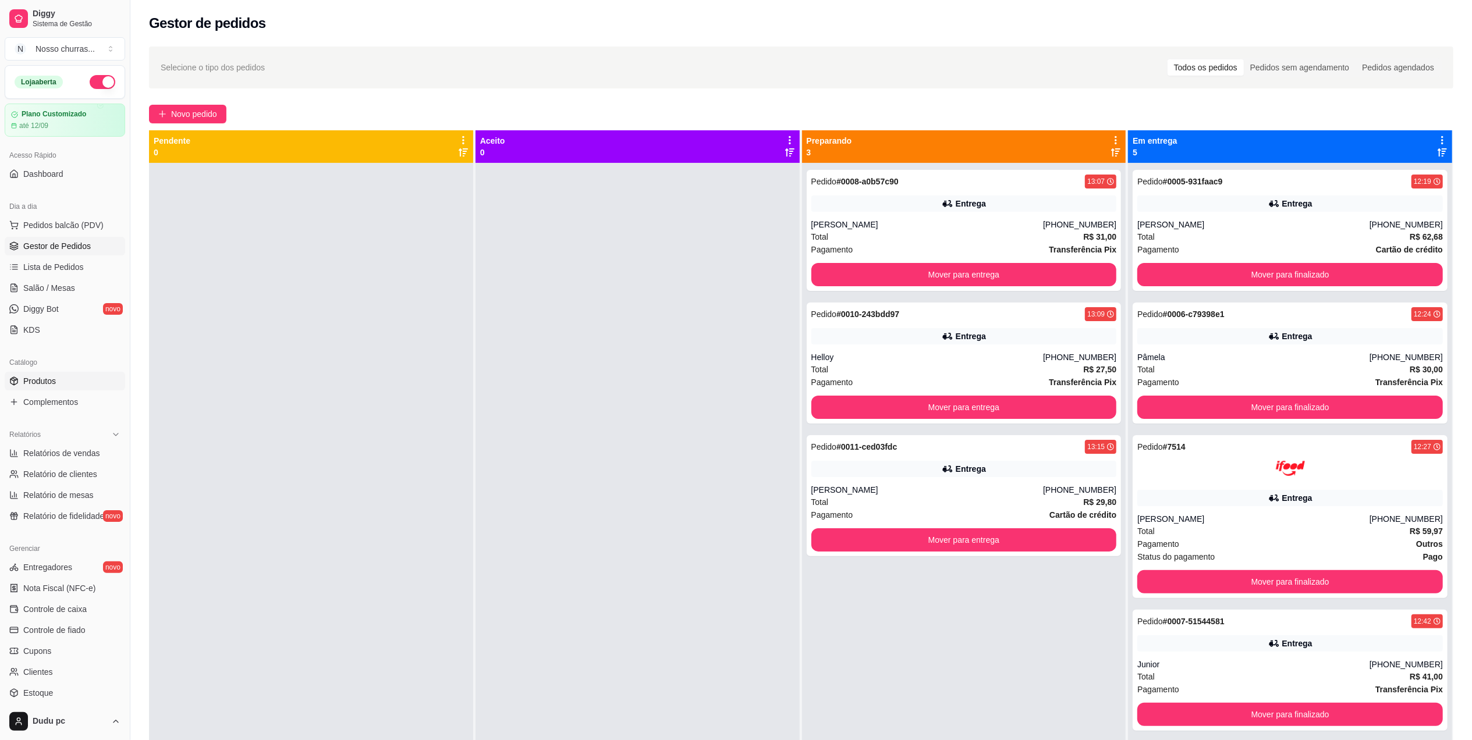
click at [33, 384] on span "Produtos" at bounding box center [39, 381] width 33 height 12
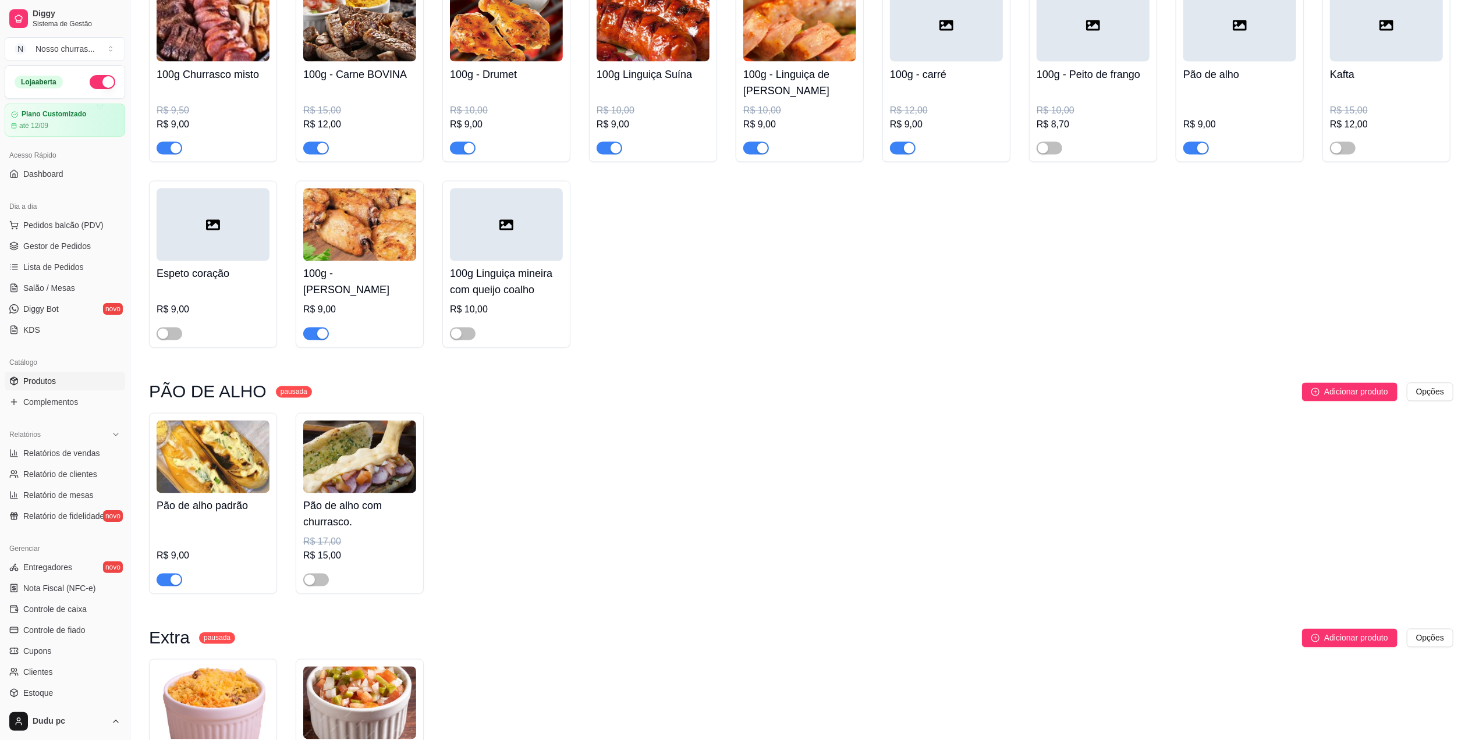
scroll to position [2589, 0]
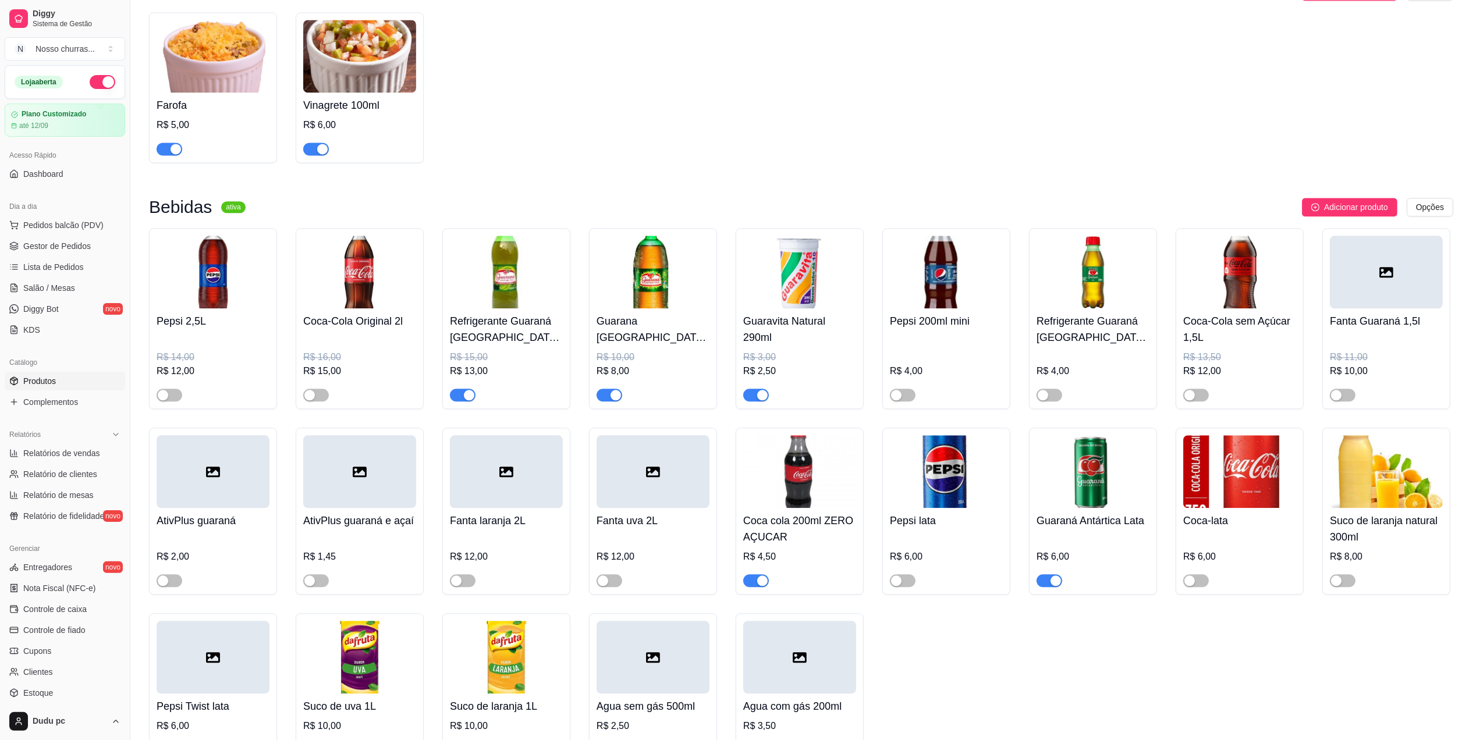
click at [613, 400] on div "button" at bounding box center [615, 395] width 10 height 10
click at [56, 413] on div "Catálogo Produtos Complementos" at bounding box center [65, 383] width 130 height 68
click at [54, 401] on span "Complementos" at bounding box center [50, 402] width 55 height 12
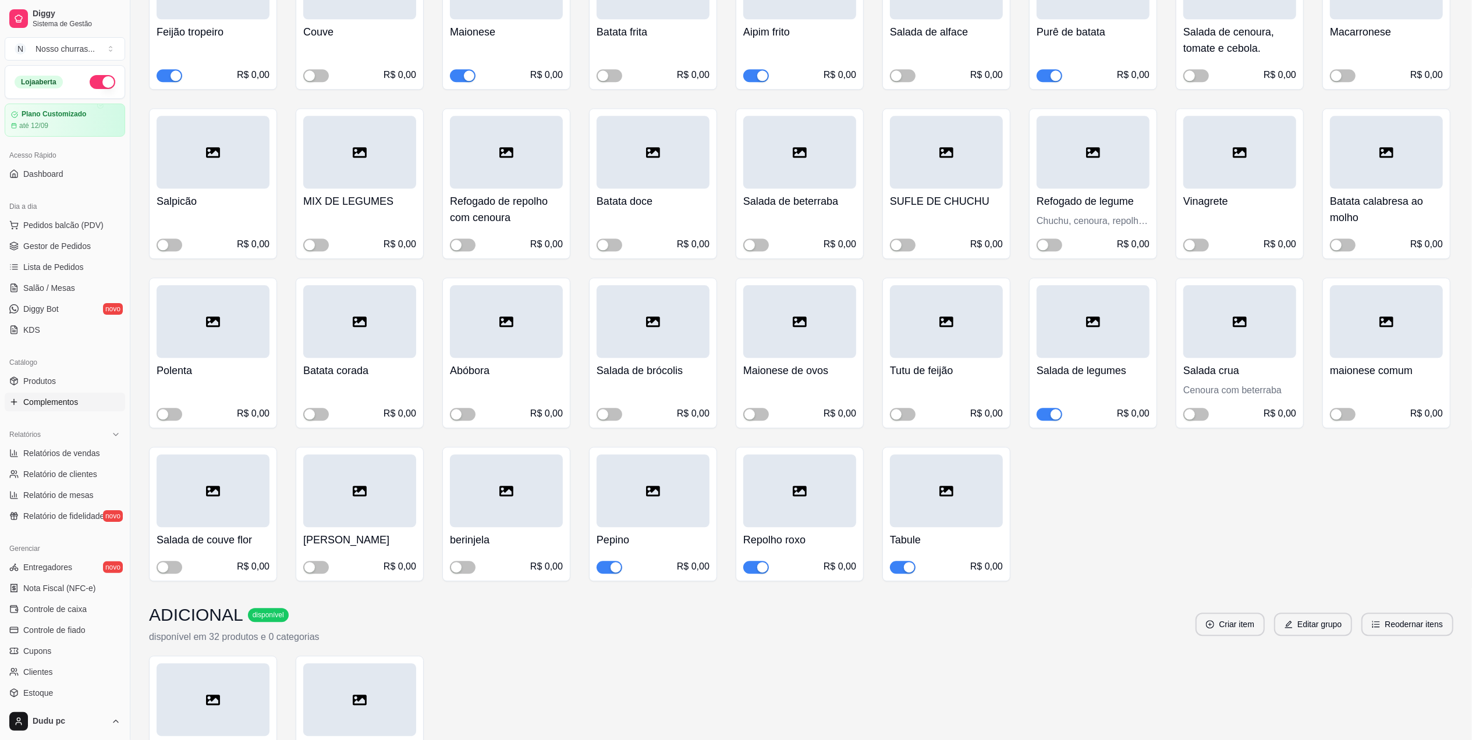
scroll to position [2165, 0]
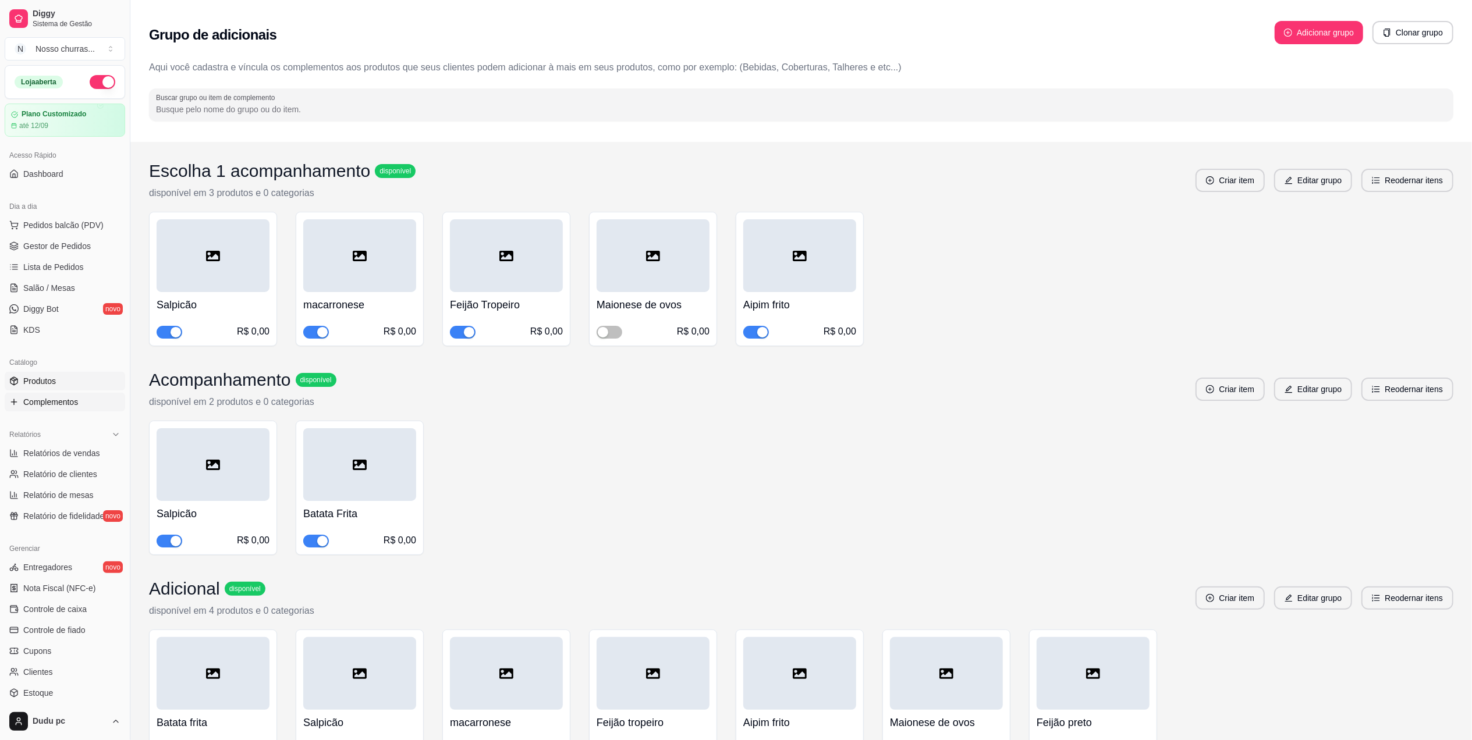
click at [40, 388] on link "Produtos" at bounding box center [65, 381] width 120 height 19
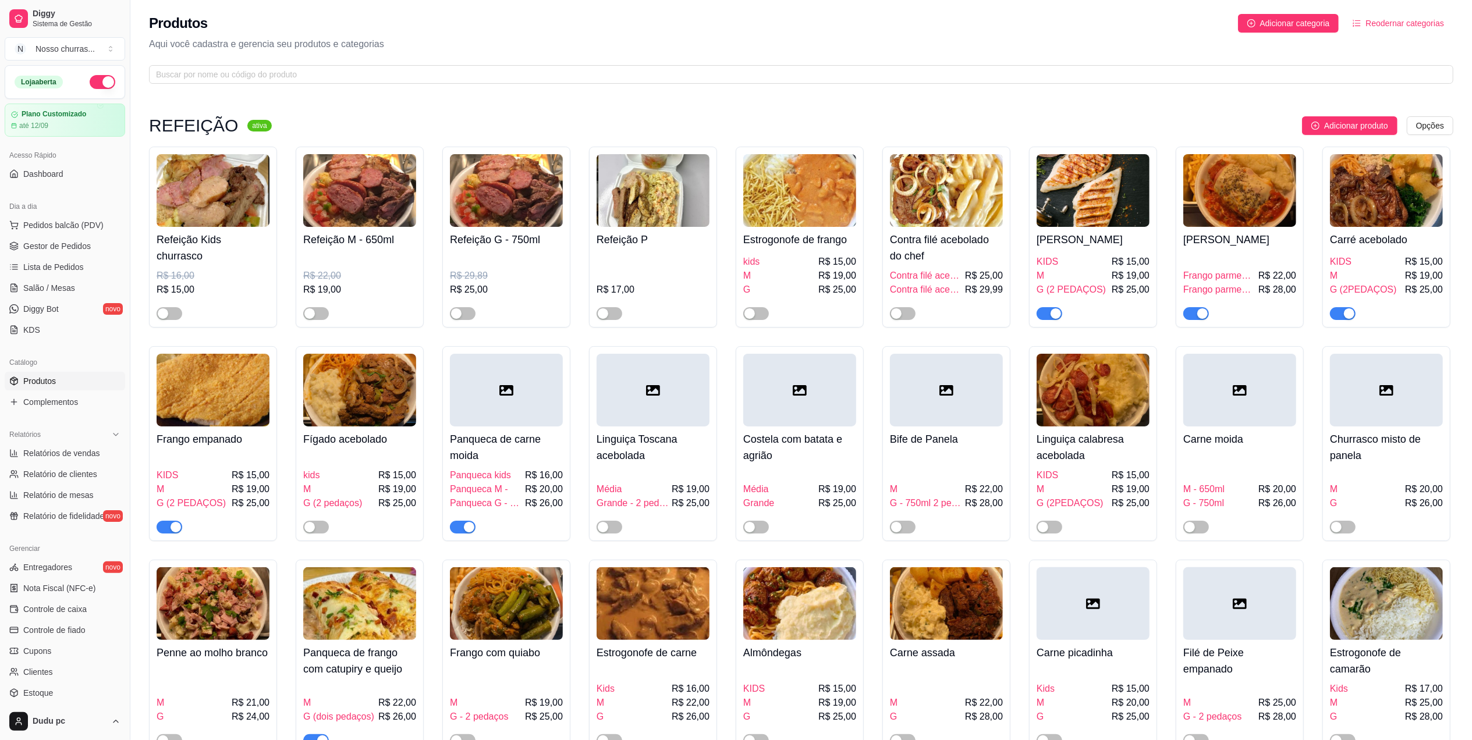
scroll to position [647, 0]
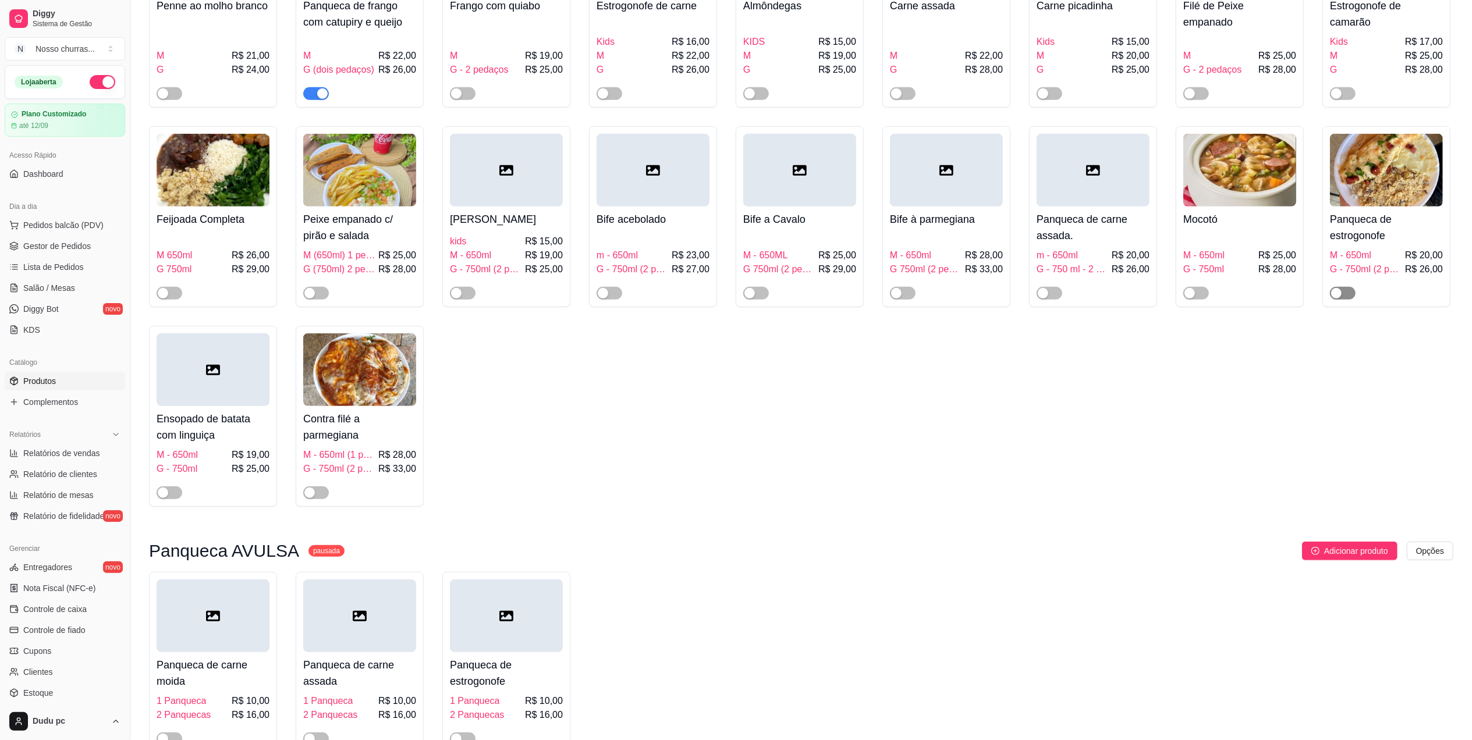
click at [1339, 299] on div "button" at bounding box center [1336, 293] width 10 height 10
